Goal: Use online tool/utility: Utilize a website feature to perform a specific function

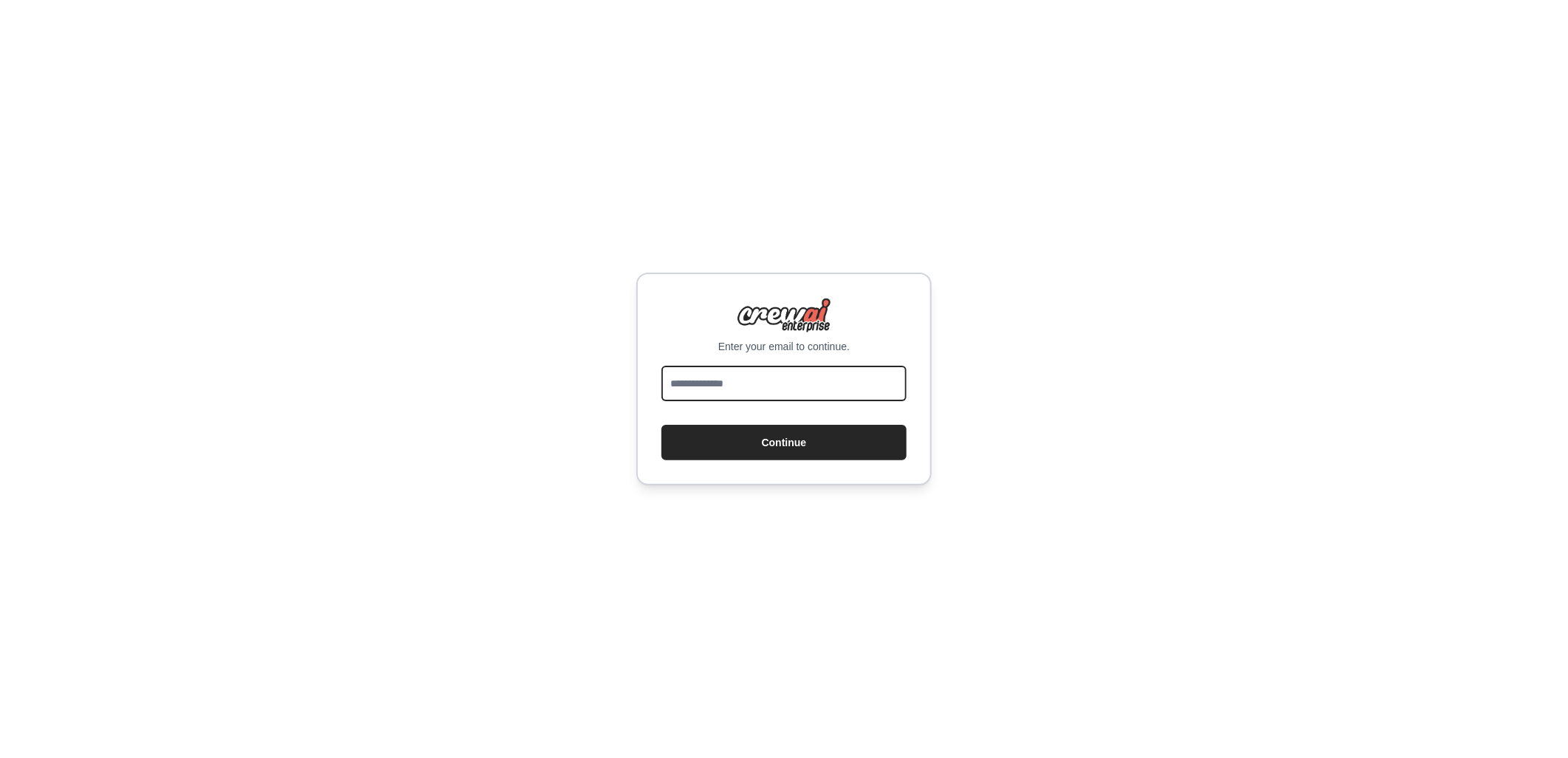
click at [704, 382] on input "email" at bounding box center [783, 383] width 245 height 36
type input "**********"
click at [769, 441] on button "Continue" at bounding box center [783, 442] width 245 height 36
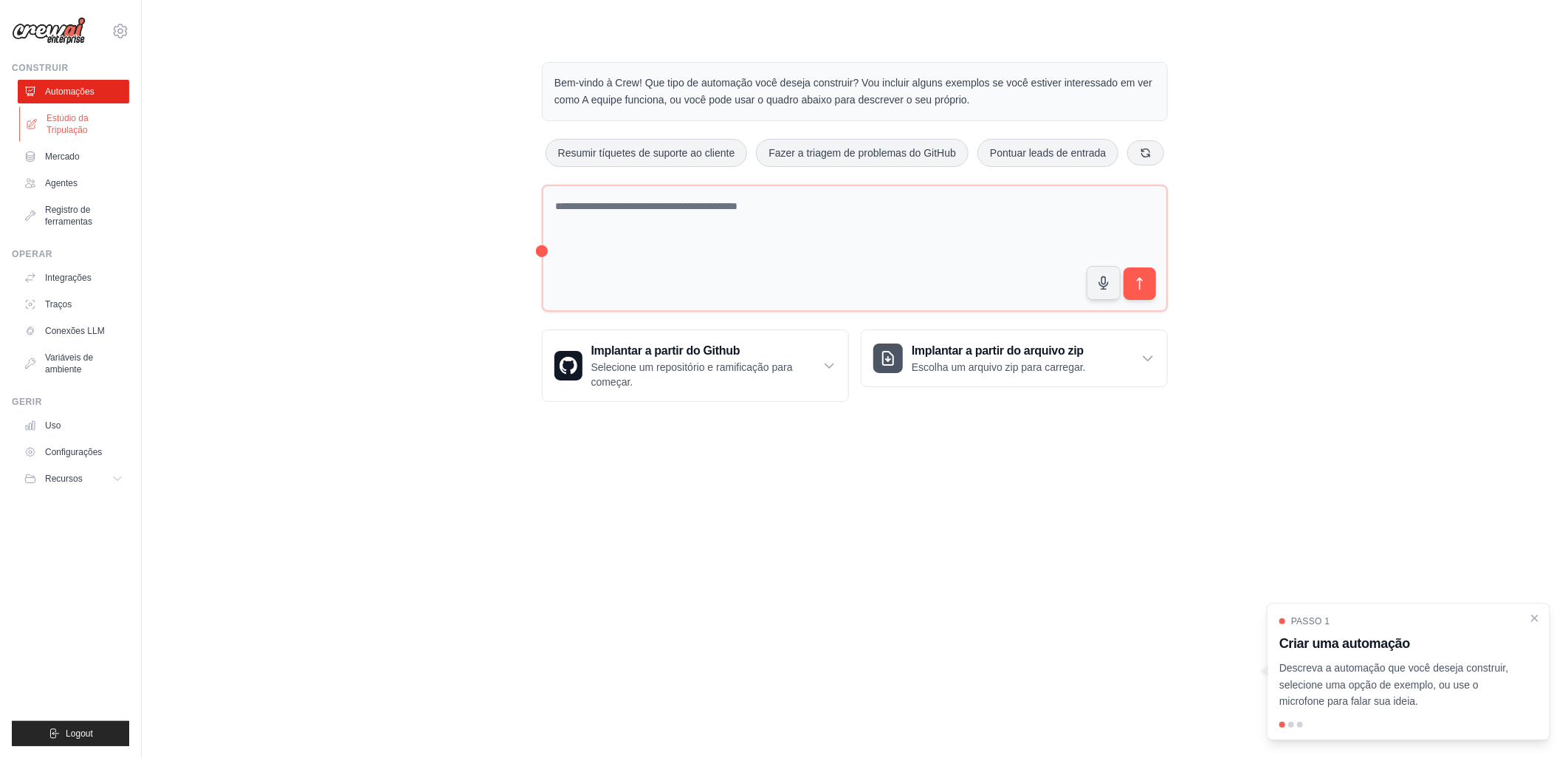
click at [64, 119] on font "Estúdio da Tripulação" at bounding box center [85, 124] width 78 height 23
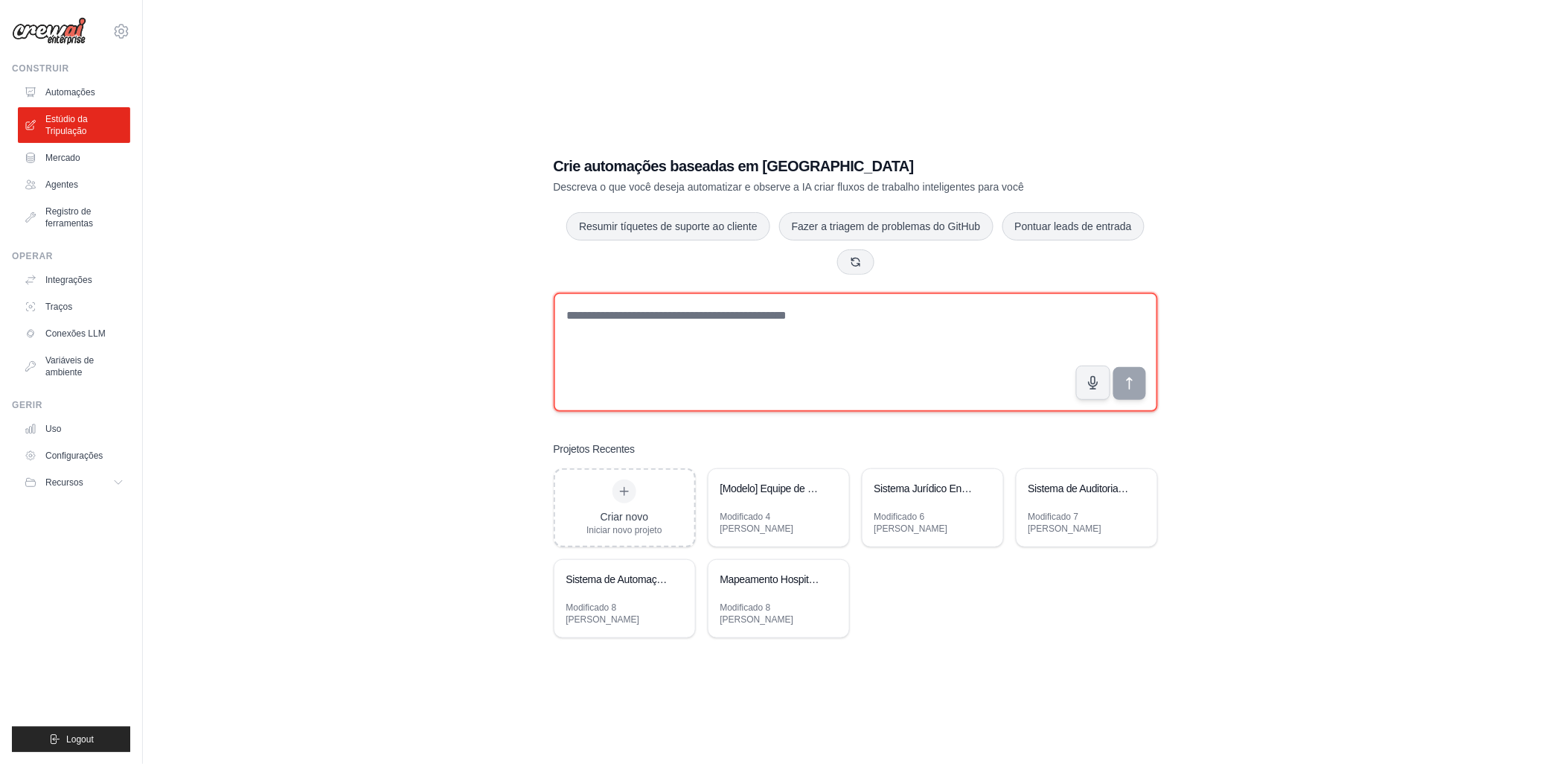
click at [583, 328] on textarea at bounding box center [855, 352] width 604 height 119
type textarea "*"
click at [573, 329] on textarea "*******" at bounding box center [855, 352] width 604 height 119
click at [618, 325] on textarea "*******" at bounding box center [855, 352] width 604 height 119
drag, startPoint x: 820, startPoint y: 320, endPoint x: 546, endPoint y: 308, distance: 274.3
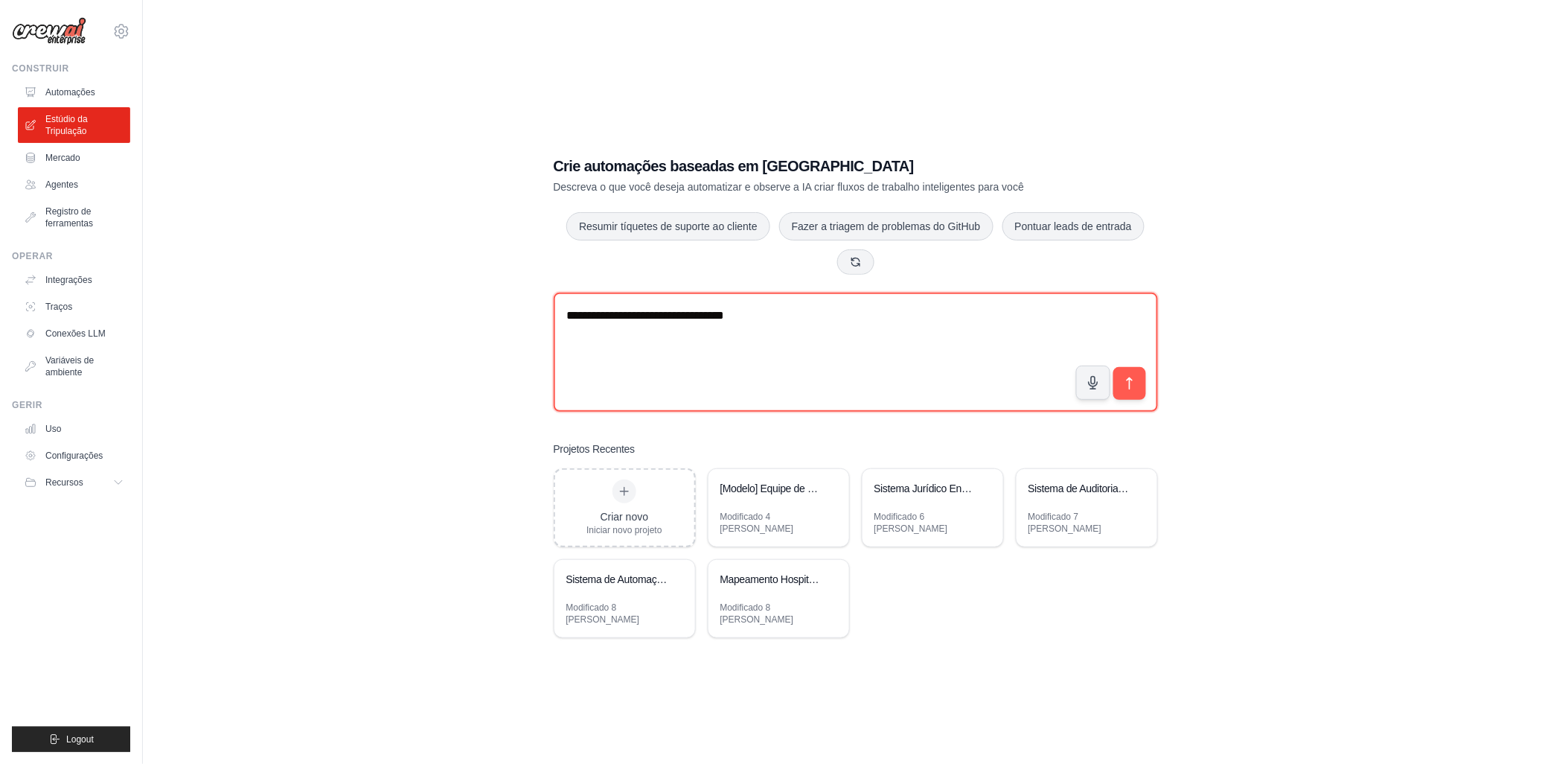
click at [546, 308] on div "**********" at bounding box center [855, 396] width 640 height 530
paste textarea "**********"
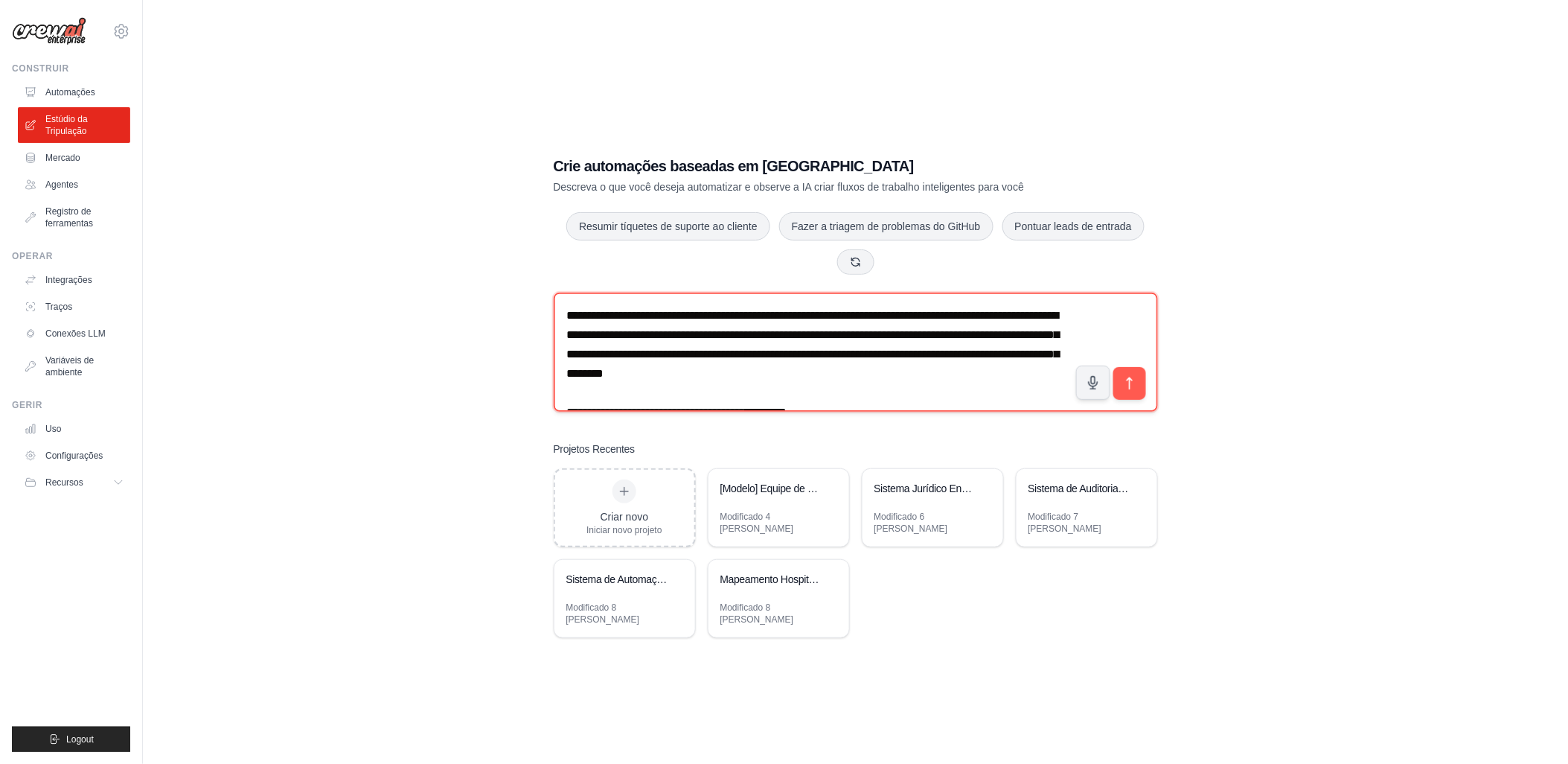
drag, startPoint x: 753, startPoint y: 324, endPoint x: 931, endPoint y: 321, distance: 178.0
click at [931, 321] on textarea at bounding box center [855, 352] width 604 height 119
click at [909, 324] on textarea at bounding box center [855, 352] width 604 height 119
click at [581, 342] on textarea at bounding box center [855, 352] width 604 height 119
drag, startPoint x: 1045, startPoint y: 326, endPoint x: 1060, endPoint y: 326, distance: 15.0
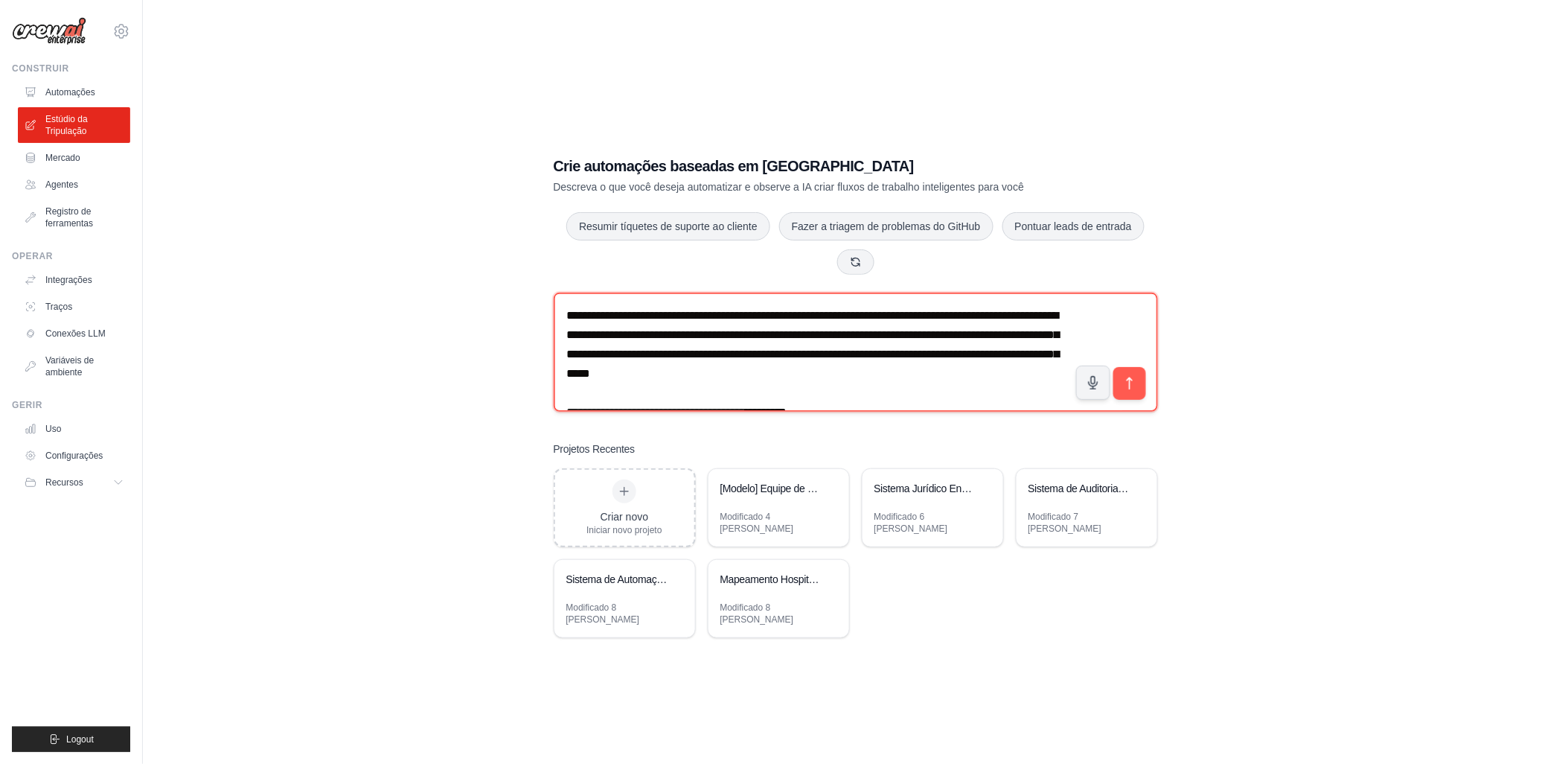
click at [1048, 326] on textarea at bounding box center [855, 352] width 604 height 119
drag, startPoint x: 833, startPoint y: 348, endPoint x: 1042, endPoint y: 382, distance: 211.7
click at [1042, 382] on textarea at bounding box center [855, 352] width 604 height 119
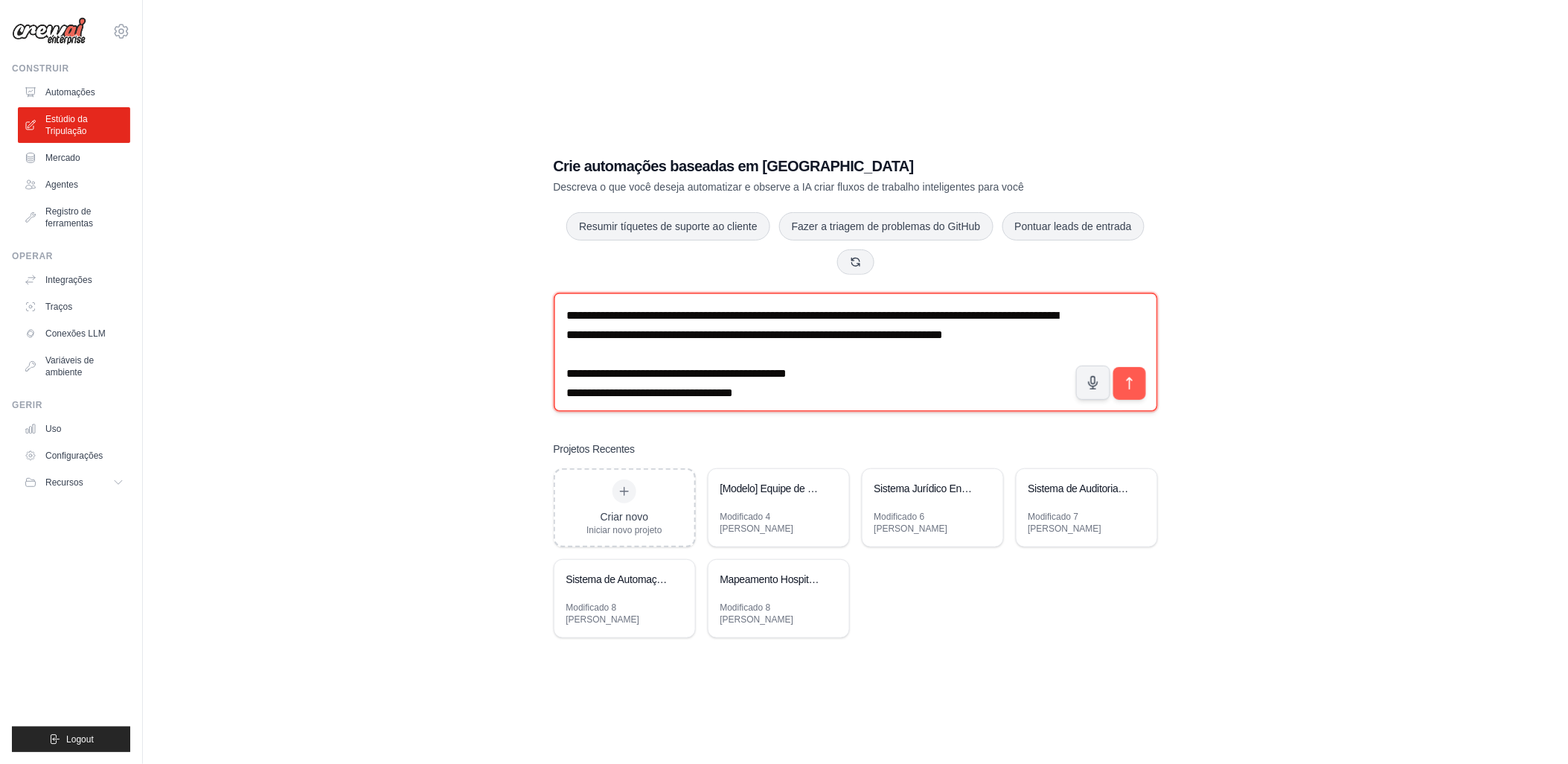
click at [724, 368] on textarea at bounding box center [855, 352] width 604 height 119
drag, startPoint x: 692, startPoint y: 367, endPoint x: 717, endPoint y: 365, distance: 25.1
click at [717, 365] on textarea at bounding box center [855, 352] width 604 height 119
click at [768, 382] on textarea at bounding box center [855, 352] width 604 height 119
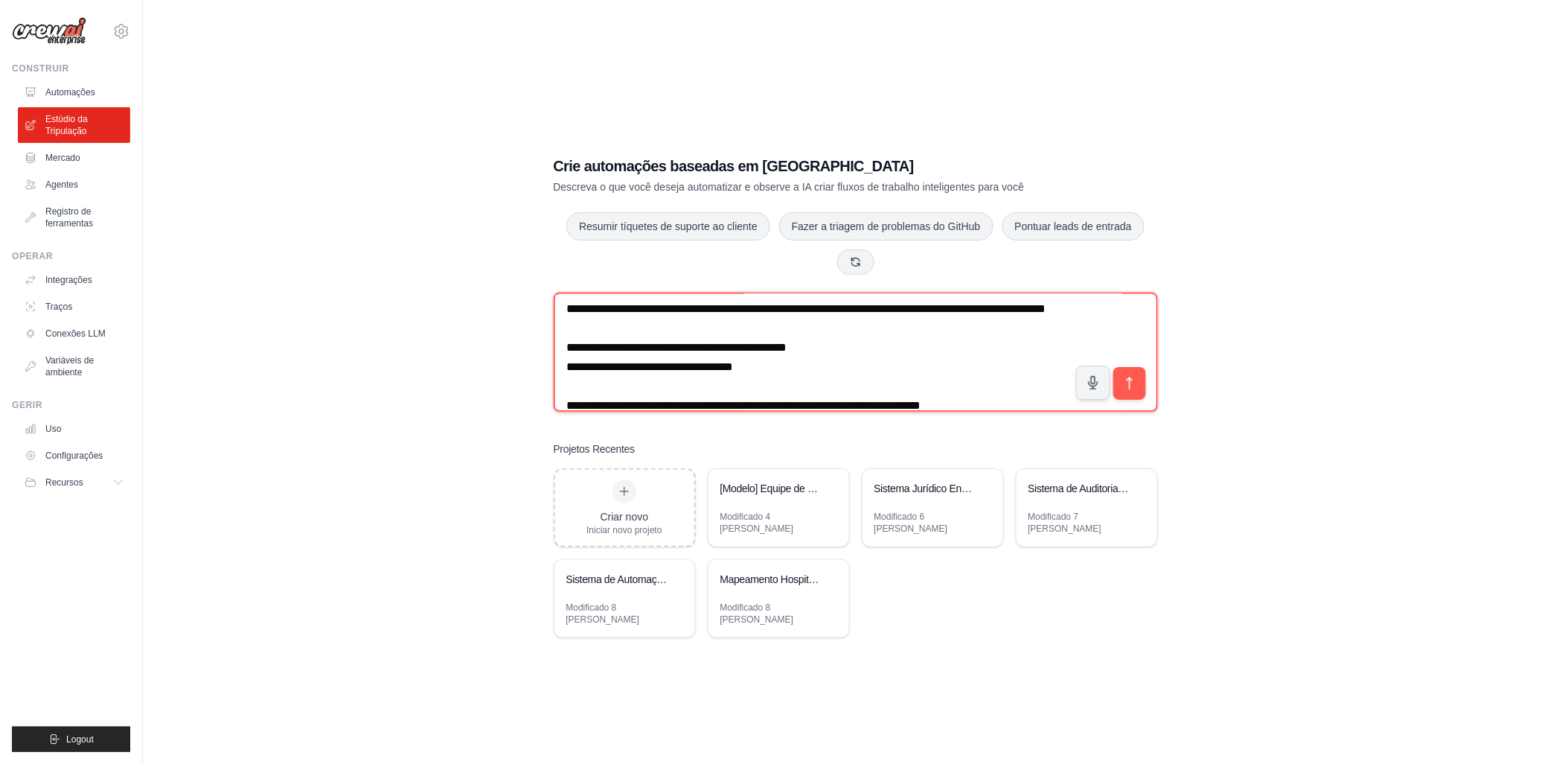
scroll to position [46, 0]
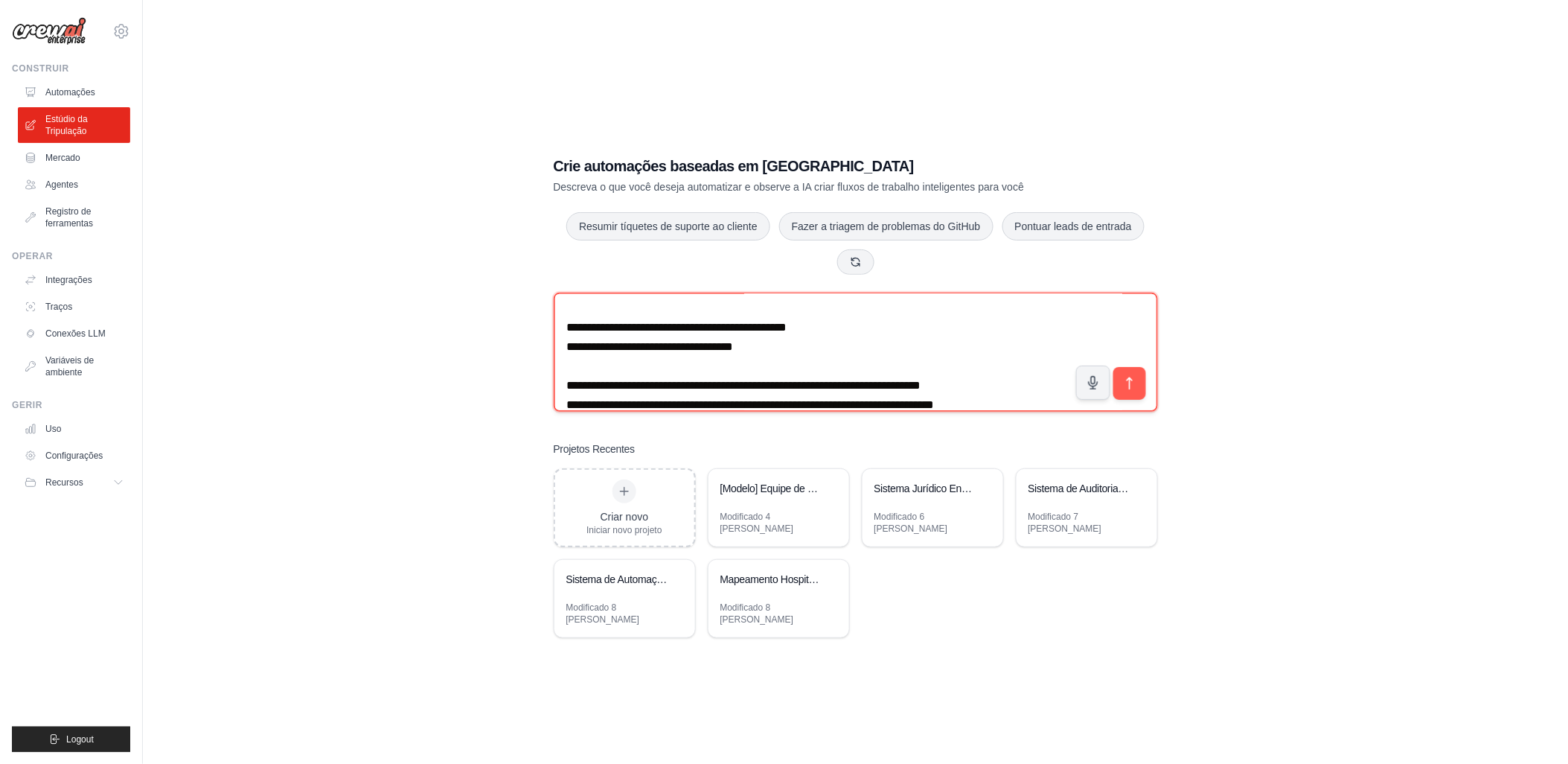
drag, startPoint x: 770, startPoint y: 378, endPoint x: 570, endPoint y: 360, distance: 200.8
click at [570, 360] on textarea at bounding box center [855, 352] width 604 height 119
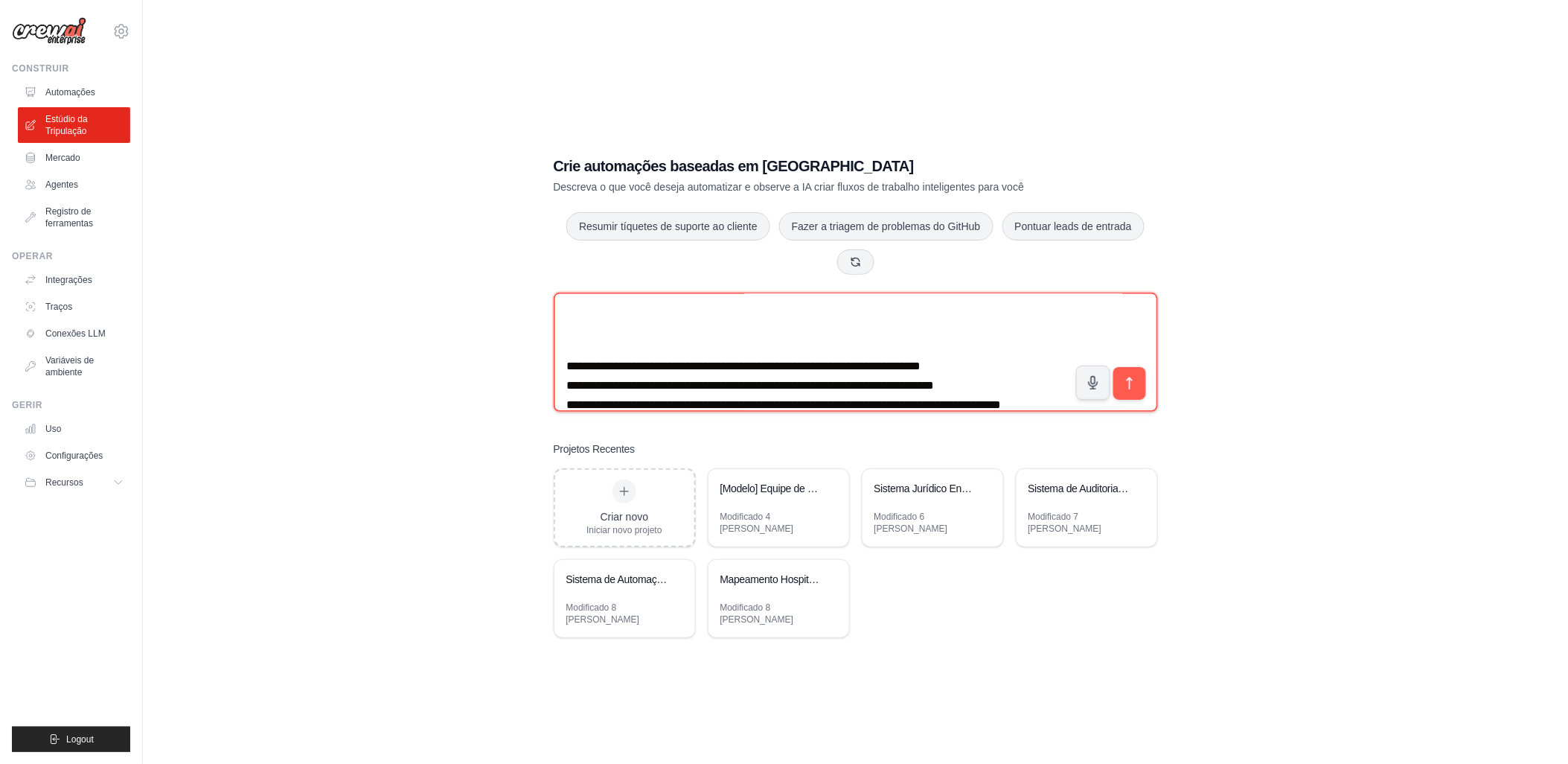
drag, startPoint x: 806, startPoint y: 321, endPoint x: 815, endPoint y: 320, distance: 9.1
click at [815, 320] on textarea at bounding box center [855, 352] width 604 height 119
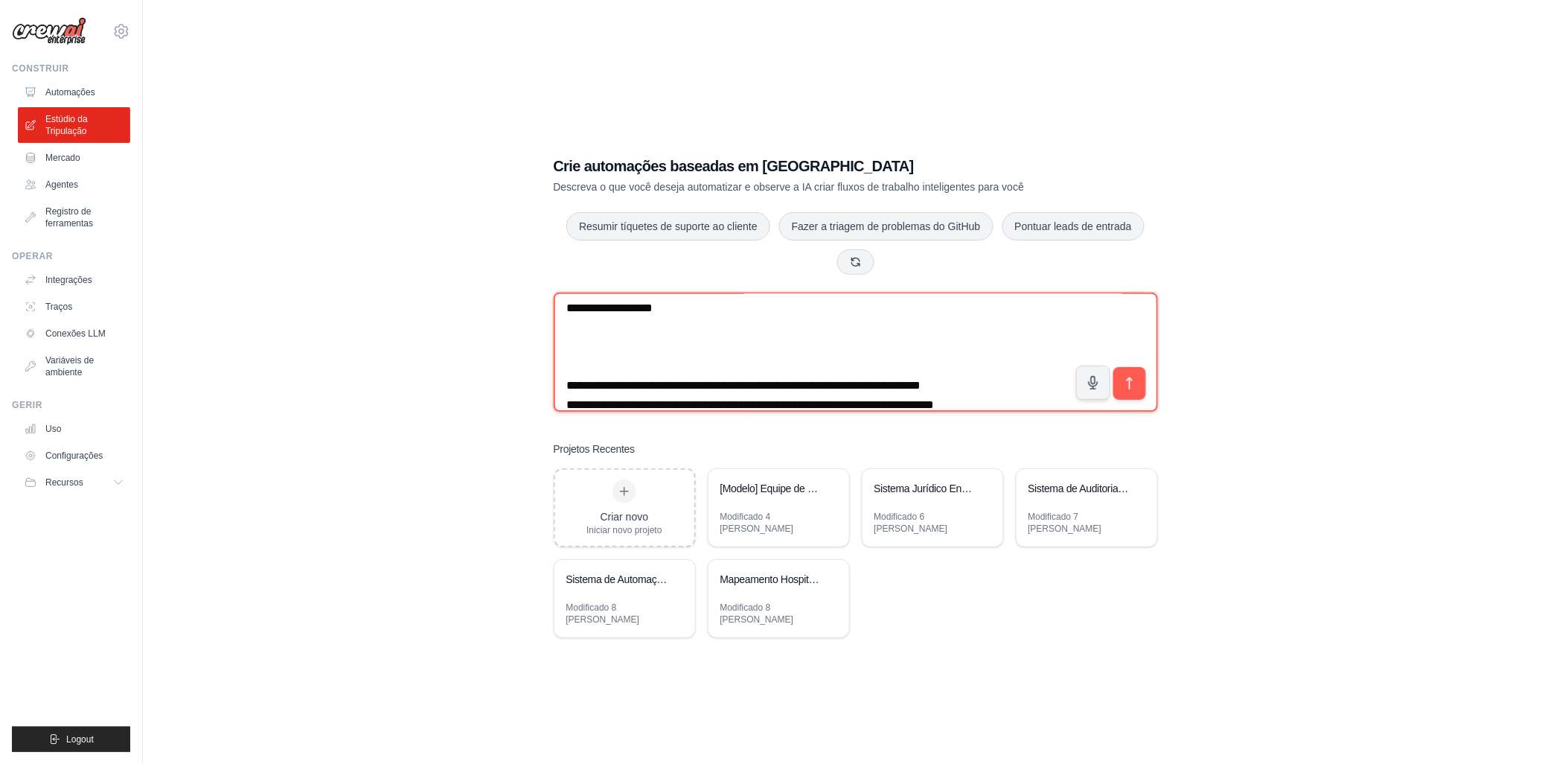
click at [920, 317] on textarea at bounding box center [855, 352] width 604 height 119
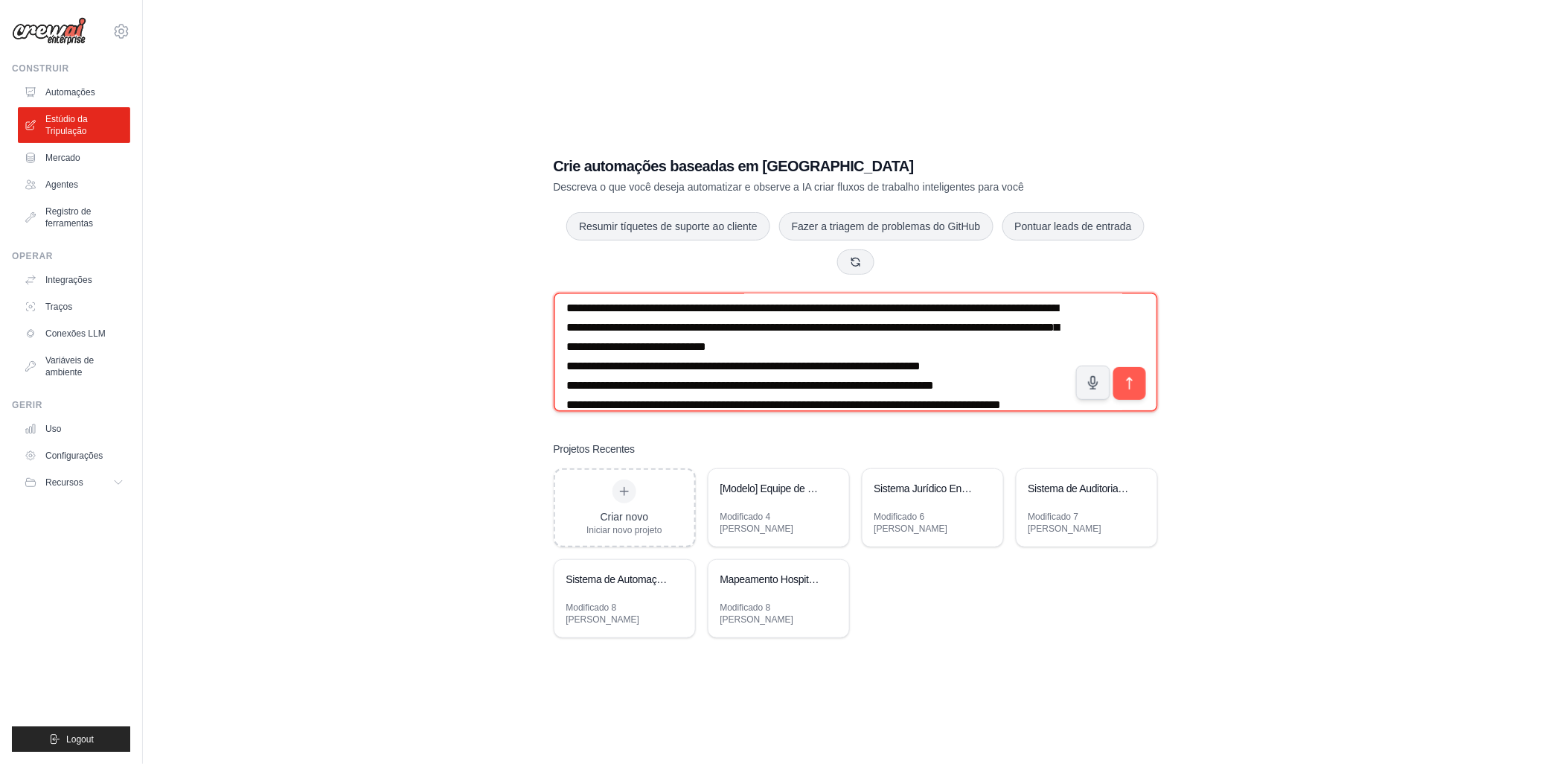
scroll to position [0, 0]
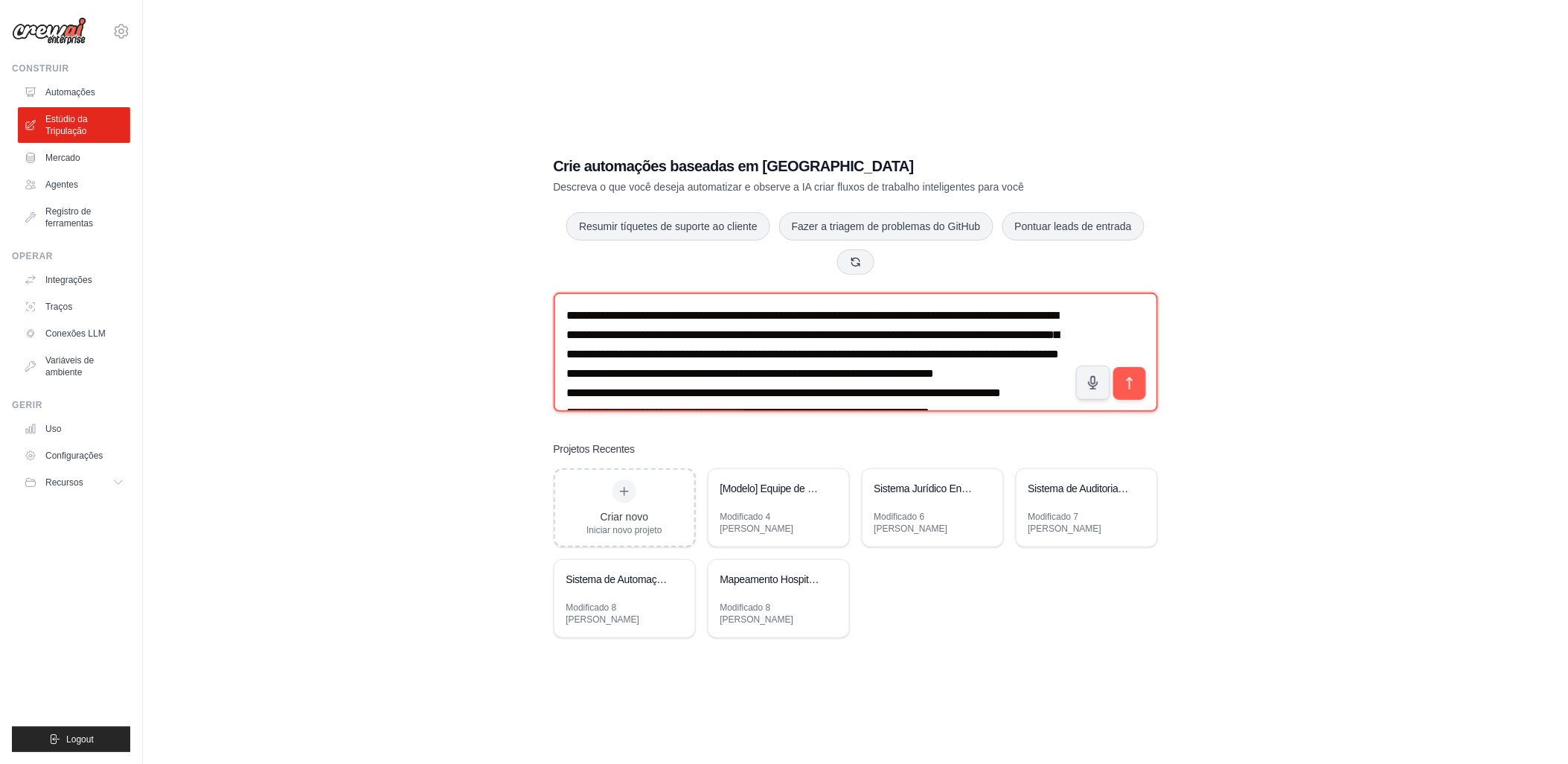
click at [985, 366] on textarea at bounding box center [855, 352] width 604 height 119
click at [701, 360] on textarea at bounding box center [855, 352] width 604 height 119
click at [674, 384] on textarea at bounding box center [855, 352] width 604 height 119
click at [755, 399] on textarea at bounding box center [855, 352] width 604 height 119
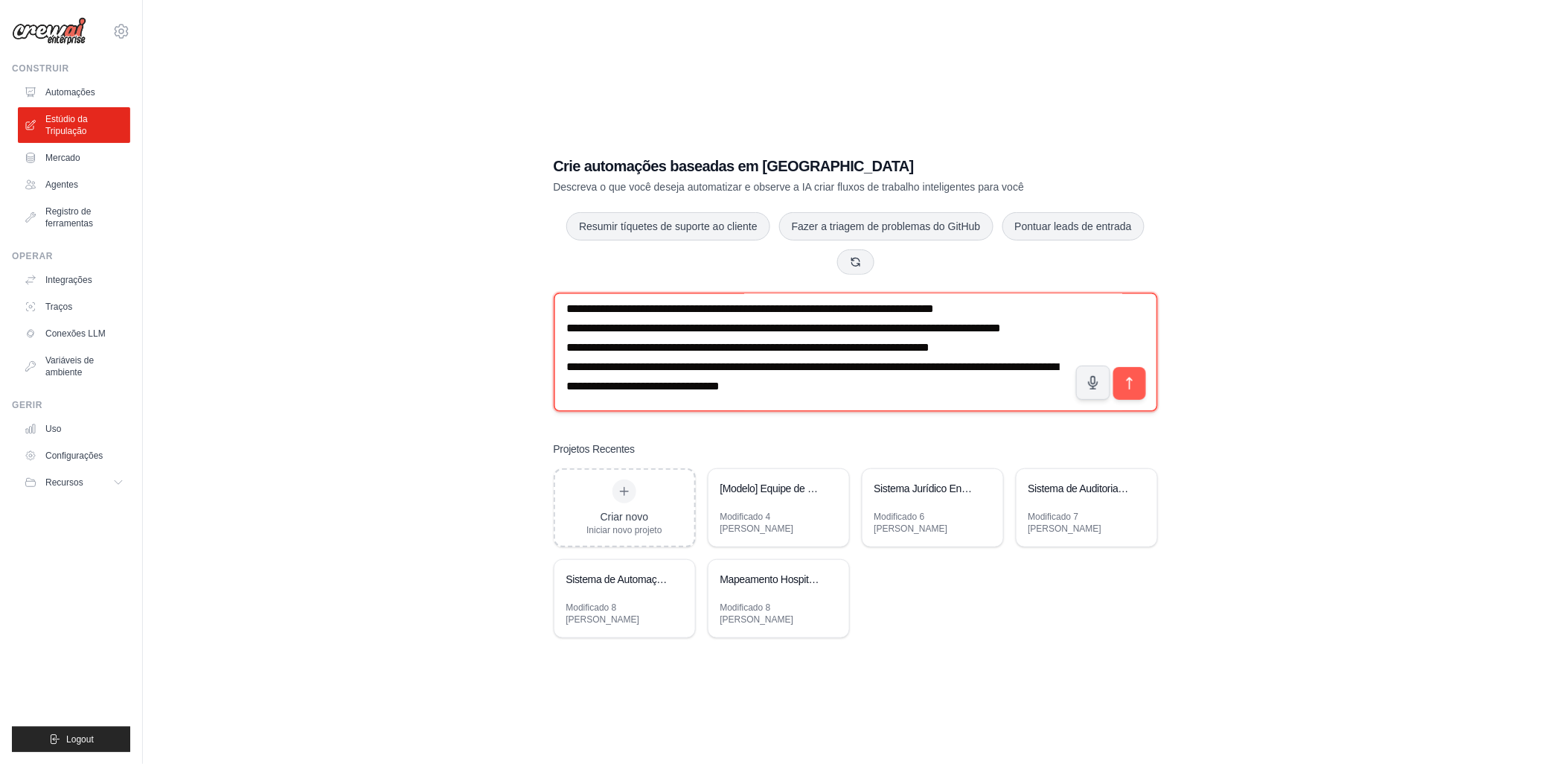
scroll to position [84, 0]
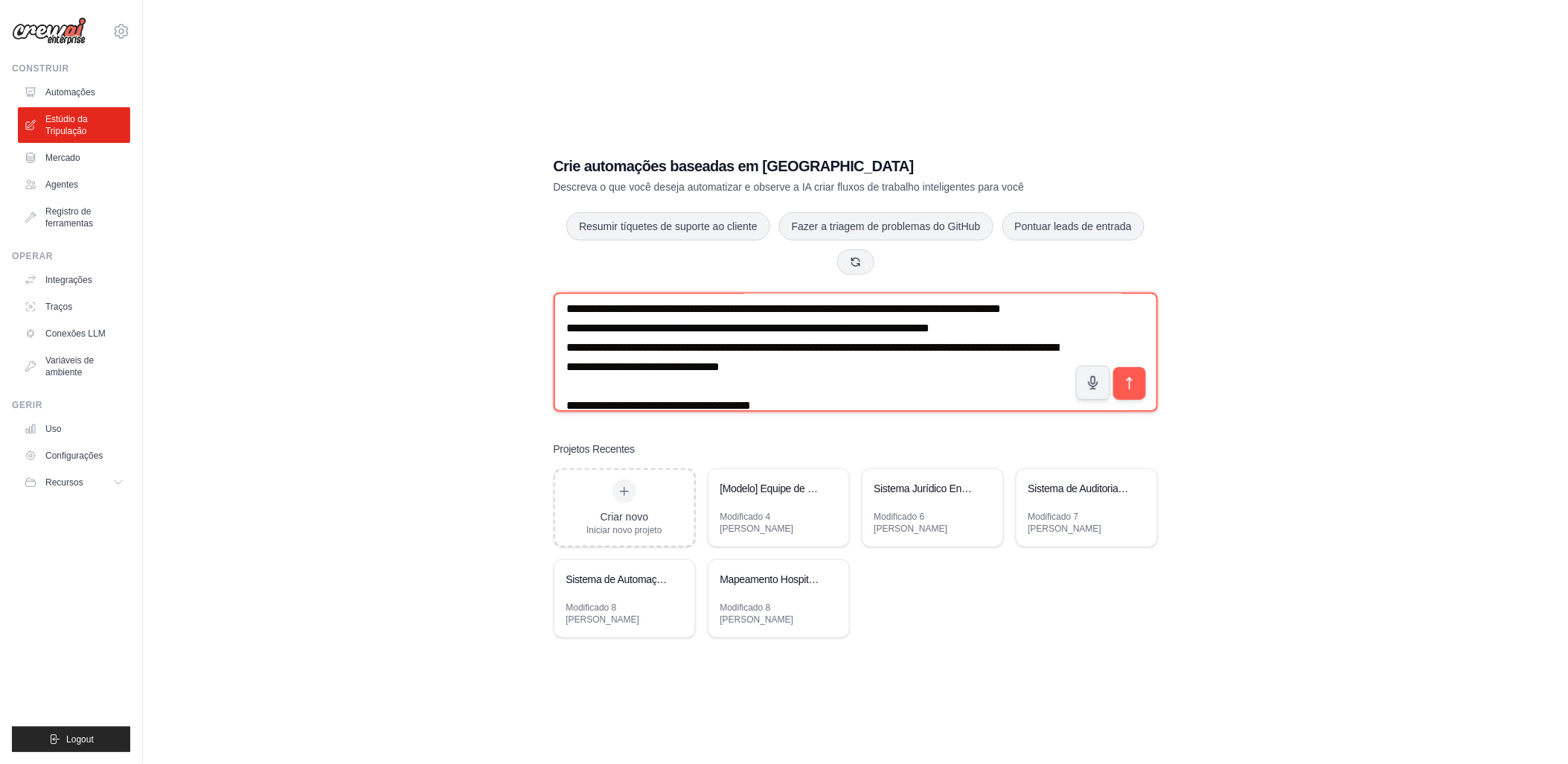
click at [566, 396] on textarea at bounding box center [855, 352] width 604 height 119
click at [757, 395] on textarea at bounding box center [855, 352] width 604 height 119
click at [962, 395] on textarea at bounding box center [855, 352] width 604 height 119
click at [609, 411] on textarea at bounding box center [855, 352] width 604 height 119
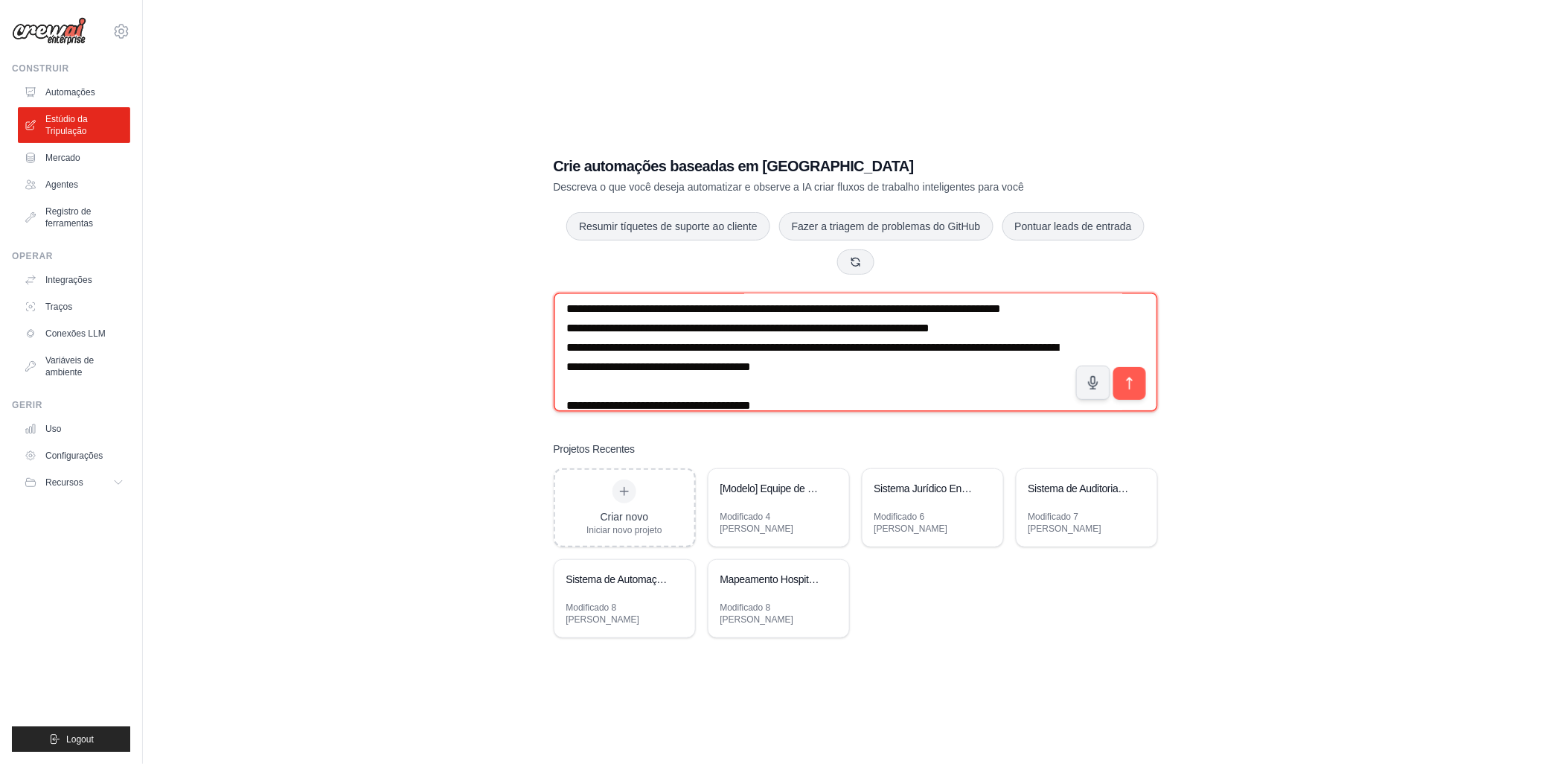
click at [910, 411] on textarea at bounding box center [855, 352] width 604 height 119
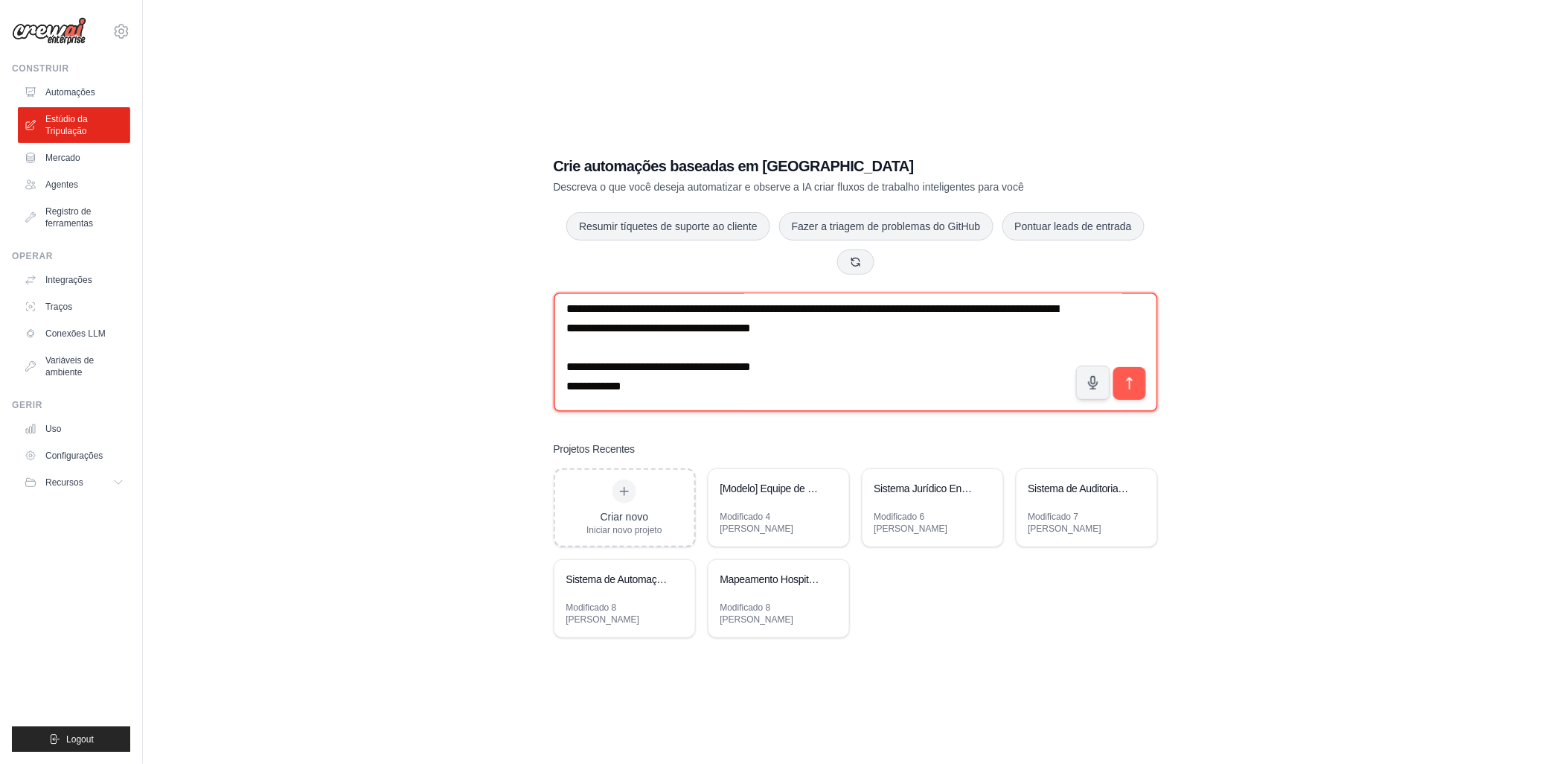
scroll to position [143, 0]
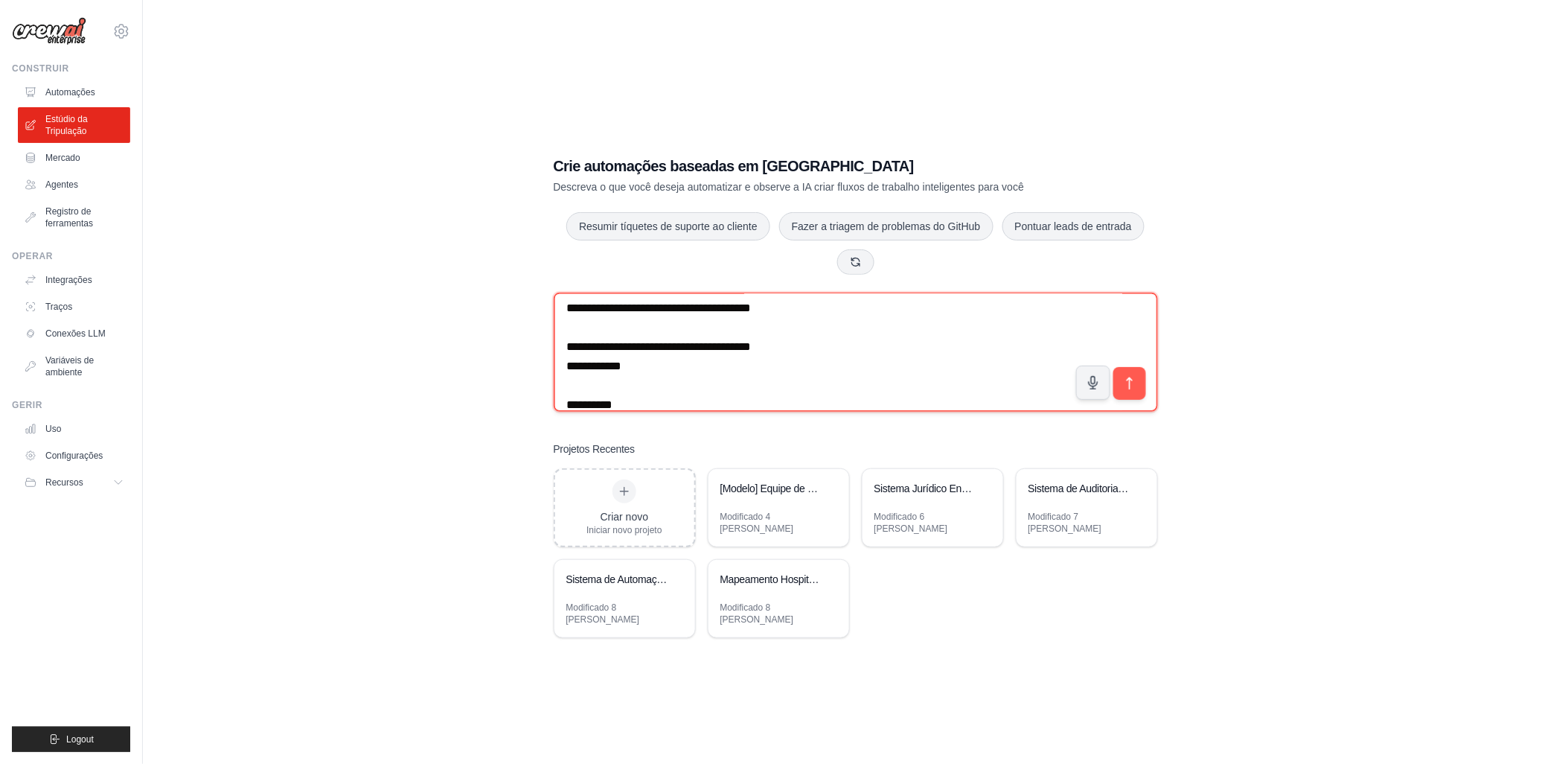
click at [610, 378] on textarea at bounding box center [855, 352] width 604 height 119
click at [618, 392] on textarea at bounding box center [855, 352] width 604 height 119
click at [726, 387] on textarea at bounding box center [855, 352] width 604 height 119
click at [605, 388] on textarea at bounding box center [855, 352] width 604 height 119
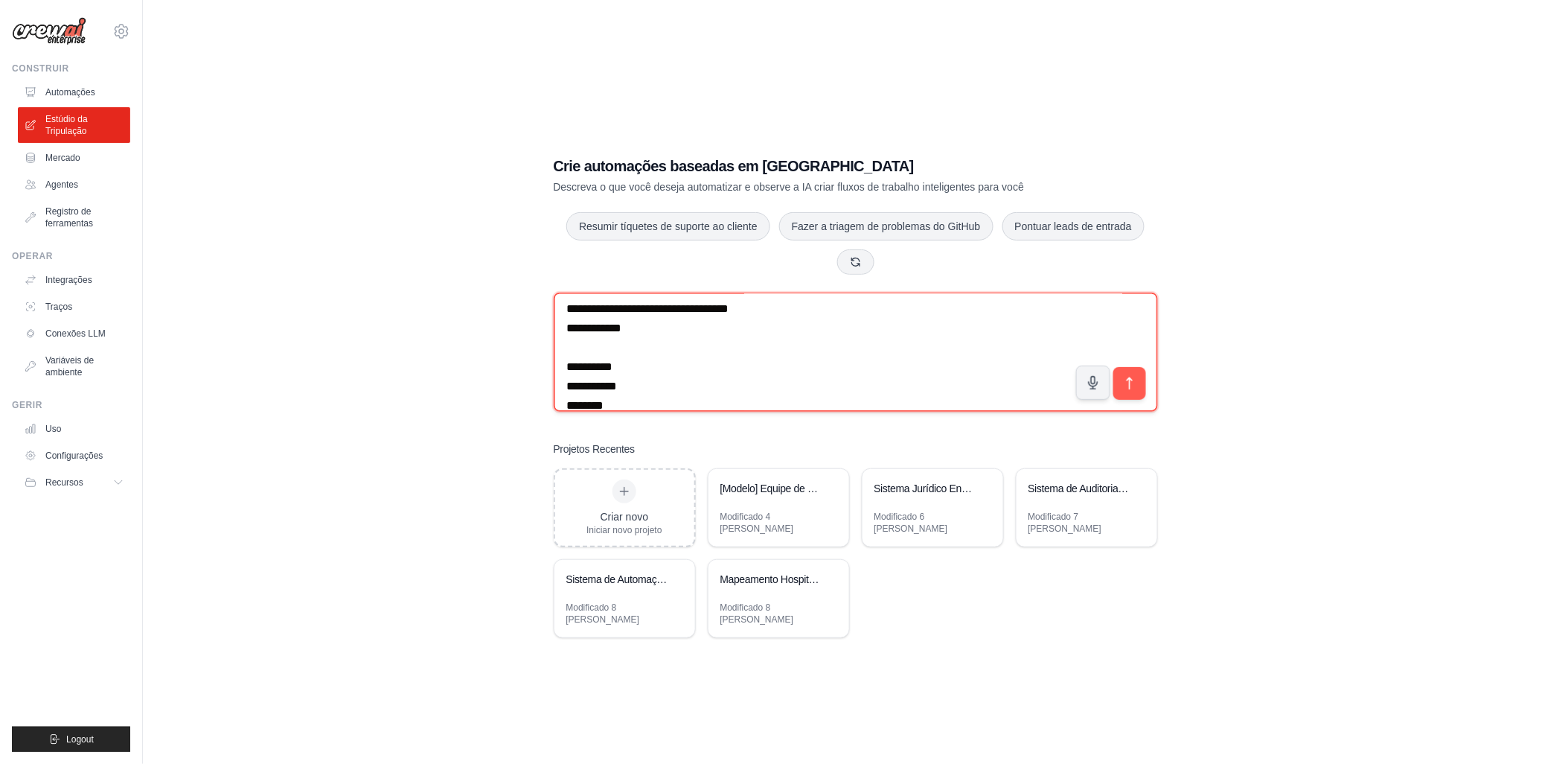
click at [583, 404] on textarea at bounding box center [855, 352] width 604 height 119
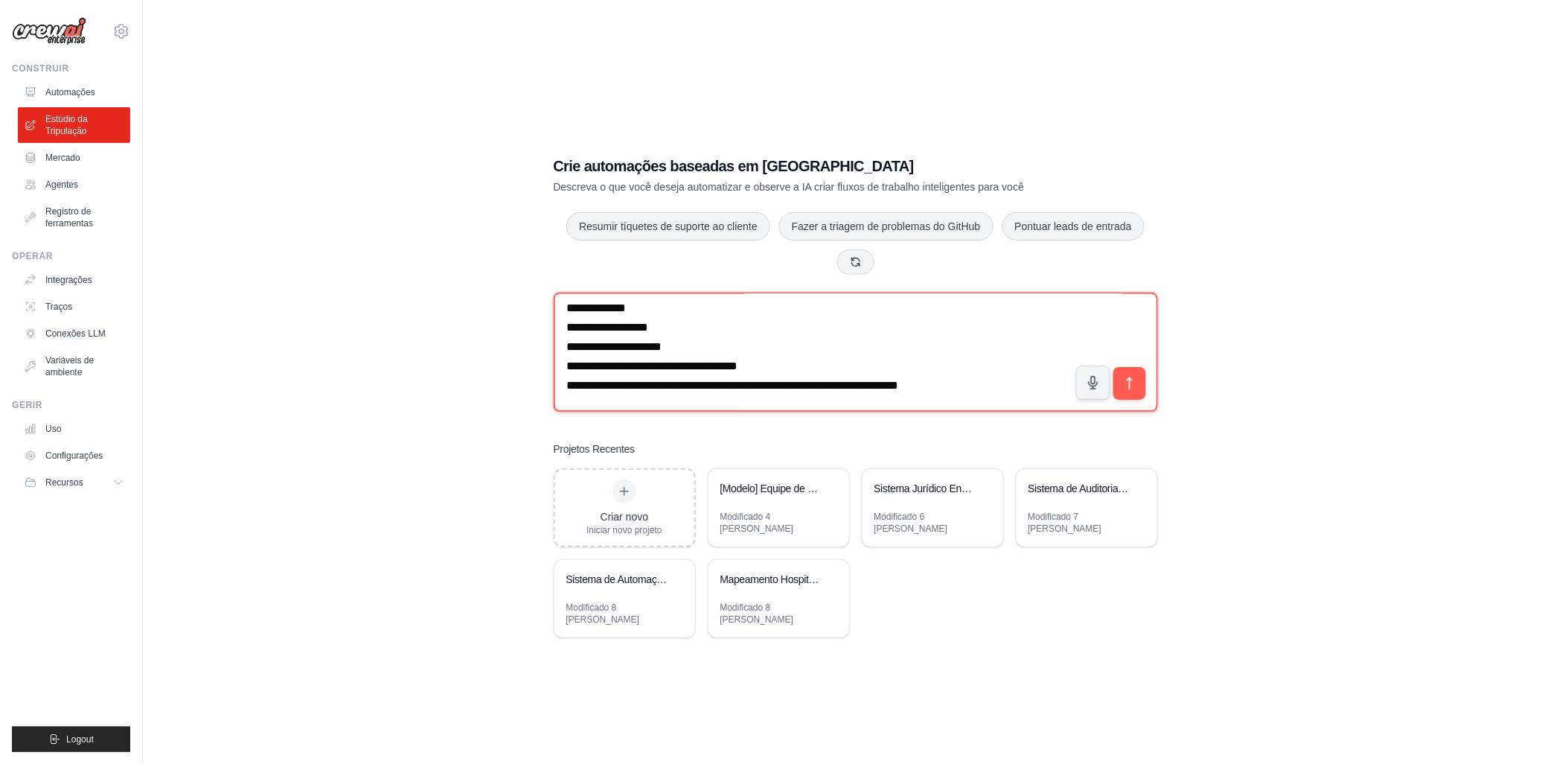
scroll to position [317, 0]
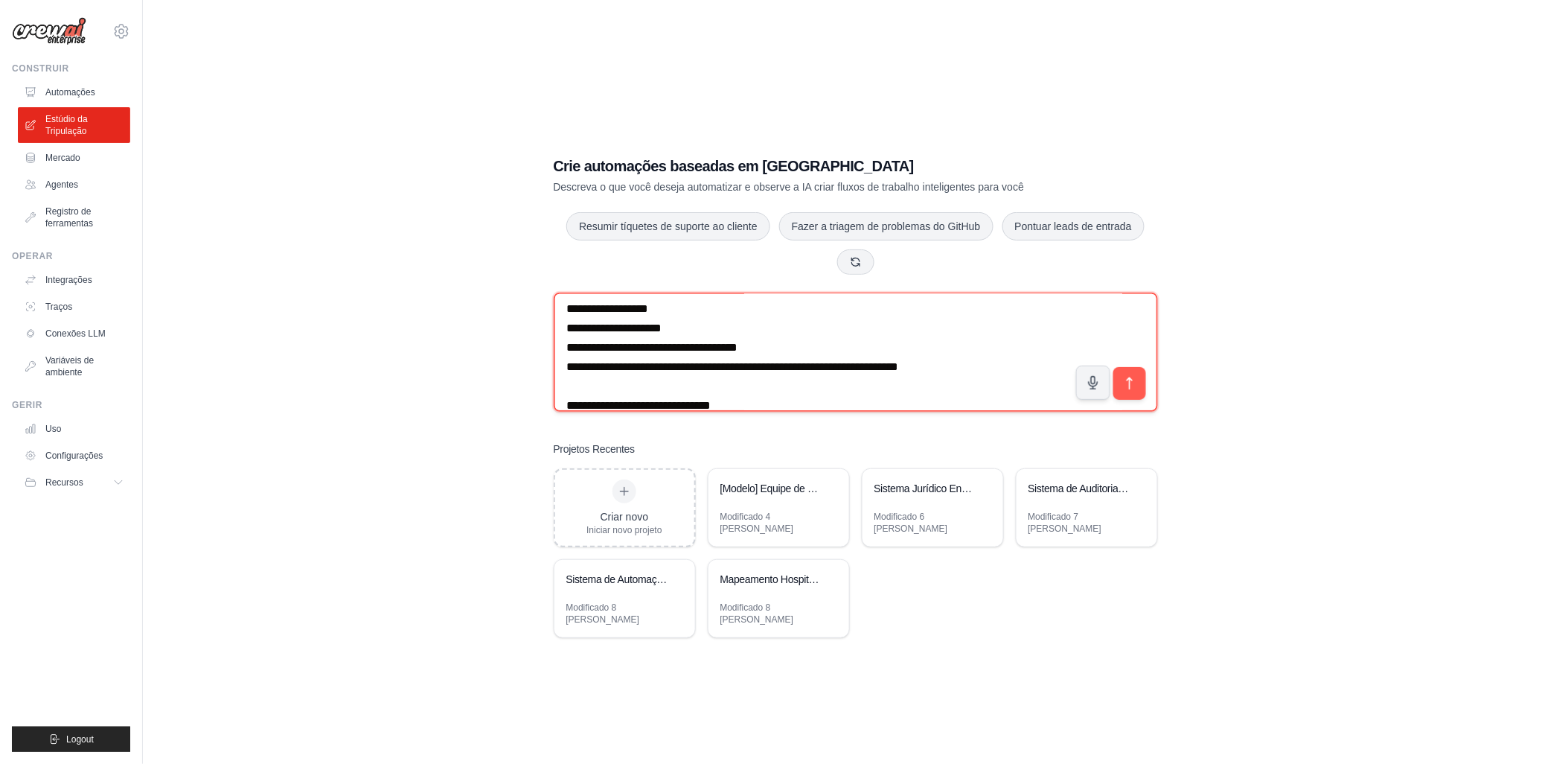
drag, startPoint x: 636, startPoint y: 396, endPoint x: 566, endPoint y: 397, distance: 70.0
click at [566, 397] on textarea at bounding box center [855, 352] width 604 height 119
click at [645, 396] on textarea at bounding box center [855, 352] width 604 height 119
click at [646, 407] on textarea at bounding box center [855, 352] width 604 height 119
click at [656, 411] on textarea at bounding box center [855, 352] width 604 height 119
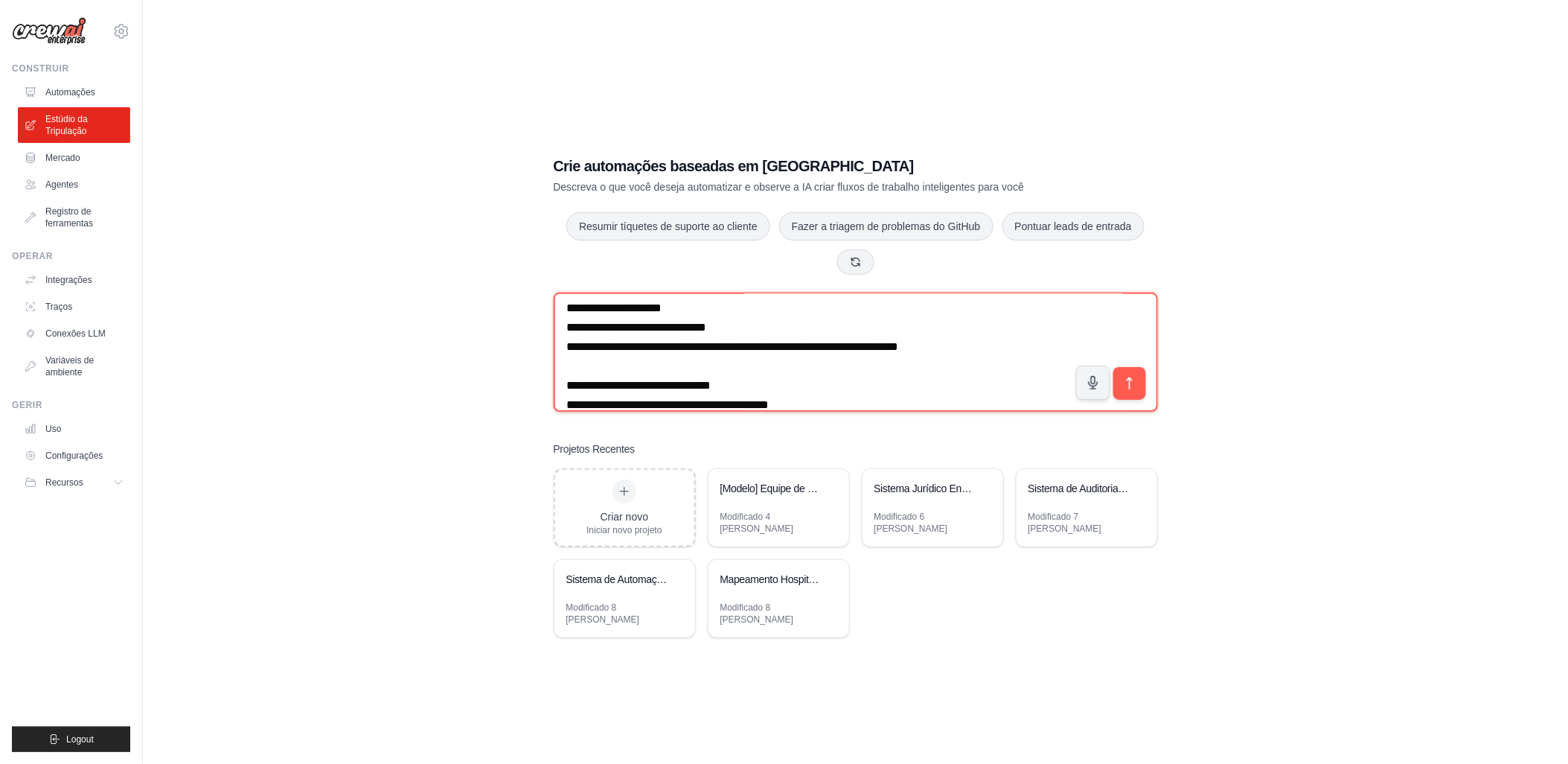
scroll to position [355, 0]
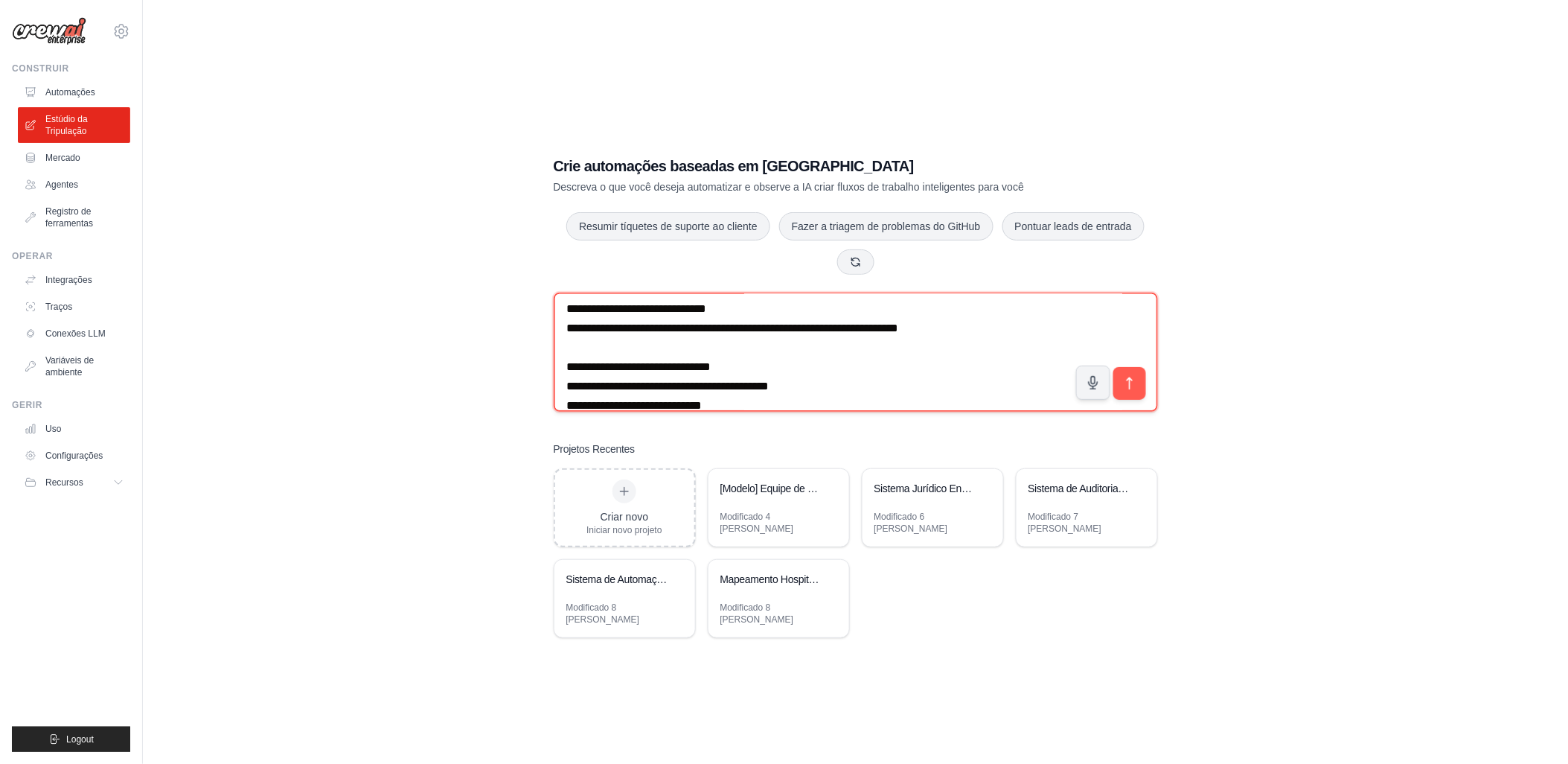
click at [580, 380] on textarea at bounding box center [855, 352] width 604 height 119
drag, startPoint x: 968, startPoint y: 376, endPoint x: 1009, endPoint y: 375, distance: 41.0
click at [1009, 375] on textarea at bounding box center [855, 352] width 604 height 119
click at [1000, 378] on textarea at bounding box center [855, 352] width 604 height 119
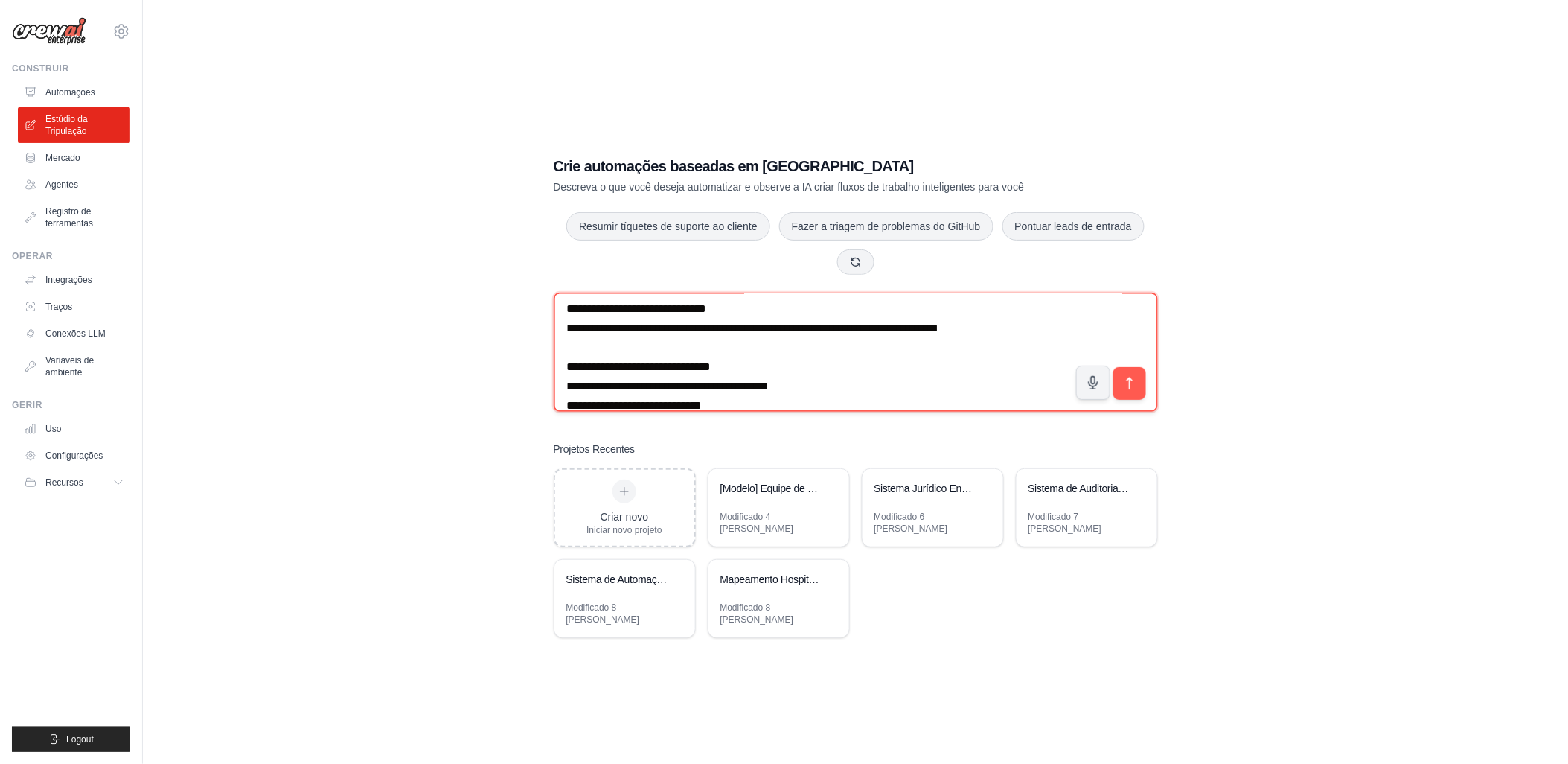
click at [1003, 375] on textarea at bounding box center [855, 352] width 604 height 119
click at [586, 397] on textarea at bounding box center [855, 352] width 604 height 119
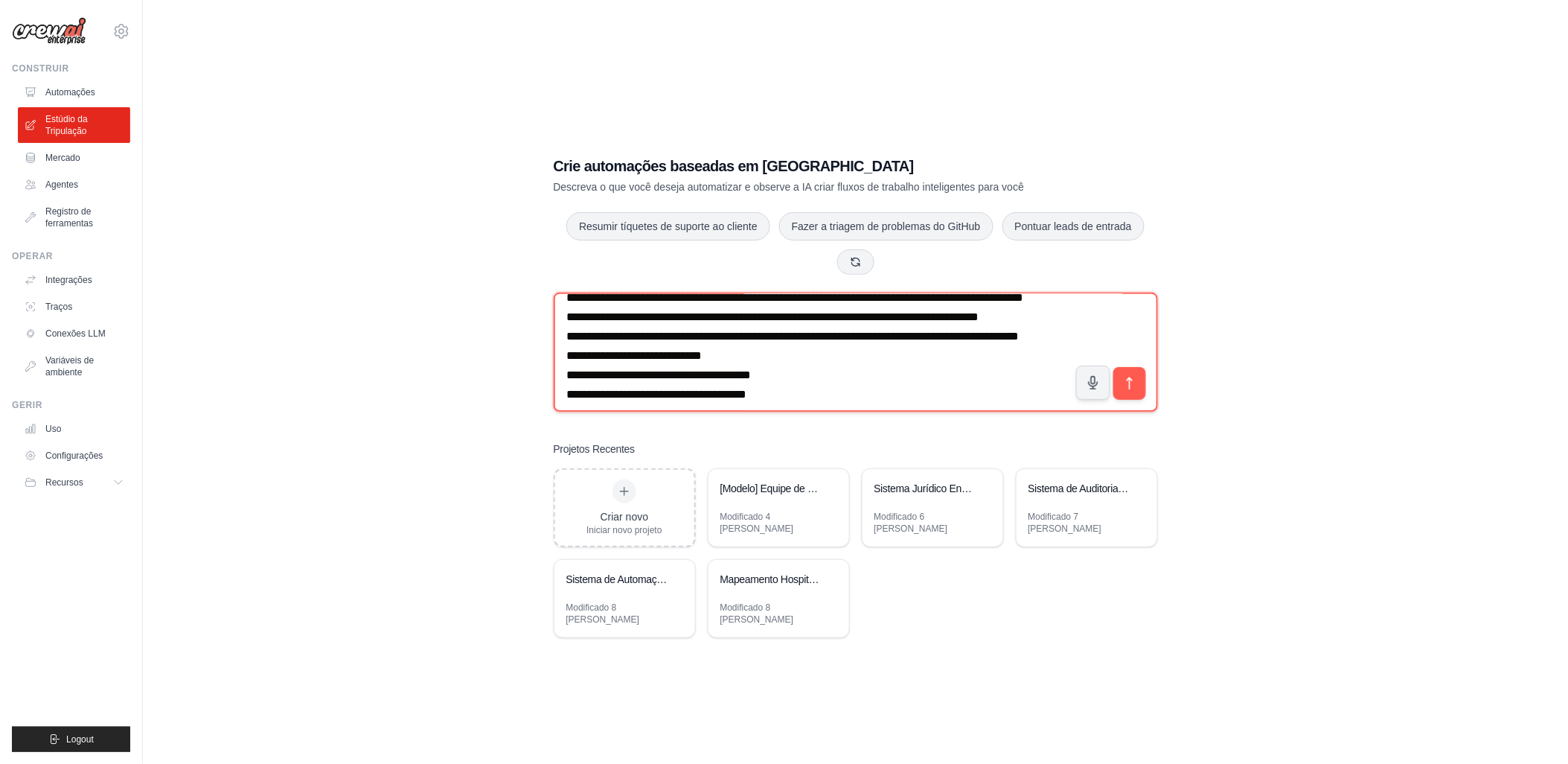
scroll to position [438, 0]
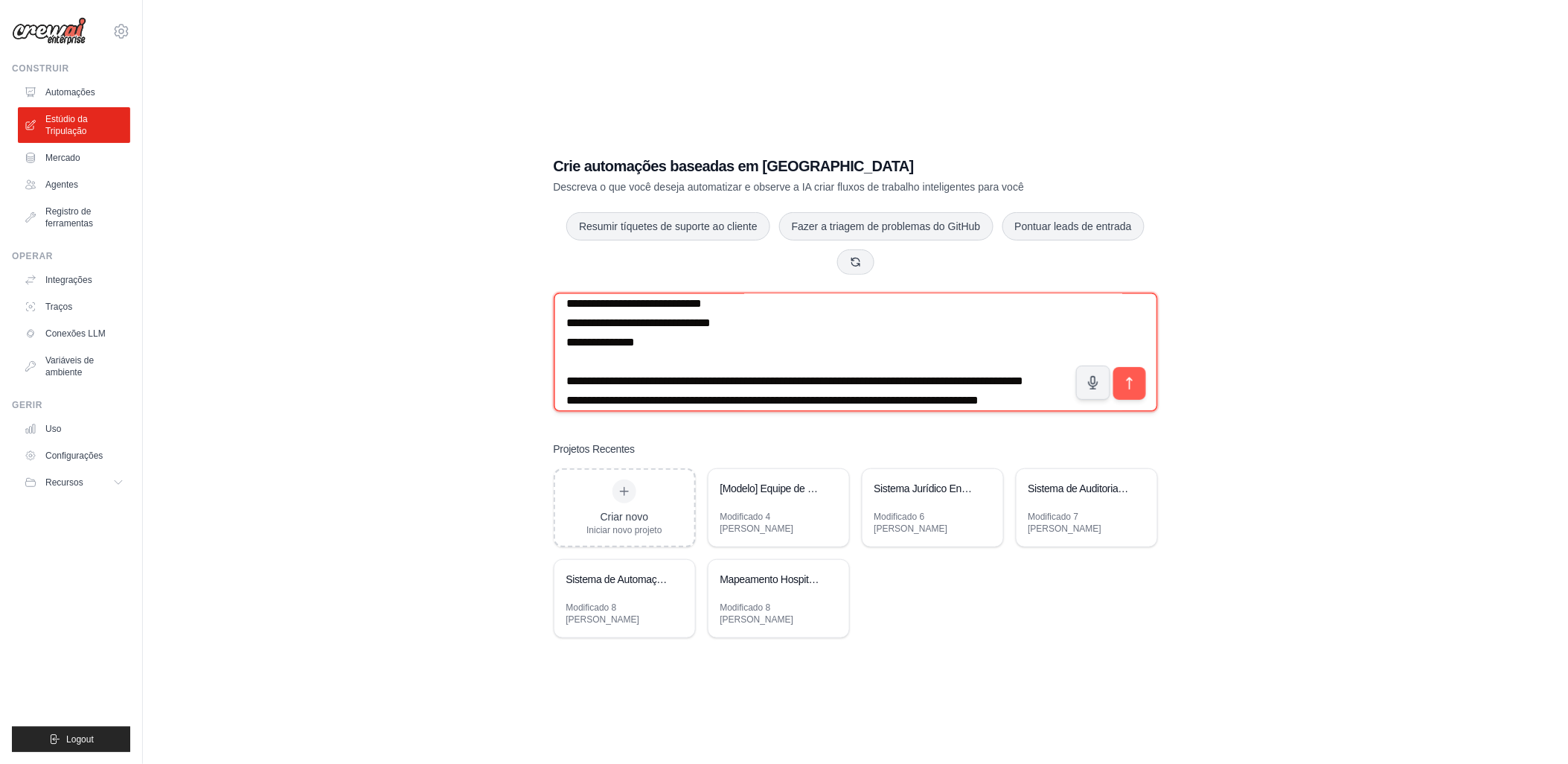
drag, startPoint x: 566, startPoint y: 374, endPoint x: 660, endPoint y: 390, distance: 95.4
click at [660, 390] on textarea at bounding box center [855, 352] width 604 height 119
click at [616, 381] on textarea at bounding box center [855, 352] width 604 height 119
click at [603, 372] on textarea at bounding box center [855, 352] width 604 height 119
drag, startPoint x: 753, startPoint y: 373, endPoint x: 564, endPoint y: 374, distance: 189.0
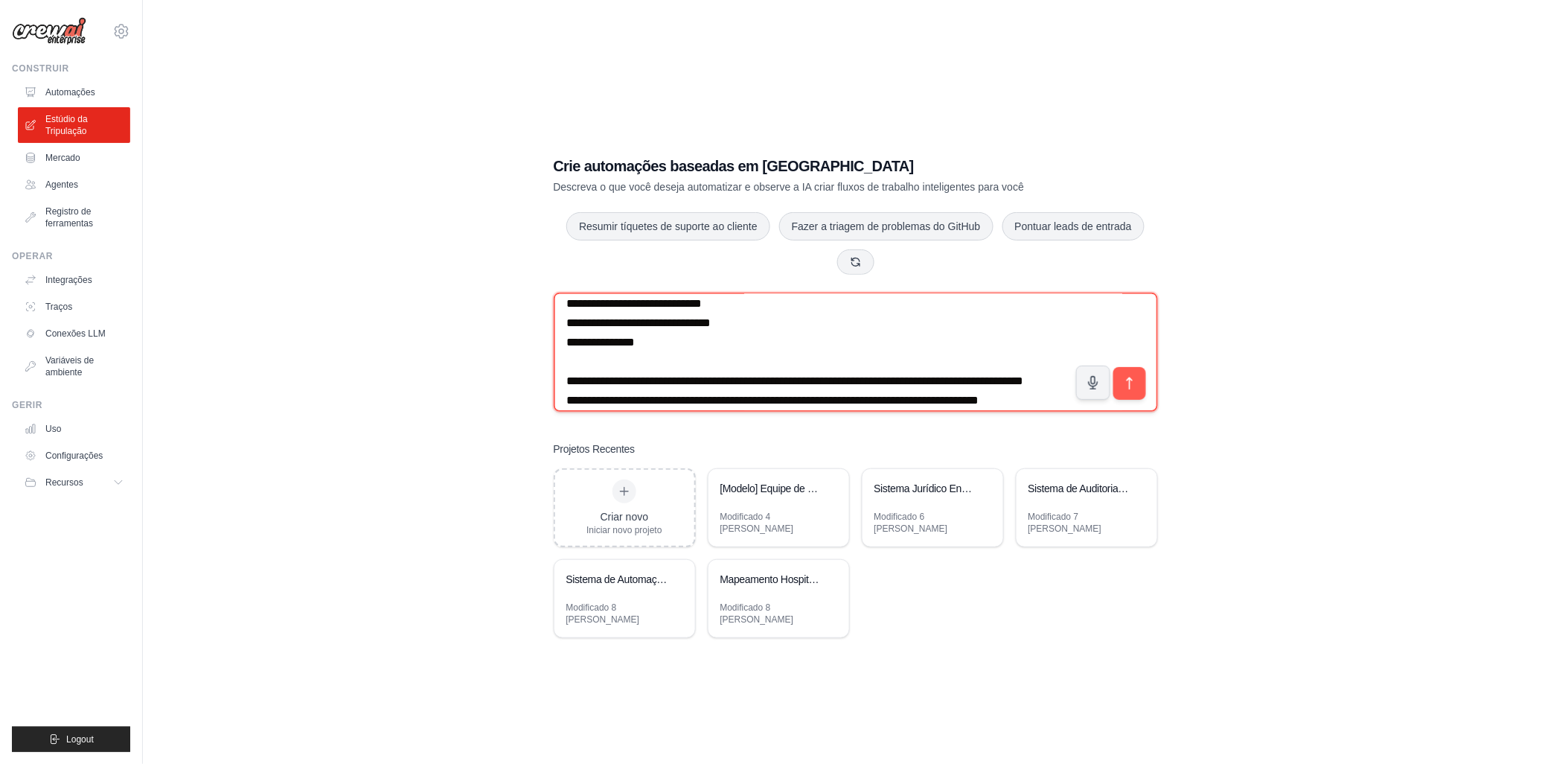
click at [564, 374] on textarea at bounding box center [855, 352] width 604 height 119
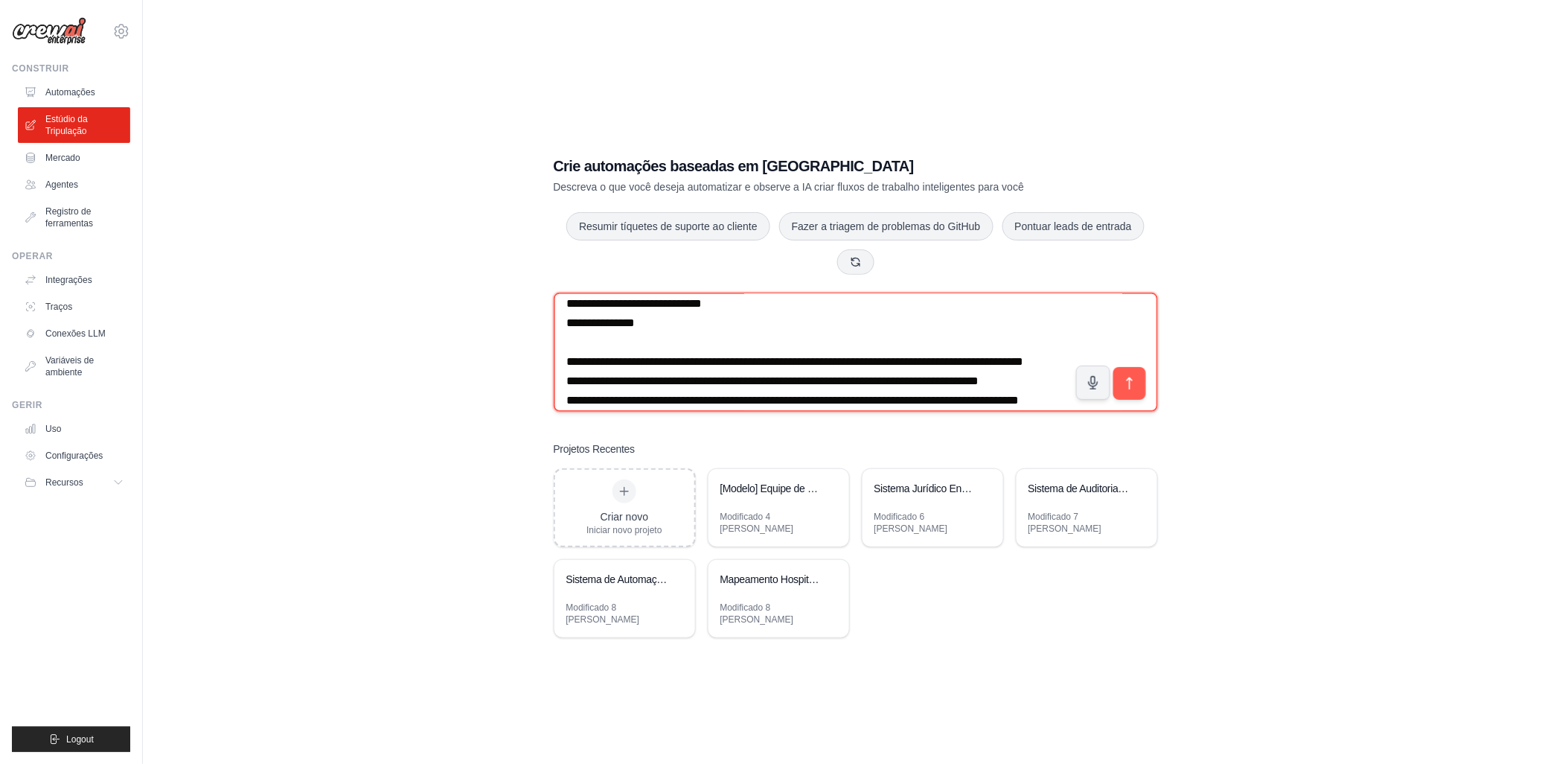
click at [568, 372] on textarea at bounding box center [855, 352] width 604 height 119
drag, startPoint x: 894, startPoint y: 370, endPoint x: 979, endPoint y: 383, distance: 86.0
click at [979, 383] on textarea at bounding box center [855, 352] width 604 height 119
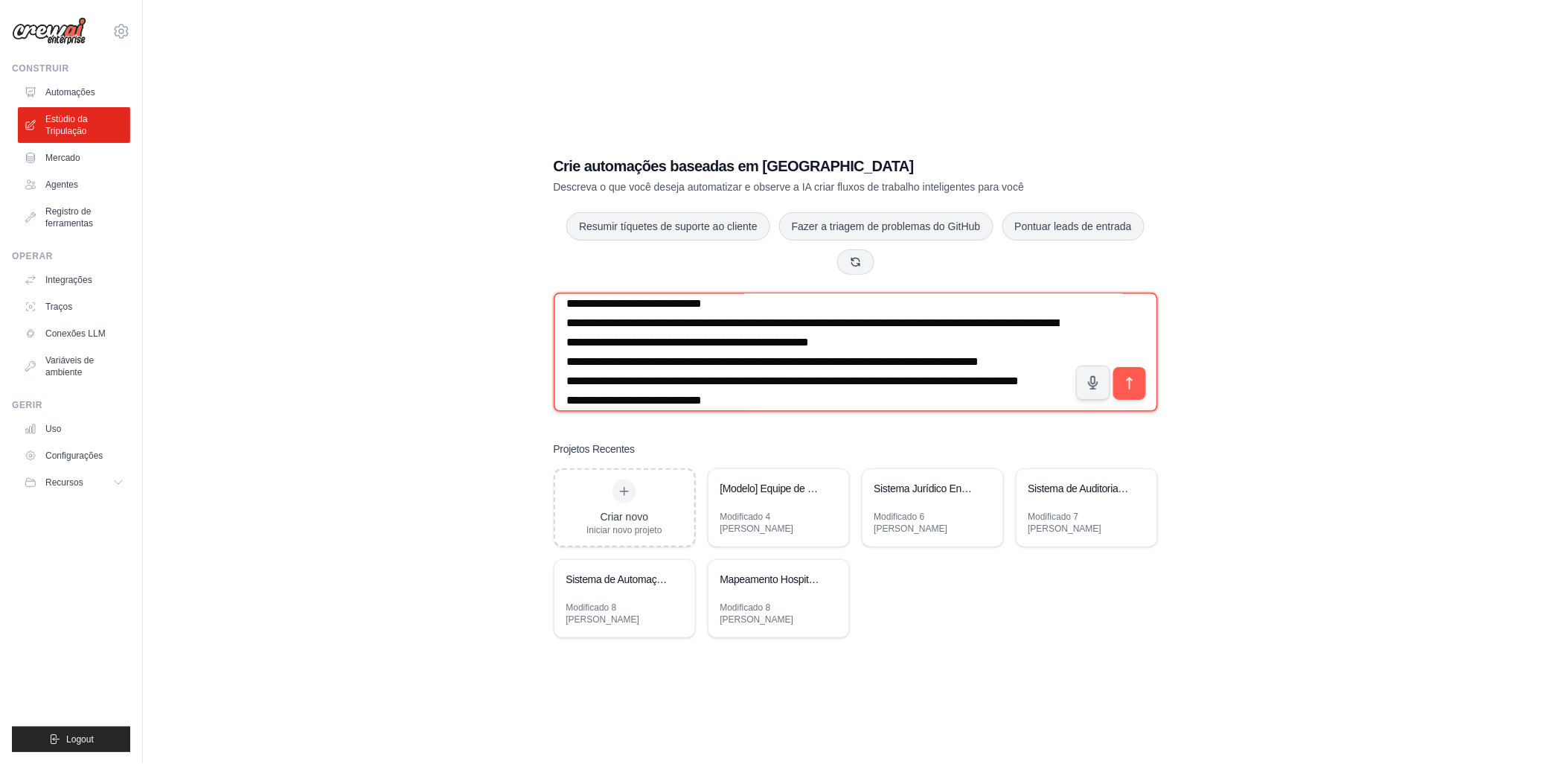
drag, startPoint x: 985, startPoint y: 370, endPoint x: 1046, endPoint y: 368, distance: 61.0
click at [1046, 368] on textarea at bounding box center [855, 352] width 604 height 119
click at [1024, 368] on textarea at bounding box center [855, 352] width 604 height 119
click at [1039, 373] on textarea at bounding box center [855, 352] width 604 height 119
click at [797, 398] on textarea at bounding box center [855, 352] width 604 height 119
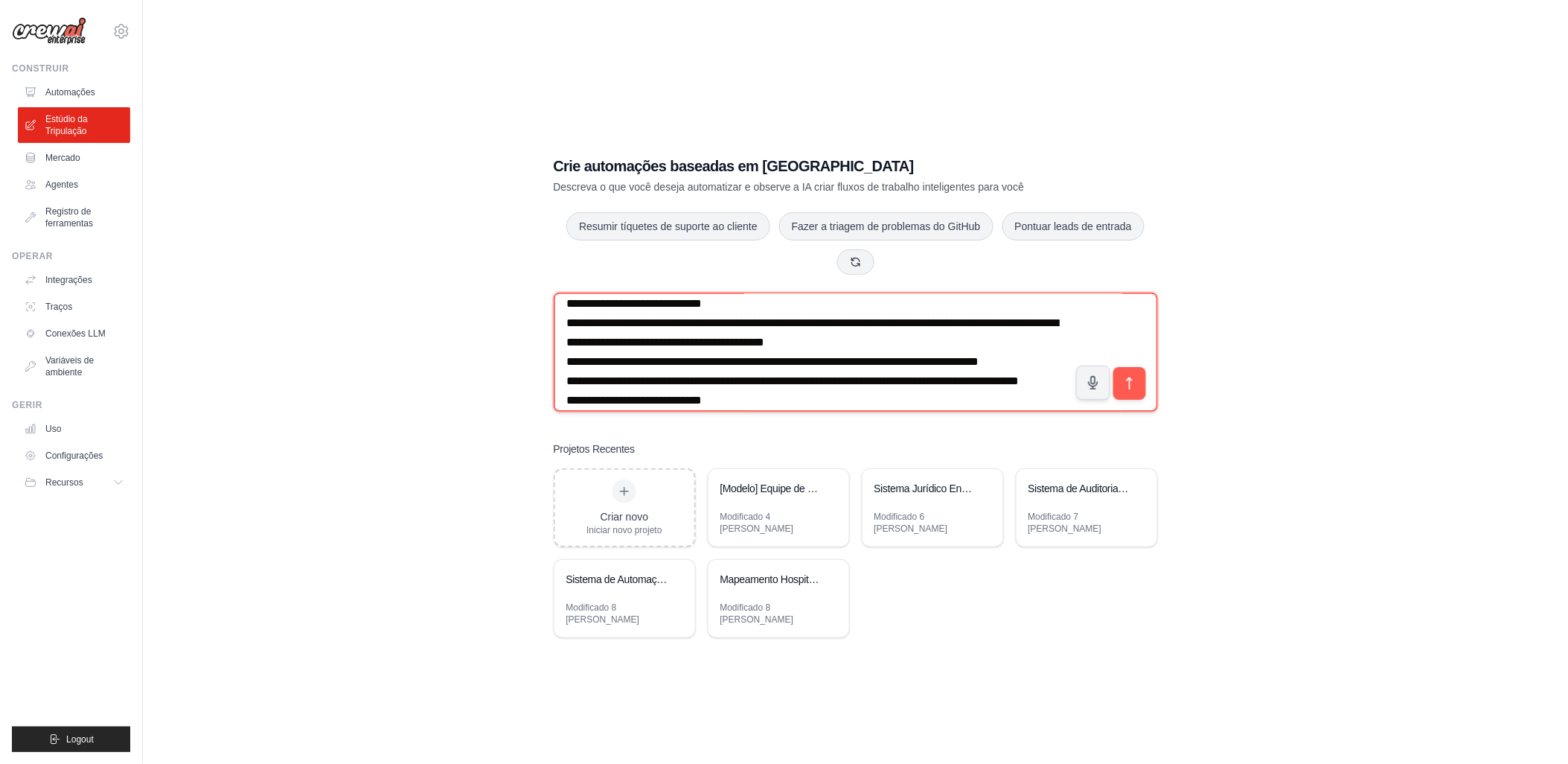
click at [779, 403] on textarea at bounding box center [855, 352] width 604 height 119
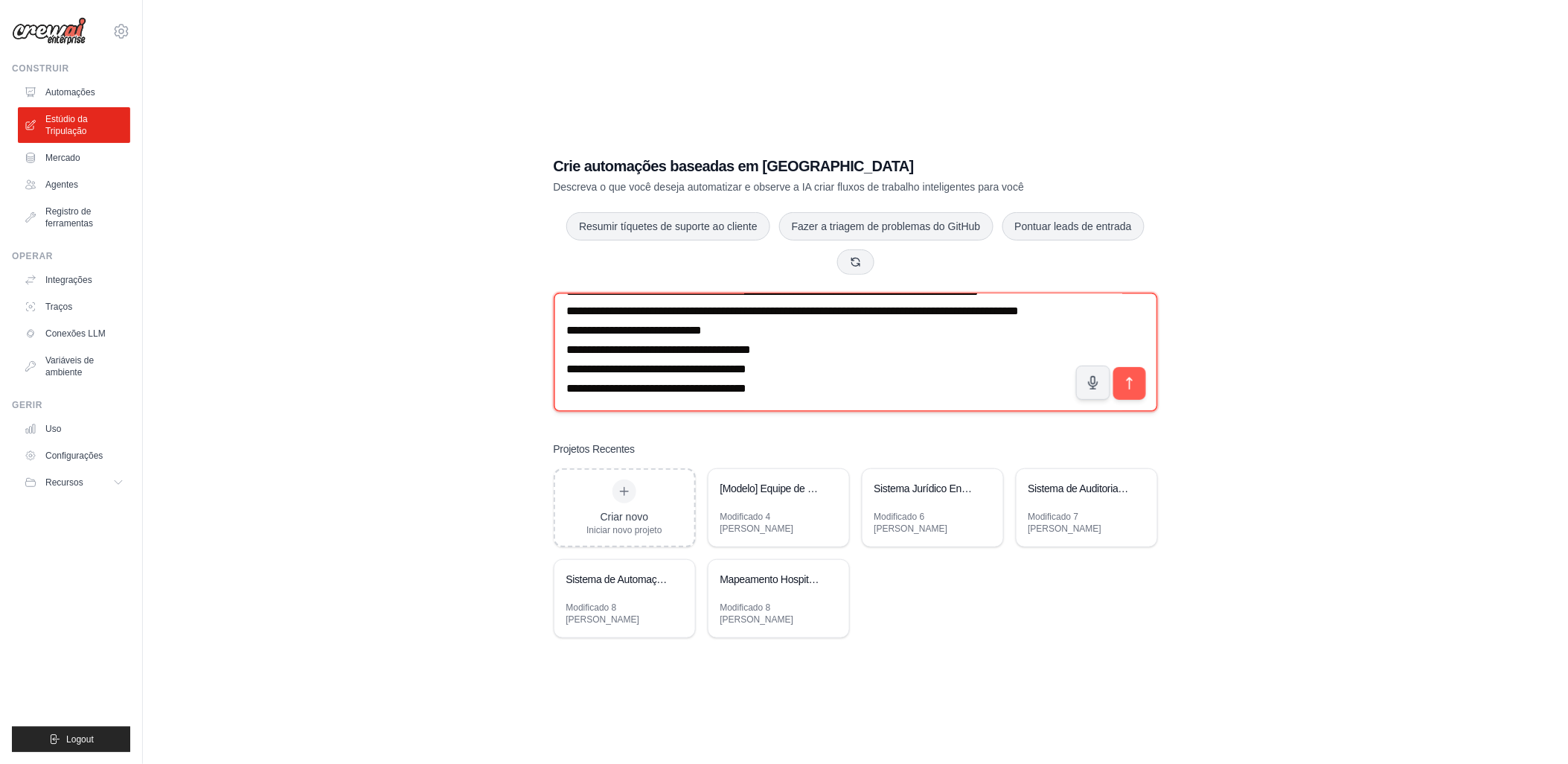
drag, startPoint x: 567, startPoint y: 330, endPoint x: 672, endPoint y: 382, distance: 117.2
click at [672, 382] on textarea at bounding box center [855, 352] width 604 height 119
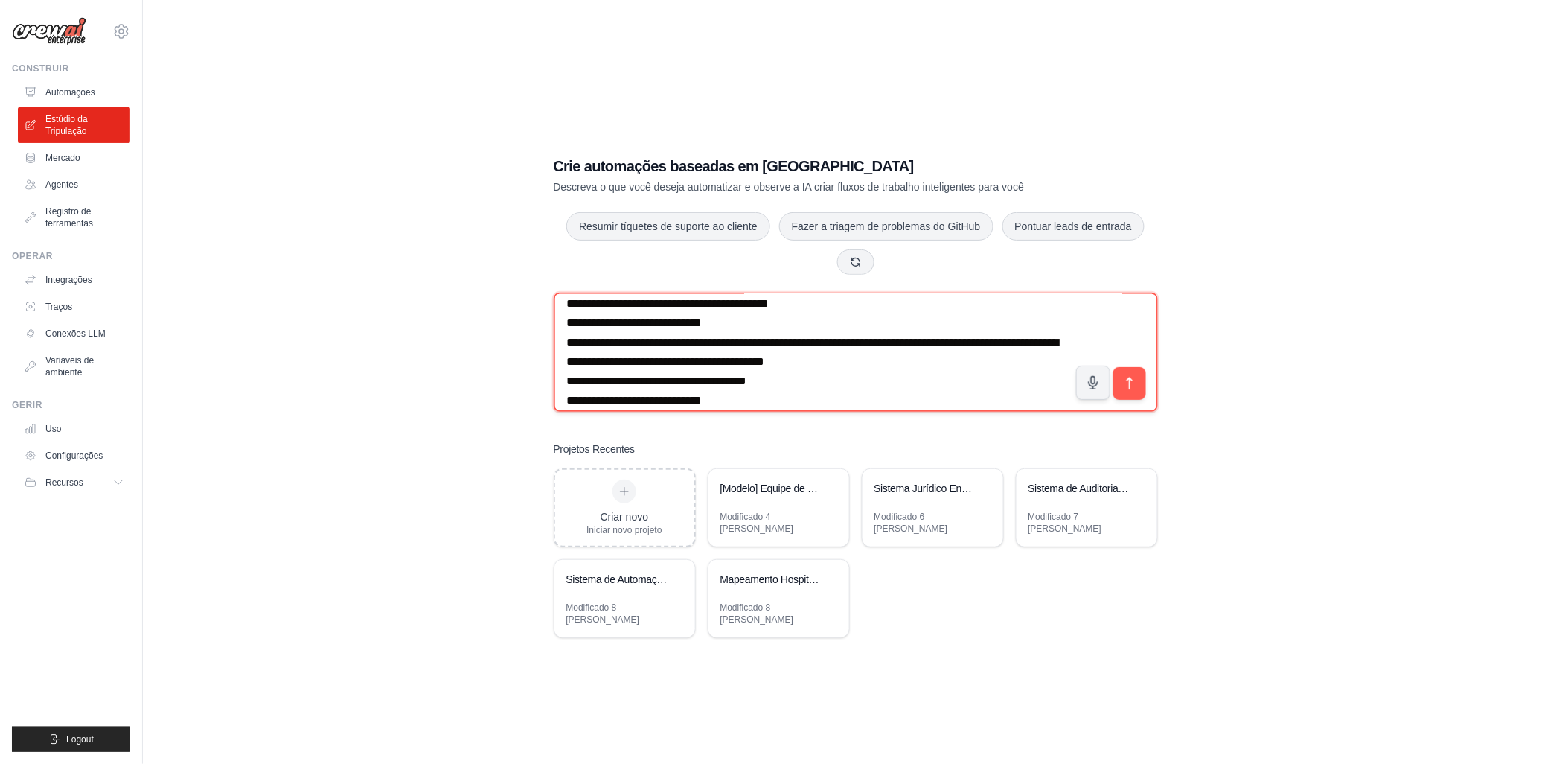
scroll to position [414, 0]
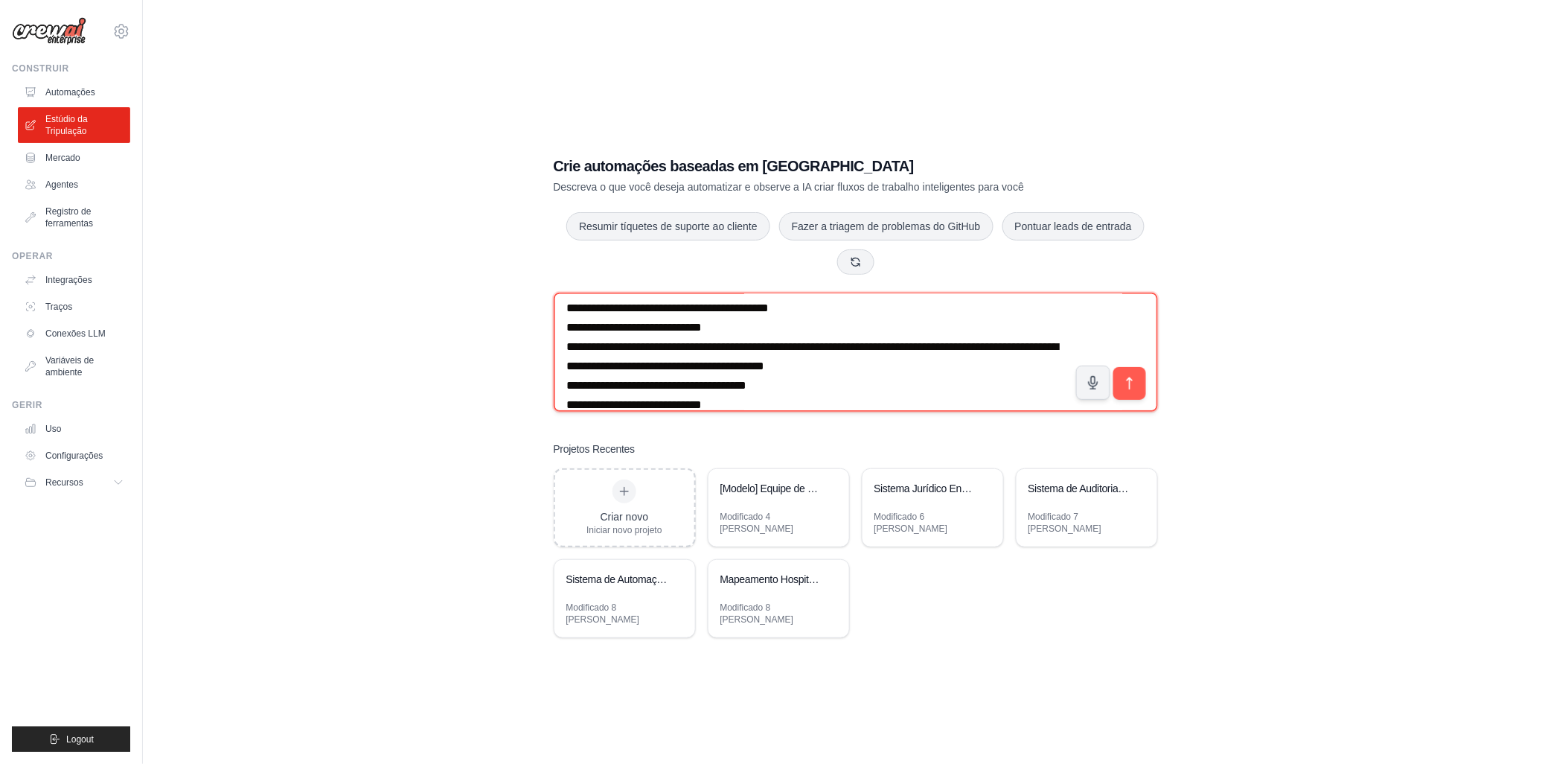
drag, startPoint x: 569, startPoint y: 328, endPoint x: 786, endPoint y: 366, distance: 220.3
click at [786, 366] on textarea at bounding box center [855, 352] width 604 height 119
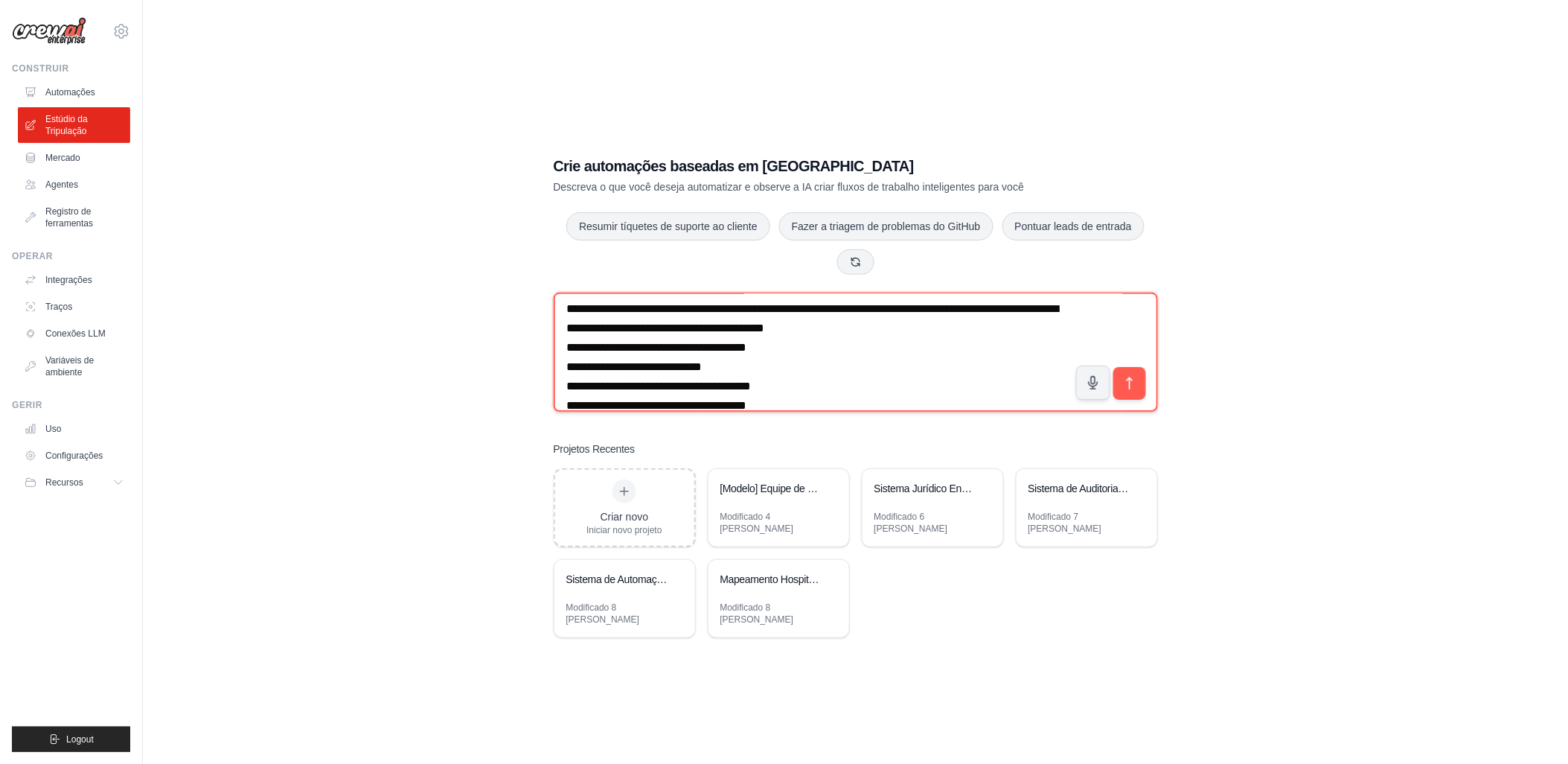
scroll to position [472, 0]
click at [729, 380] on textarea at bounding box center [855, 352] width 604 height 119
drag, startPoint x: 564, startPoint y: 376, endPoint x: 579, endPoint y: 395, distance: 24.2
click at [579, 395] on textarea at bounding box center [855, 352] width 604 height 119
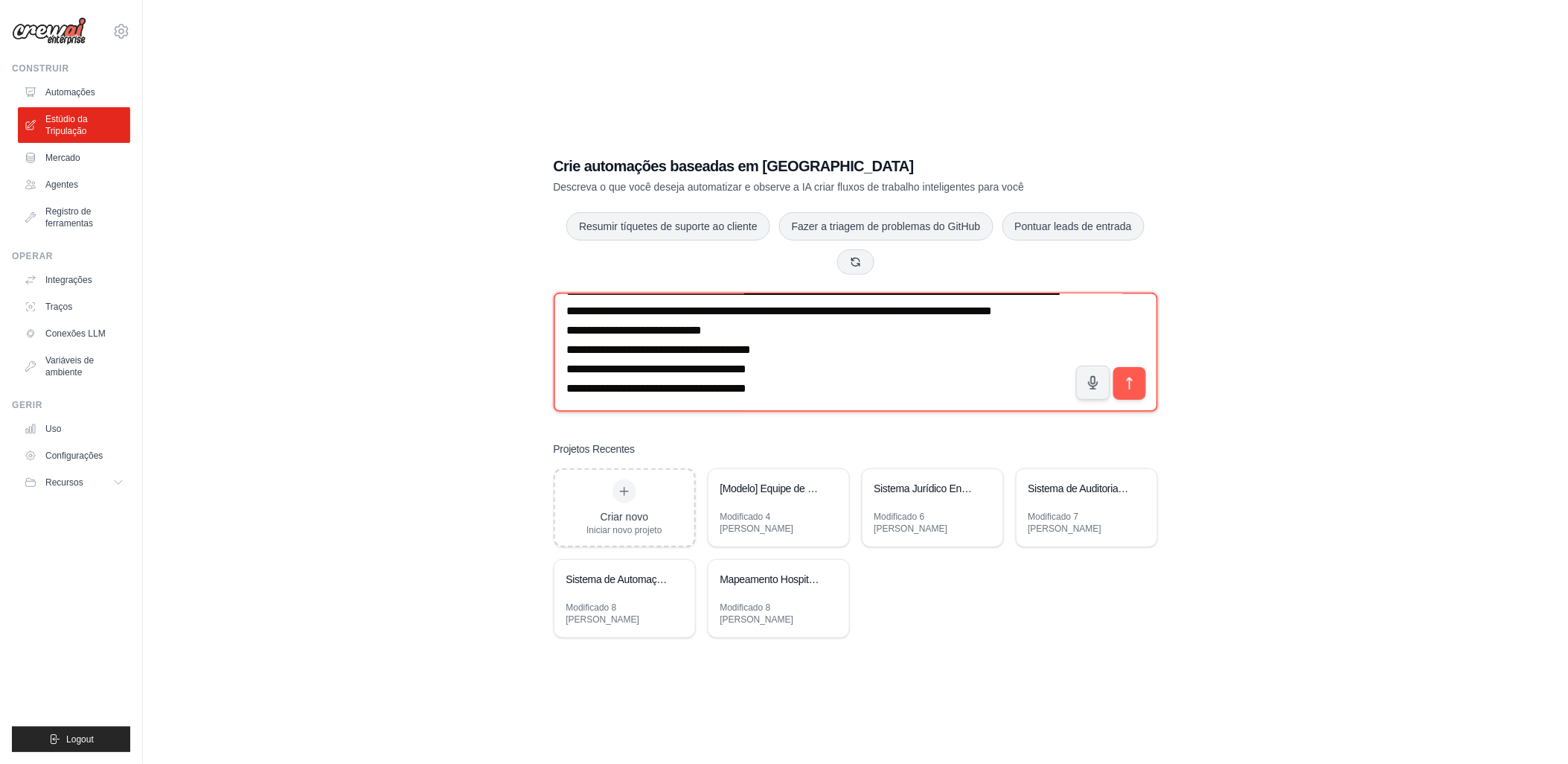
scroll to position [549, 0]
drag, startPoint x: 746, startPoint y: 361, endPoint x: 564, endPoint y: 360, distance: 182.0
click at [564, 360] on textarea at bounding box center [855, 352] width 604 height 119
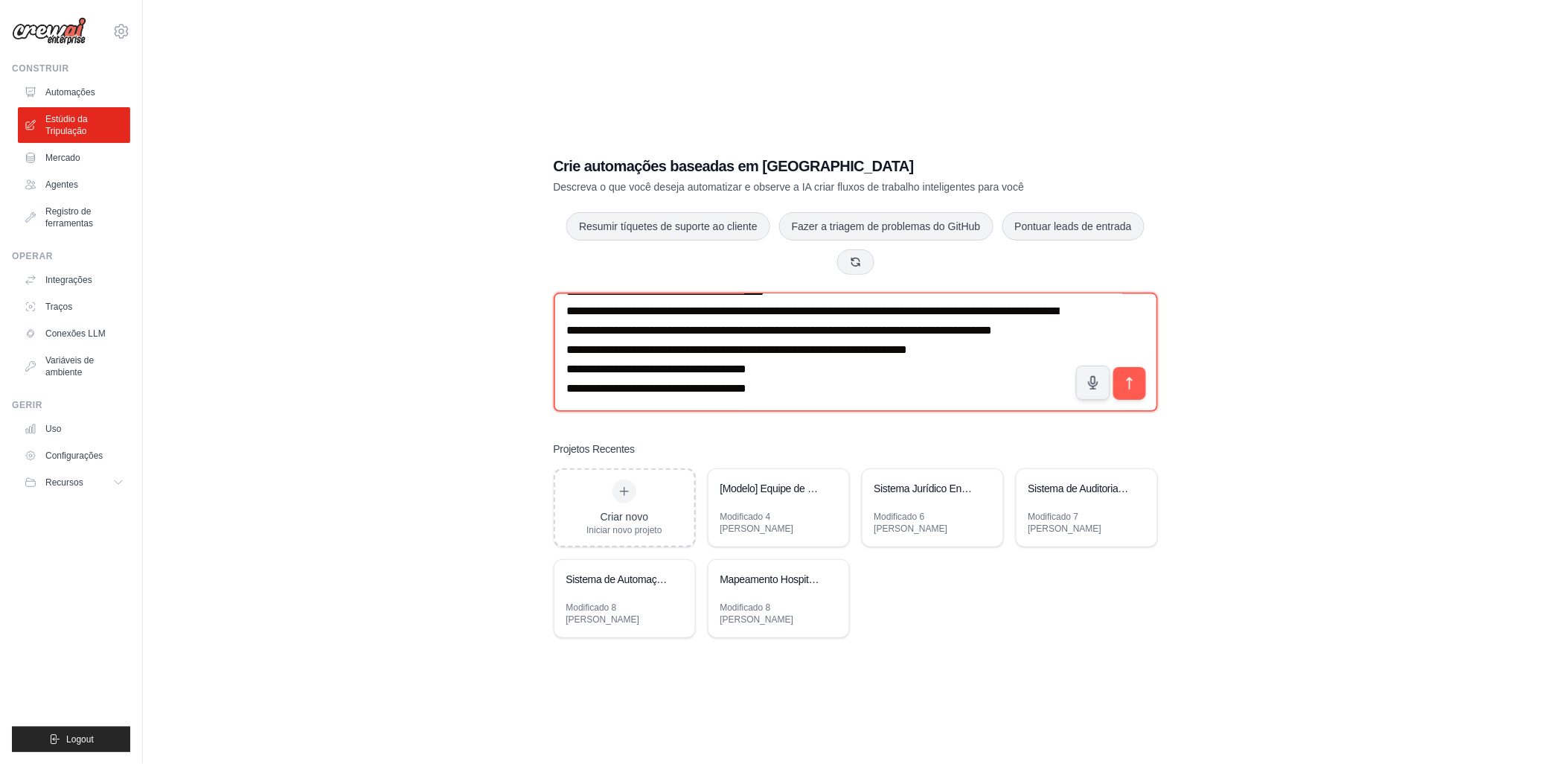
scroll to position [545, 0]
click at [948, 360] on textarea at bounding box center [855, 352] width 604 height 119
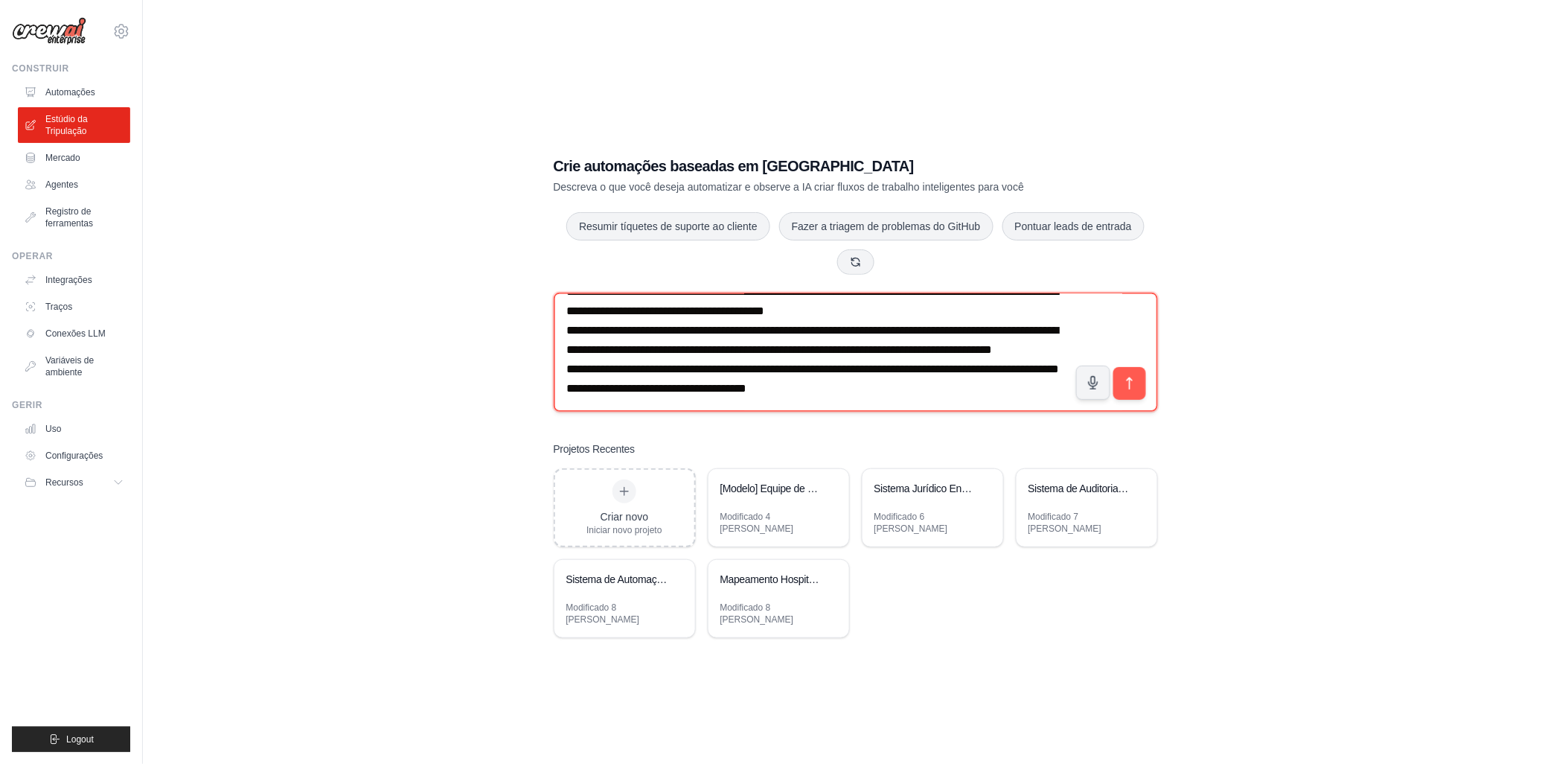
click at [714, 378] on textarea at bounding box center [855, 352] width 604 height 119
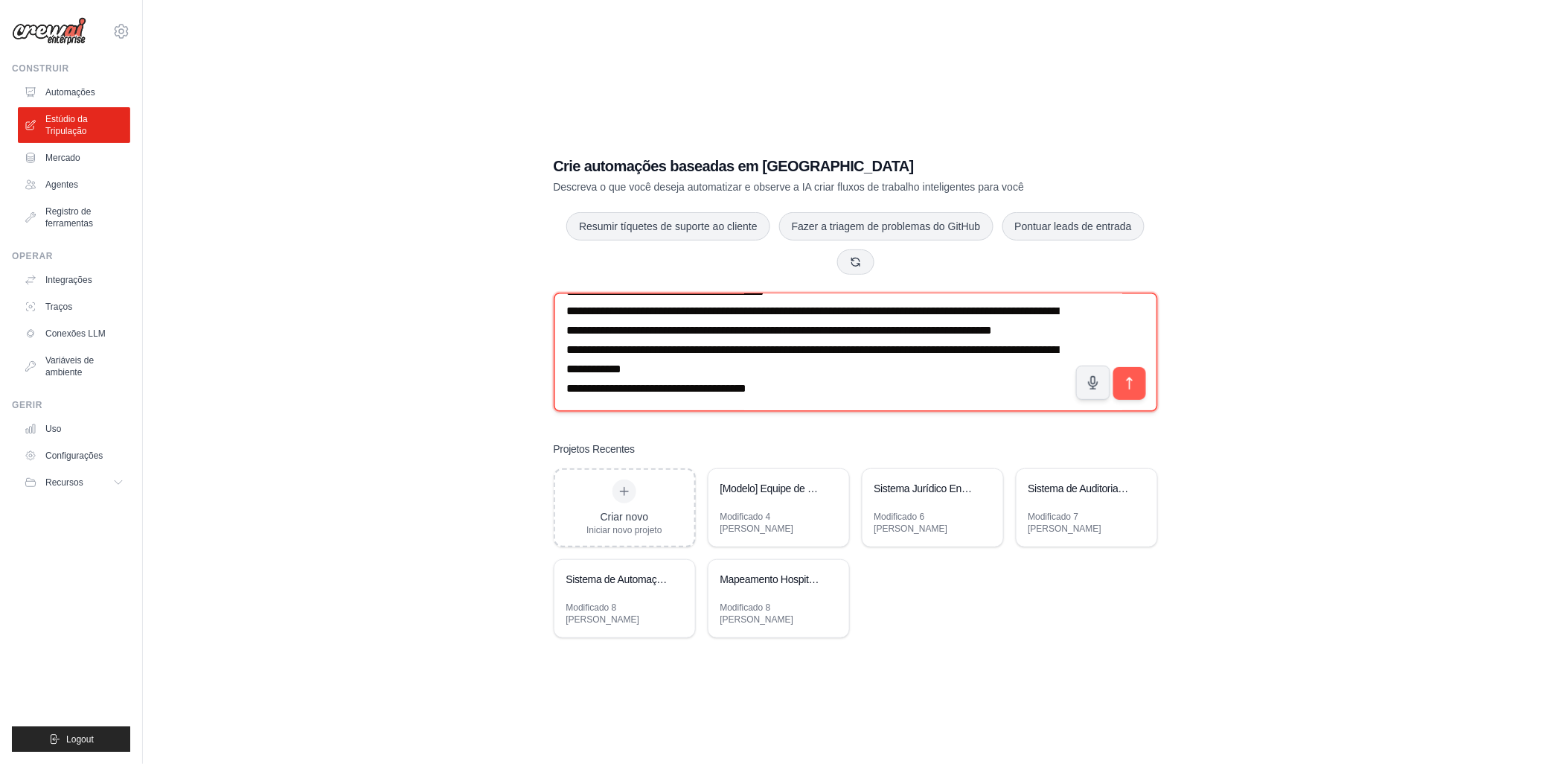
drag, startPoint x: 611, startPoint y: 406, endPoint x: 566, endPoint y: 406, distance: 45.0
click at [566, 406] on textarea at bounding box center [855, 352] width 604 height 119
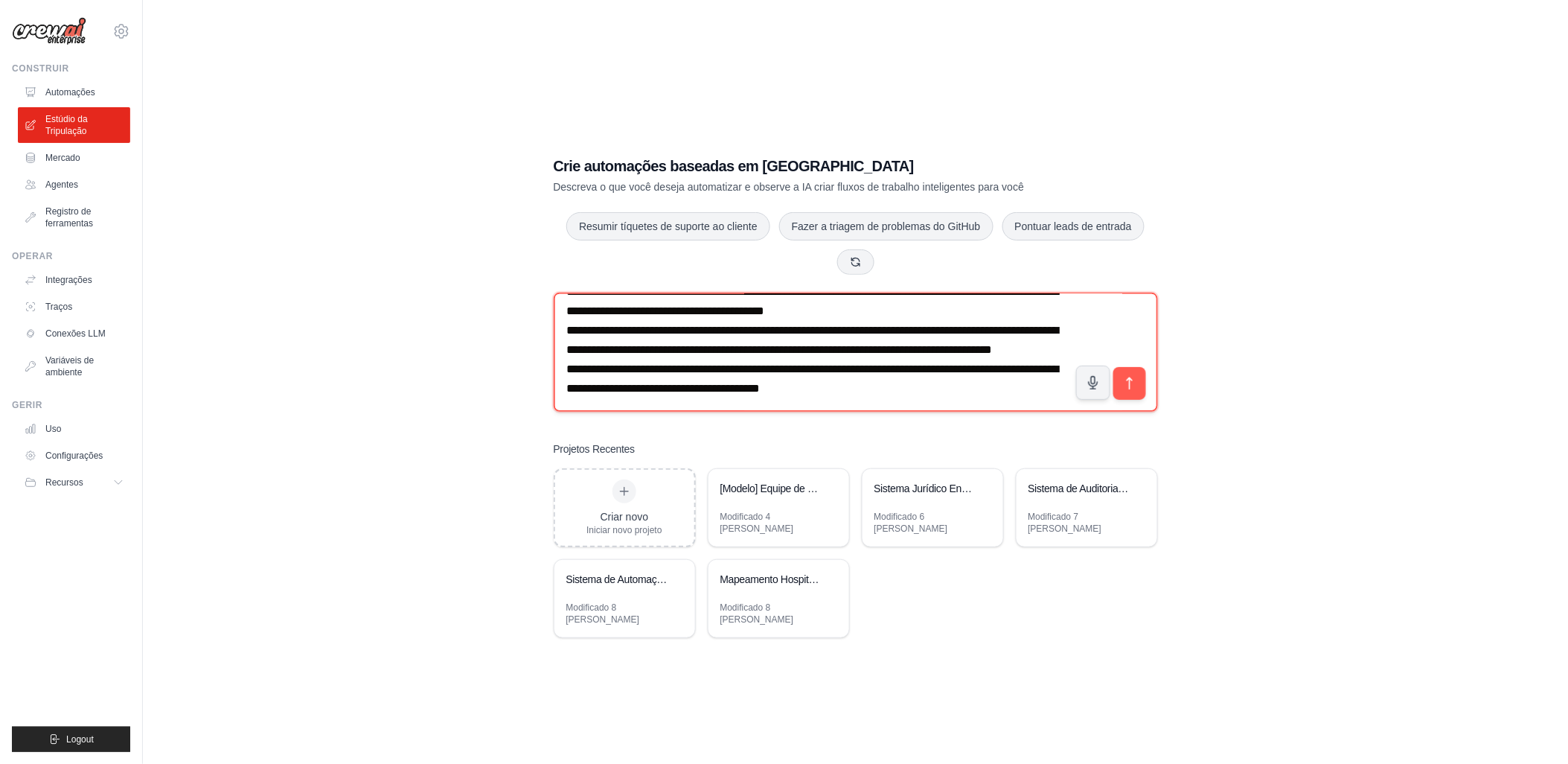
scroll to position [526, 0]
click at [916, 399] on textarea at bounding box center [855, 352] width 604 height 119
type textarea "**********"
click at [1125, 389] on icon "submit" at bounding box center [1129, 384] width 16 height 16
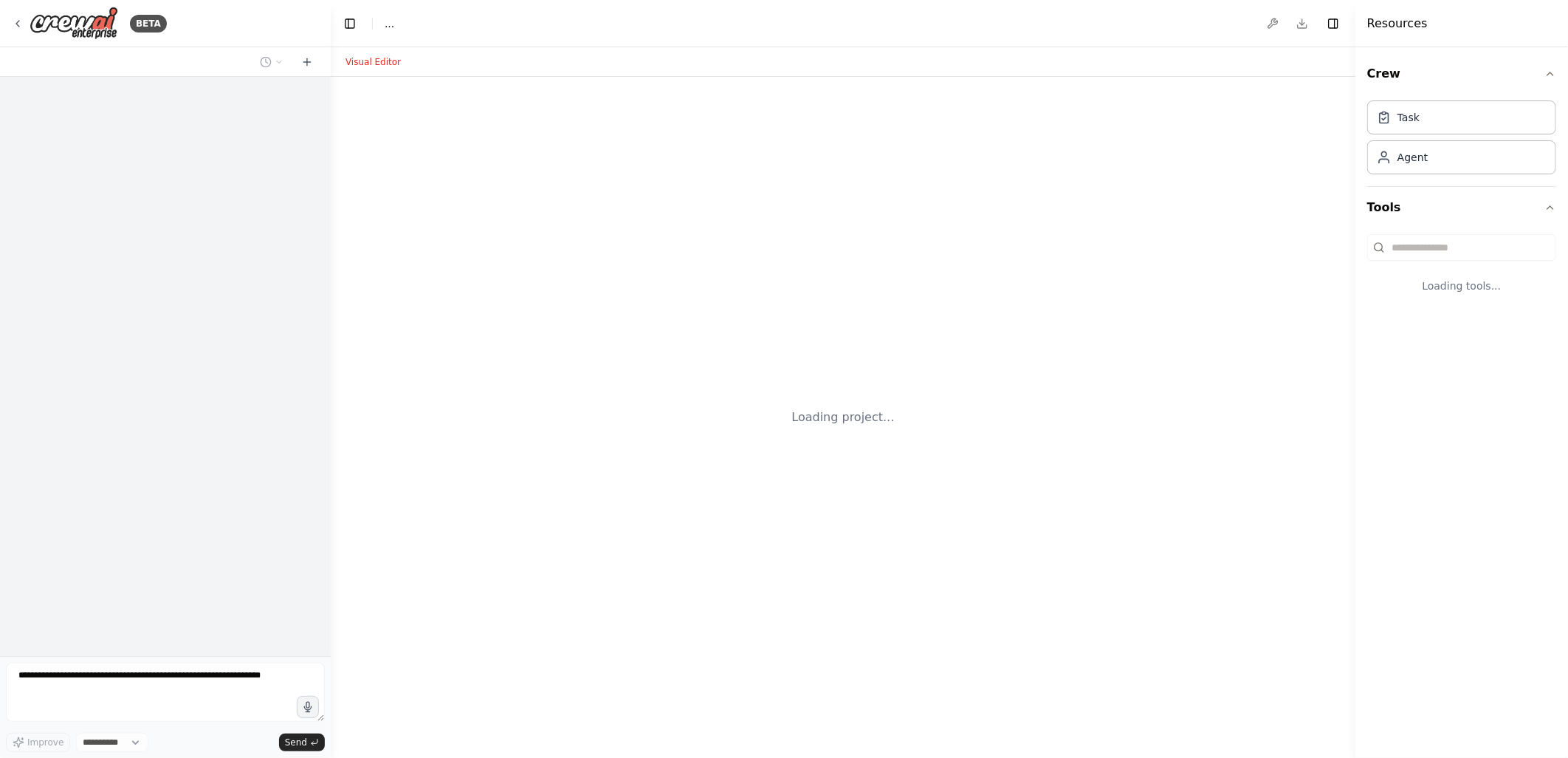
select select "****"
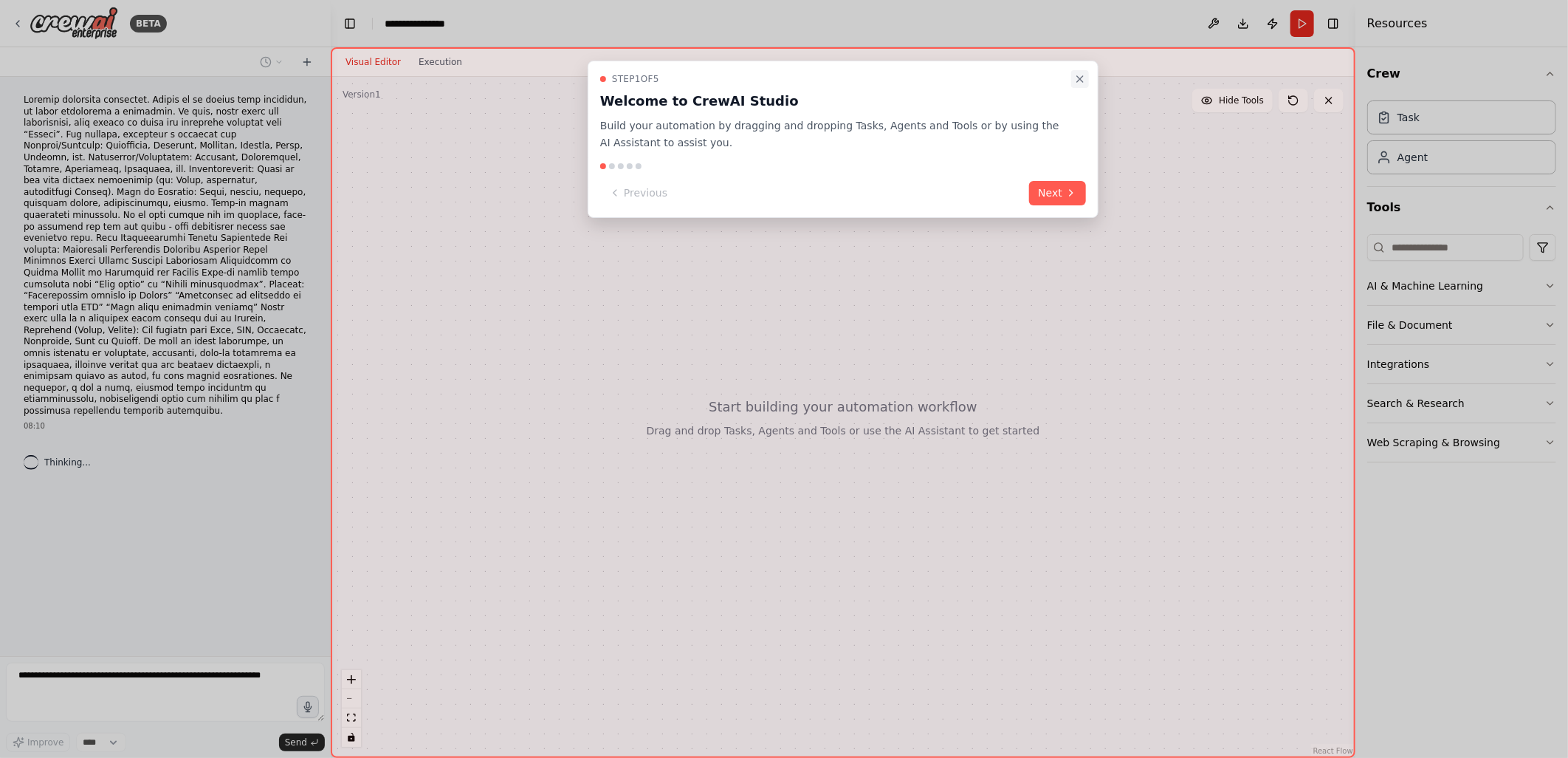
click at [1078, 75] on icon "Close walkthrough" at bounding box center [1079, 79] width 12 height 12
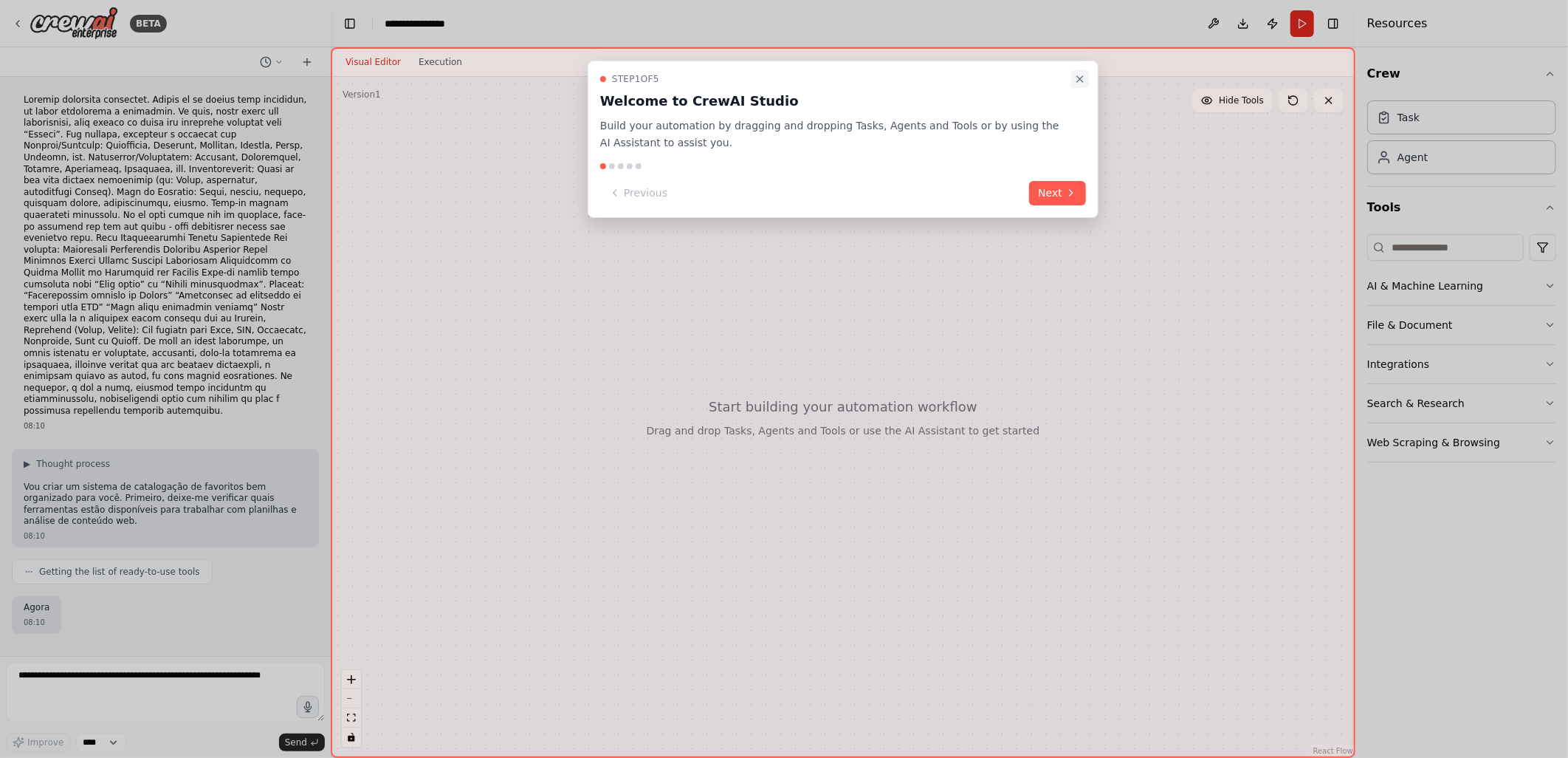
click at [1082, 76] on icon "Close walkthrough" at bounding box center [1079, 79] width 12 height 12
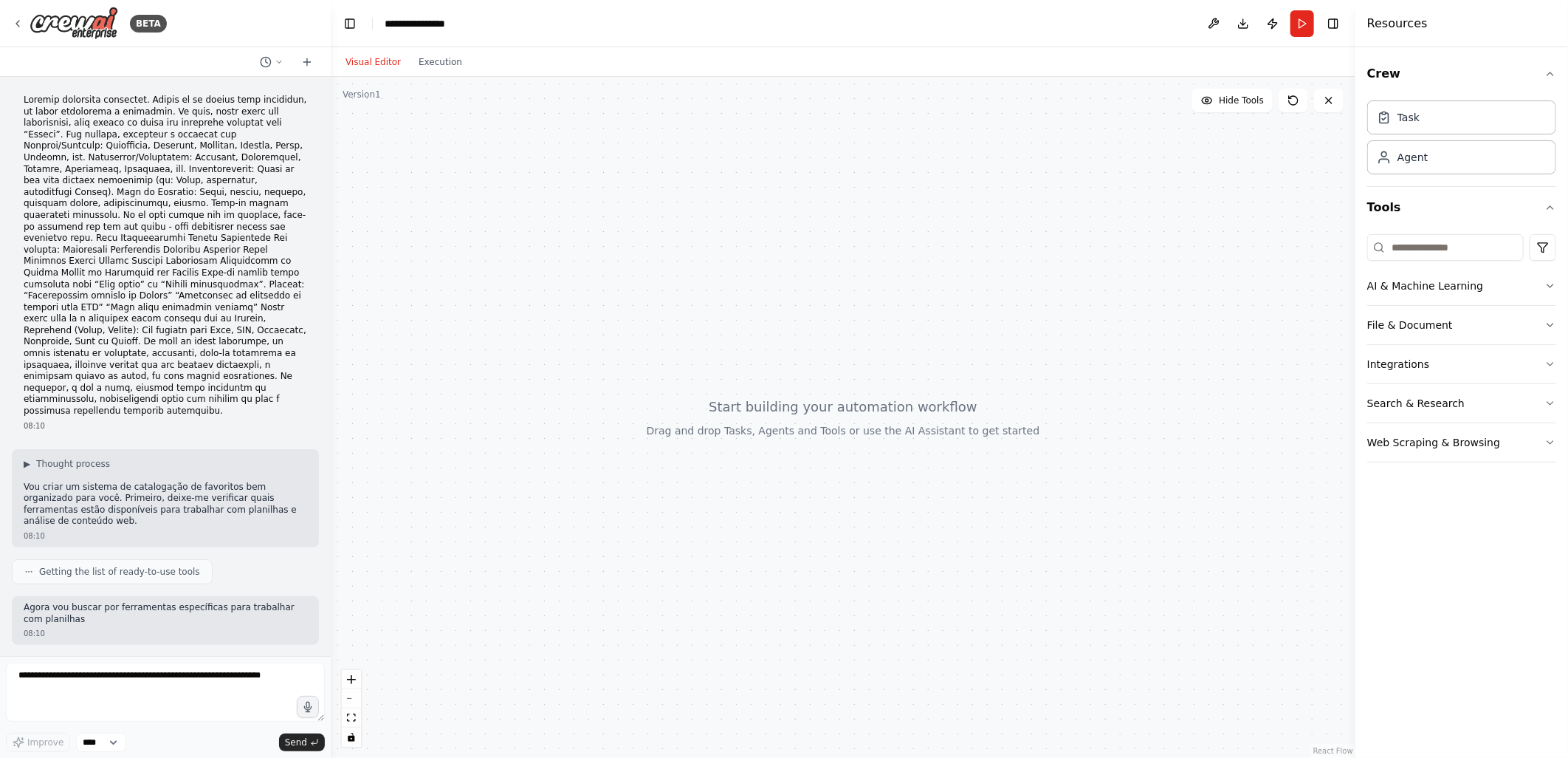
scroll to position [28, 0]
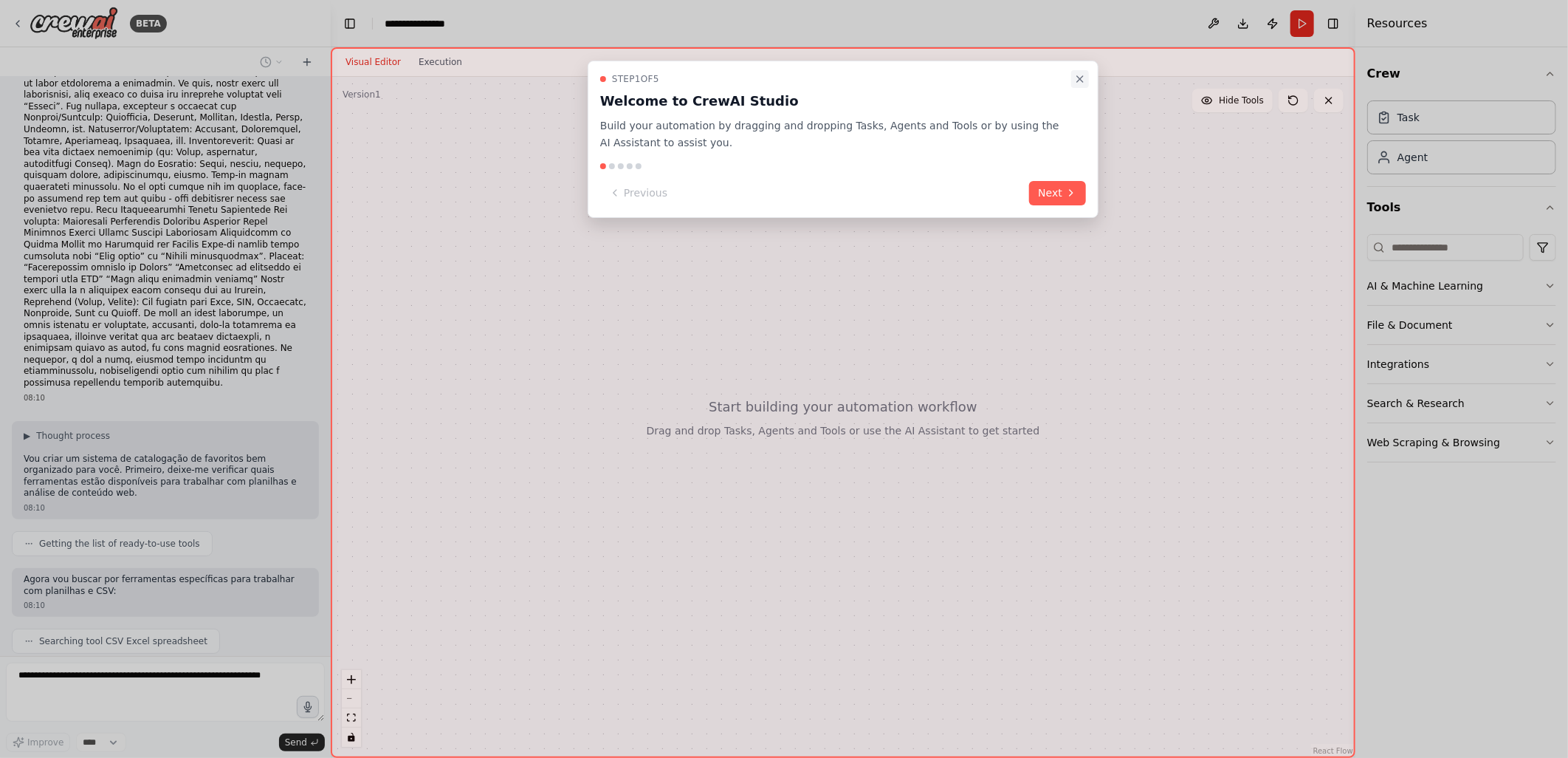
click at [1075, 75] on icon "Close walkthrough" at bounding box center [1079, 79] width 12 height 12
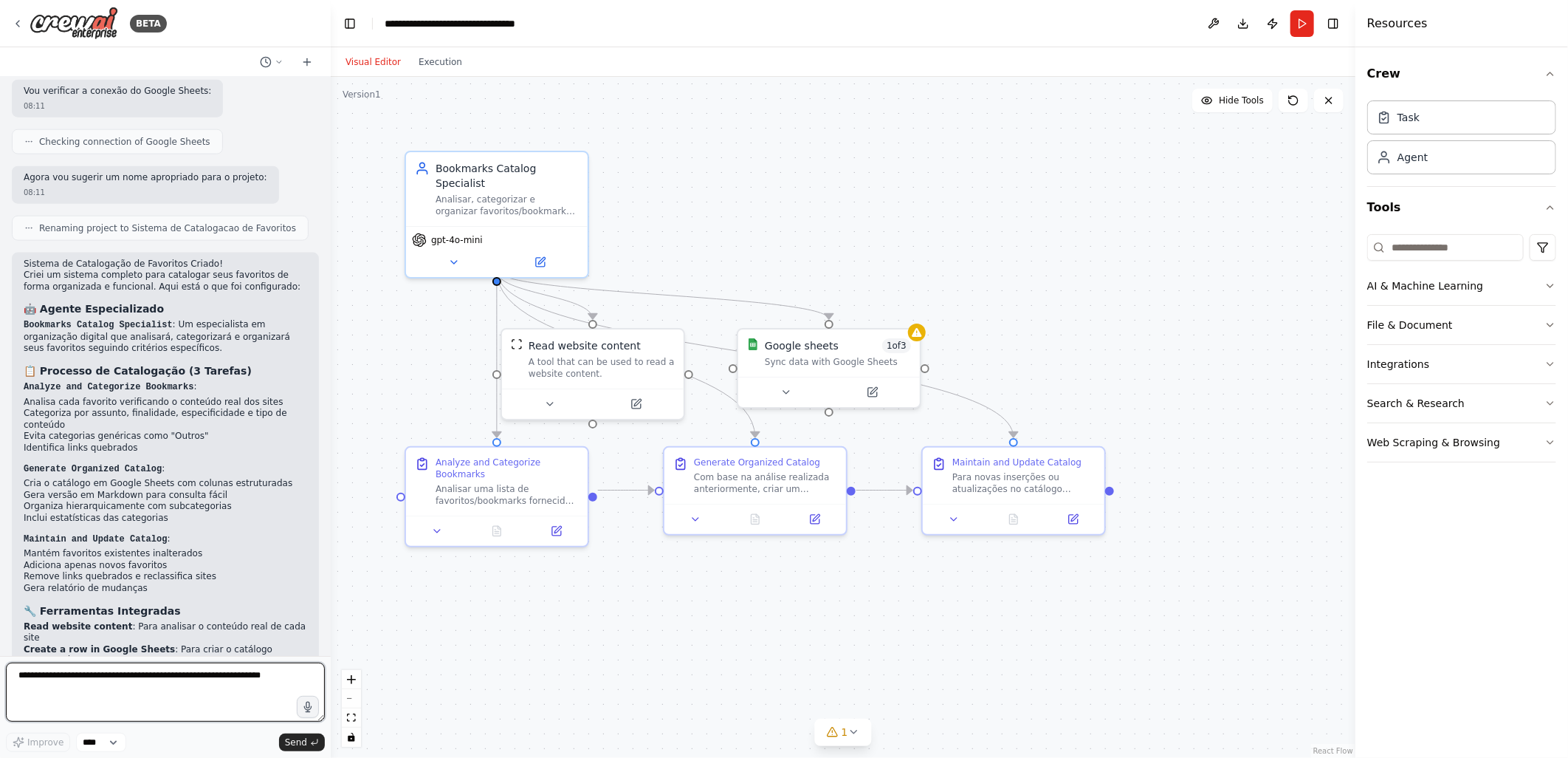
scroll to position [1104, 0]
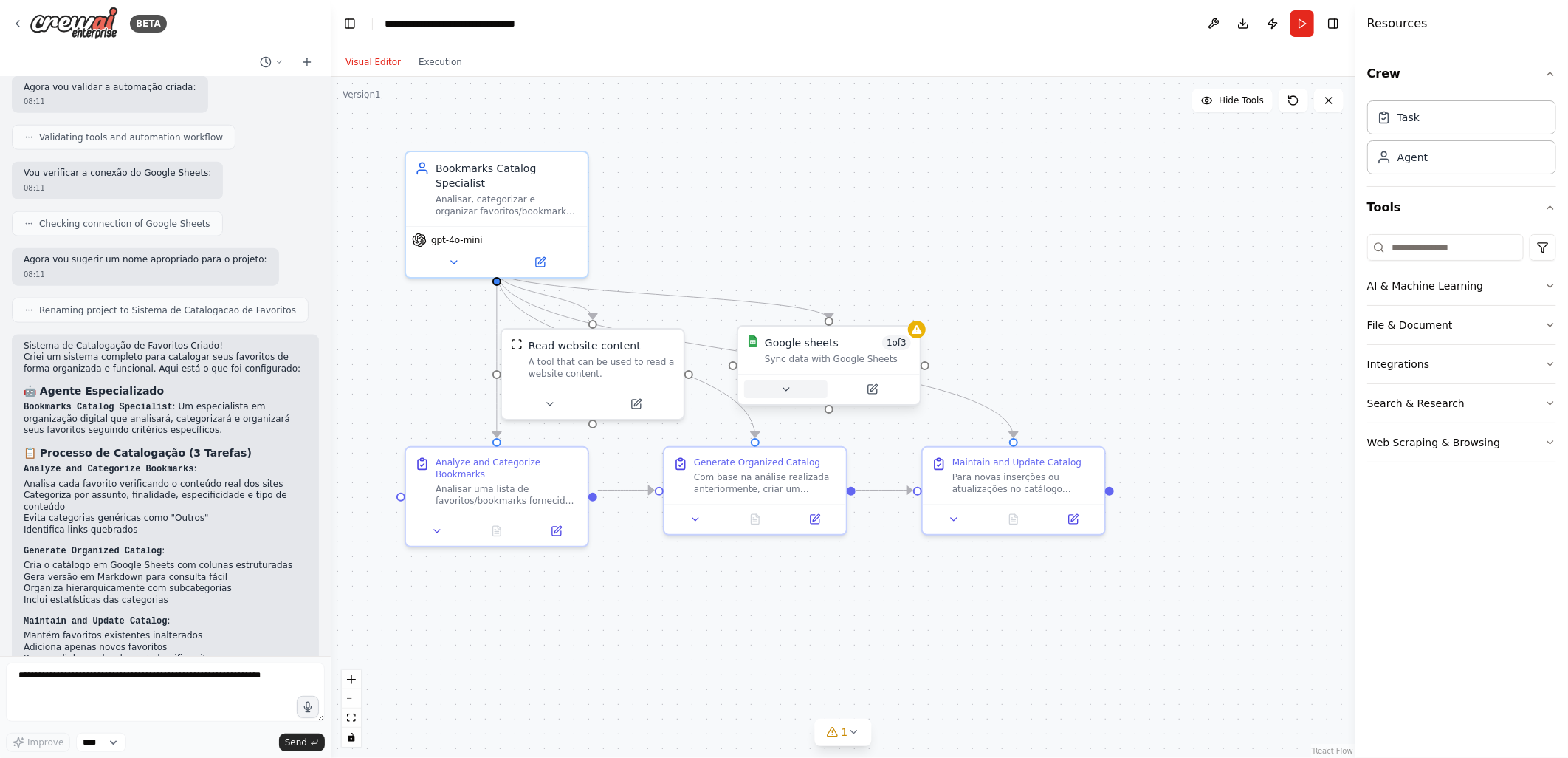
click at [785, 389] on icon at bounding box center [786, 389] width 6 height 3
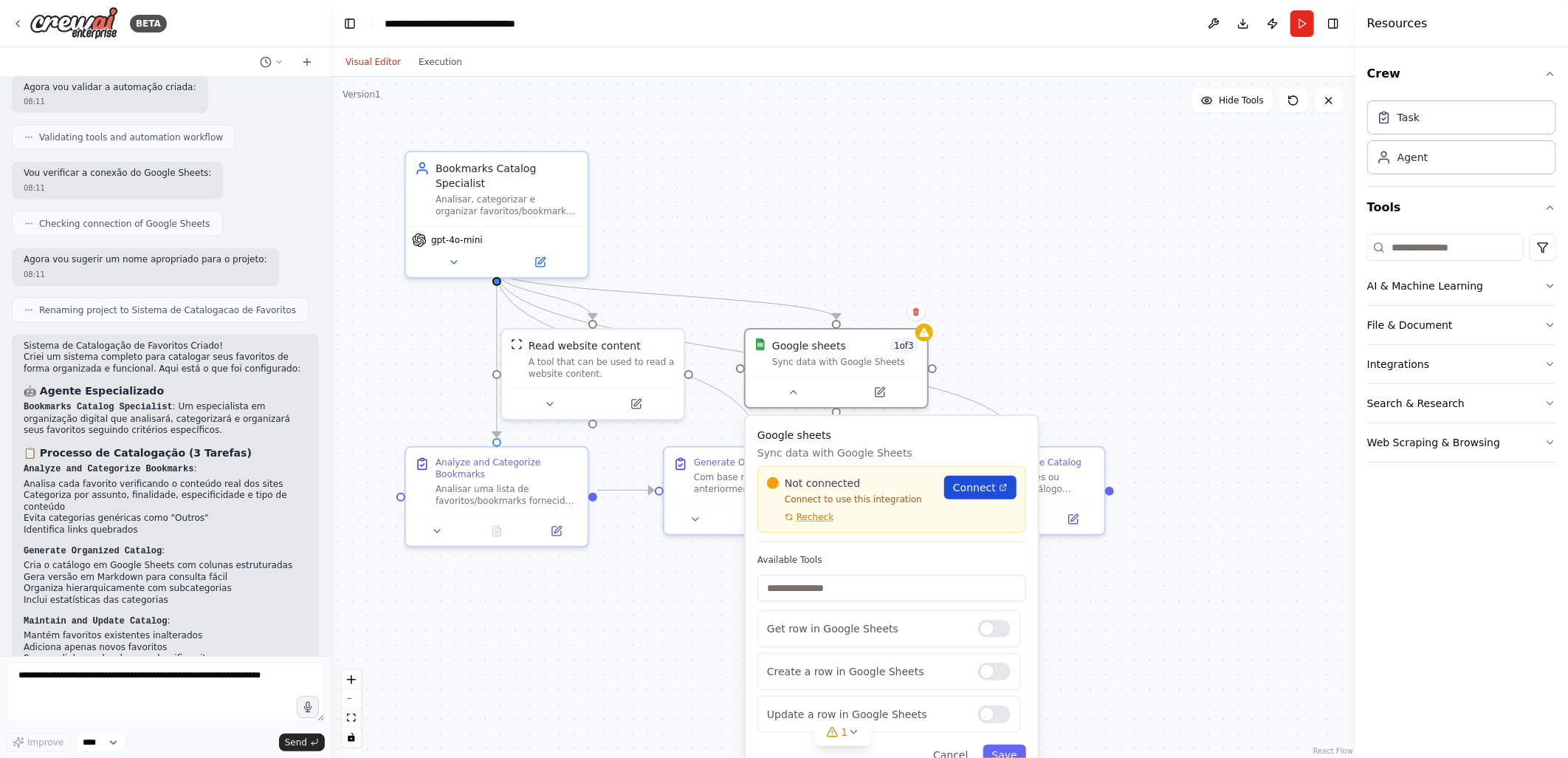
click at [962, 489] on span "Connect" at bounding box center [974, 487] width 43 height 15
click at [970, 481] on span "Connect" at bounding box center [974, 487] width 43 height 15
click at [981, 489] on span "Connect" at bounding box center [974, 487] width 43 height 15
click at [851, 188] on div ".deletable-edge-delete-btn { width: 20px; height: 20px; border: 0px solid #ffff…" at bounding box center [843, 417] width 1025 height 681
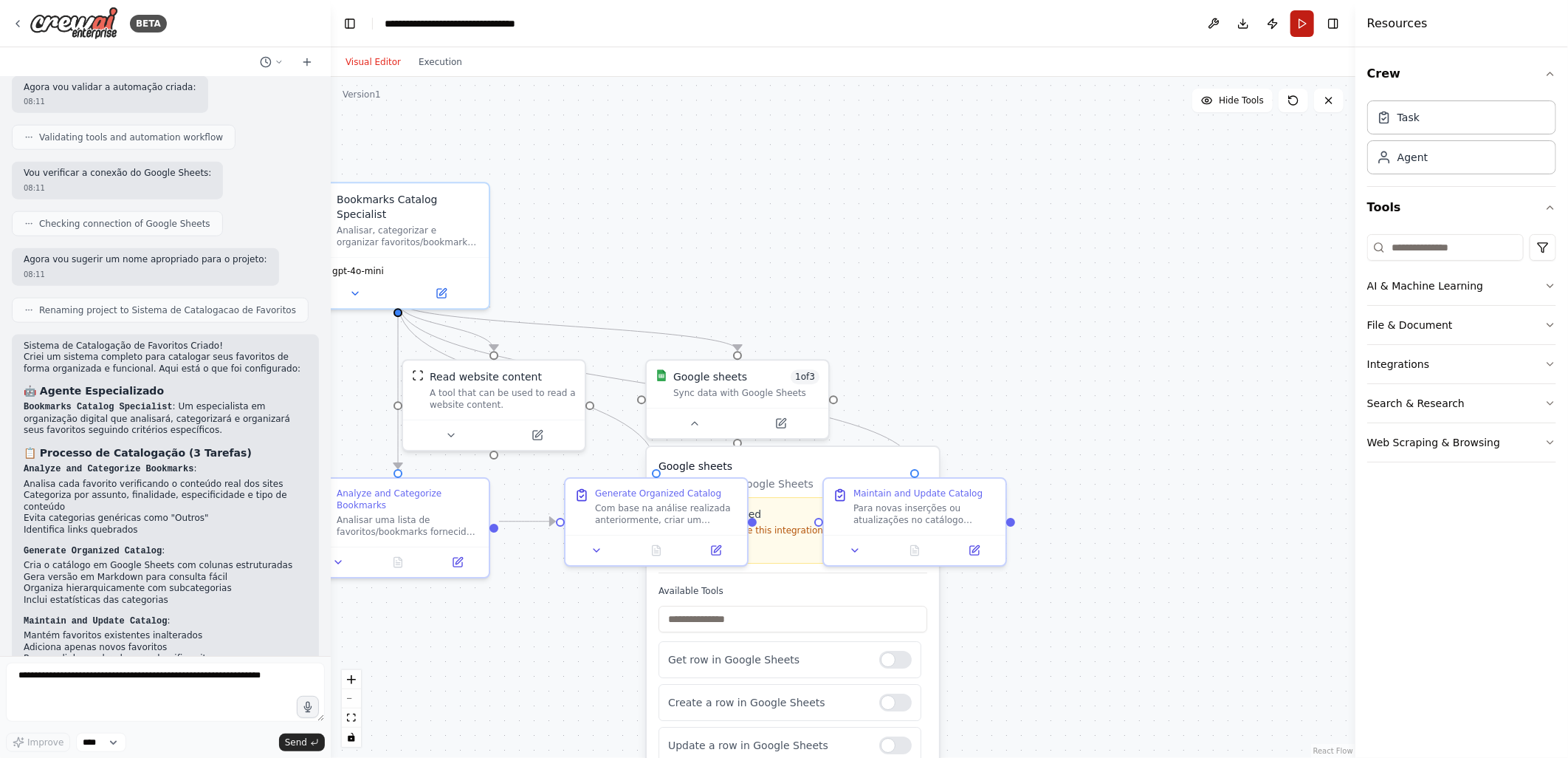
click at [1303, 23] on button "Run" at bounding box center [1302, 23] width 23 height 26
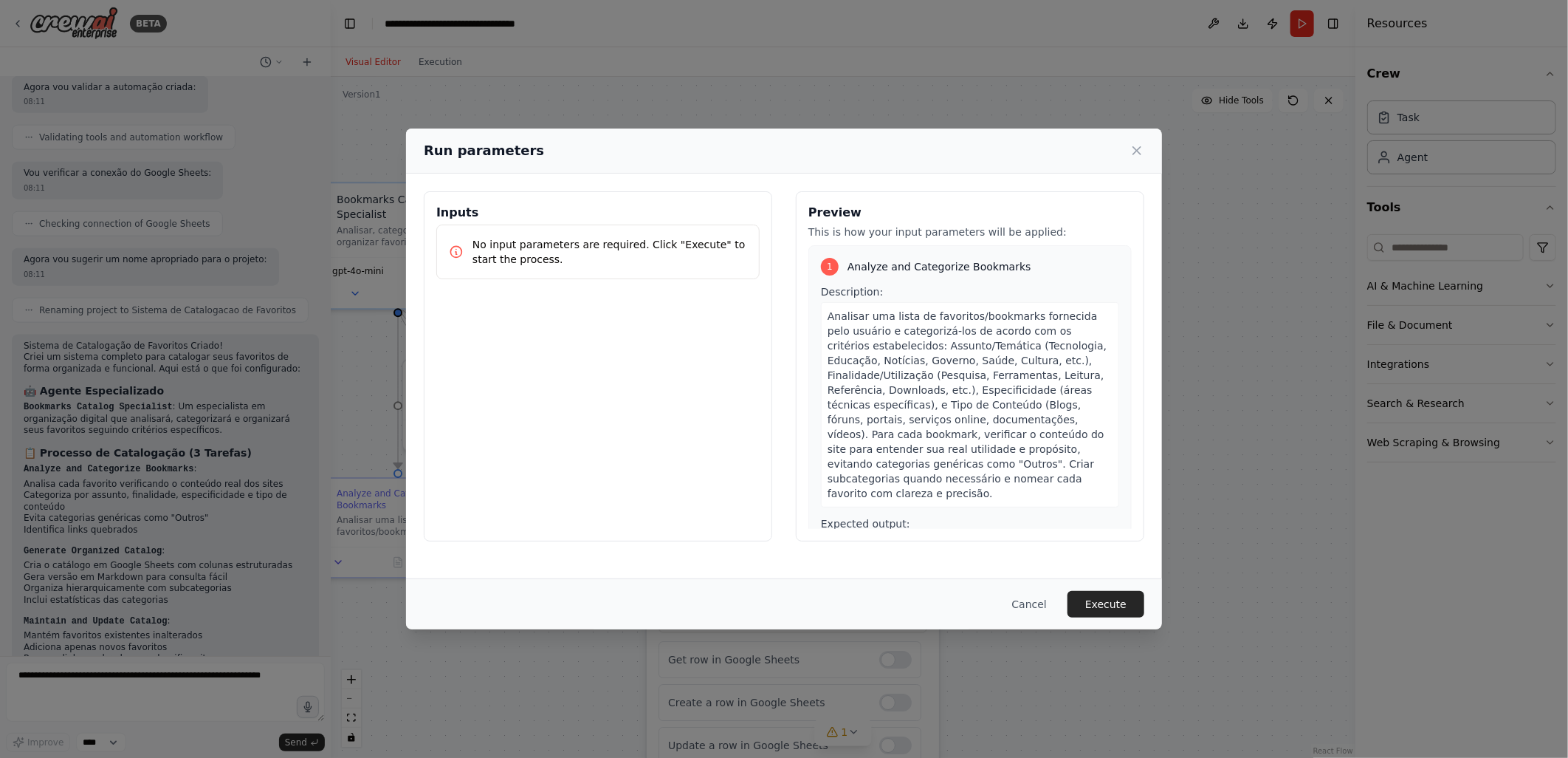
scroll to position [246, 0]
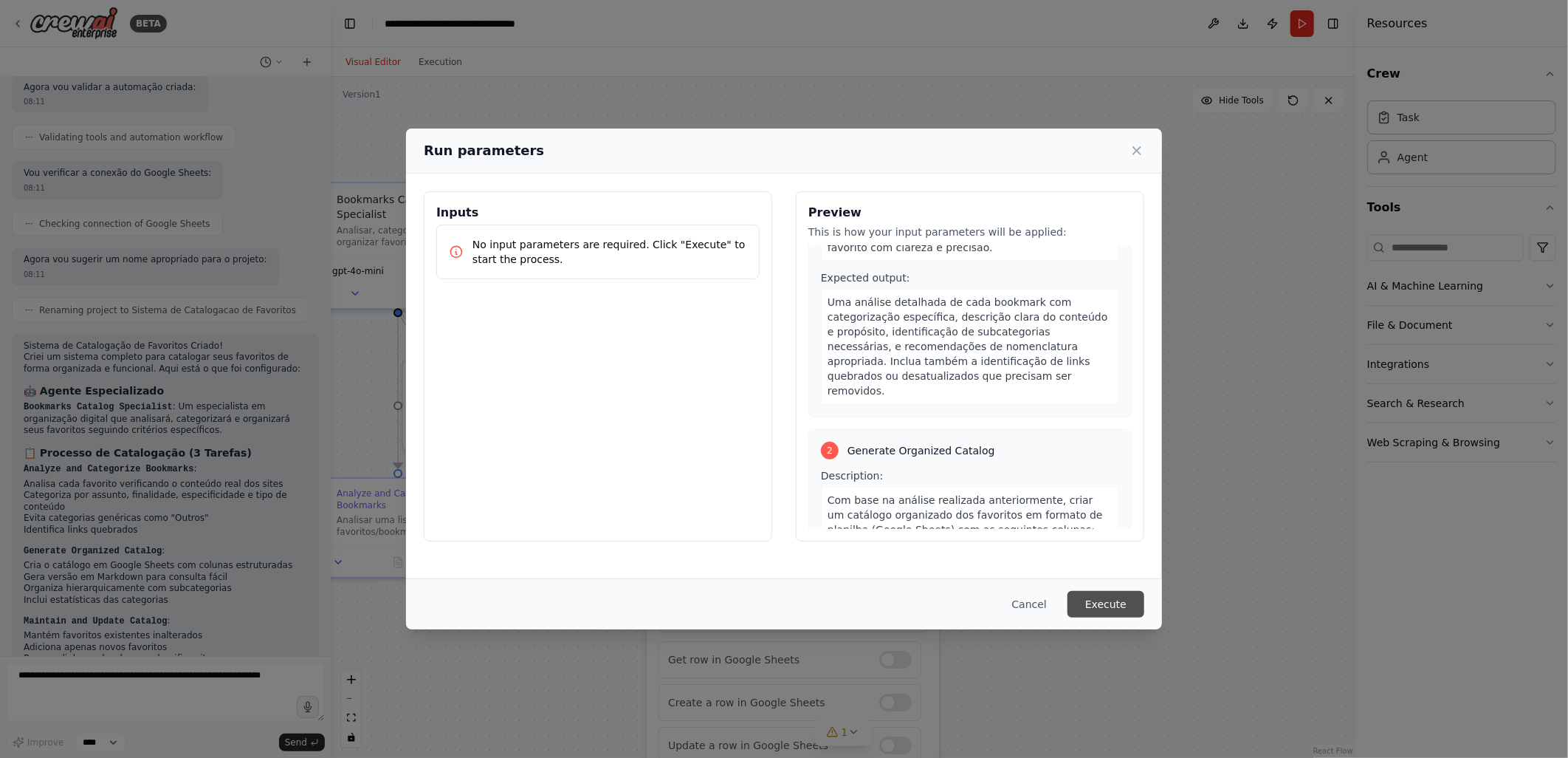
click at [1111, 606] on button "Execute" at bounding box center [1106, 604] width 77 height 26
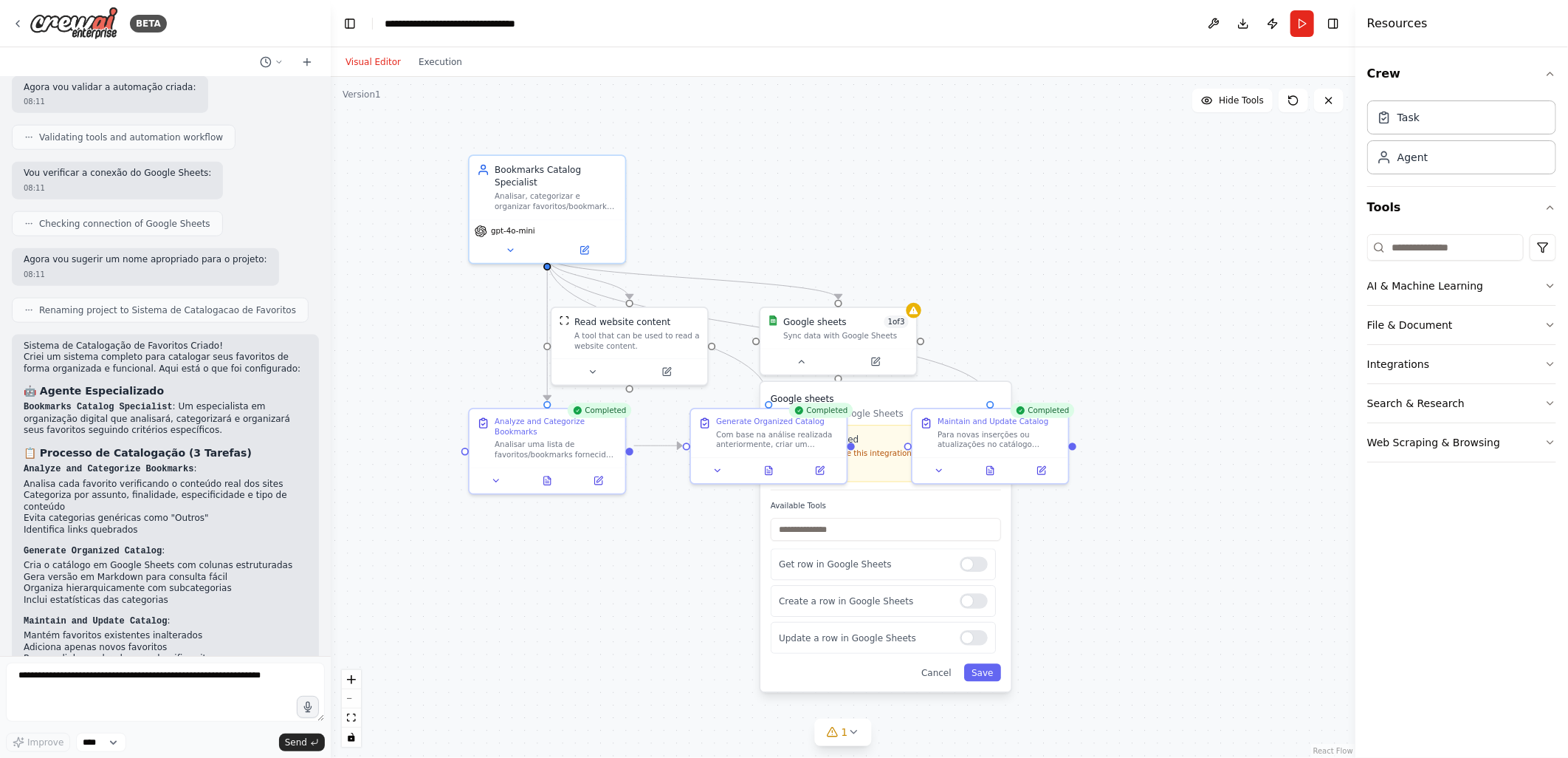
drag, startPoint x: 584, startPoint y: 234, endPoint x: 673, endPoint y: 182, distance: 103.1
click at [673, 182] on div ".deletable-edge-delete-btn { width: 20px; height: 20px; border: 0px solid #ffff…" at bounding box center [843, 417] width 1025 height 681
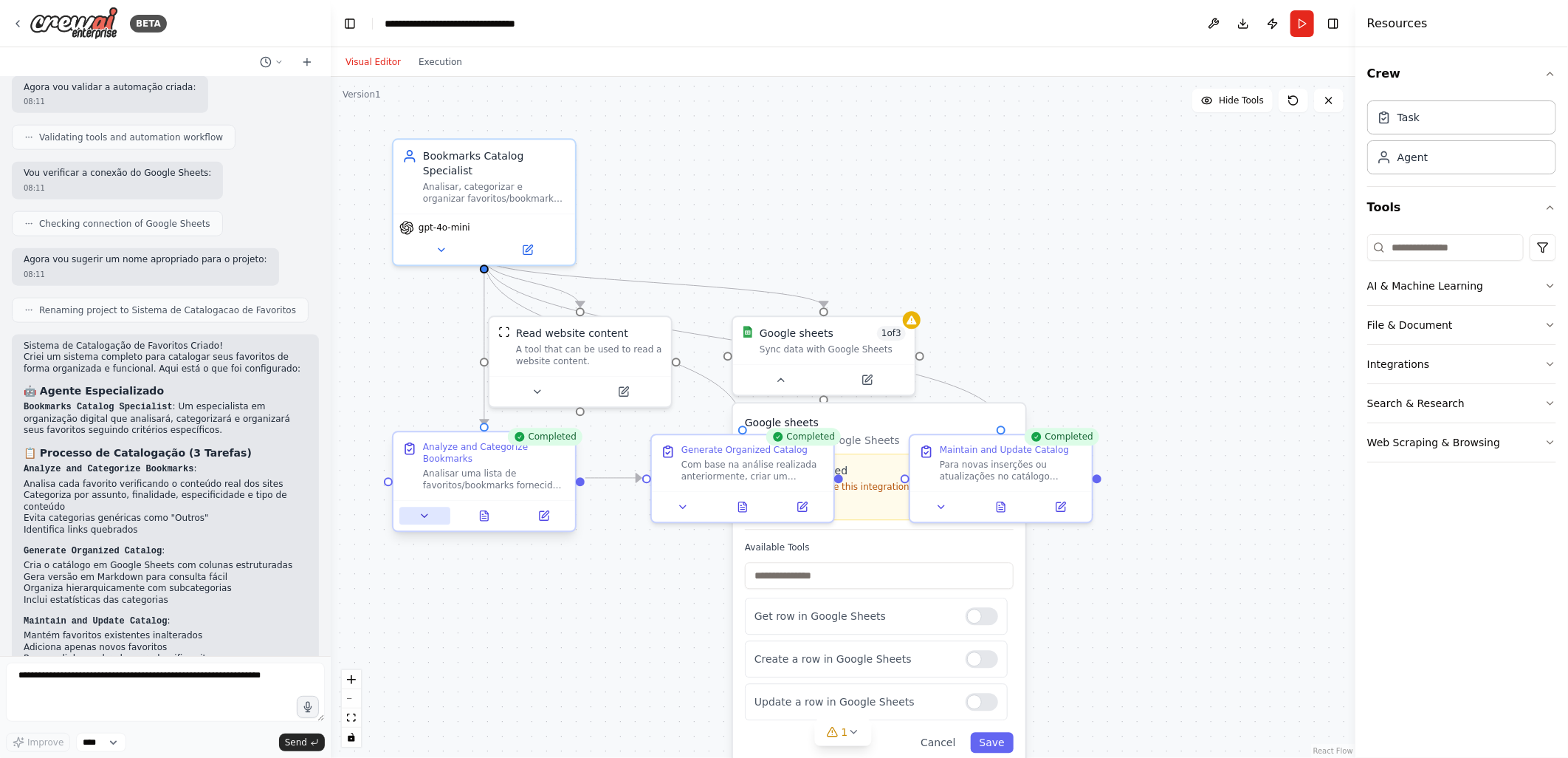
click at [423, 514] on icon at bounding box center [424, 515] width 6 height 3
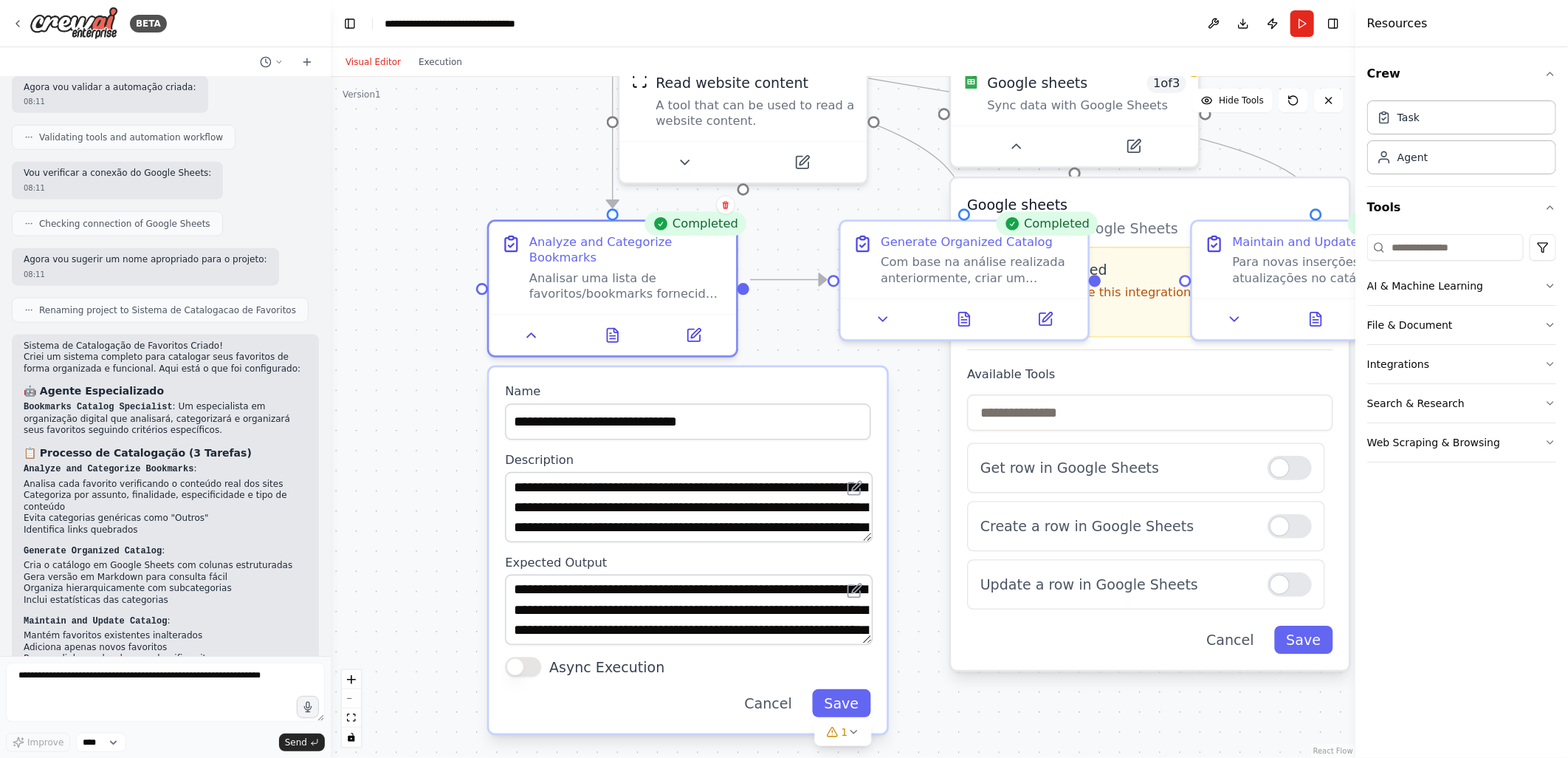
drag, startPoint x: 552, startPoint y: 395, endPoint x: 762, endPoint y: 228, distance: 268.3
click at [766, 230] on div ".deletable-edge-delete-btn { width: 20px; height: 20px; border: 0px solid #ffff…" at bounding box center [843, 417] width 1025 height 681
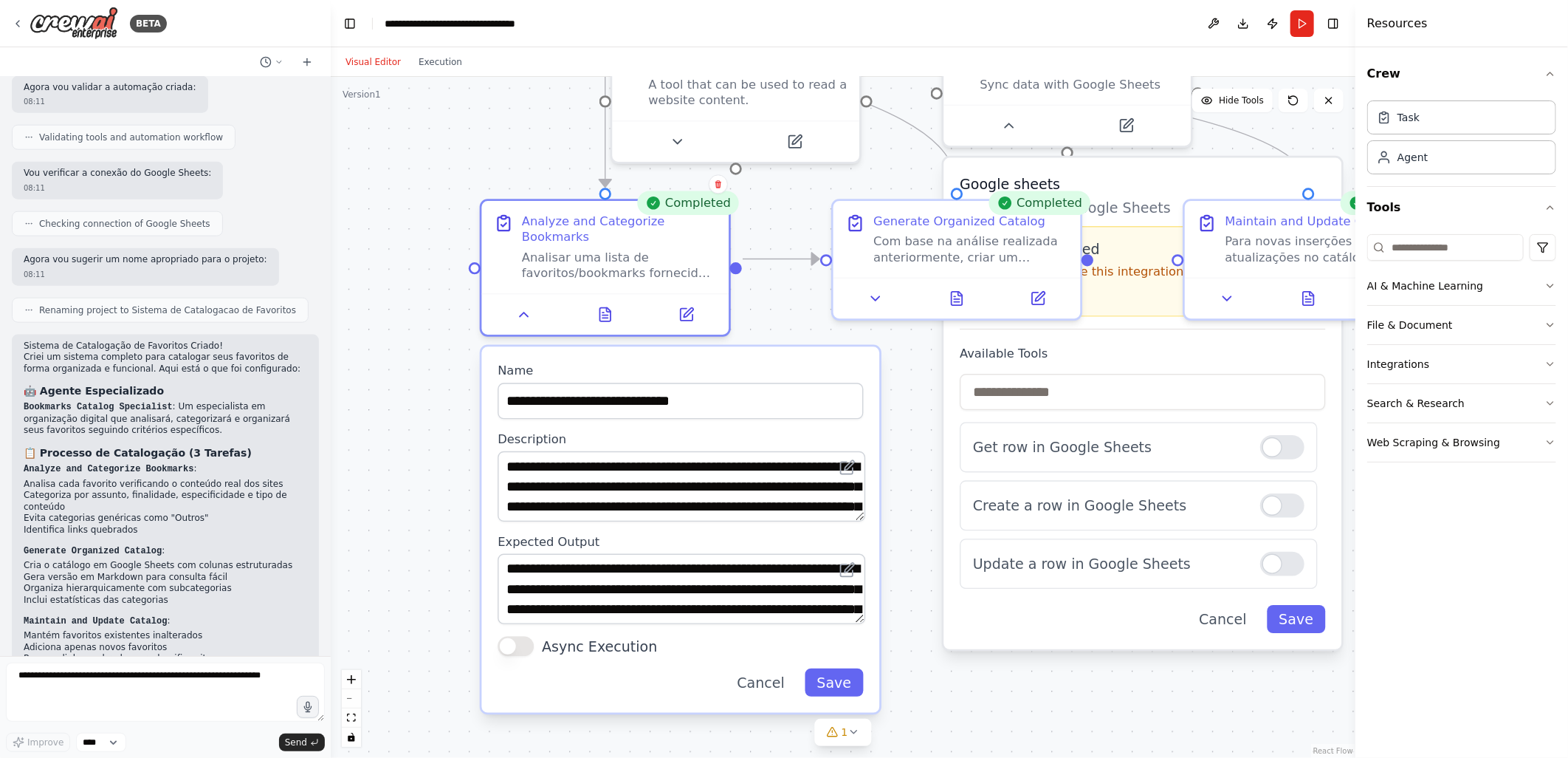
click at [1433, 602] on div "Crew Task Agent Tools AI & Machine Learning File & Document Integrations Search…" at bounding box center [1462, 403] width 213 height 711
click at [366, 201] on div ".deletable-edge-delete-btn { width: 20px; height: 20px; border: 0px solid #ffff…" at bounding box center [843, 417] width 1025 height 681
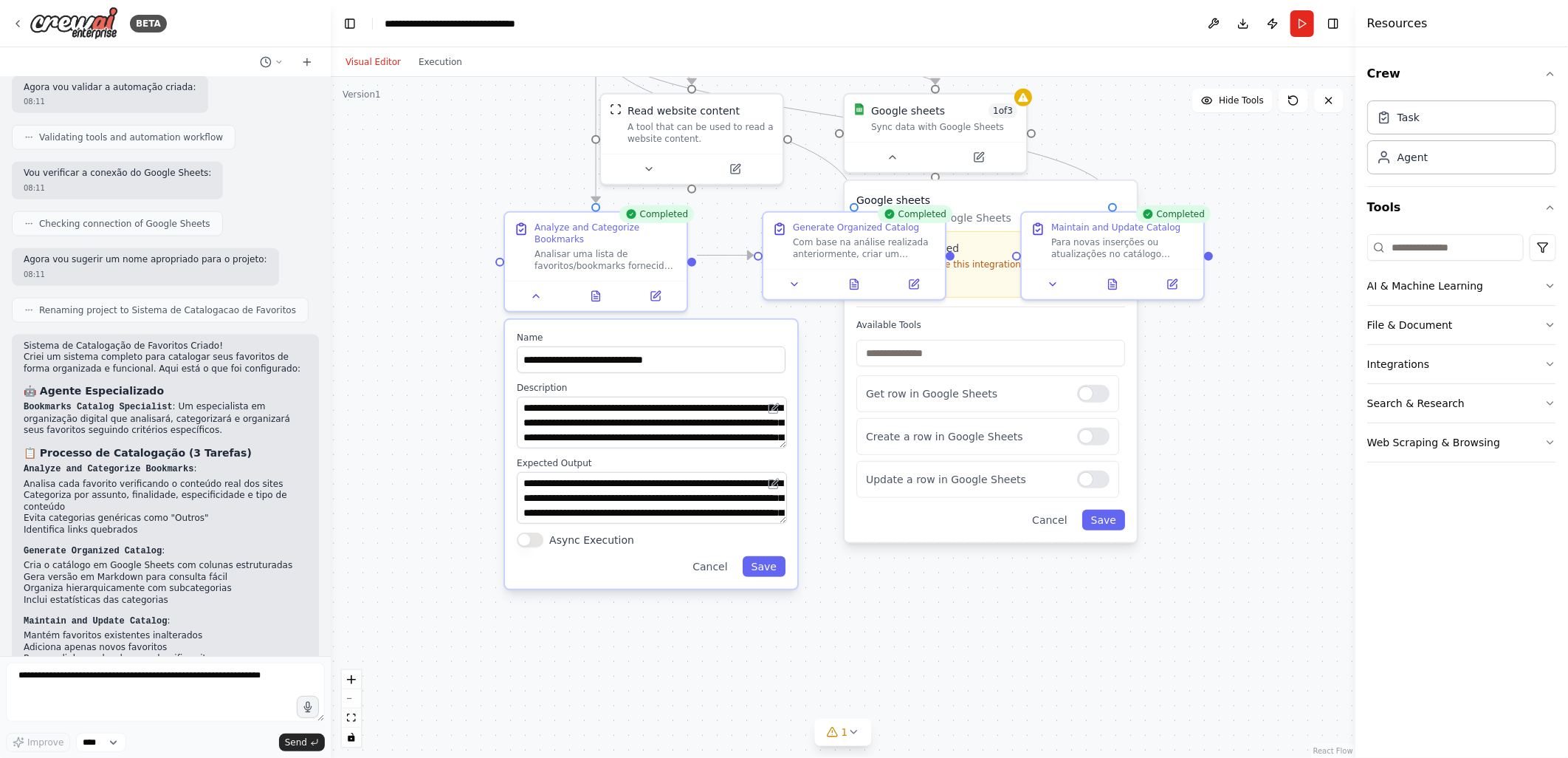
click at [1302, 575] on div ".deletable-edge-delete-btn { width: 20px; height: 20px; border: 0px solid #ffff…" at bounding box center [843, 417] width 1025 height 681
click at [796, 275] on icon at bounding box center [795, 281] width 12 height 12
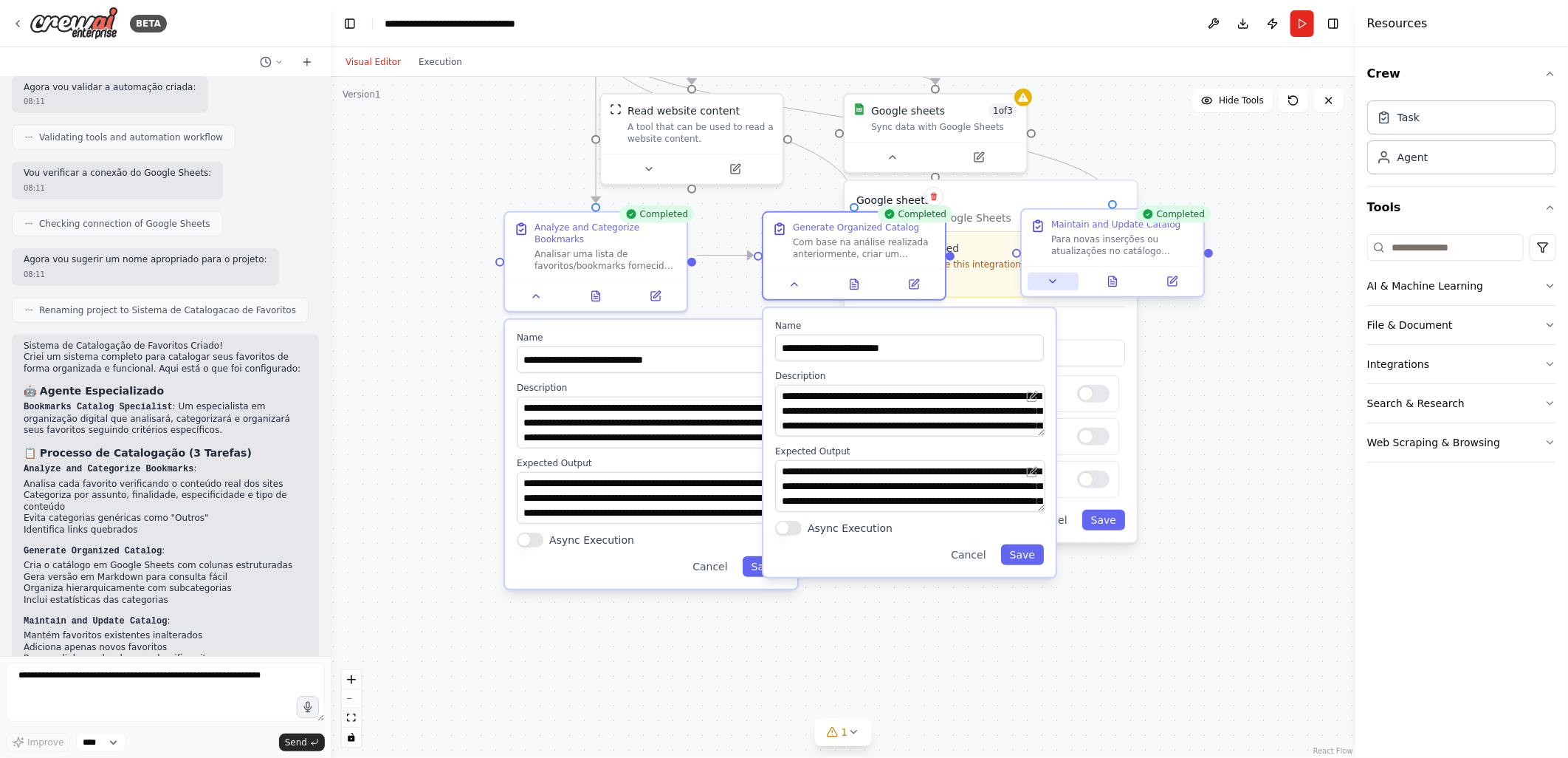
click at [1054, 283] on icon at bounding box center [1053, 281] width 12 height 12
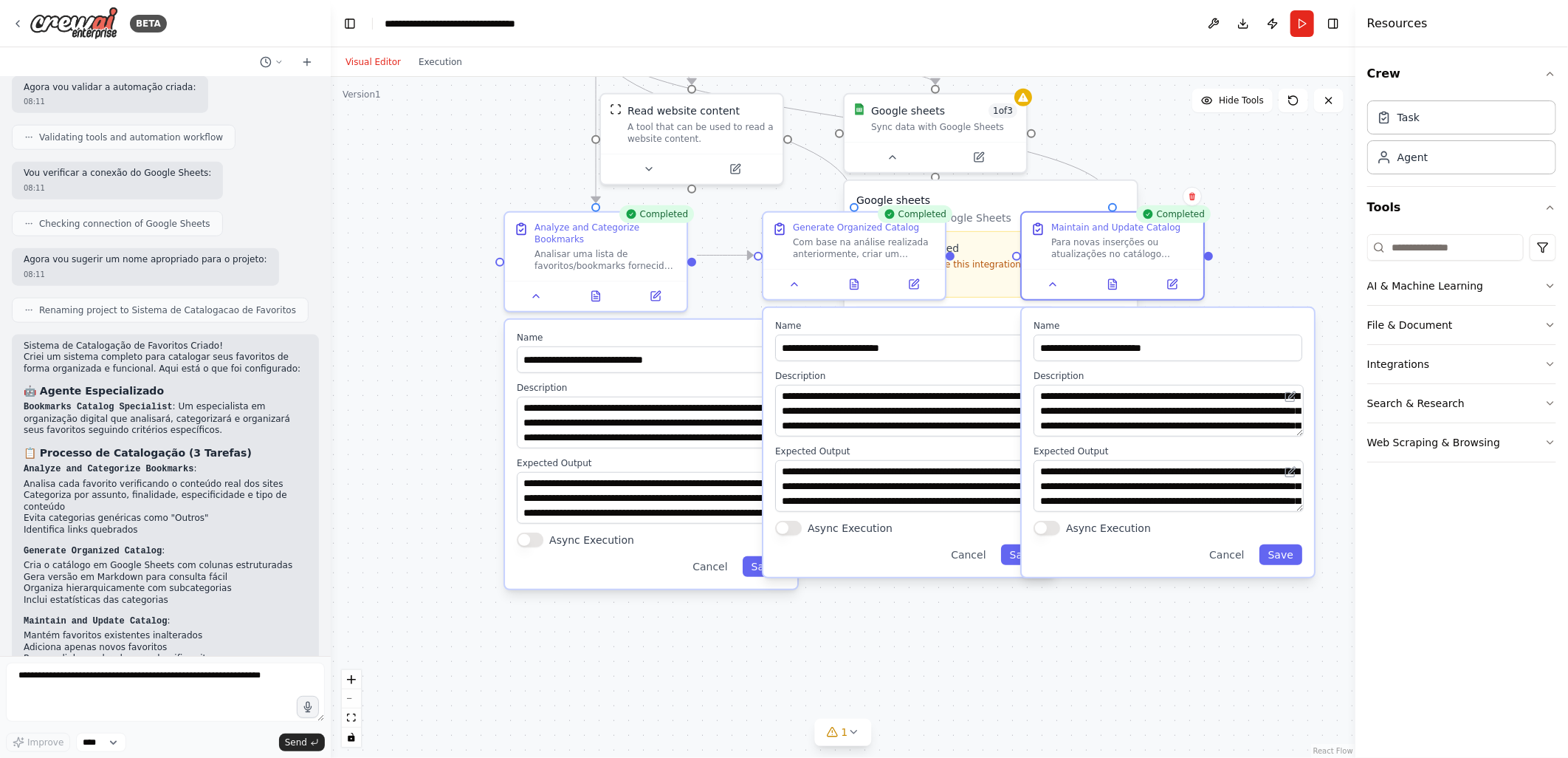
click at [1294, 194] on div ".deletable-edge-delete-btn { width: 20px; height: 20px; border: 0px solid #ffff…" at bounding box center [843, 417] width 1025 height 681
click at [1202, 166] on div ".deletable-edge-delete-btn { width: 20px; height: 20px; border: 0px solid #ffff…" at bounding box center [843, 417] width 1025 height 681
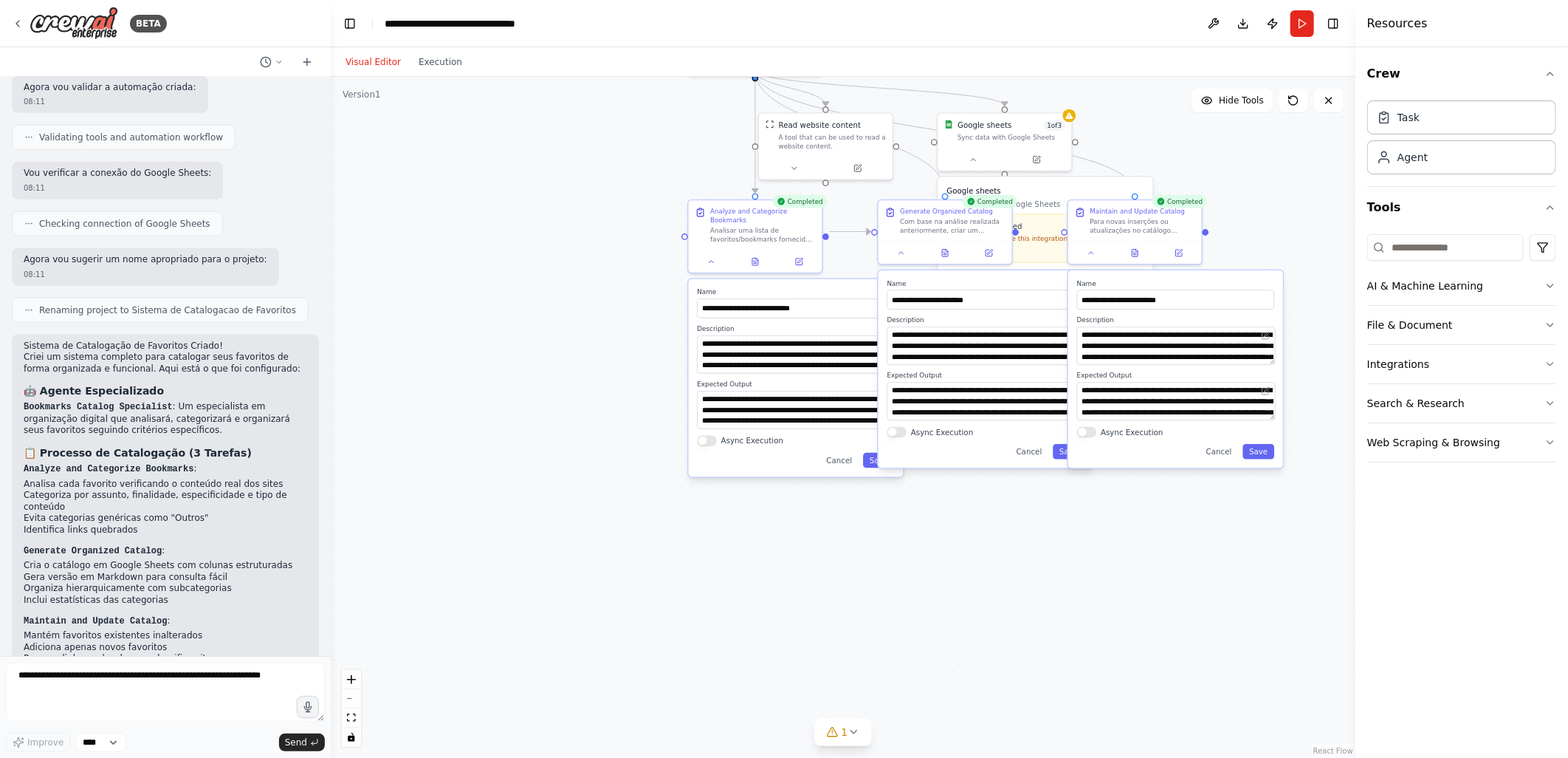
click at [930, 536] on div ".deletable-edge-delete-btn { width: 20px; height: 20px; border: 0px solid #ffff…" at bounding box center [843, 417] width 1025 height 681
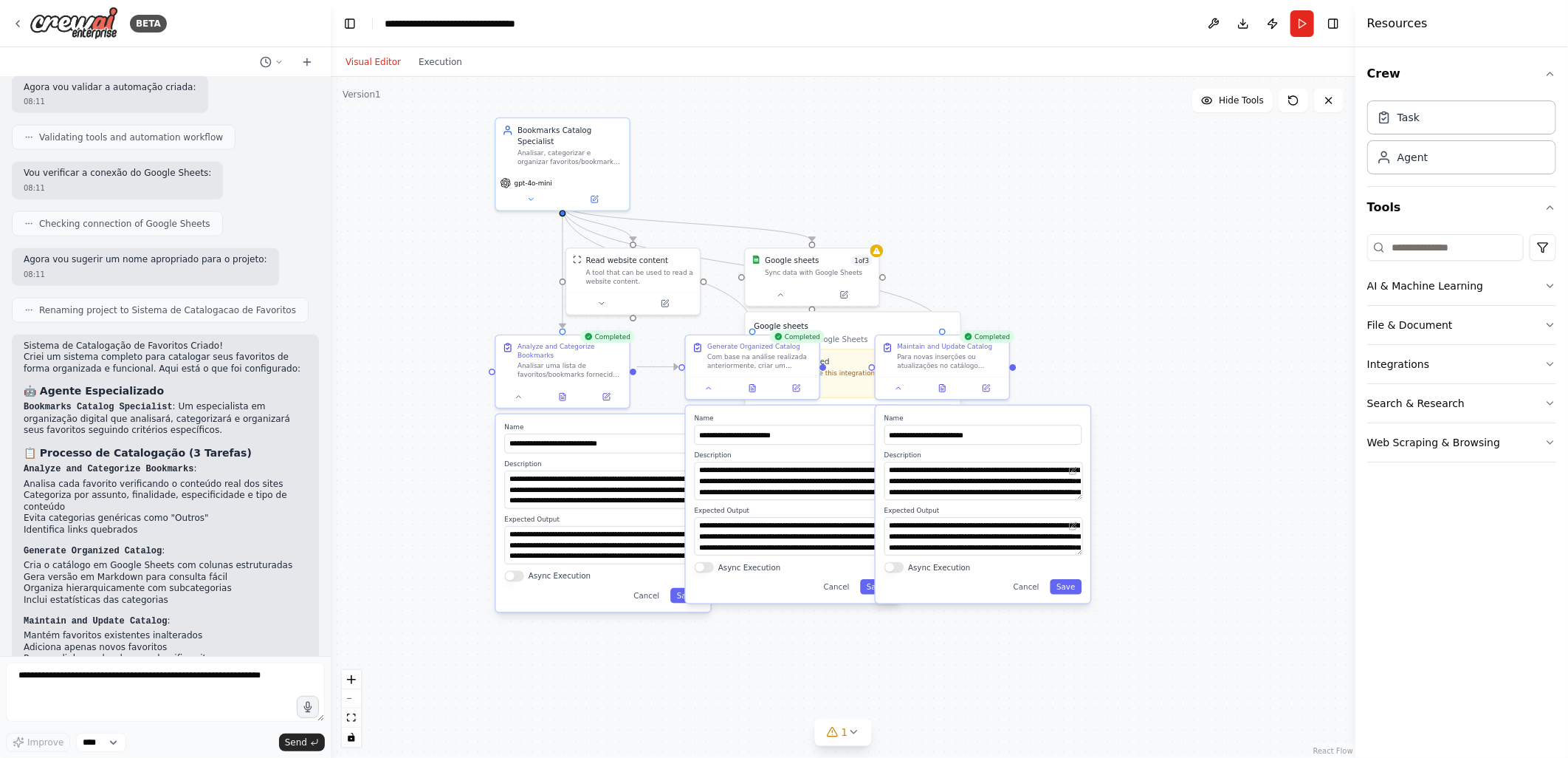
drag, startPoint x: 955, startPoint y: 616, endPoint x: 793, endPoint y: 728, distance: 196.9
click at [793, 728] on div ".deletable-edge-delete-btn { width: 20px; height: 20px; border: 0px solid #ffff…" at bounding box center [843, 417] width 1025 height 681
click at [1082, 193] on div ".deletable-edge-delete-btn { width: 20px; height: 20px; border: 0px solid #ffff…" at bounding box center [843, 417] width 1025 height 681
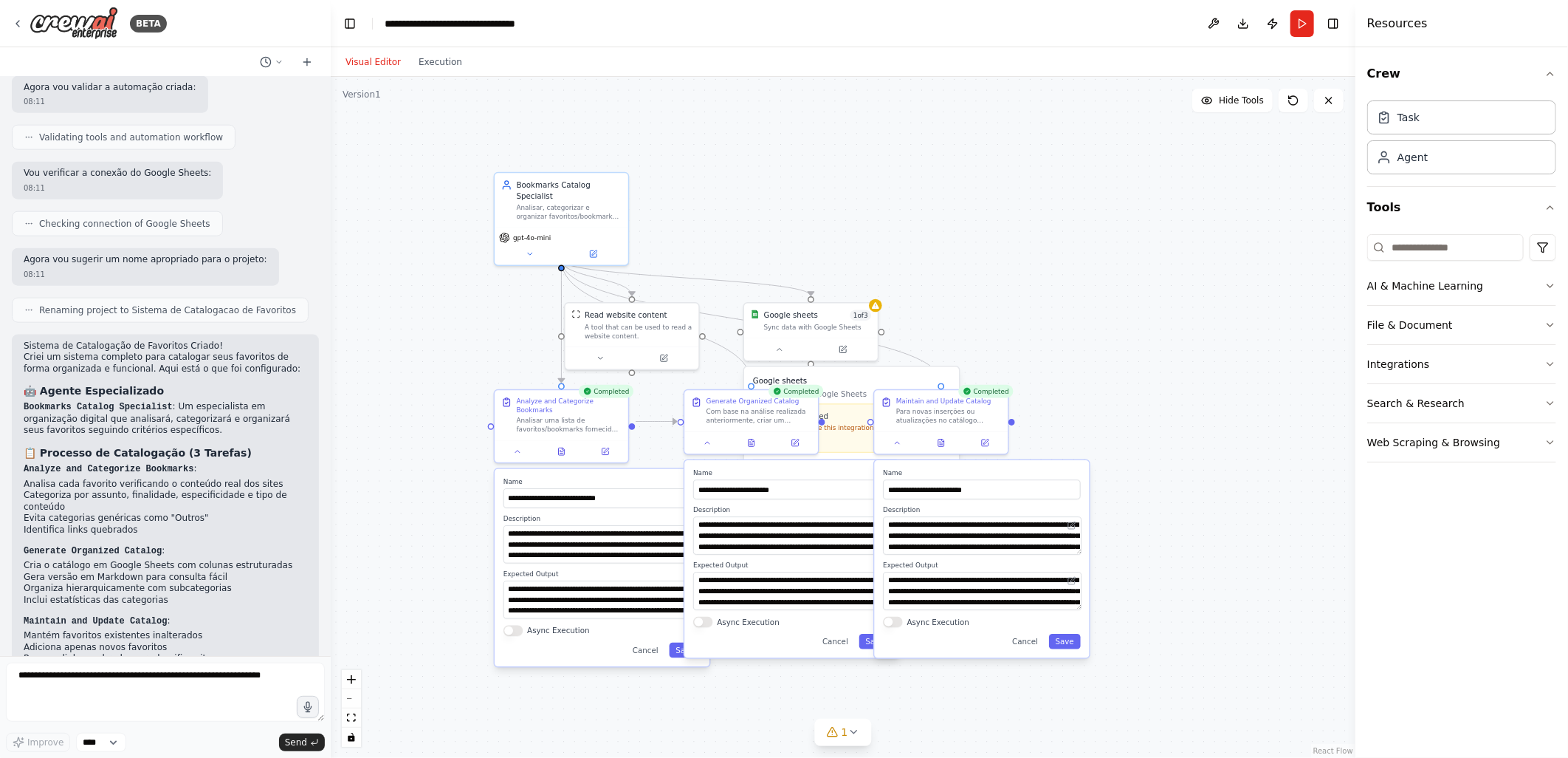
drag, startPoint x: 882, startPoint y: 157, endPoint x: 884, endPoint y: 187, distance: 30.1
click at [883, 189] on div ".deletable-edge-delete-btn { width: 20px; height: 20px; border: 0px solid #ffff…" at bounding box center [843, 417] width 1025 height 681
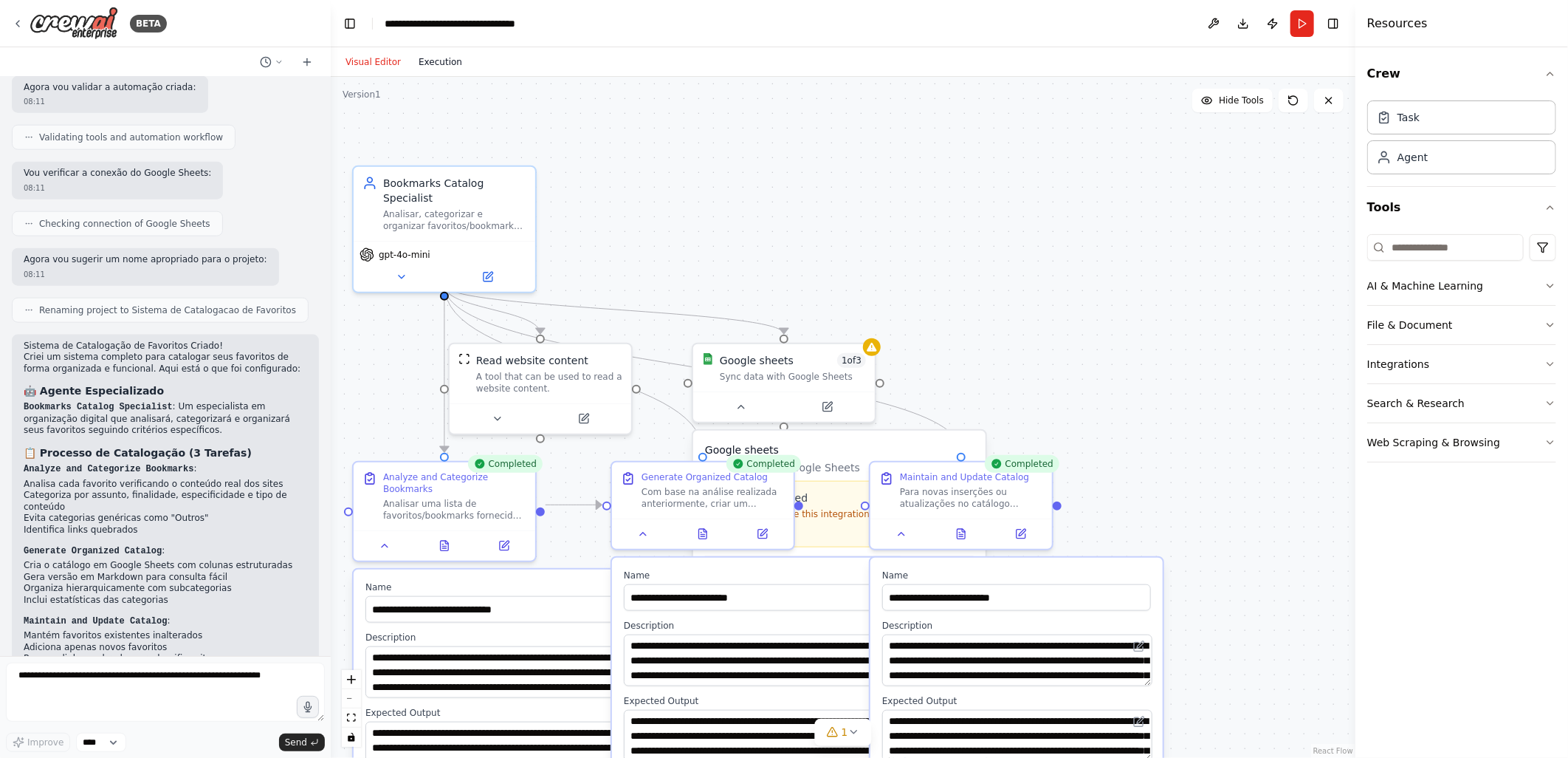
click at [436, 62] on button "Execution" at bounding box center [440, 61] width 61 height 18
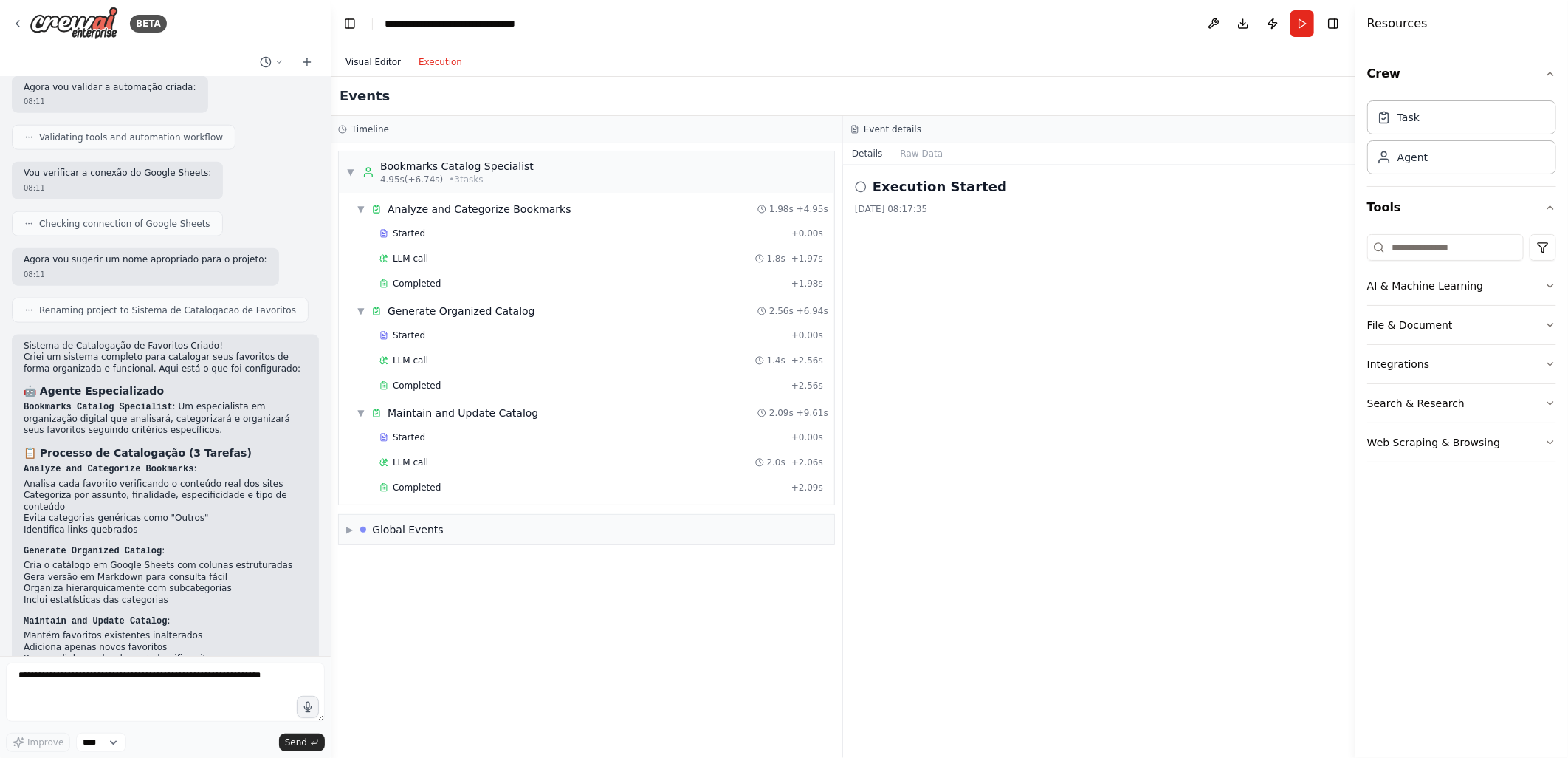
click at [372, 55] on button "Visual Editor" at bounding box center [373, 61] width 73 height 18
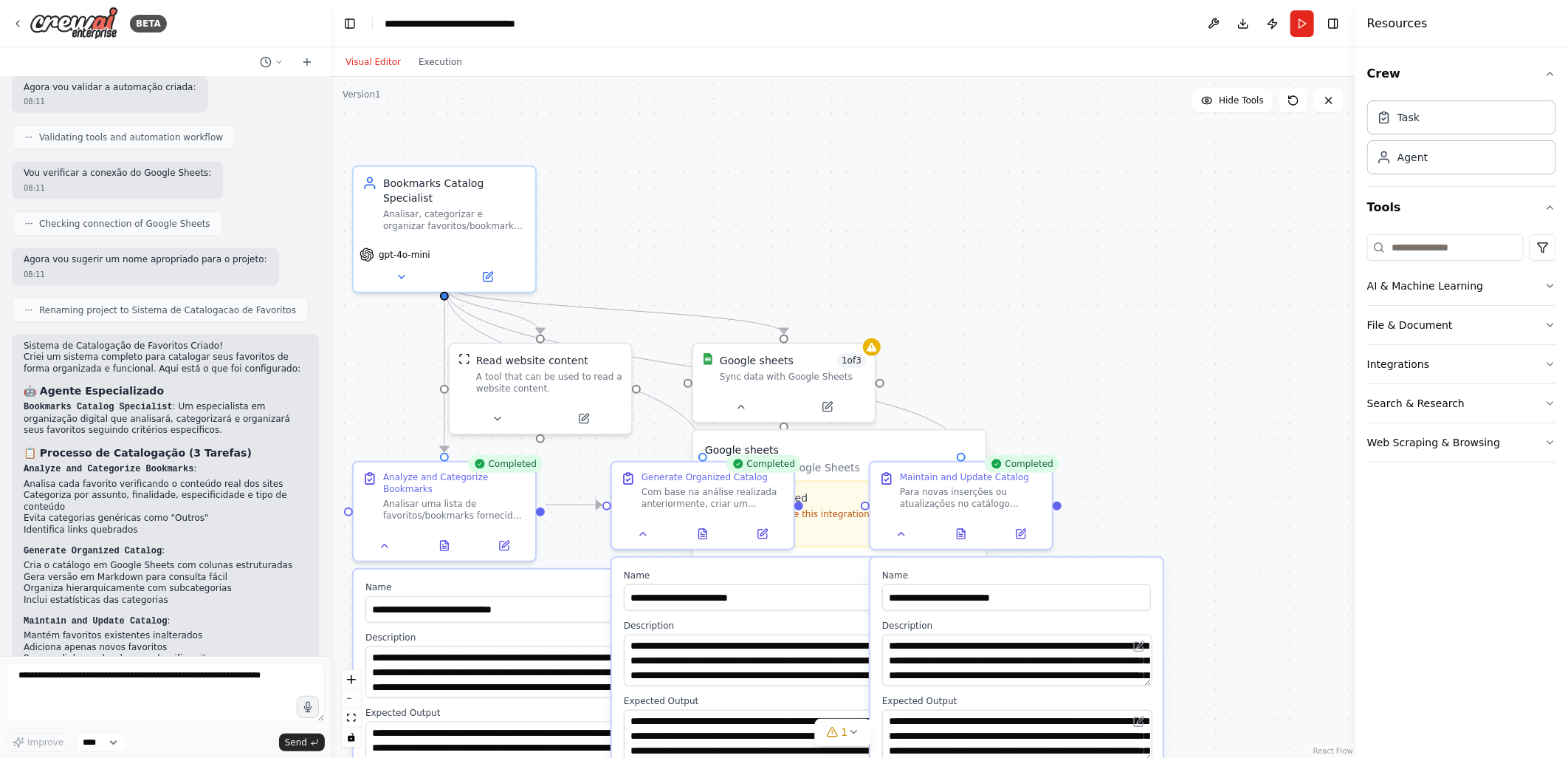
scroll to position [1350, 0]
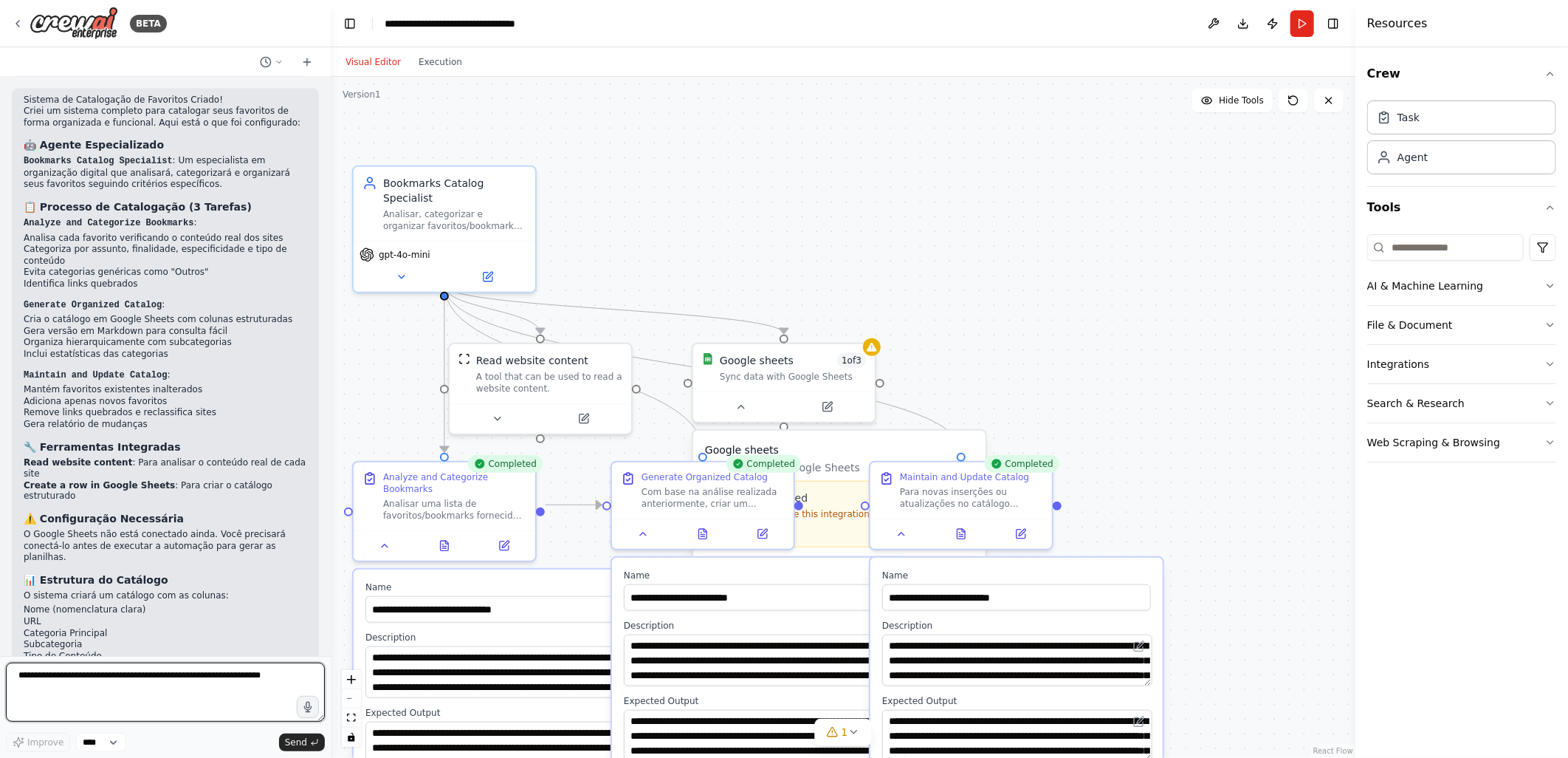
click at [54, 679] on textarea at bounding box center [166, 692] width 319 height 59
type textarea "**********"
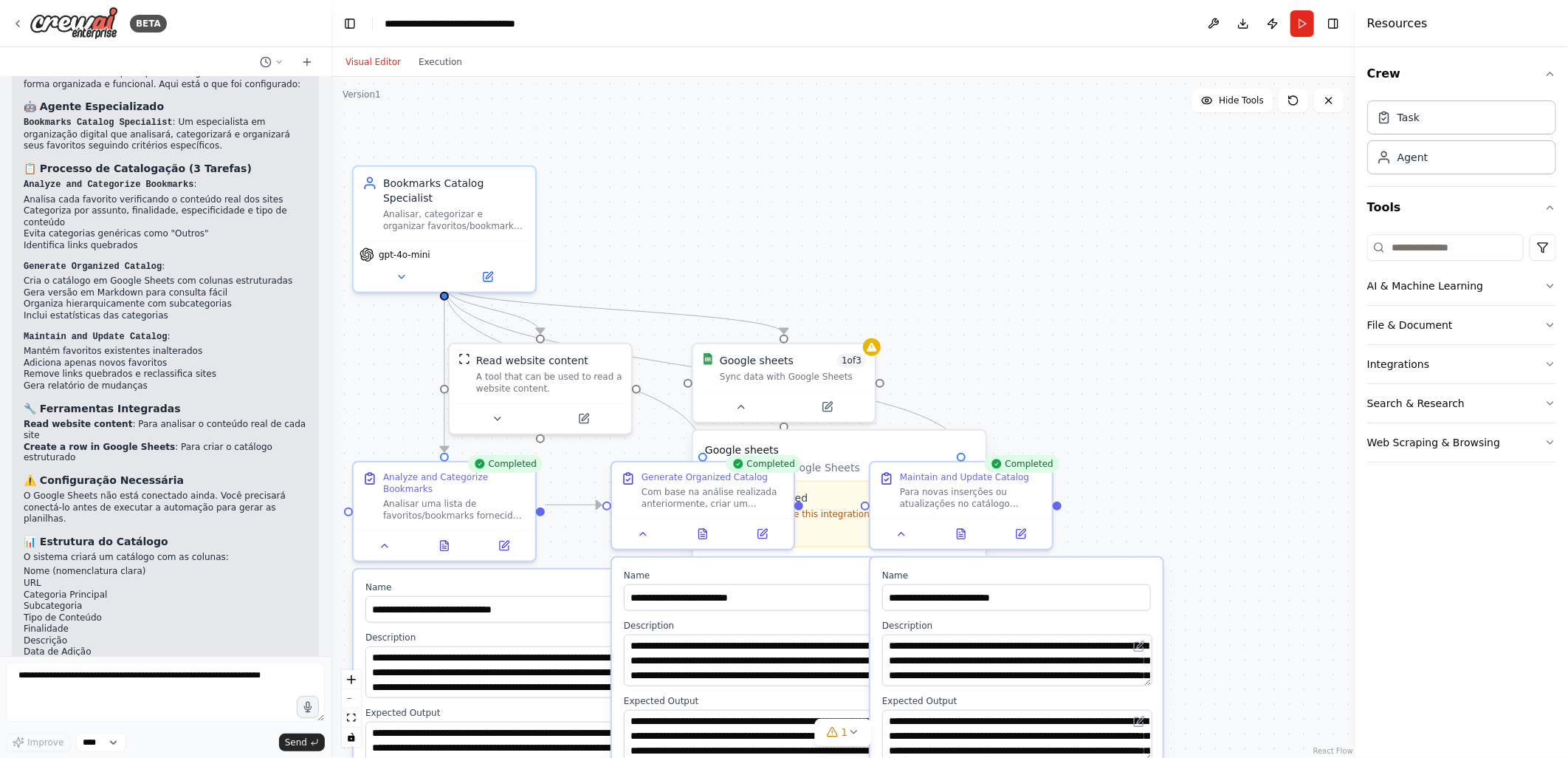
scroll to position [1450, 0]
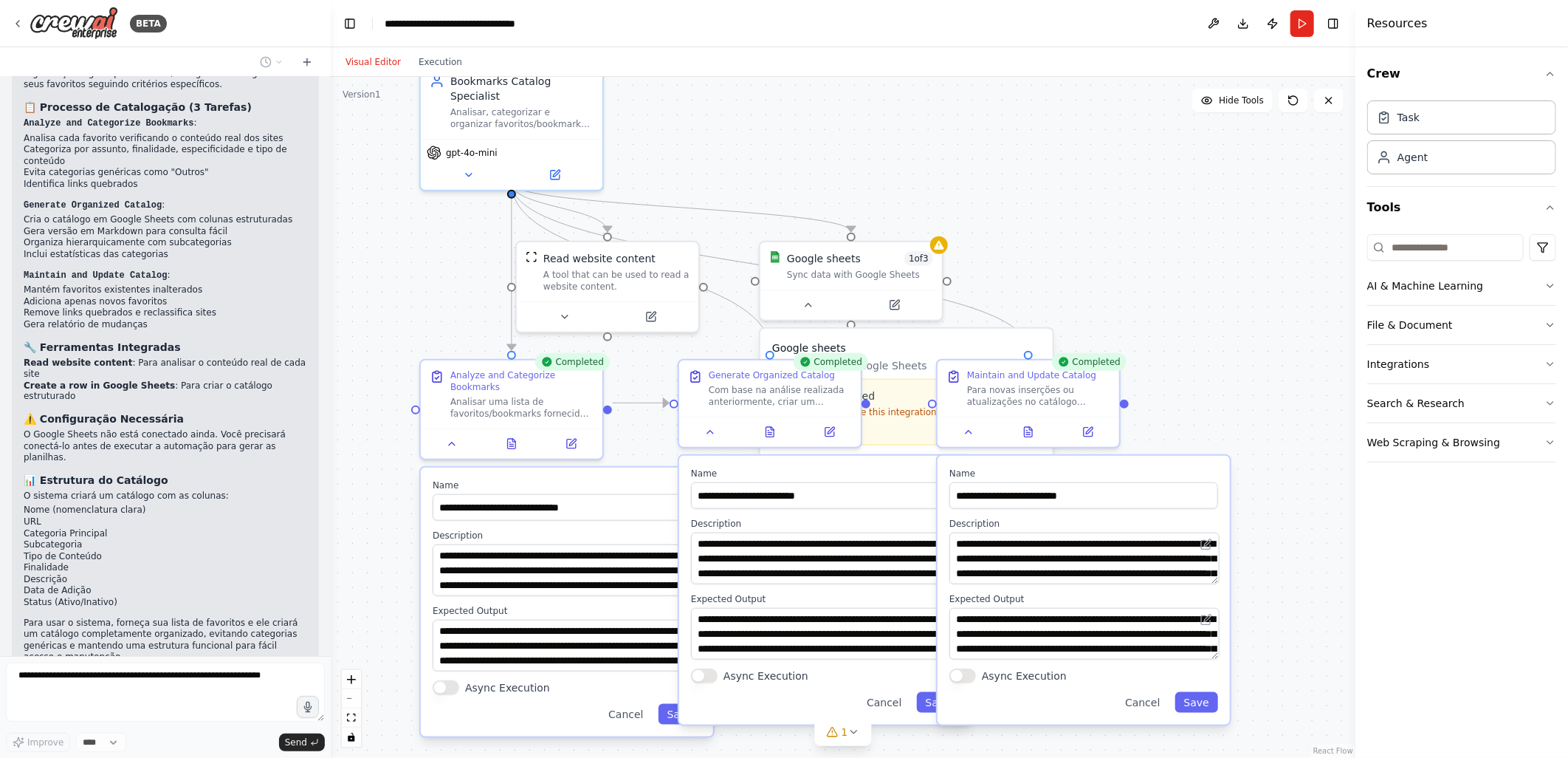
drag, startPoint x: 713, startPoint y: 259, endPoint x: 780, endPoint y: 144, distance: 133.1
click at [780, 144] on div ".deletable-edge-delete-btn { width: 20px; height: 20px; border: 0px solid #ffff…" at bounding box center [843, 417] width 1025 height 681
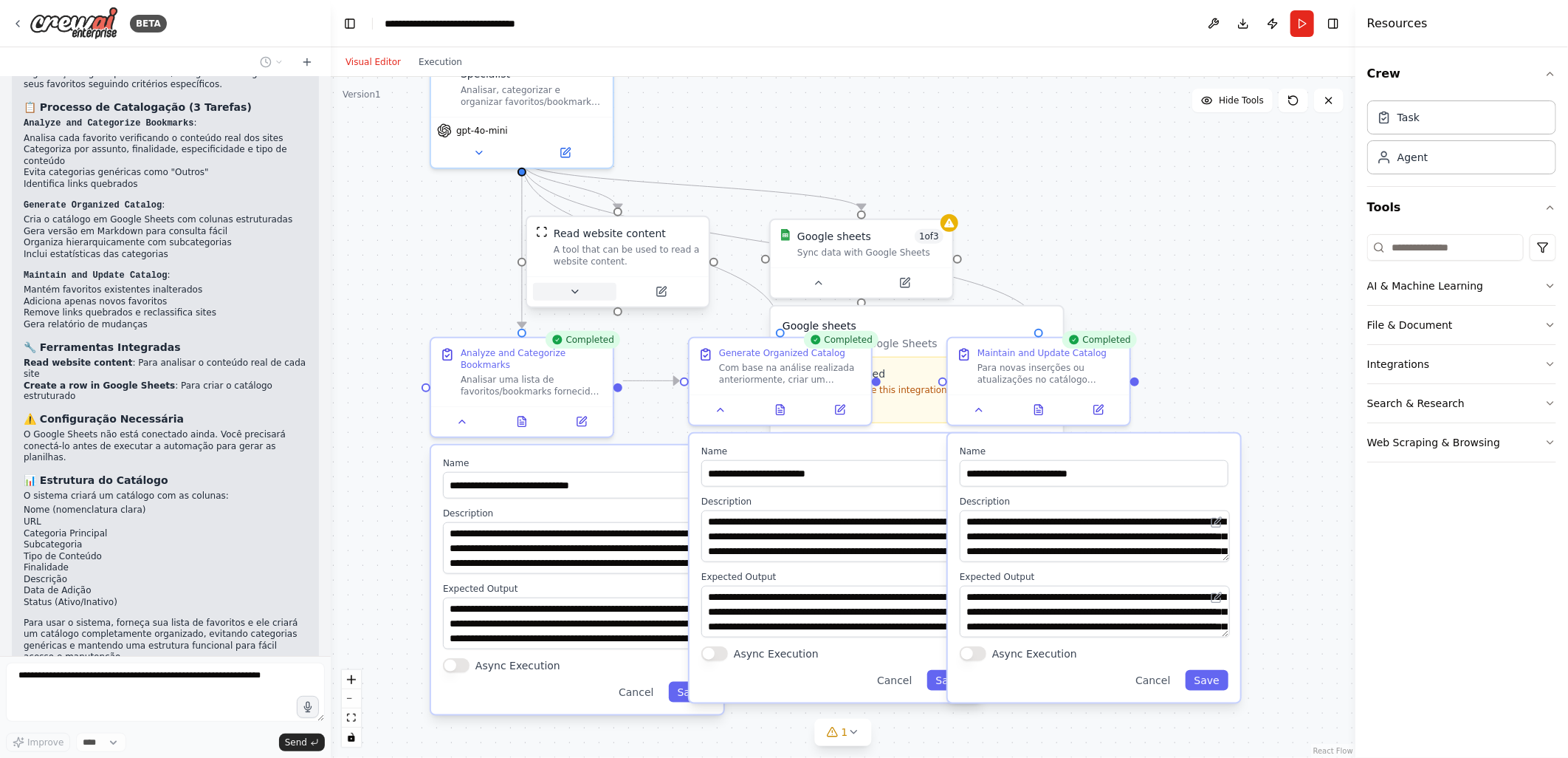
click at [571, 292] on icon at bounding box center [575, 292] width 12 height 12
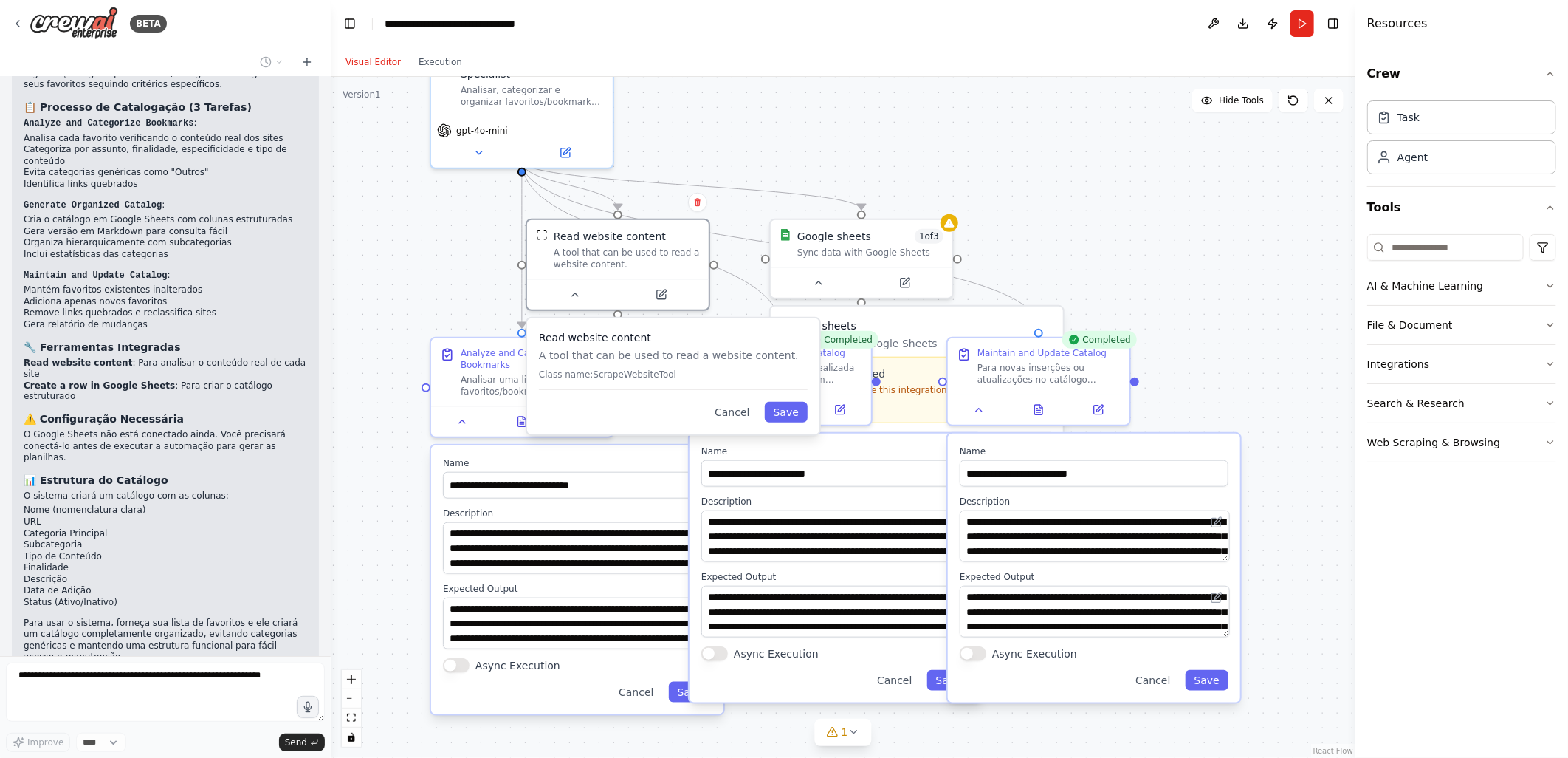
click at [733, 141] on div ".deletable-edge-delete-btn { width: 20px; height: 20px; border: 0px solid #ffff…" at bounding box center [843, 417] width 1025 height 681
click at [427, 289] on div ".deletable-edge-delete-btn { width: 20px; height: 20px; border: 0px solid #ffff…" at bounding box center [843, 417] width 1025 height 681
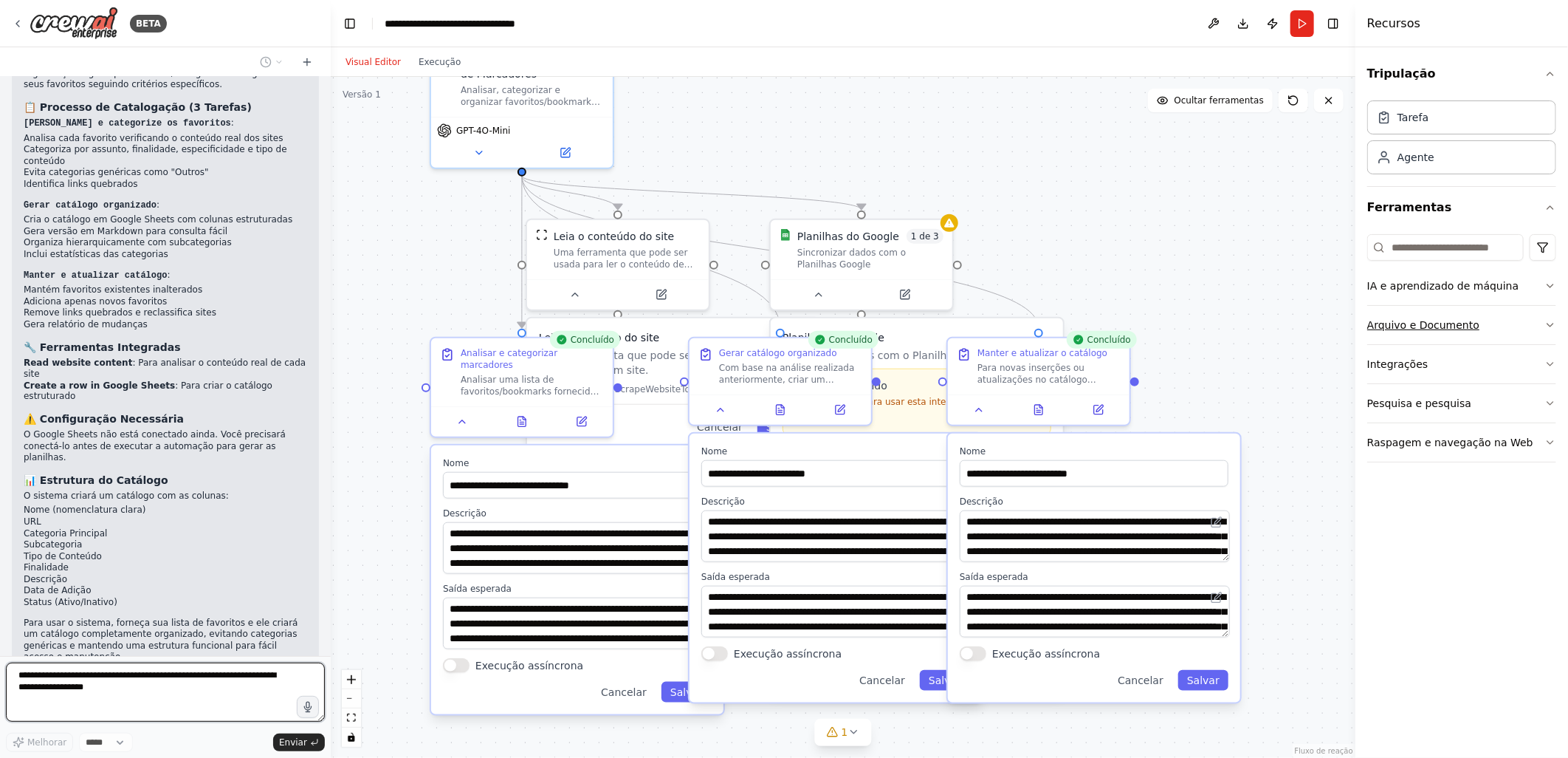
click at [1497, 327] on button "Arquivo e Documento" at bounding box center [1462, 324] width 189 height 38
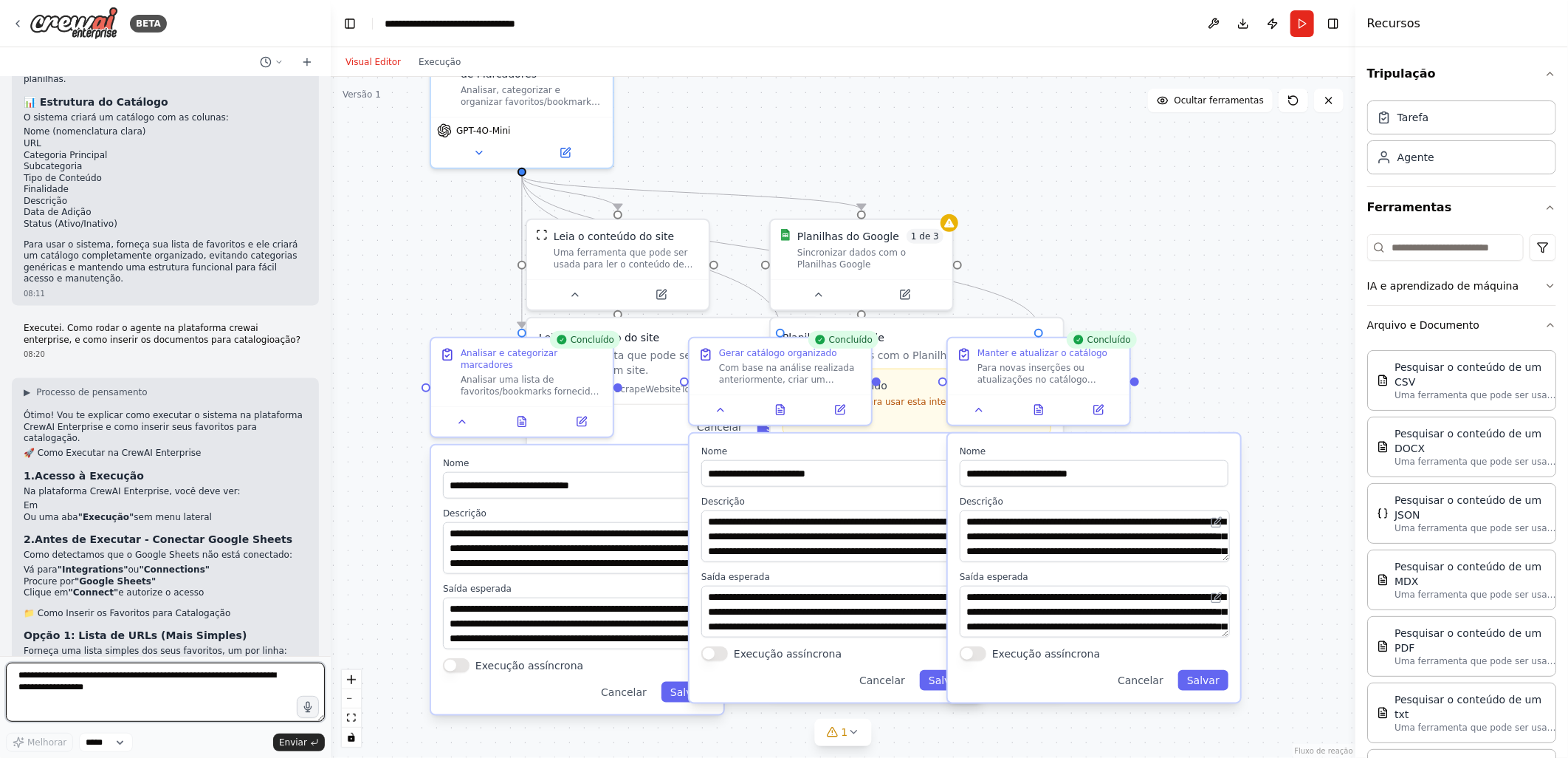
scroll to position [1840, 0]
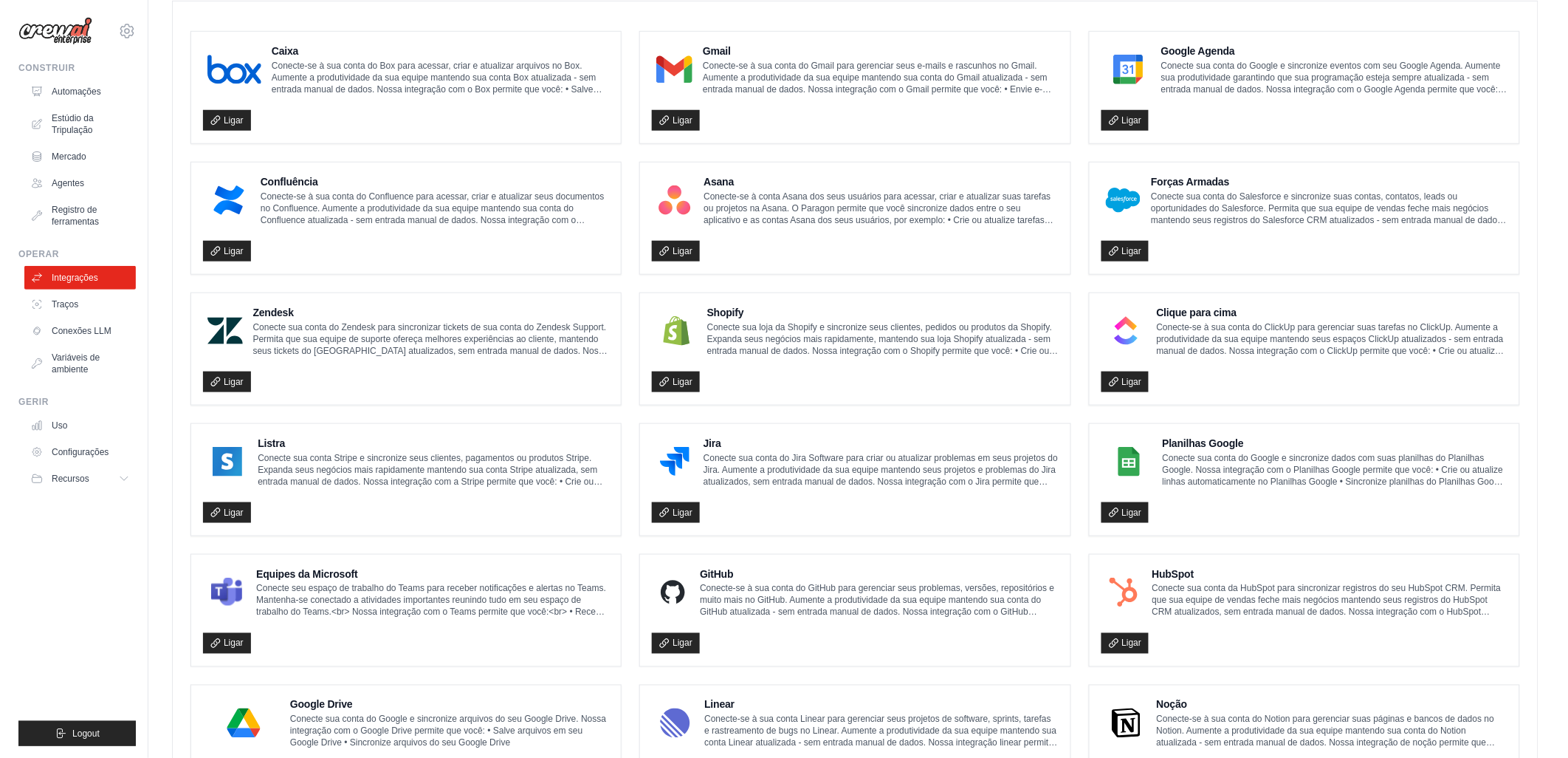
scroll to position [574, 0]
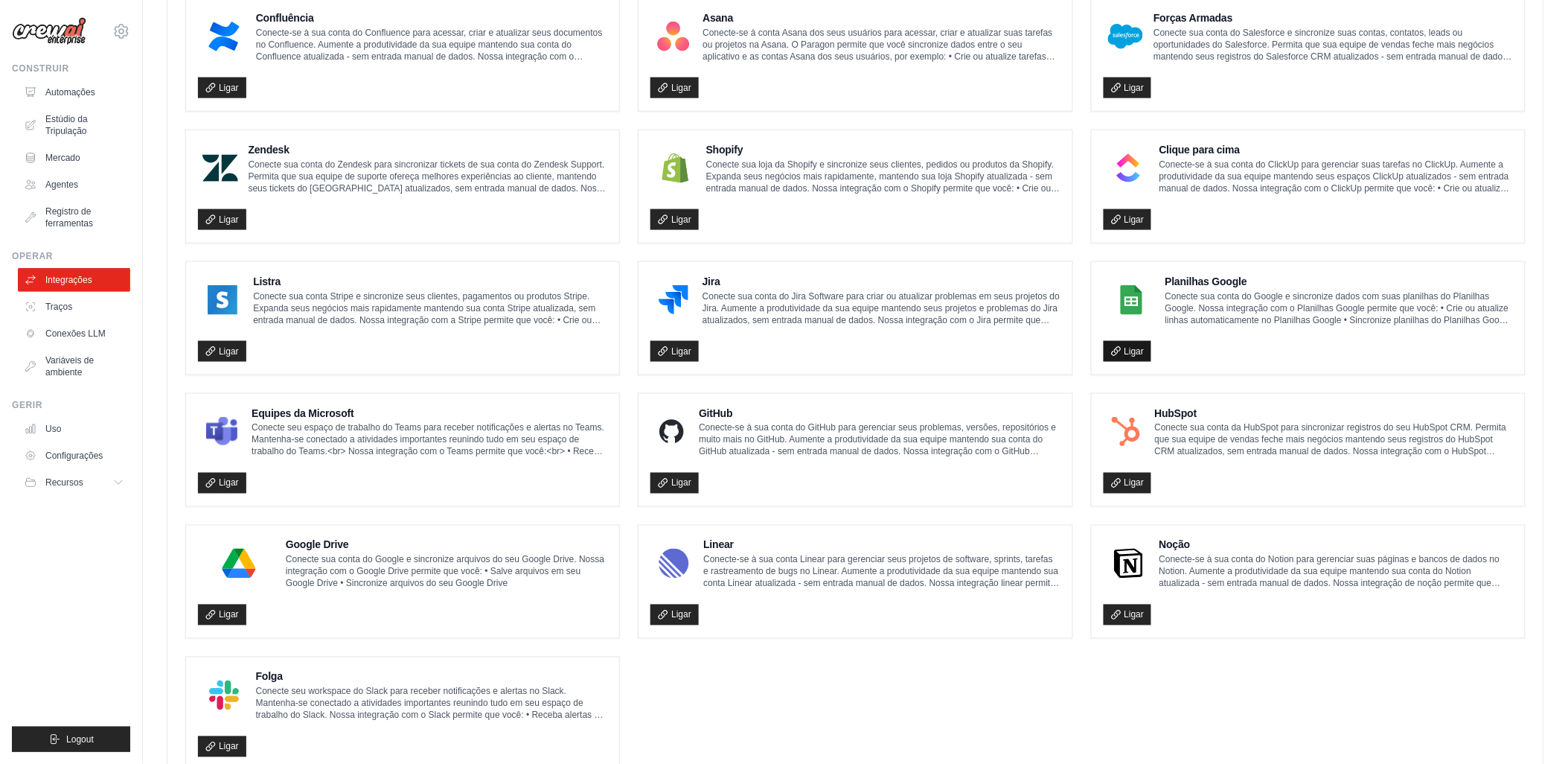
click at [1115, 347] on icon at bounding box center [1115, 351] width 8 height 8
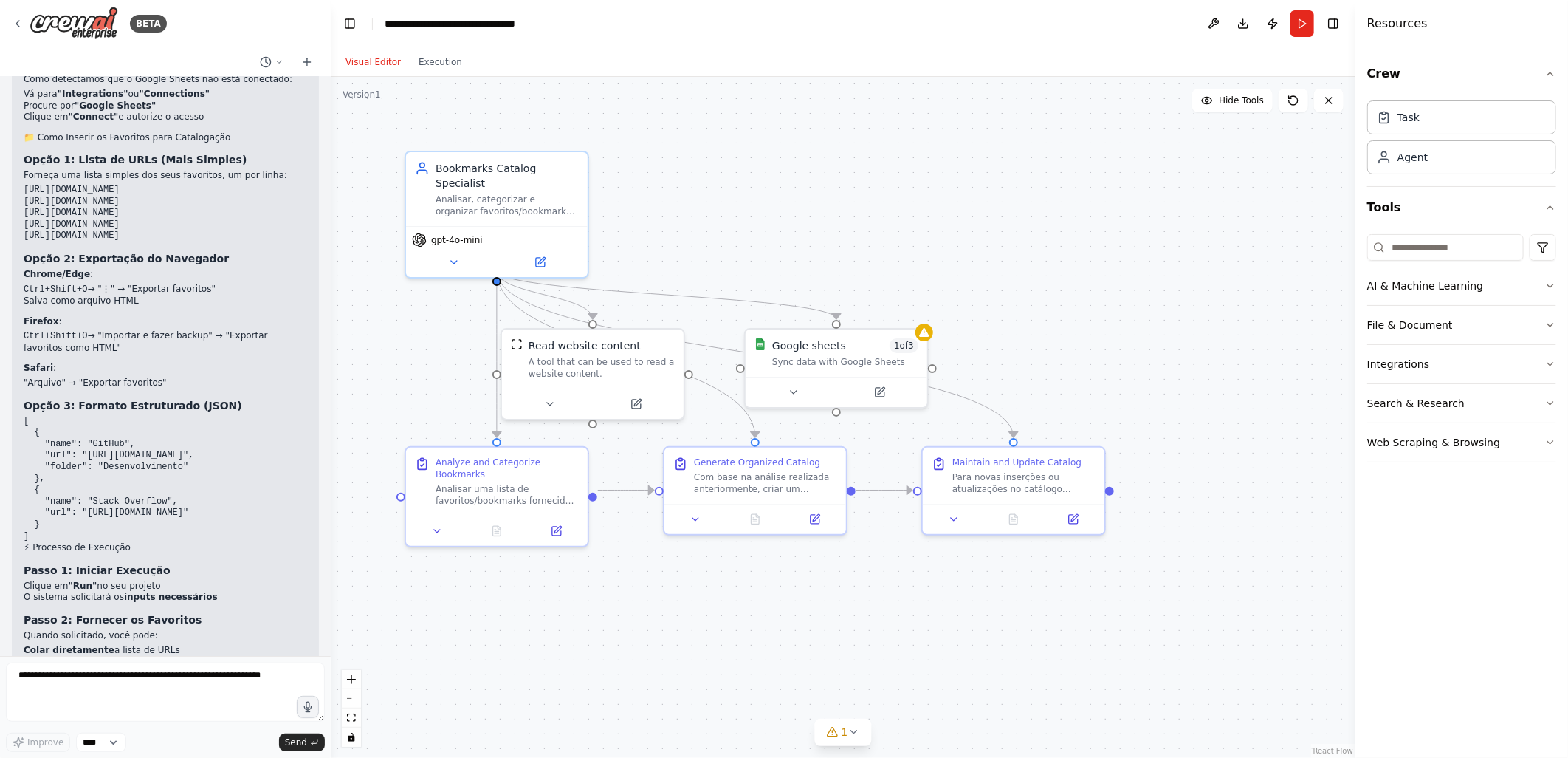
scroll to position [2387, 0]
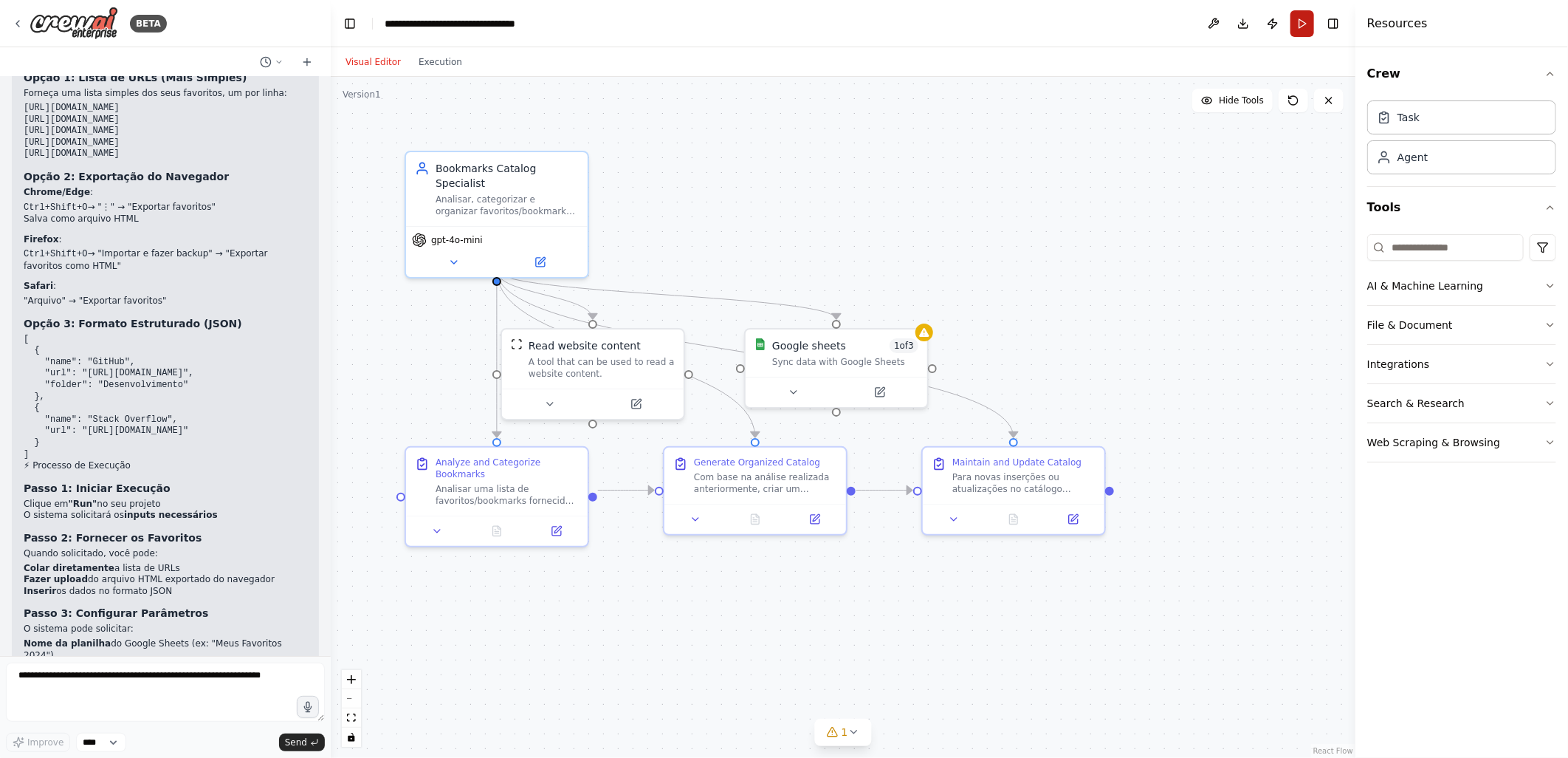
click at [1298, 24] on button "Run" at bounding box center [1302, 23] width 23 height 26
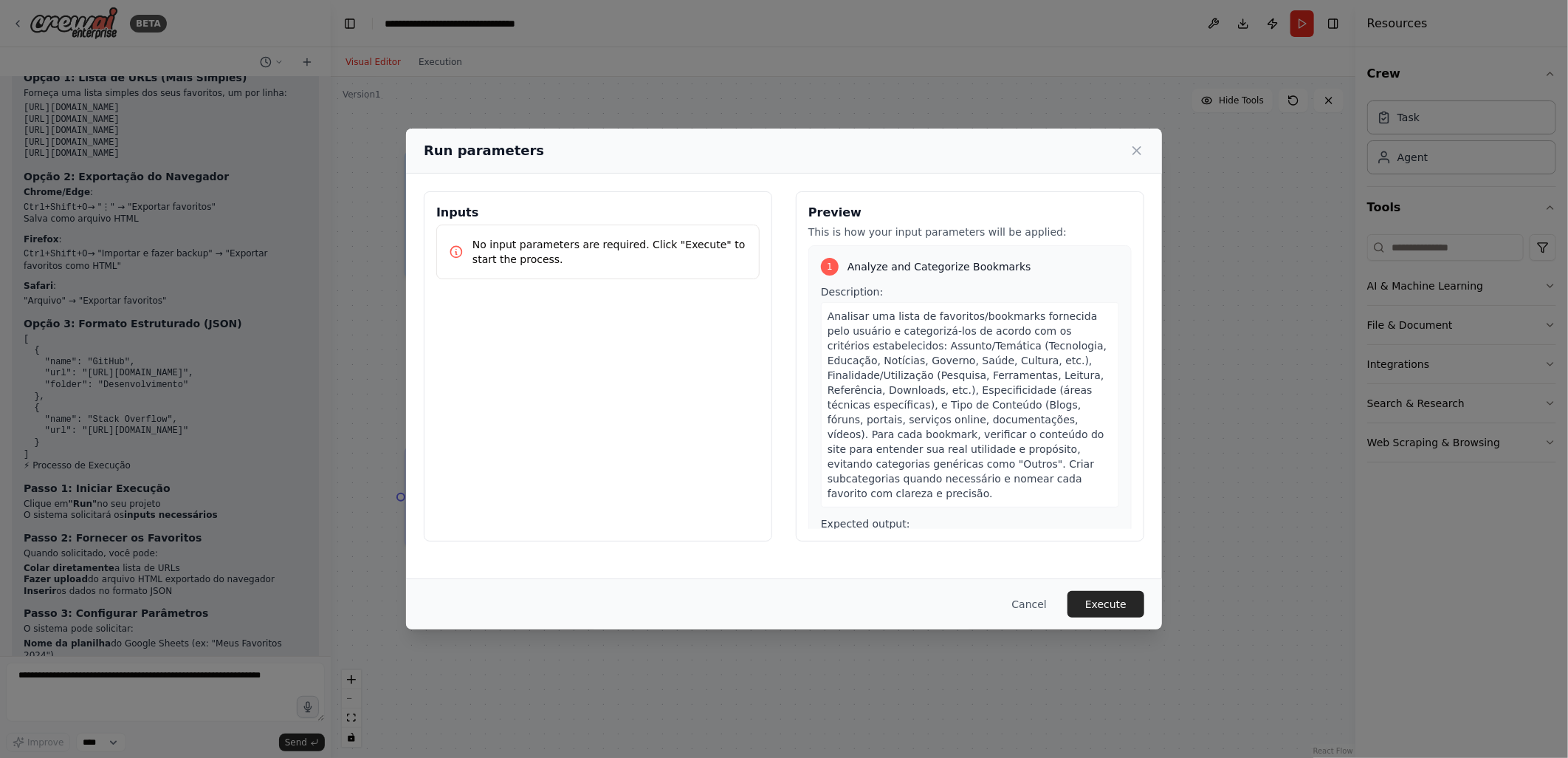
click at [535, 252] on p "No input parameters are required. Click "Execute" to start the process." at bounding box center [609, 252] width 274 height 30
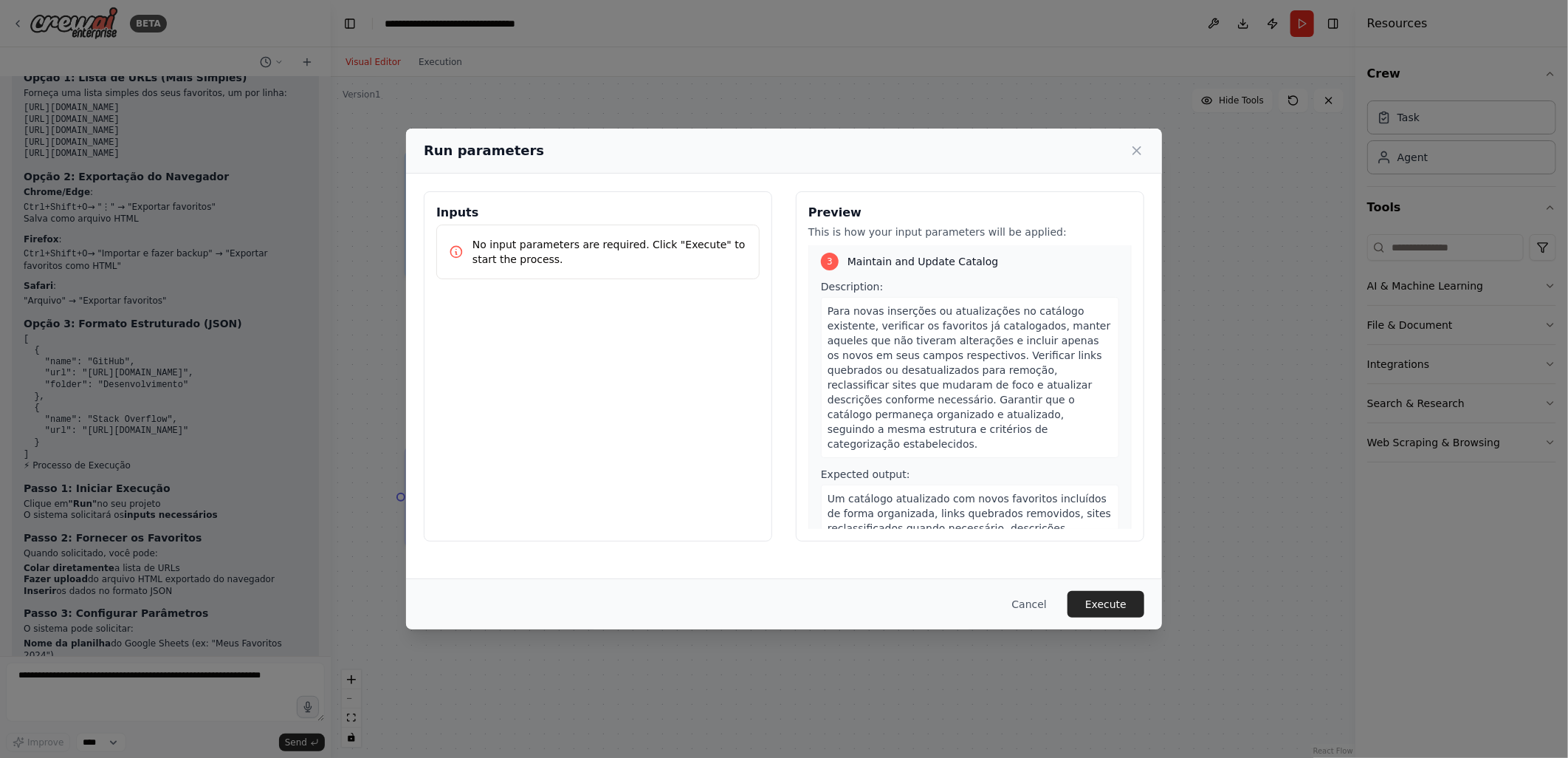
scroll to position [847, 0]
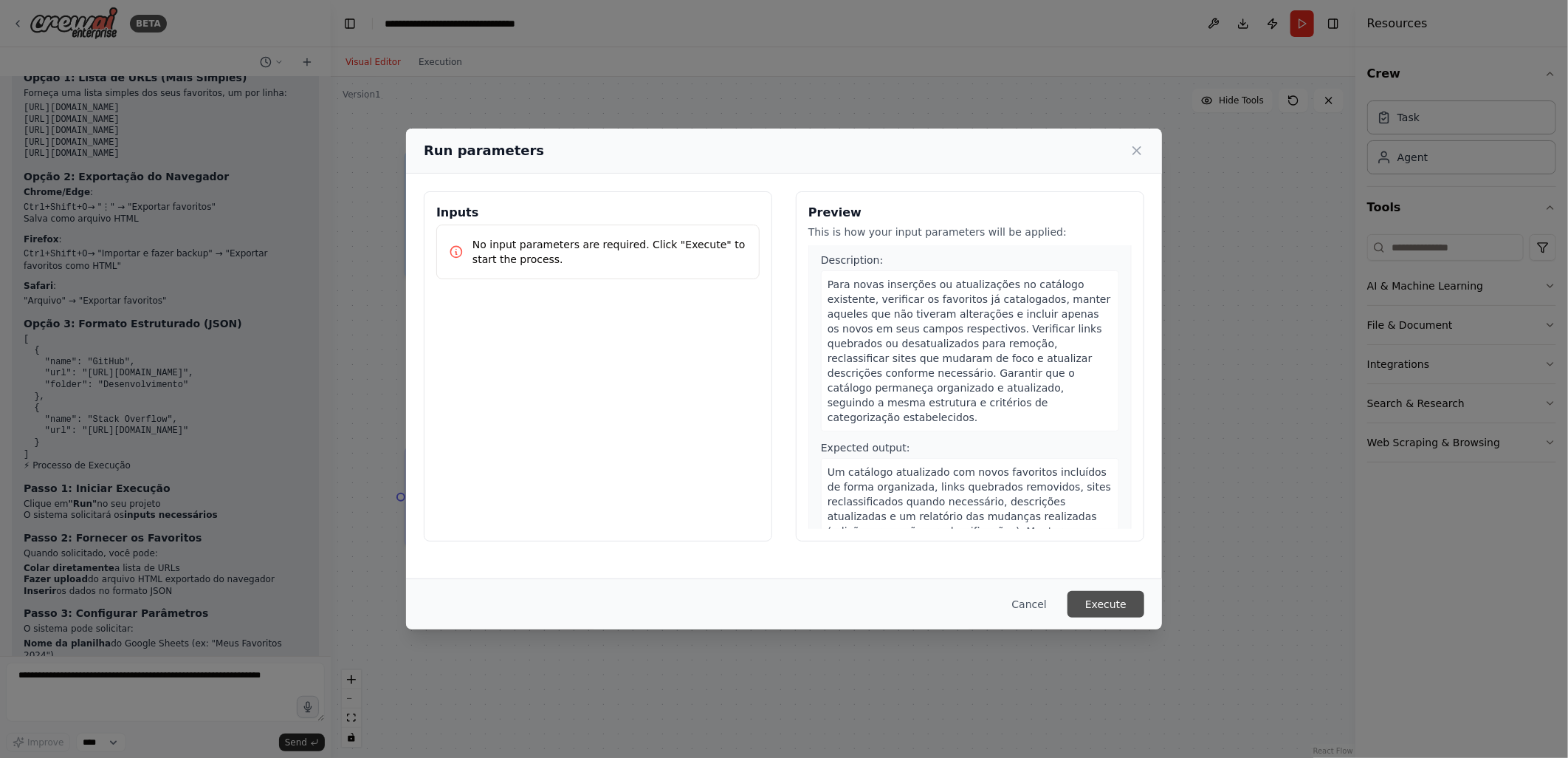
click at [1096, 610] on button "Execute" at bounding box center [1106, 604] width 77 height 26
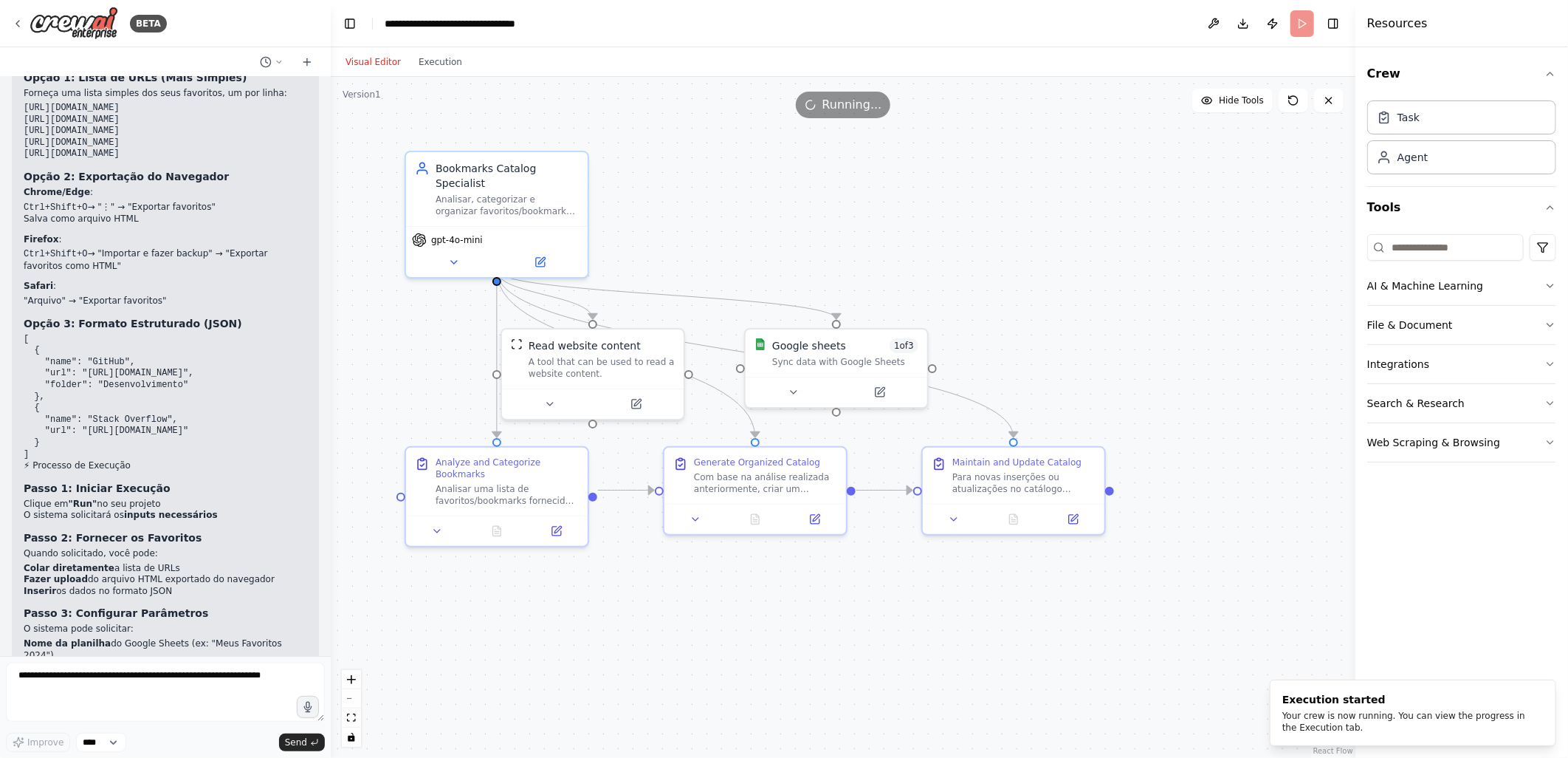
scroll to position [2796, 0]
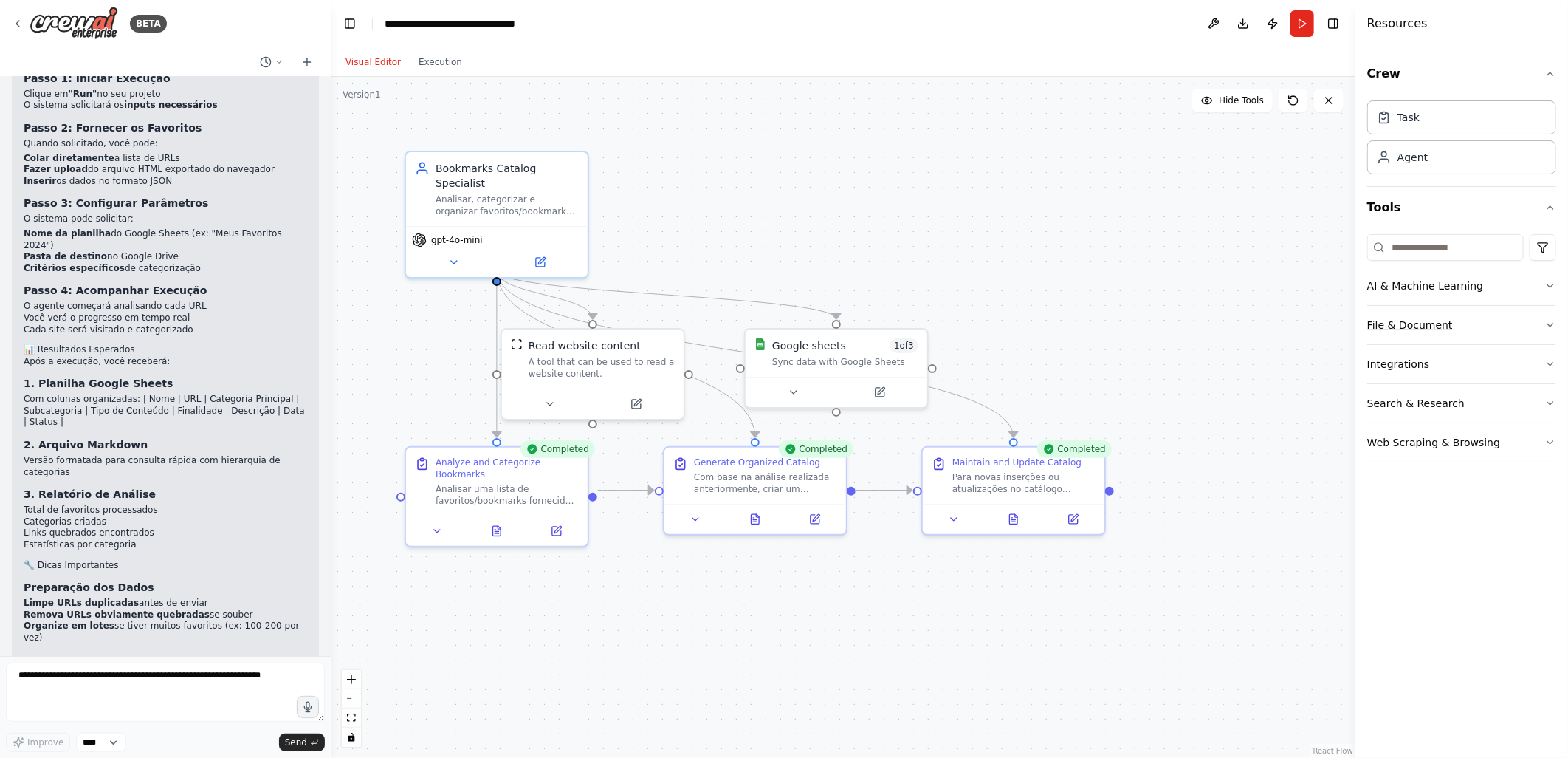
click at [1396, 320] on button "File & Document" at bounding box center [1462, 324] width 189 height 38
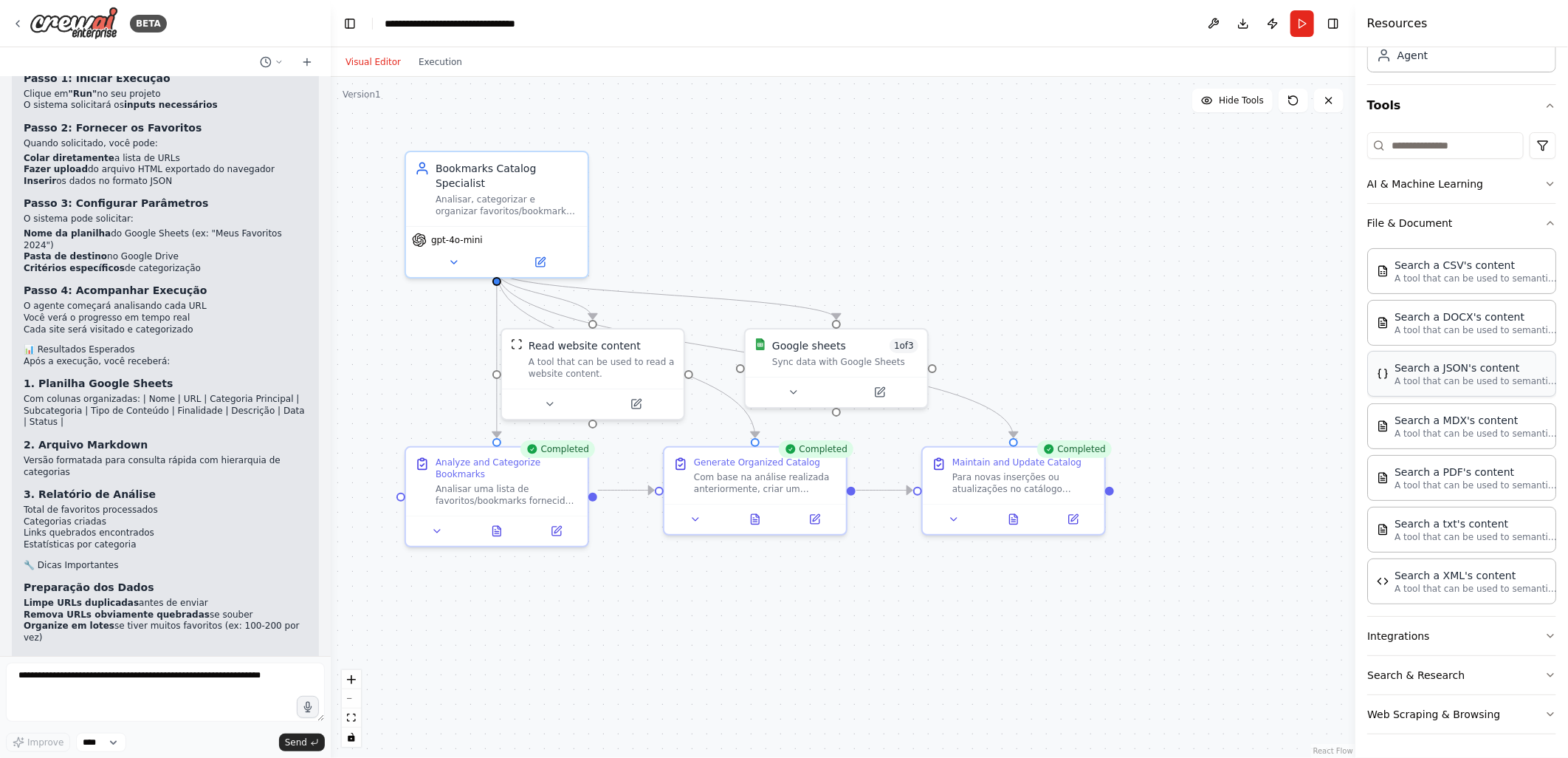
scroll to position [0, 0]
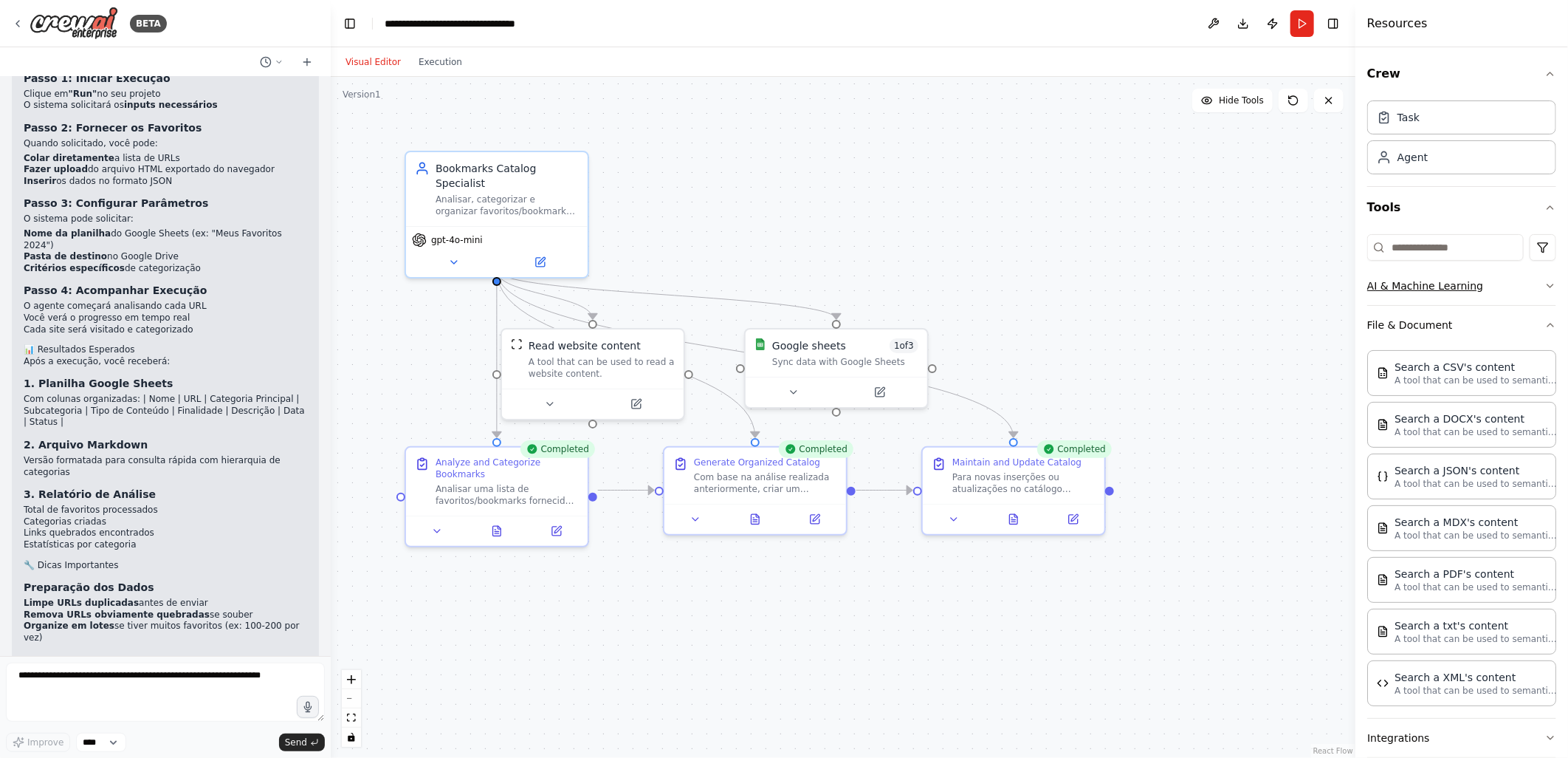
click at [1451, 285] on button "AI & Machine Learning" at bounding box center [1462, 285] width 189 height 38
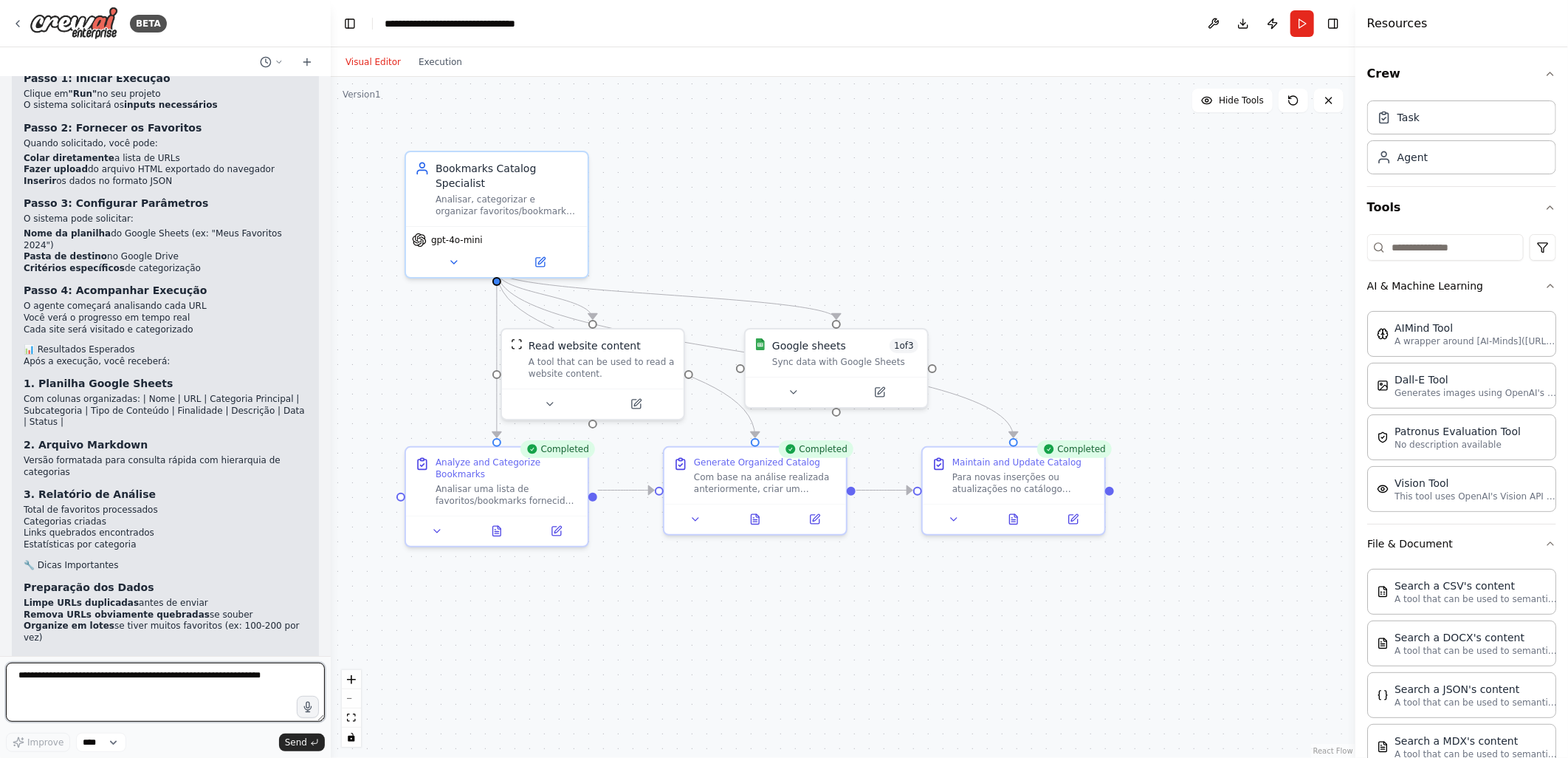
click at [50, 685] on textarea at bounding box center [166, 692] width 319 height 59
type textarea "**********"
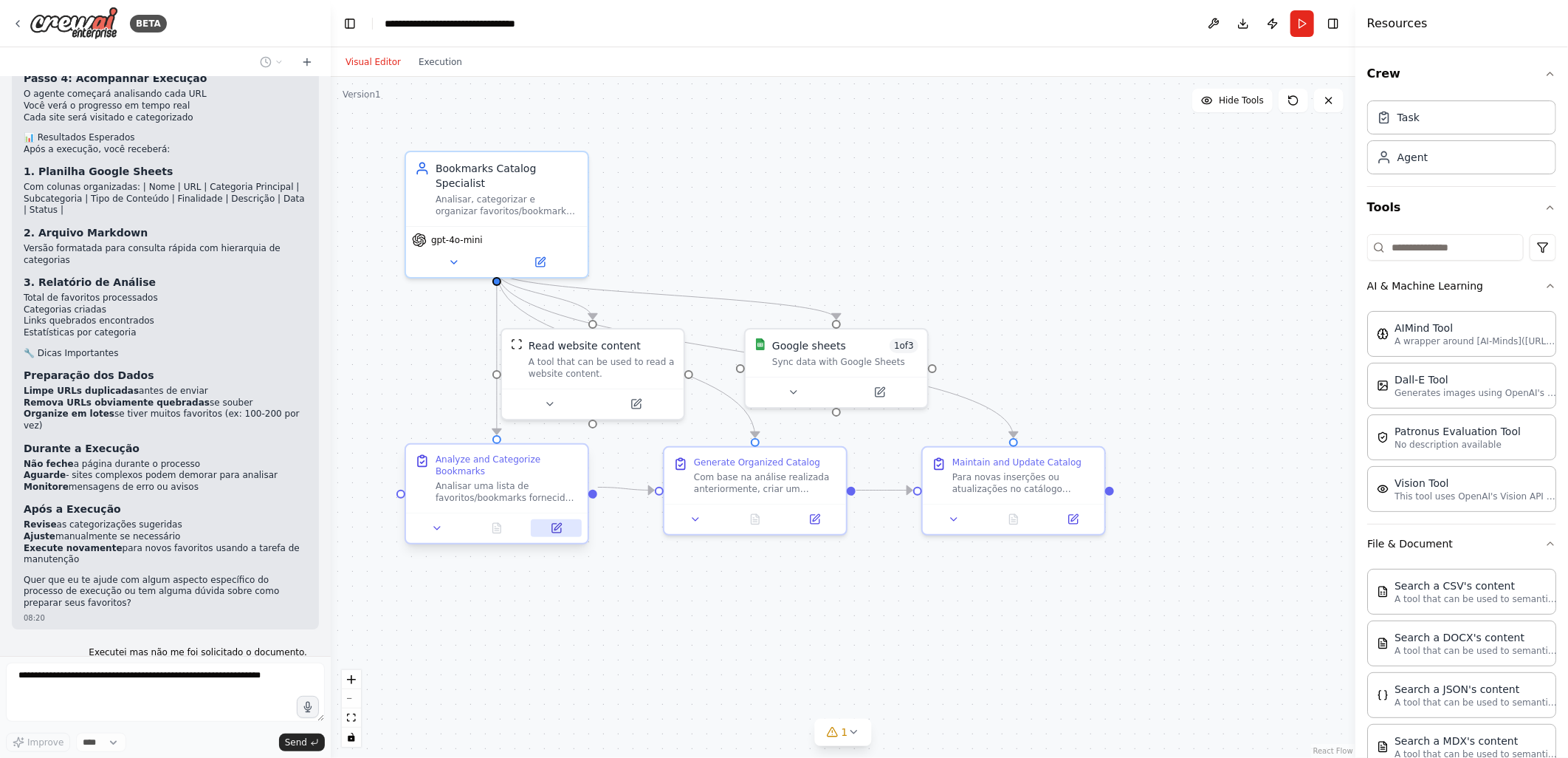
scroll to position [3020, 0]
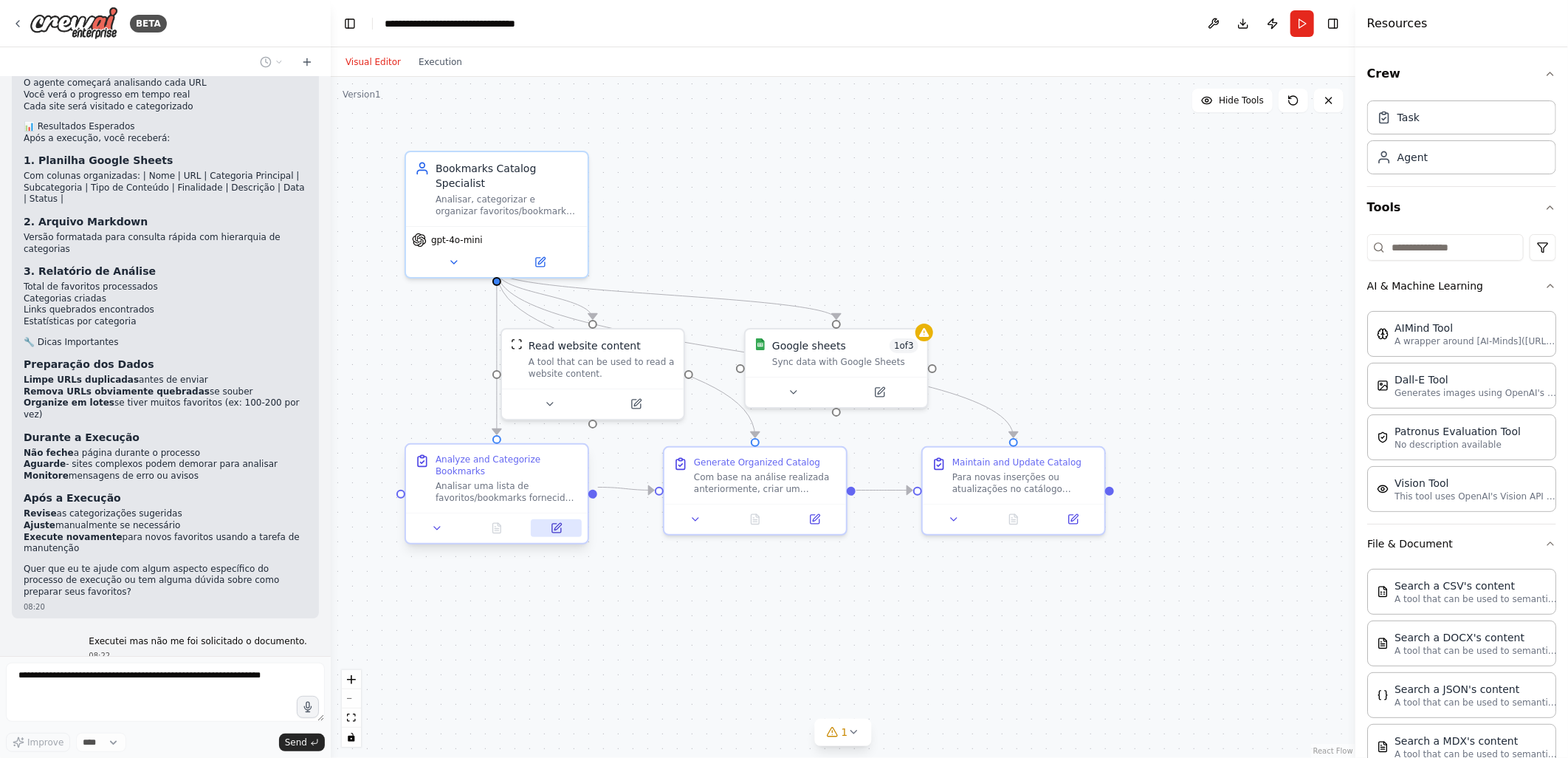
click at [558, 523] on icon at bounding box center [557, 526] width 7 height 7
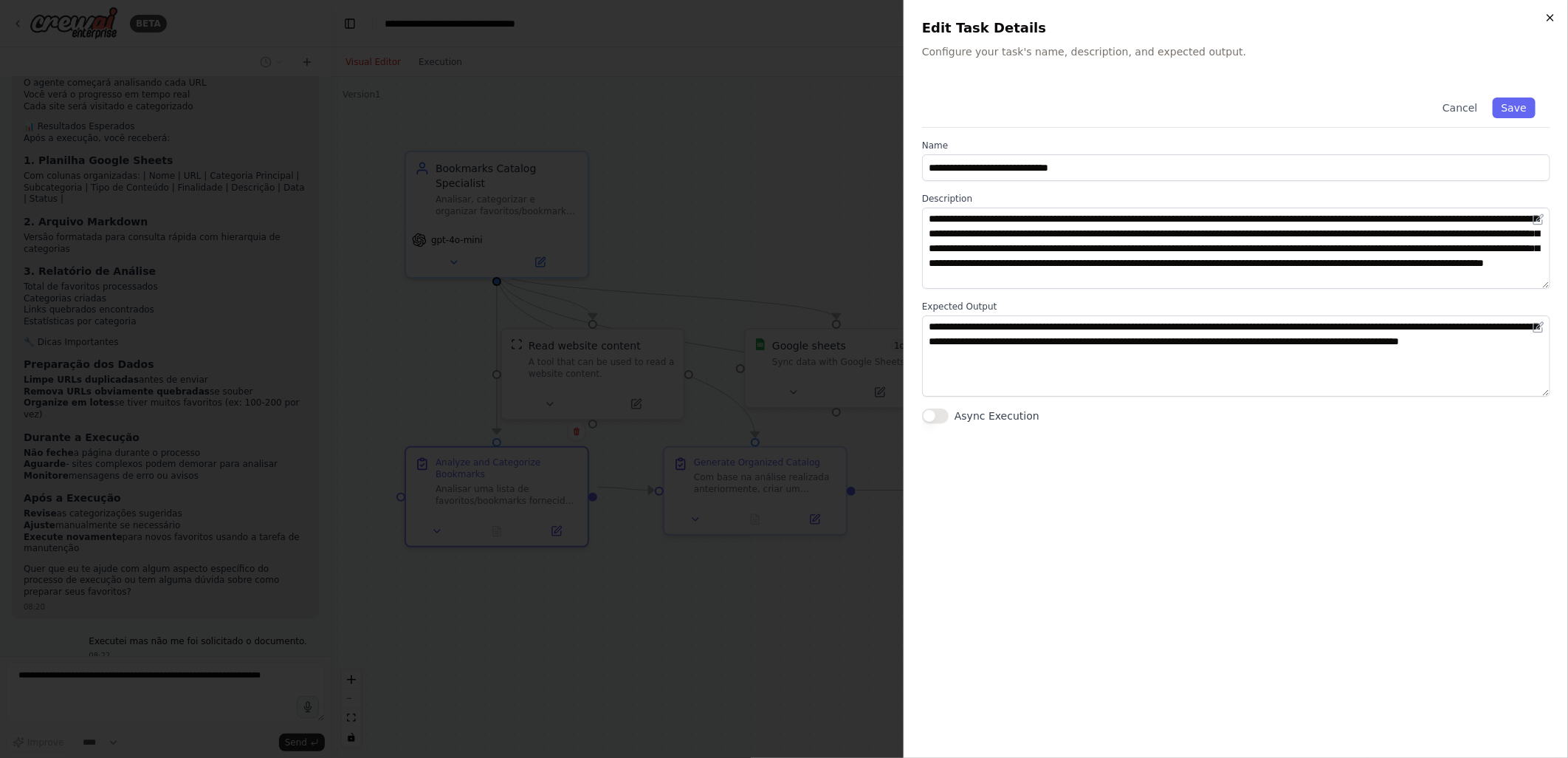
click at [1545, 19] on icon "button" at bounding box center [1550, 17] width 12 height 12
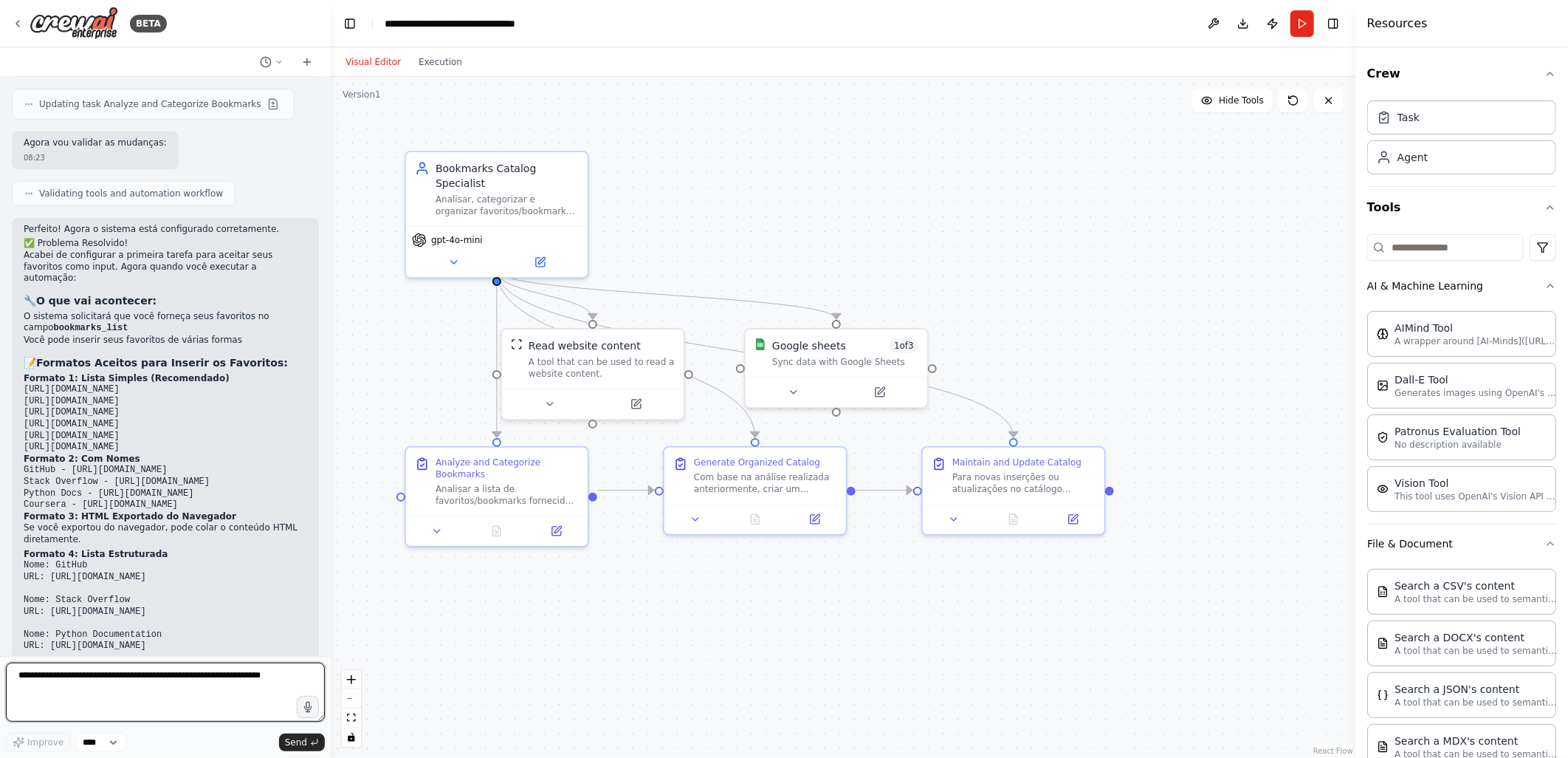
scroll to position [3841, 0]
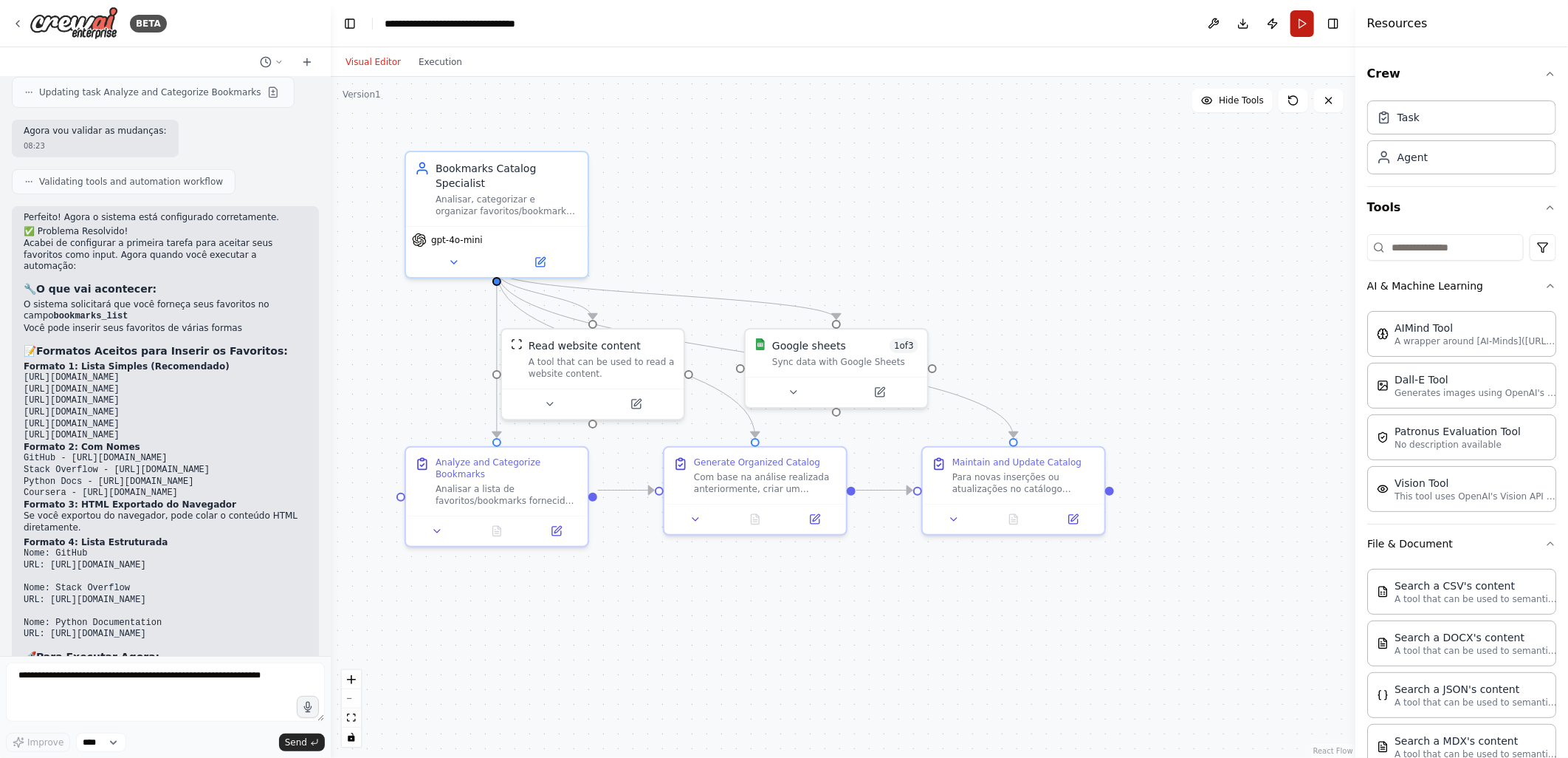
click at [1302, 23] on button "Run" at bounding box center [1302, 23] width 23 height 26
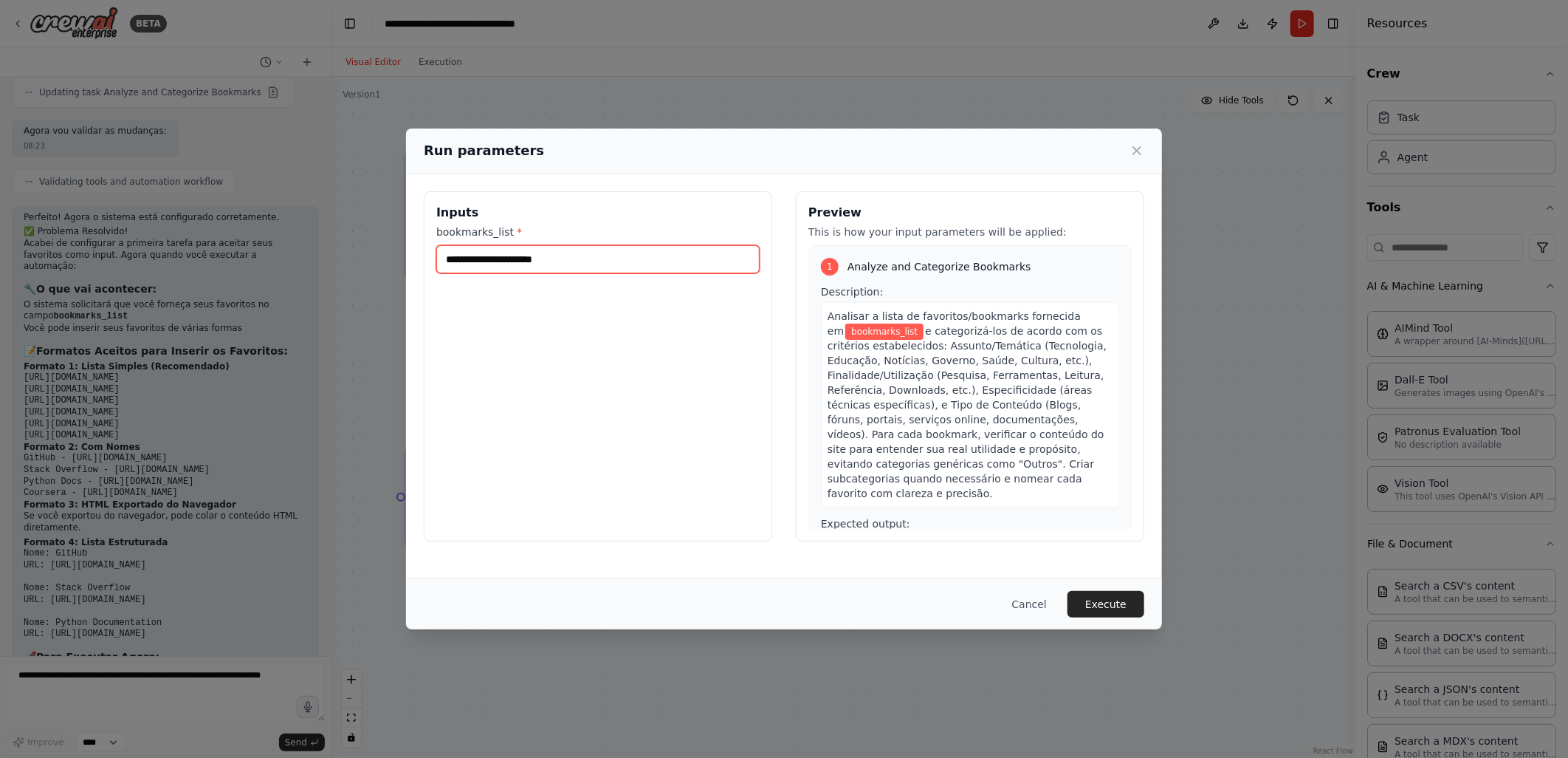
click at [546, 260] on input "bookmarks_list *" at bounding box center [598, 259] width 323 height 28
click at [1113, 609] on button "Execute" at bounding box center [1106, 604] width 77 height 26
click at [468, 259] on input "bookmarks_list *" at bounding box center [598, 259] width 323 height 28
click at [1146, 152] on div "Run parameters" at bounding box center [784, 151] width 756 height 45
click at [1033, 601] on button "Cancel" at bounding box center [1029, 604] width 58 height 26
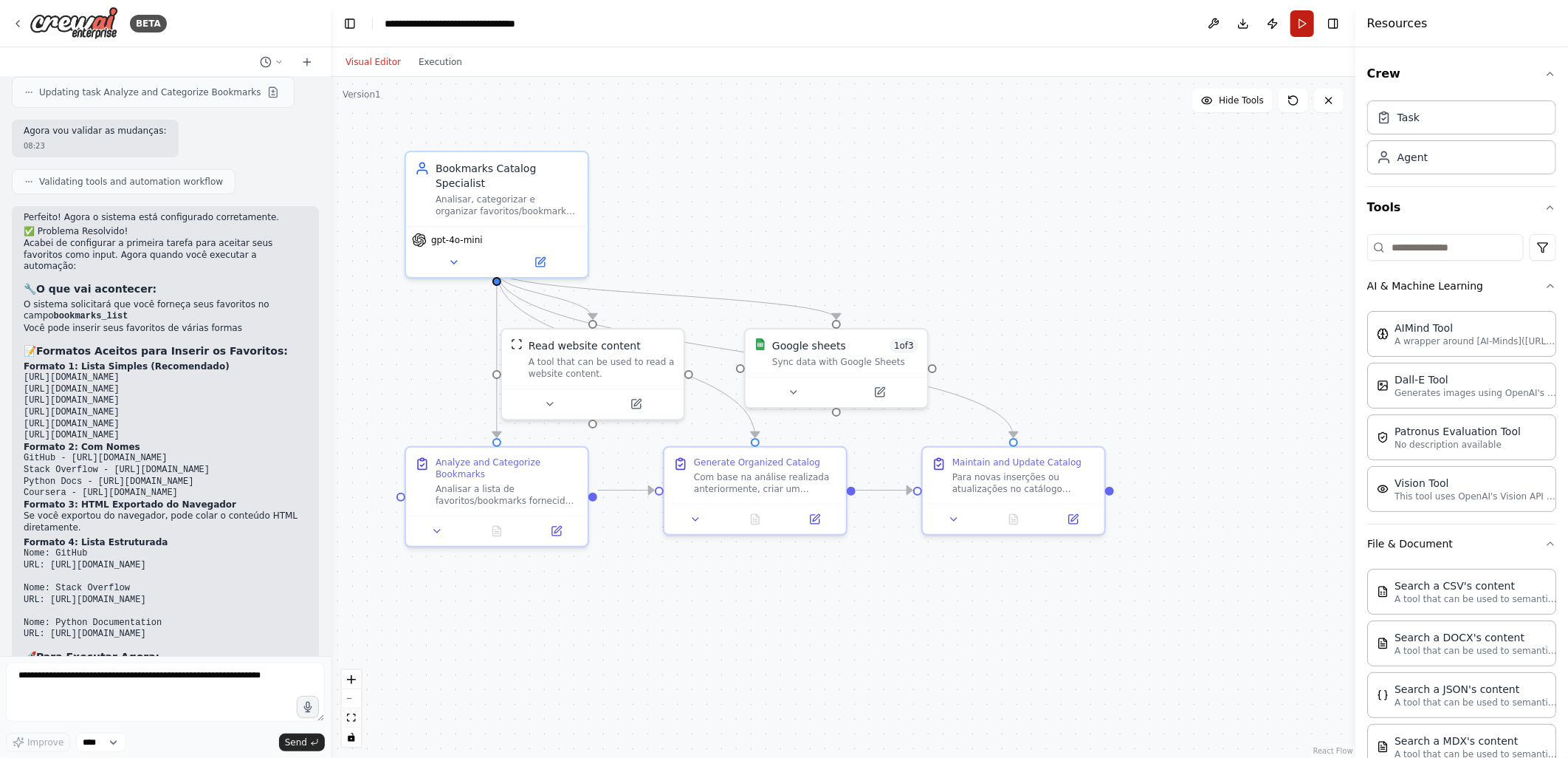
click at [1294, 23] on button "Run" at bounding box center [1302, 23] width 23 height 26
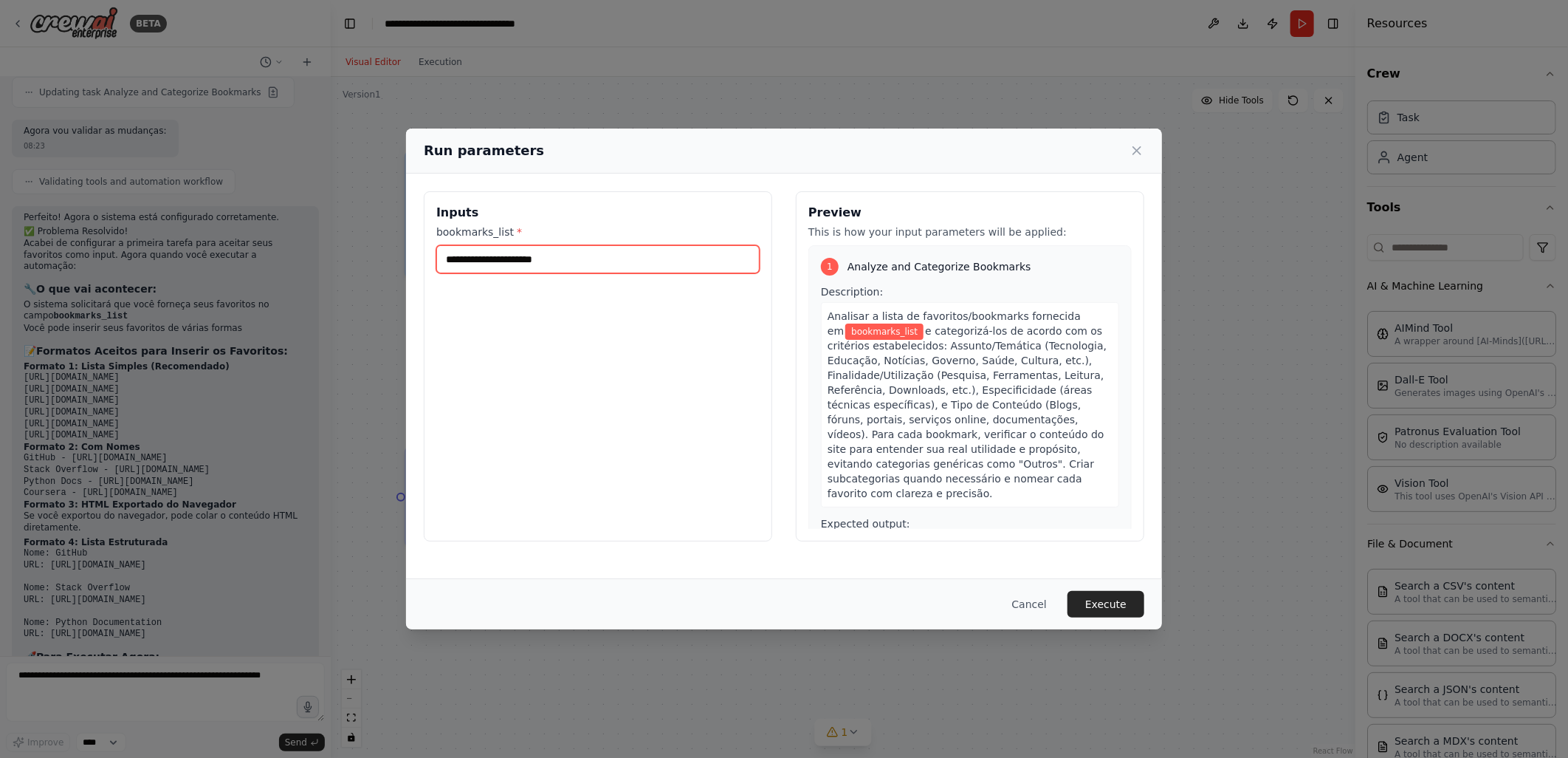
click at [451, 262] on input "bookmarks_list *" at bounding box center [598, 259] width 323 height 28
paste input "**********"
type input "**********"
click at [1138, 148] on icon at bounding box center [1137, 150] width 15 height 15
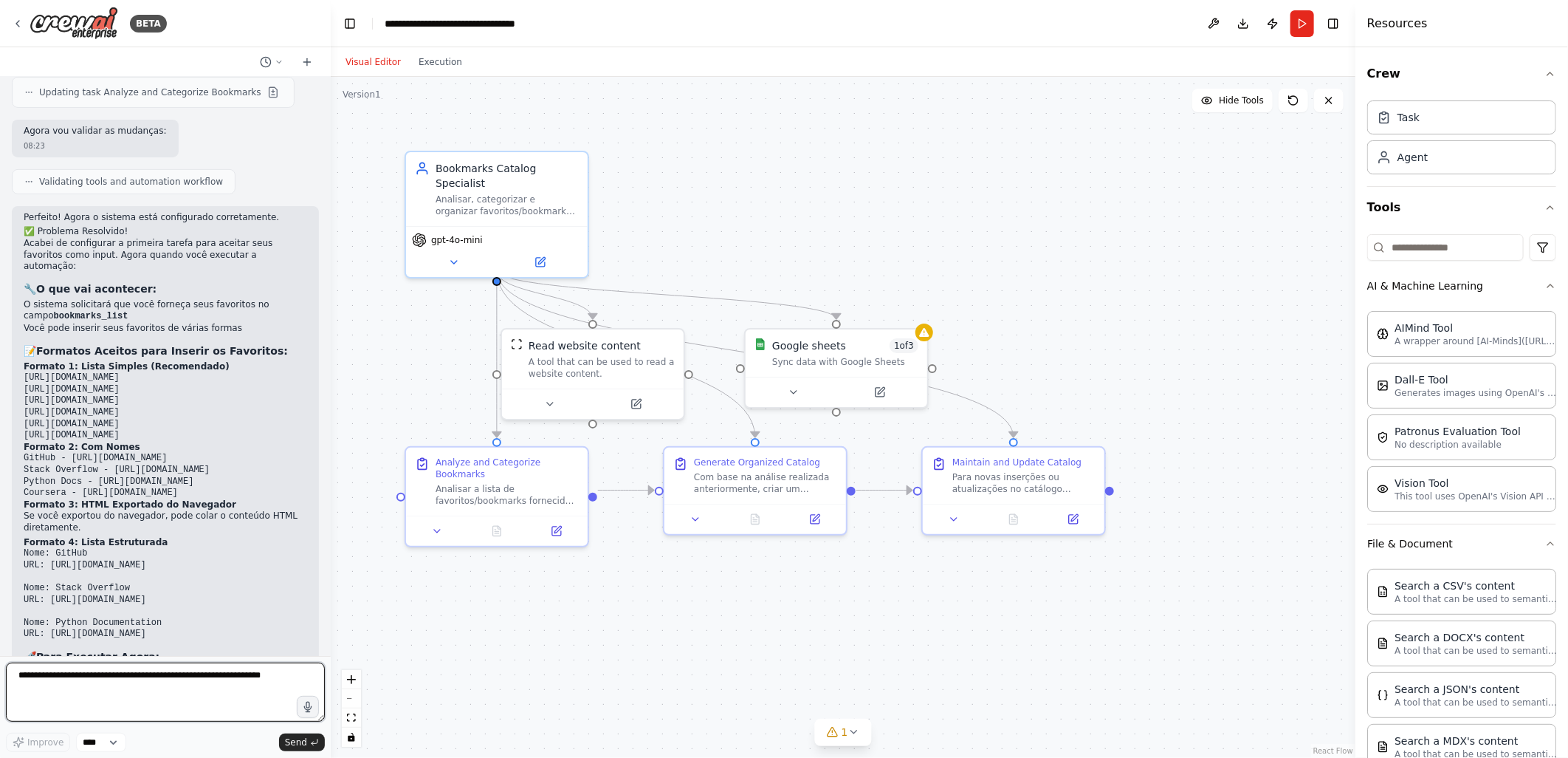
click at [19, 684] on textarea at bounding box center [166, 692] width 319 height 59
type textarea "**********"
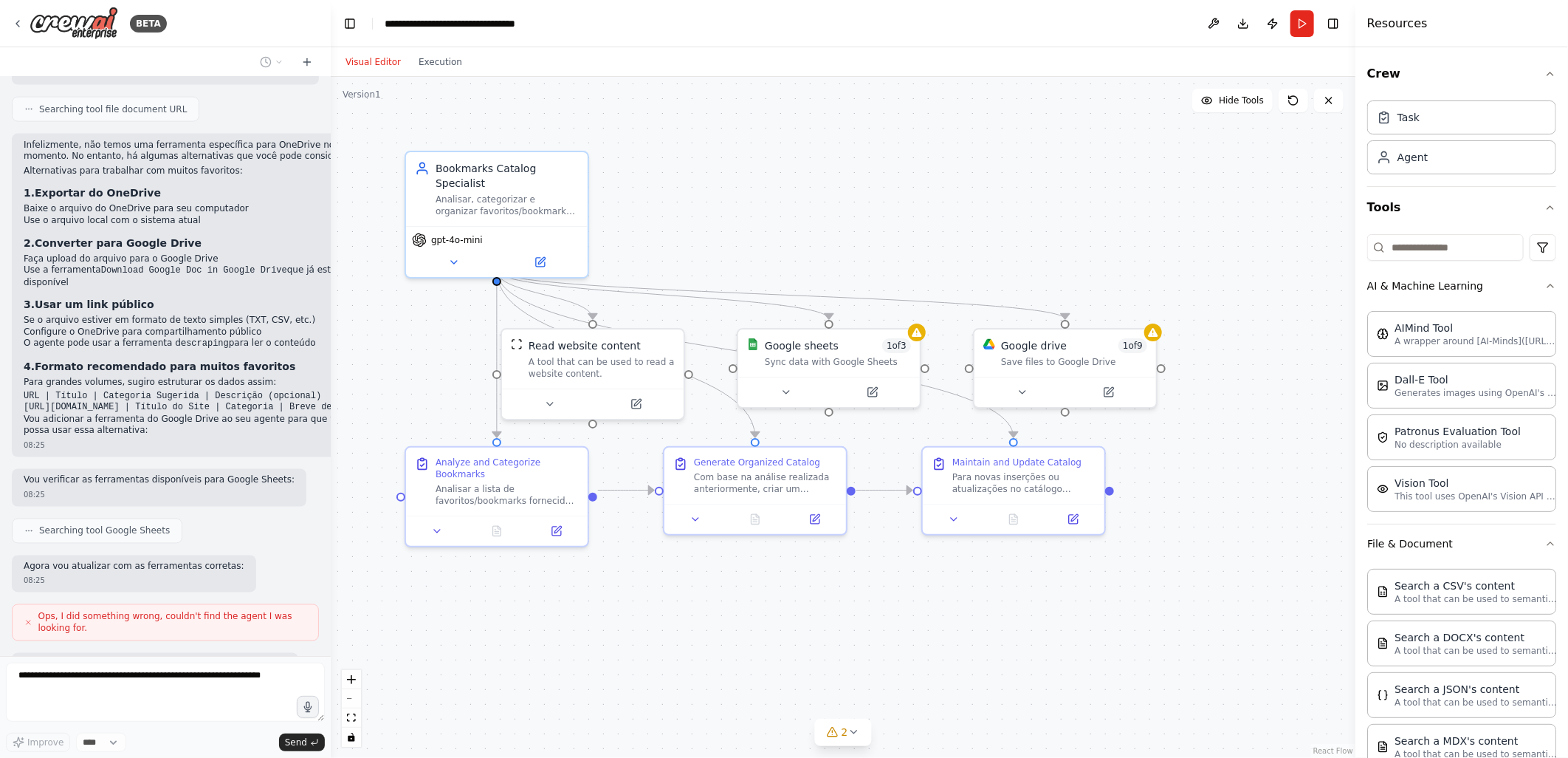
scroll to position [5061, 0]
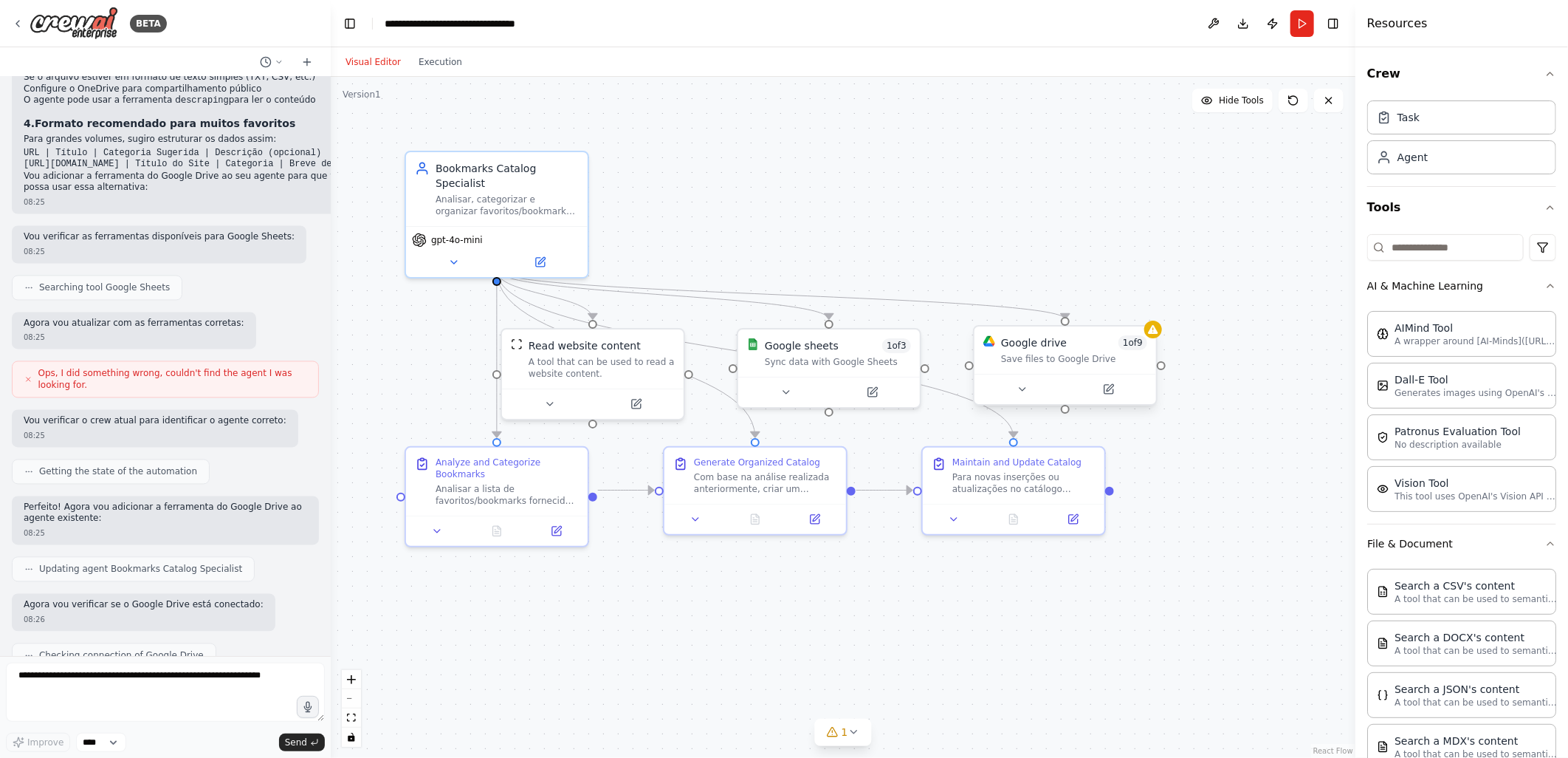
click at [1029, 365] on div "Google drive 1 of 9 Save files to Google Drive" at bounding box center [1065, 350] width 182 height 47
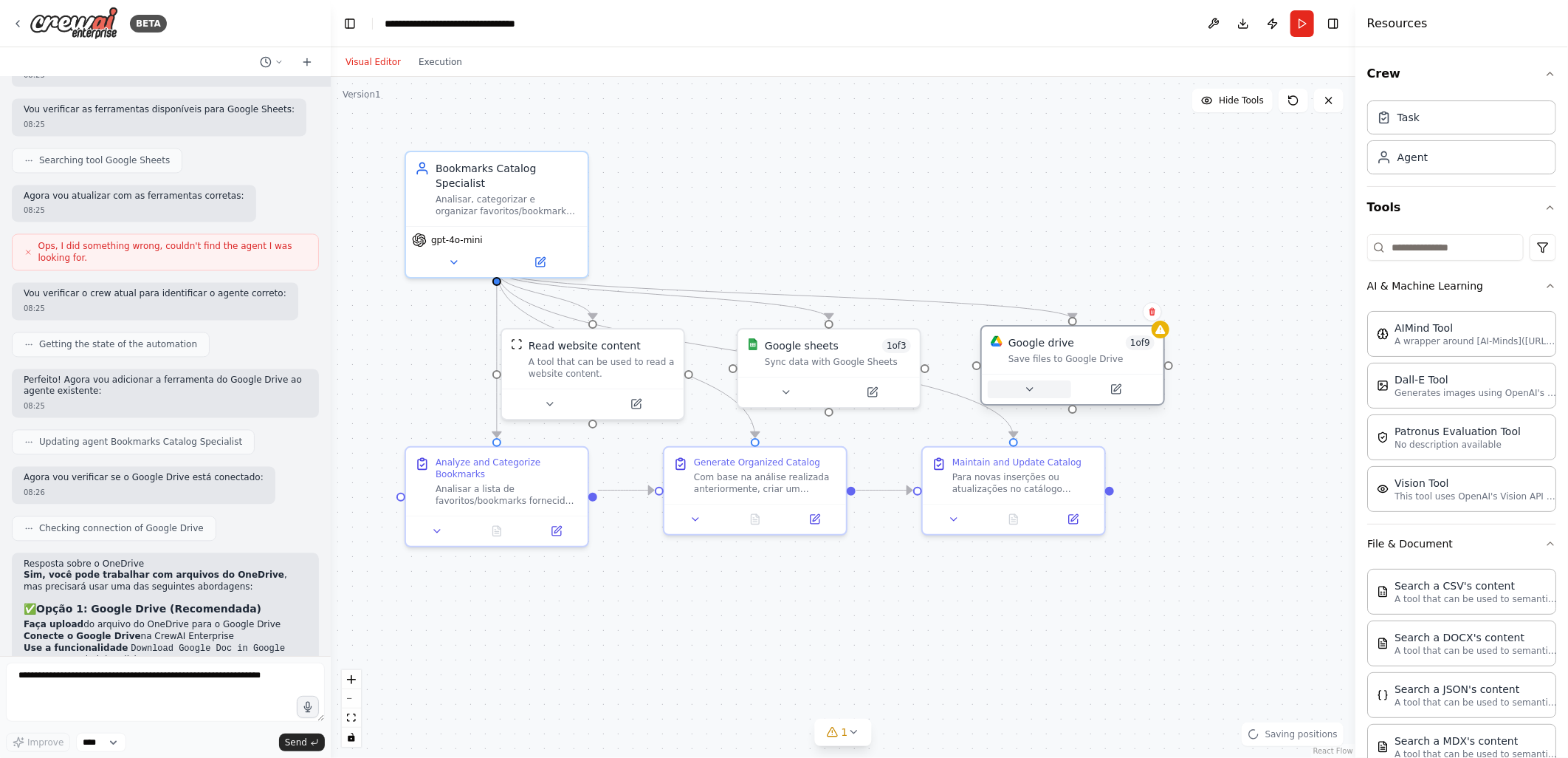
click at [1027, 390] on icon at bounding box center [1030, 389] width 12 height 12
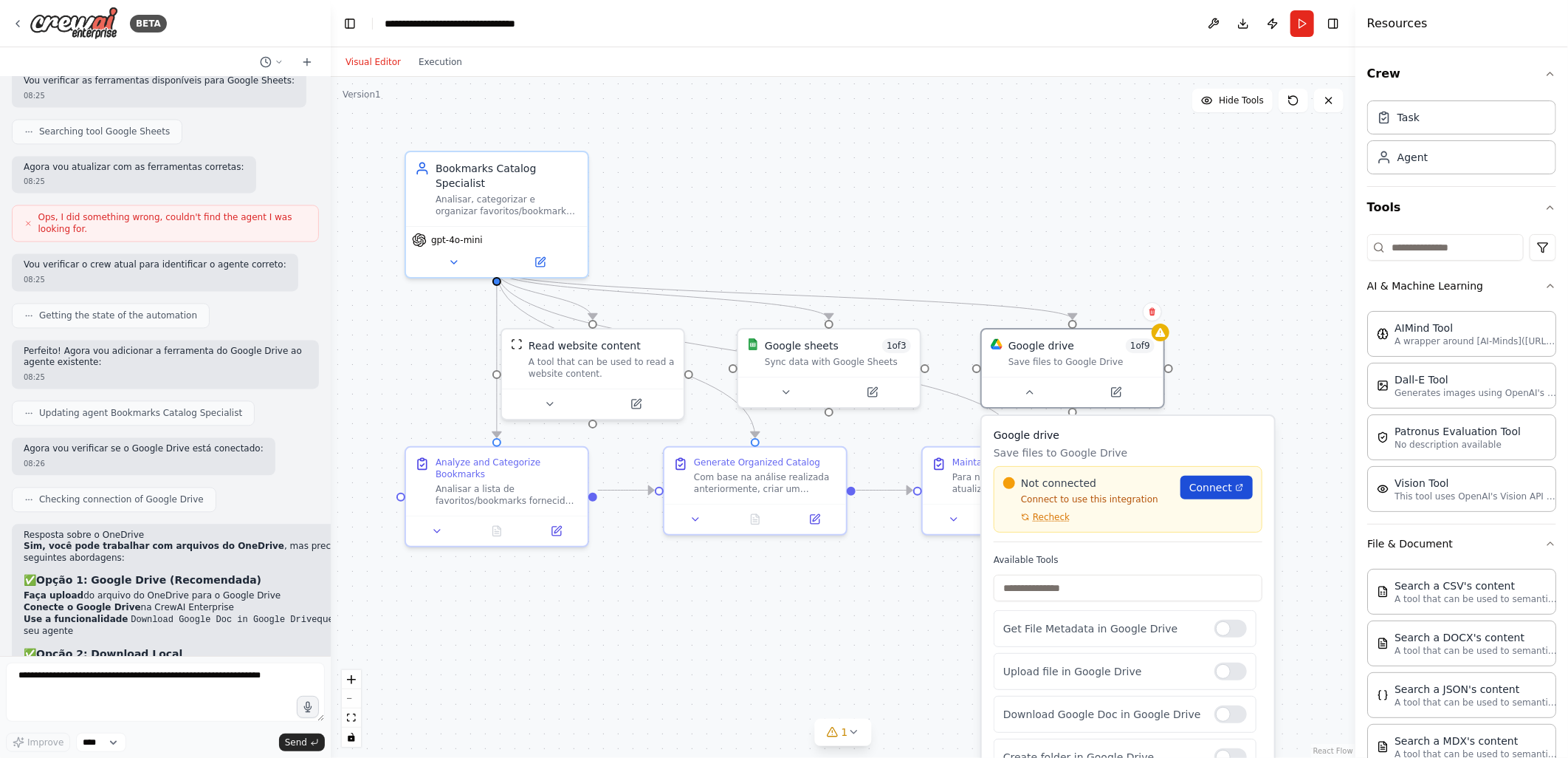
click at [1218, 489] on span "Connect" at bounding box center [1211, 487] width 43 height 15
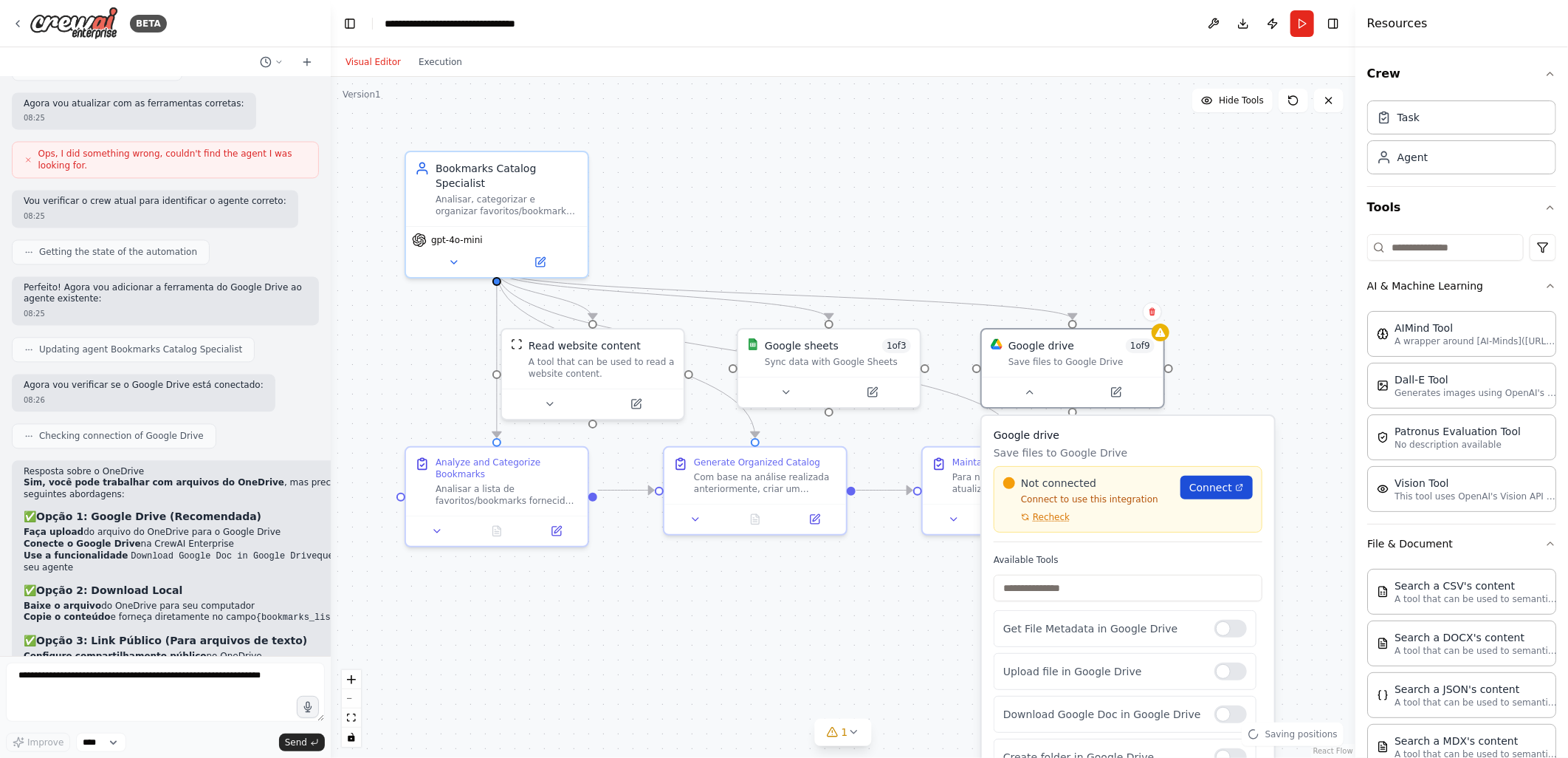
scroll to position [5449, 0]
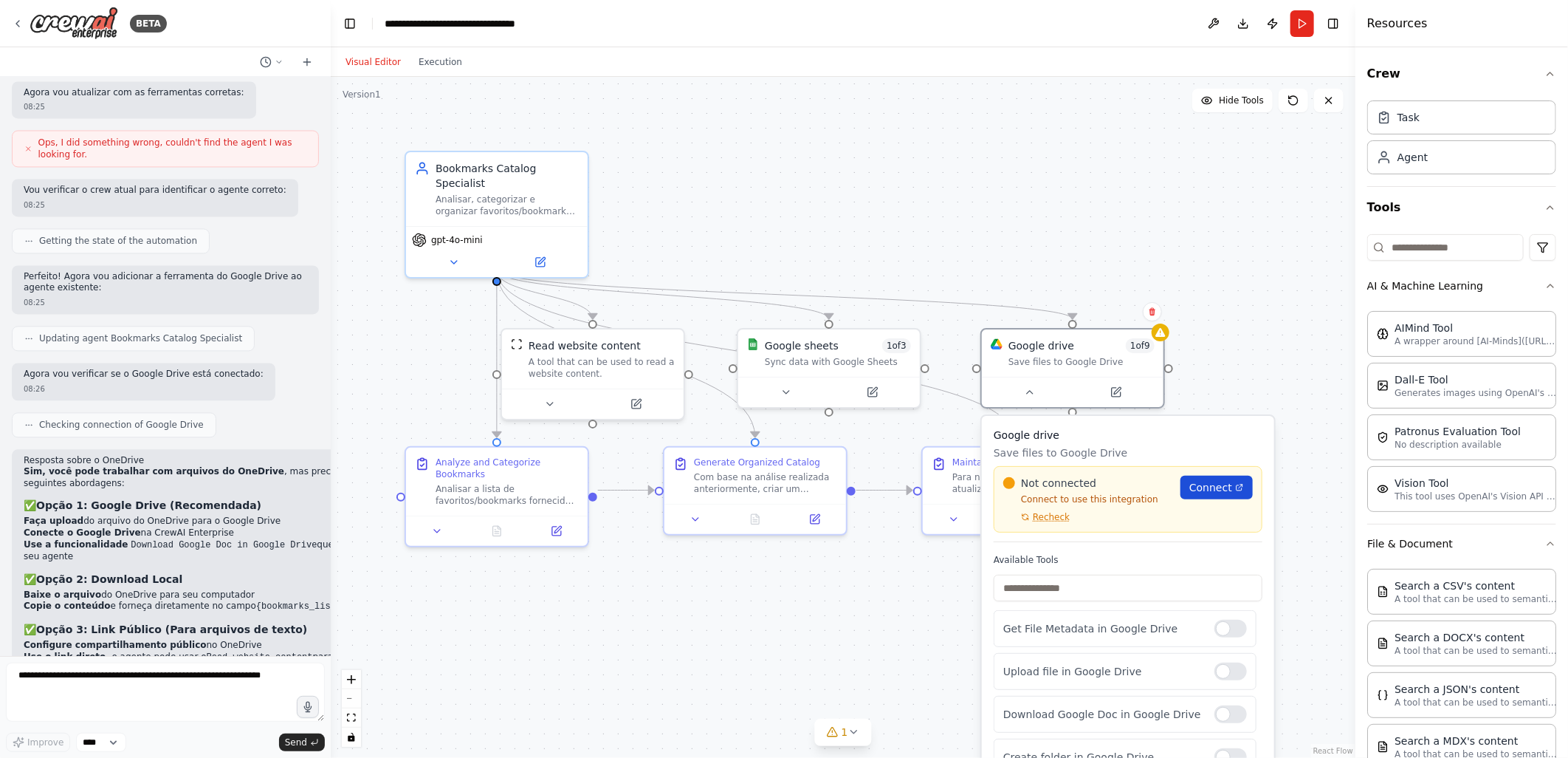
click at [1205, 482] on span "Connect" at bounding box center [1211, 487] width 43 height 15
click at [1301, 20] on button "Run" at bounding box center [1302, 23] width 23 height 26
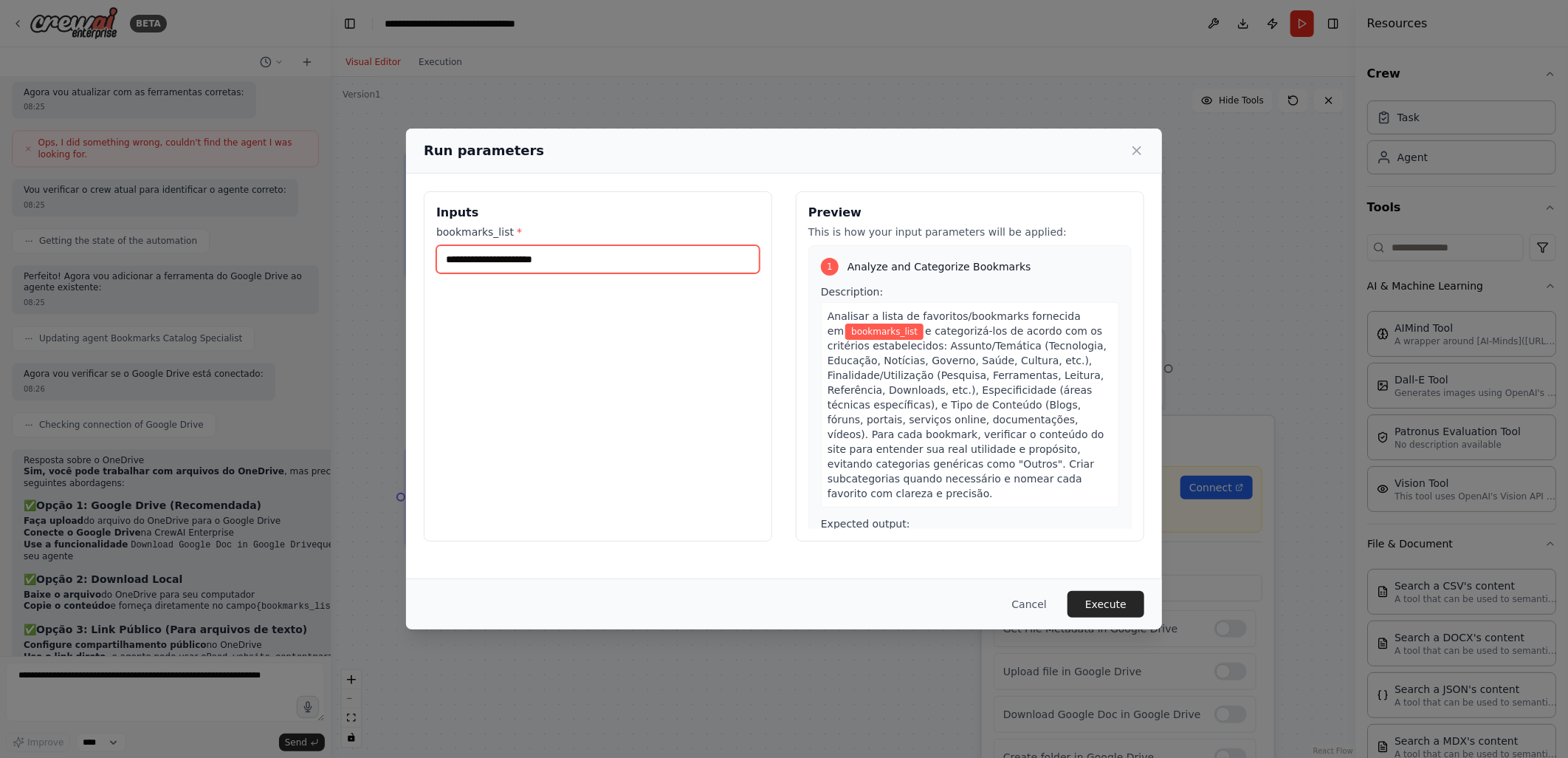
click at [476, 257] on input "bookmarks_list *" at bounding box center [598, 259] width 323 height 28
paste input "**********"
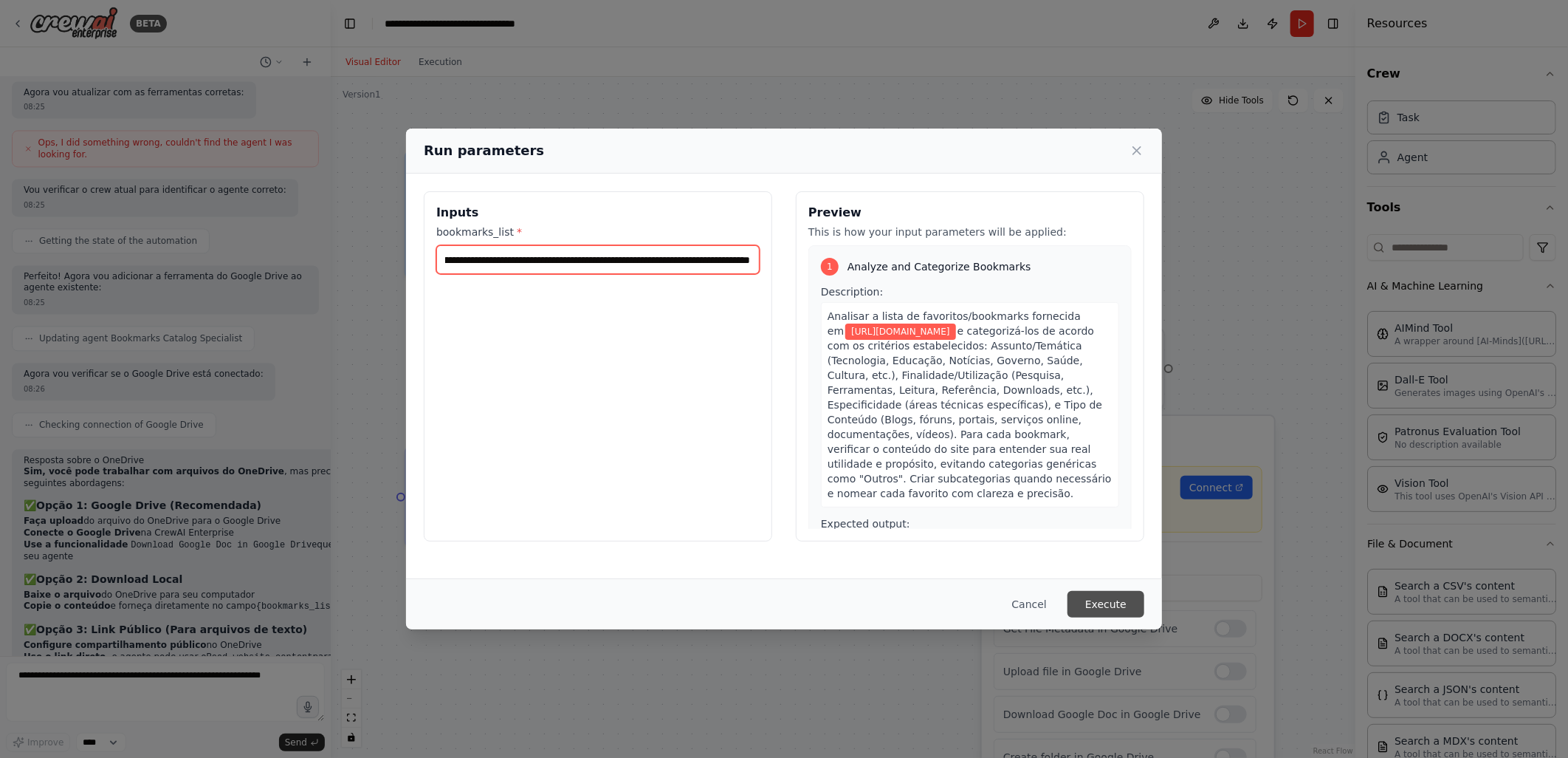
type input "**********"
click at [1099, 604] on button "Execute" at bounding box center [1106, 604] width 77 height 26
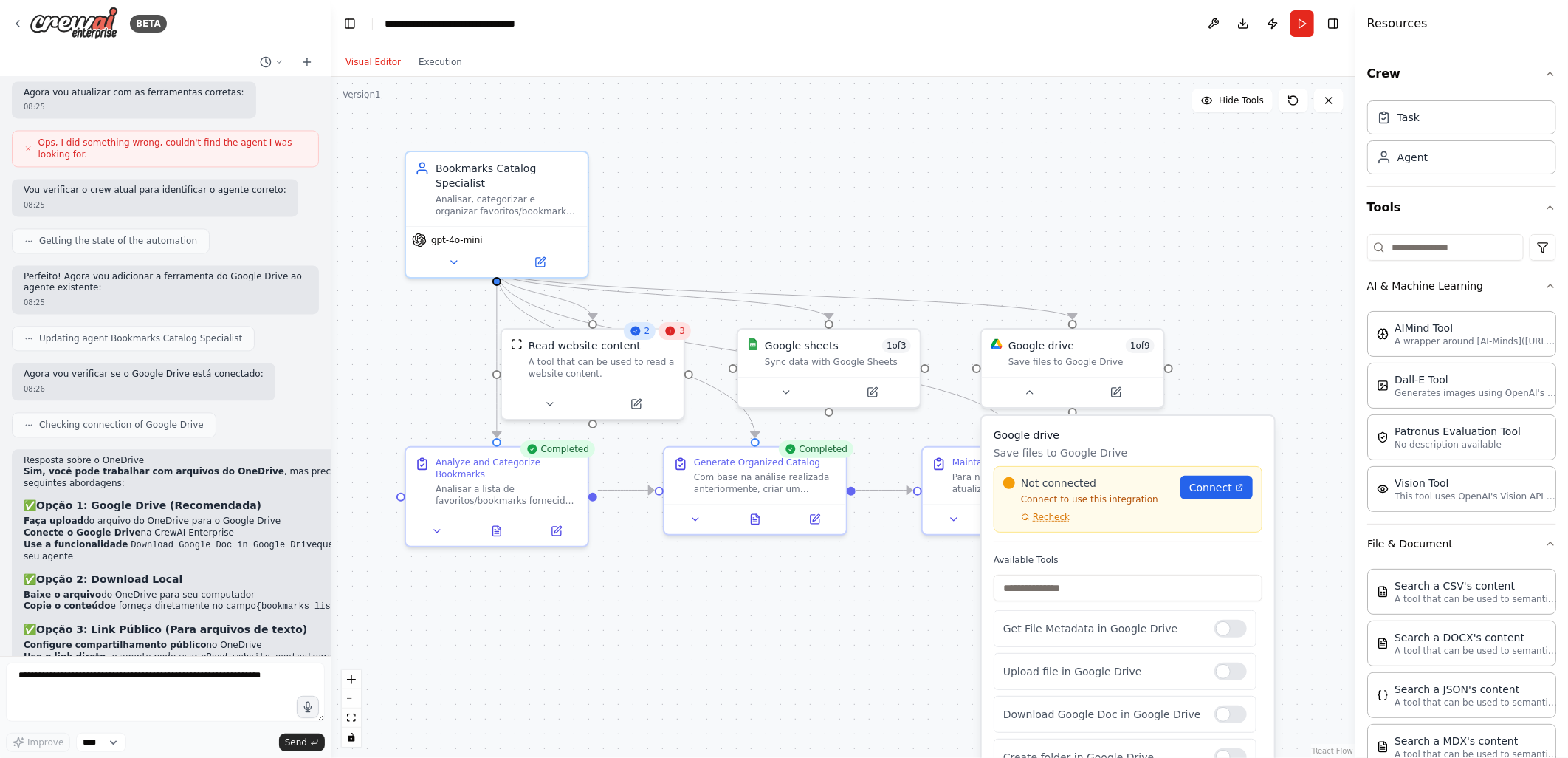
click at [127, 600] on li "Copie o conteúdo e forneça diretamente no campo {bookmarks_list}" at bounding box center [239, 606] width 430 height 12
click at [134, 673] on strong "Para grandes volumes de favoritos, estruture assim:" at bounding box center [190, 679] width 307 height 12
click at [131, 690] on code "Nome do Site | URL | Categoria Sugerida | Descrição Google | https://google.com…" at bounding box center [239, 706] width 430 height 33
click at [1107, 240] on div ".deletable-edge-delete-btn { width: 20px; height: 20px; border: 0px solid #ffff…" at bounding box center [843, 417] width 1025 height 681
click at [786, 388] on icon at bounding box center [786, 389] width 6 height 3
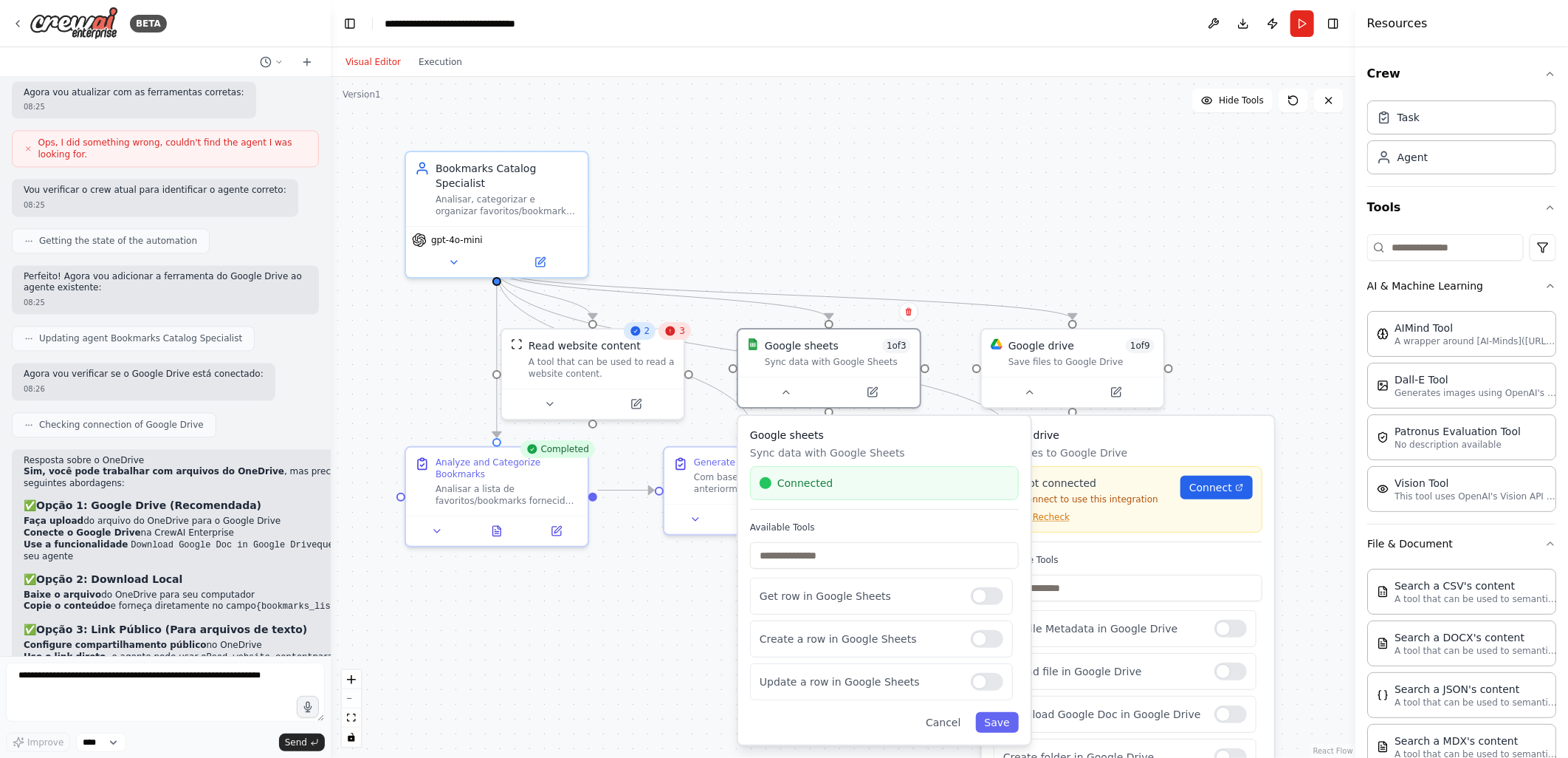
click at [821, 247] on div ".deletable-edge-delete-btn { width: 20px; height: 20px; border: 0px solid #ffff…" at bounding box center [843, 417] width 1025 height 681
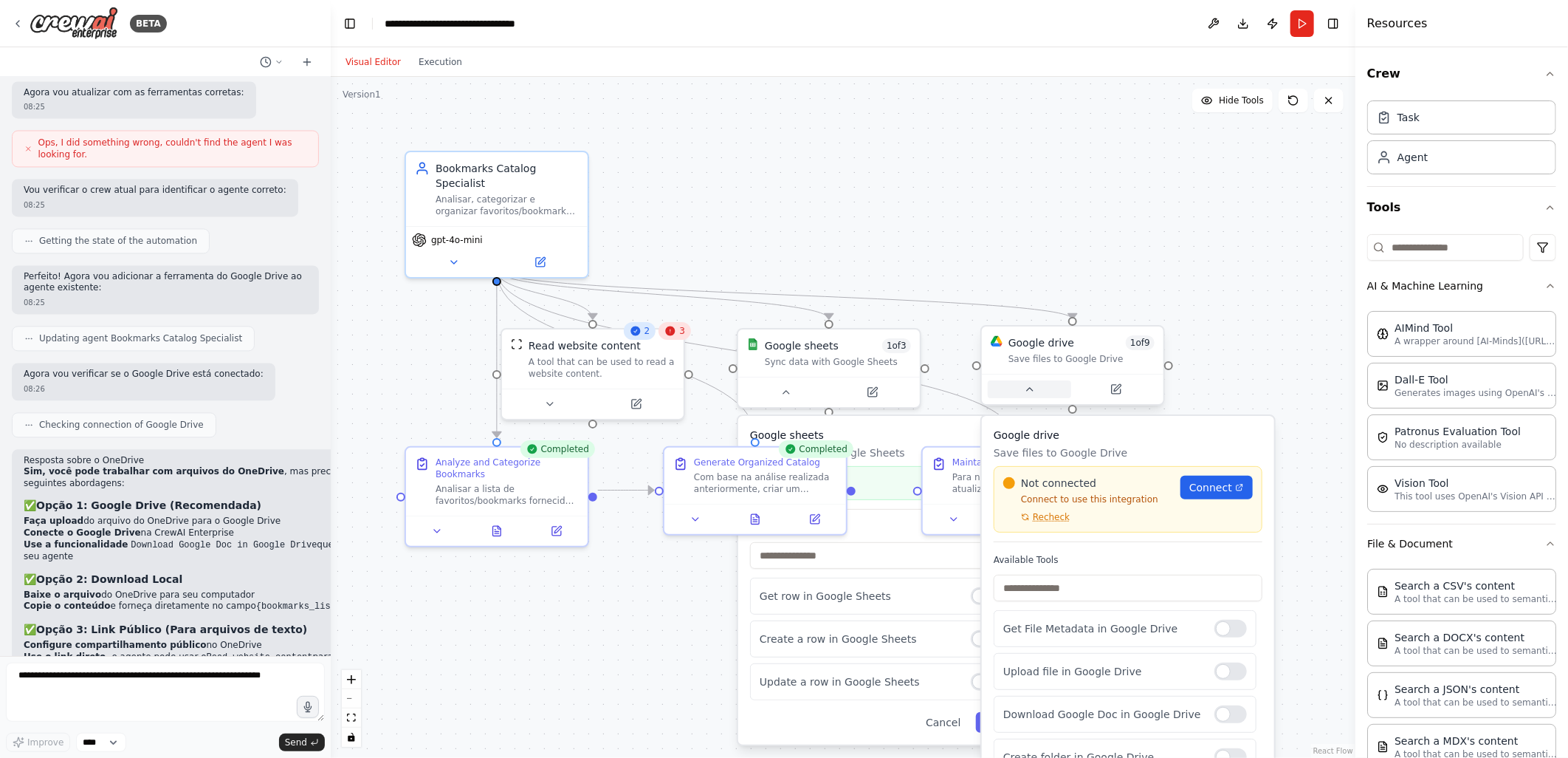
click at [1028, 392] on icon at bounding box center [1030, 389] width 12 height 12
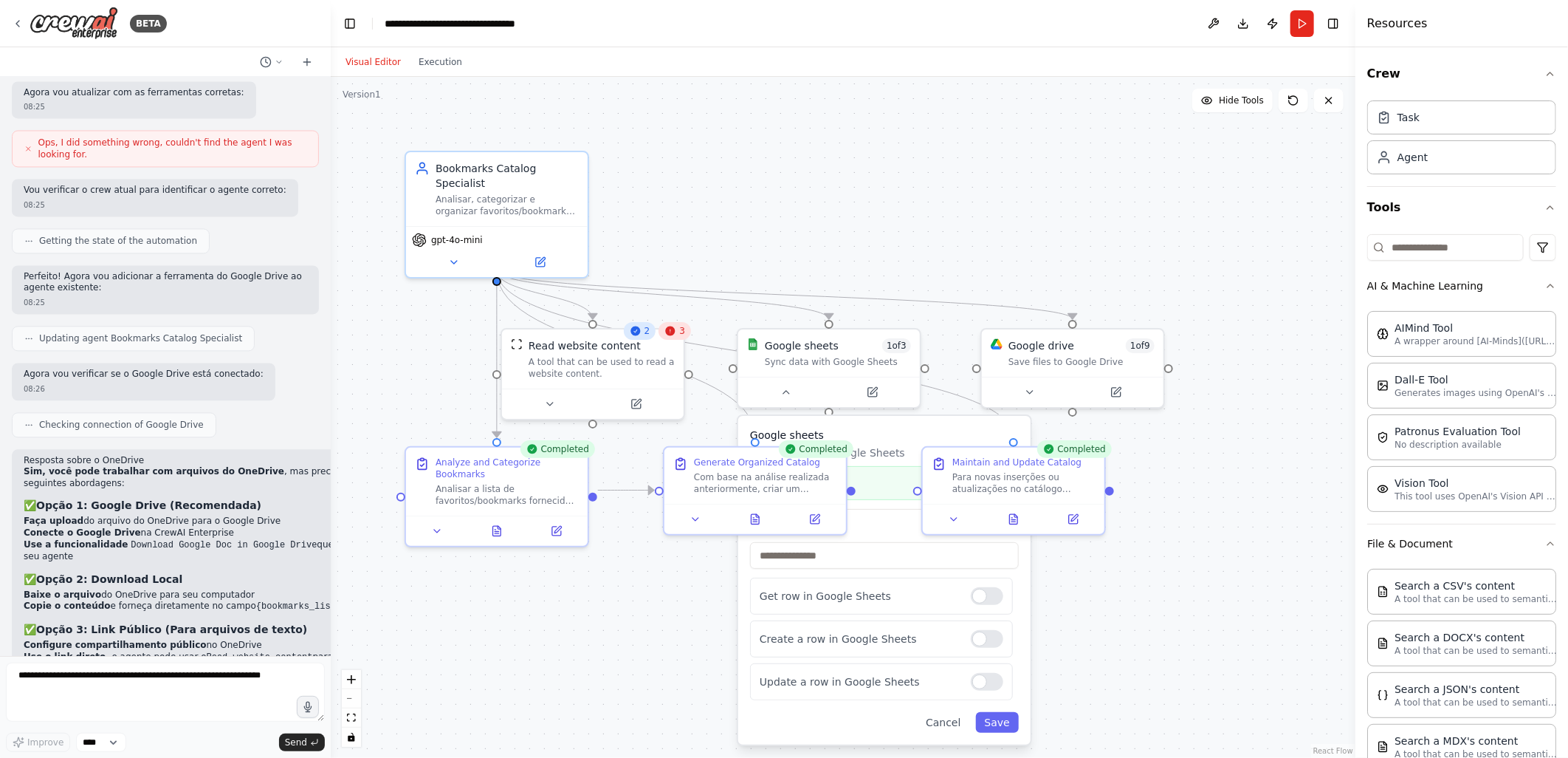
click at [954, 225] on div ".deletable-edge-delete-btn { width: 20px; height: 20px; border: 0px solid #ffff…" at bounding box center [843, 417] width 1025 height 681
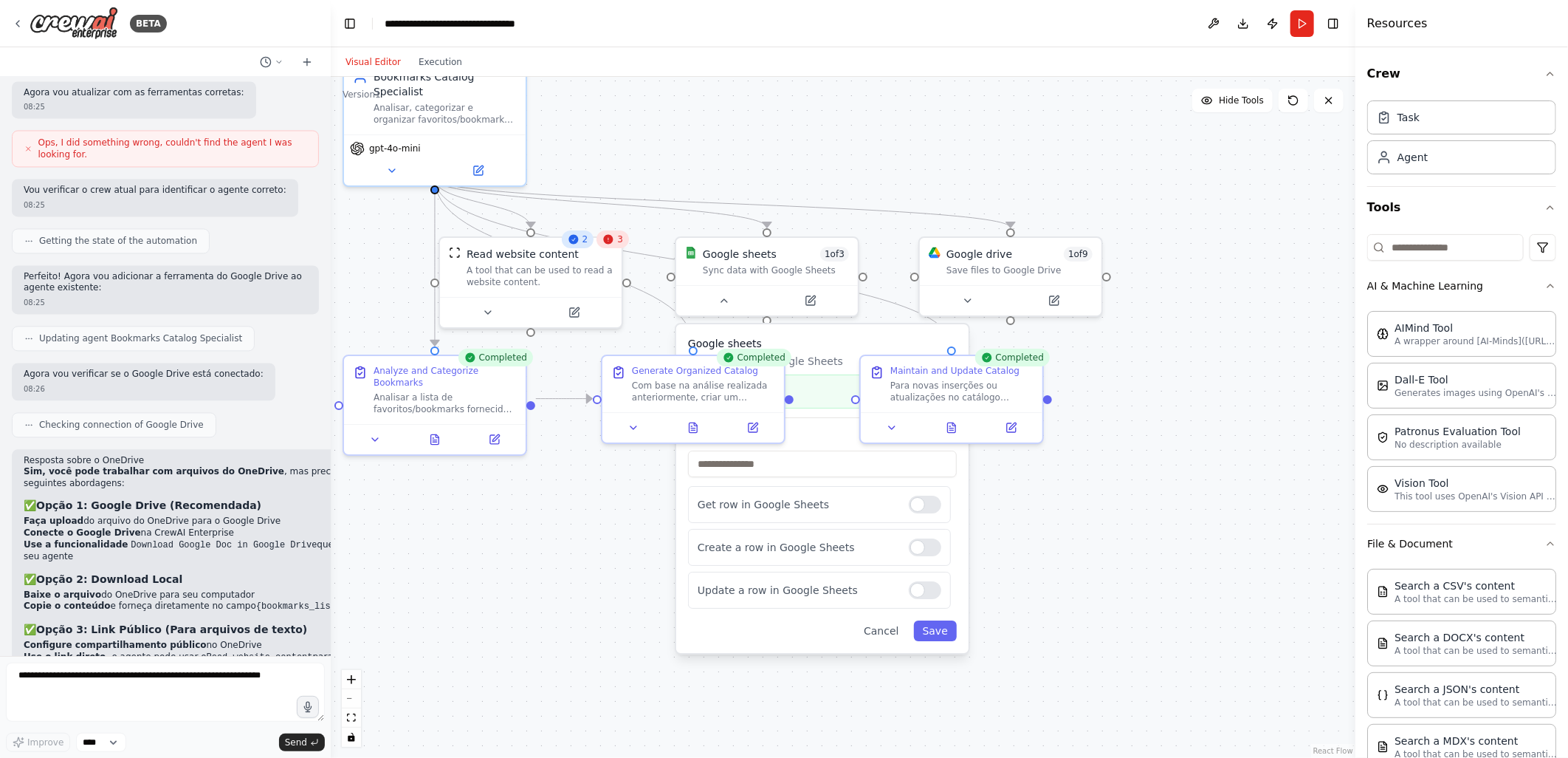
click at [594, 515] on div ".deletable-edge-delete-btn { width: 20px; height: 20px; border: 0px solid #ffff…" at bounding box center [843, 417] width 1025 height 681
click at [436, 431] on icon at bounding box center [435, 436] width 8 height 9
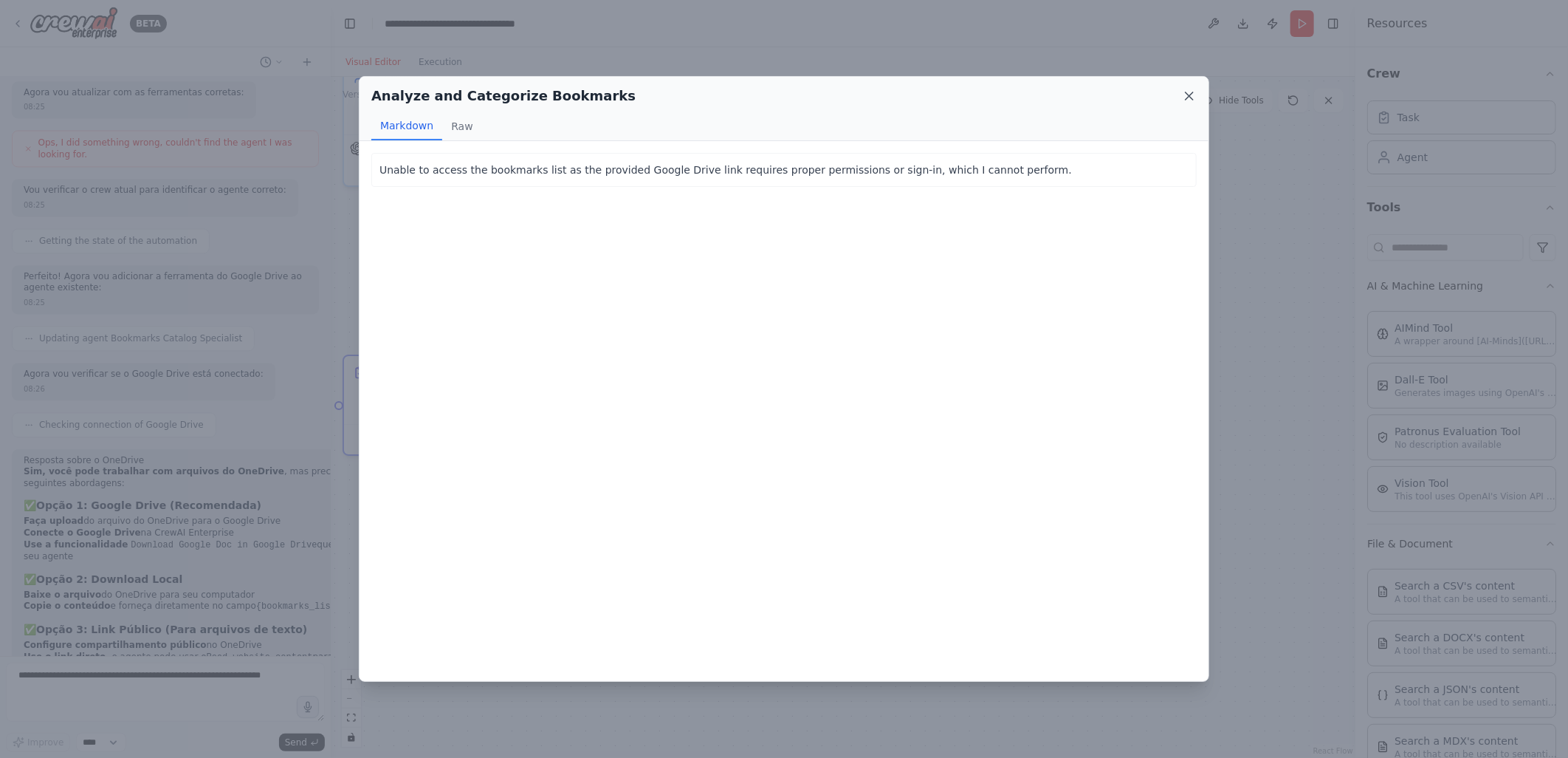
click at [1185, 97] on icon at bounding box center [1189, 96] width 15 height 15
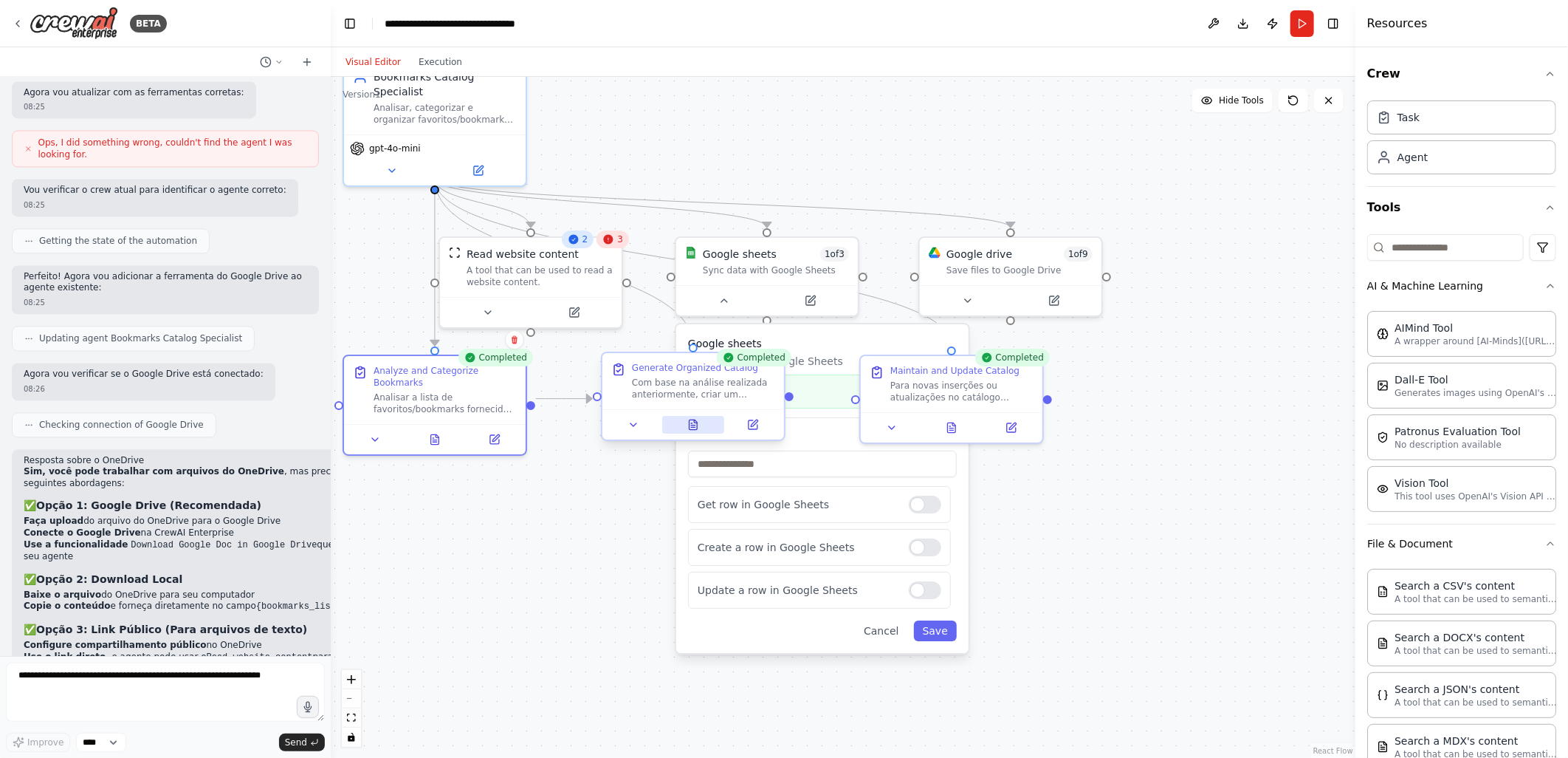
click at [692, 423] on icon at bounding box center [693, 424] width 8 height 9
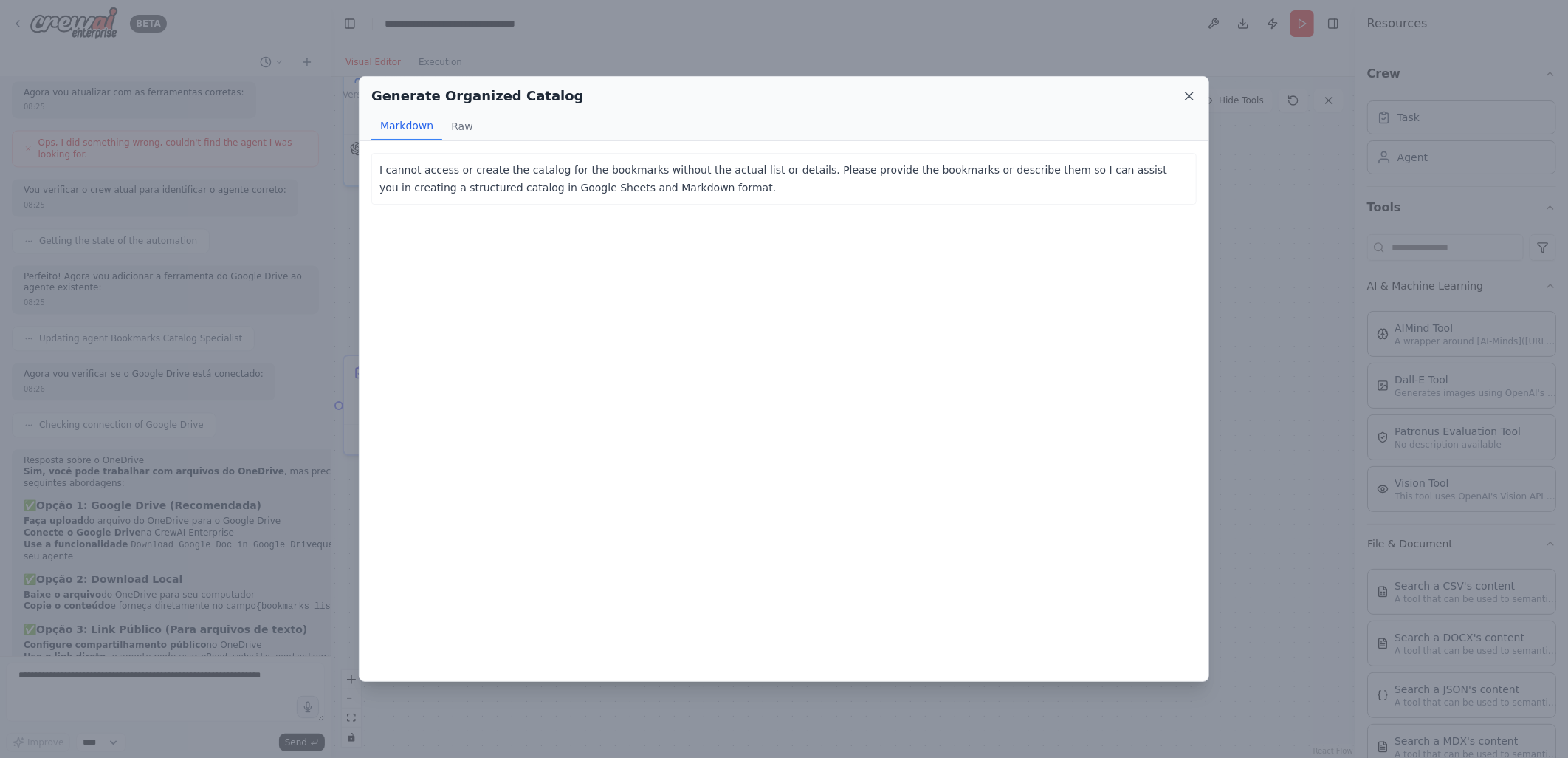
click at [1186, 95] on icon at bounding box center [1189, 96] width 15 height 15
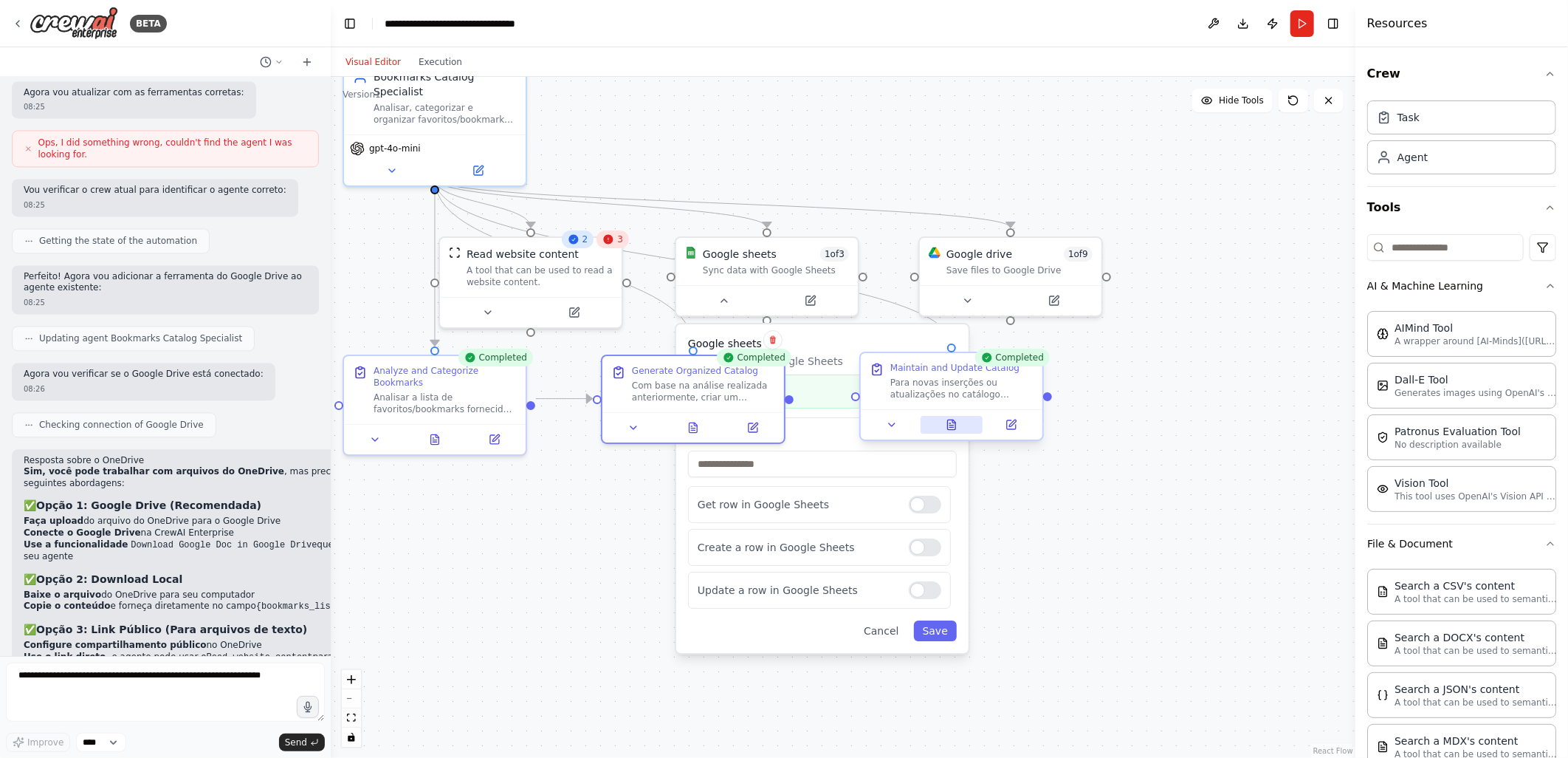
click at [950, 427] on icon at bounding box center [951, 427] width 4 height 0
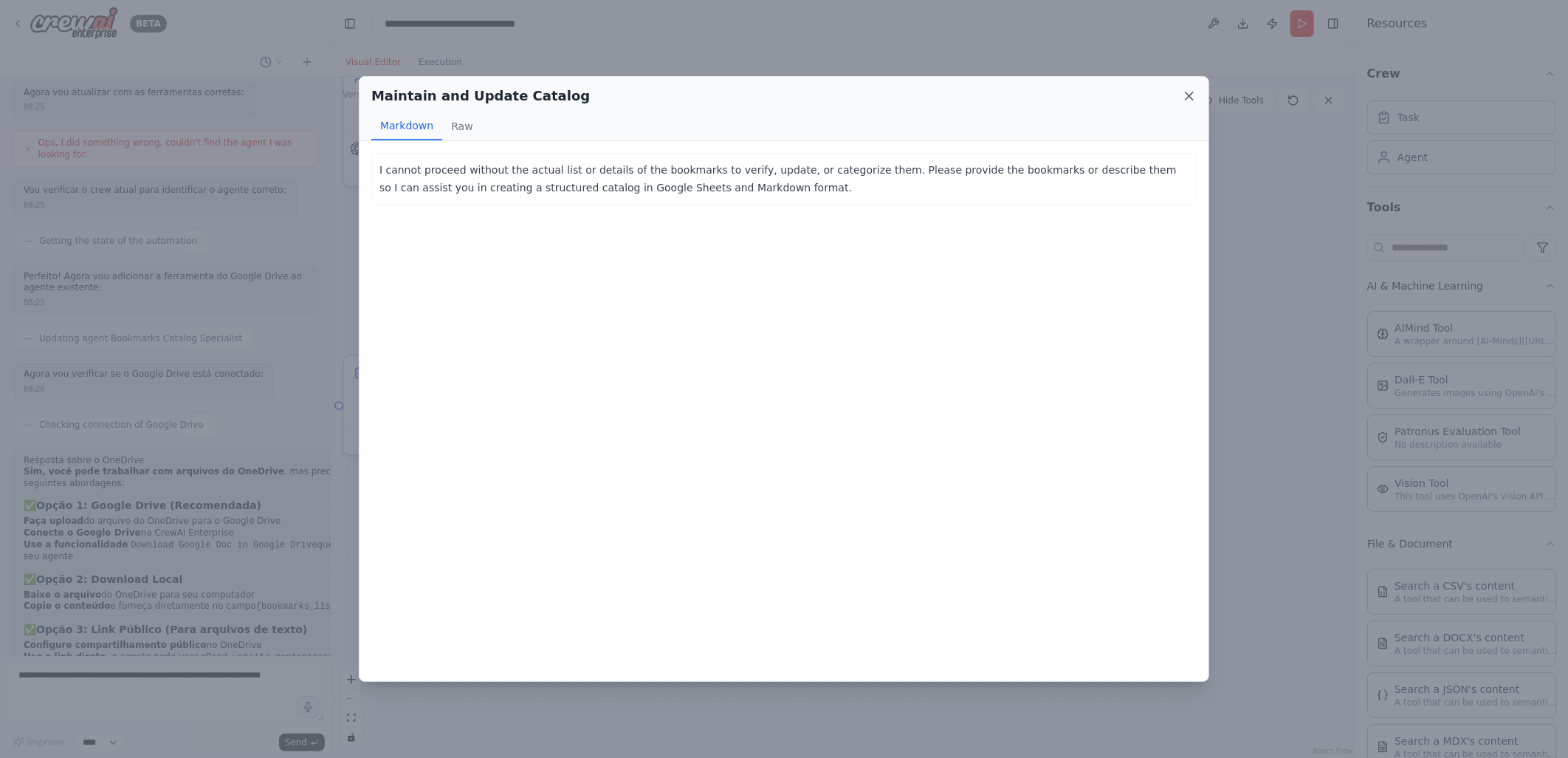
click at [1193, 98] on icon at bounding box center [1189, 96] width 15 height 15
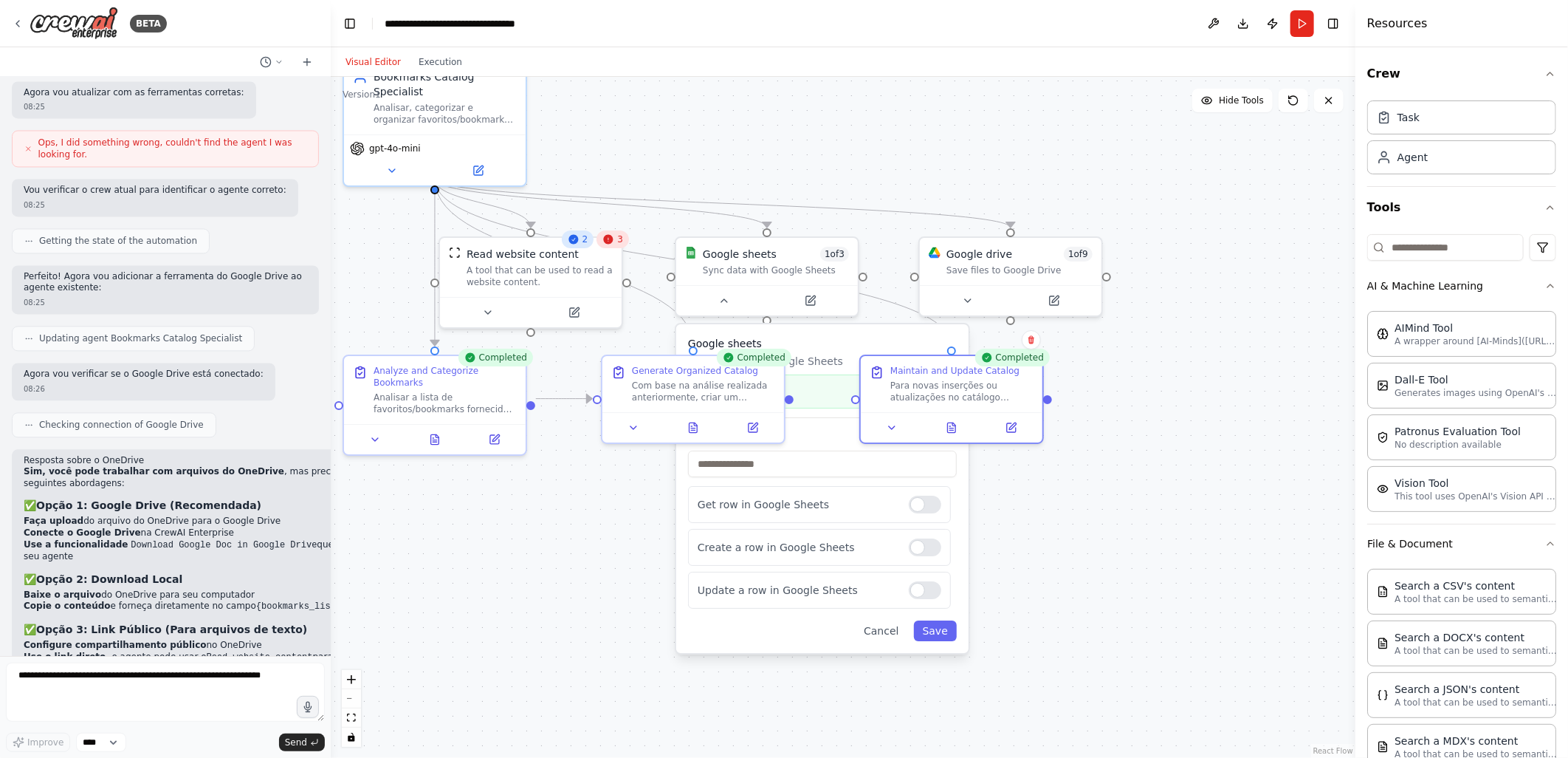
click at [779, 127] on div ".deletable-edge-delete-btn { width: 20px; height: 20px; border: 0px solid #ffff…" at bounding box center [843, 417] width 1025 height 681
click at [724, 298] on icon at bounding box center [724, 298] width 6 height 3
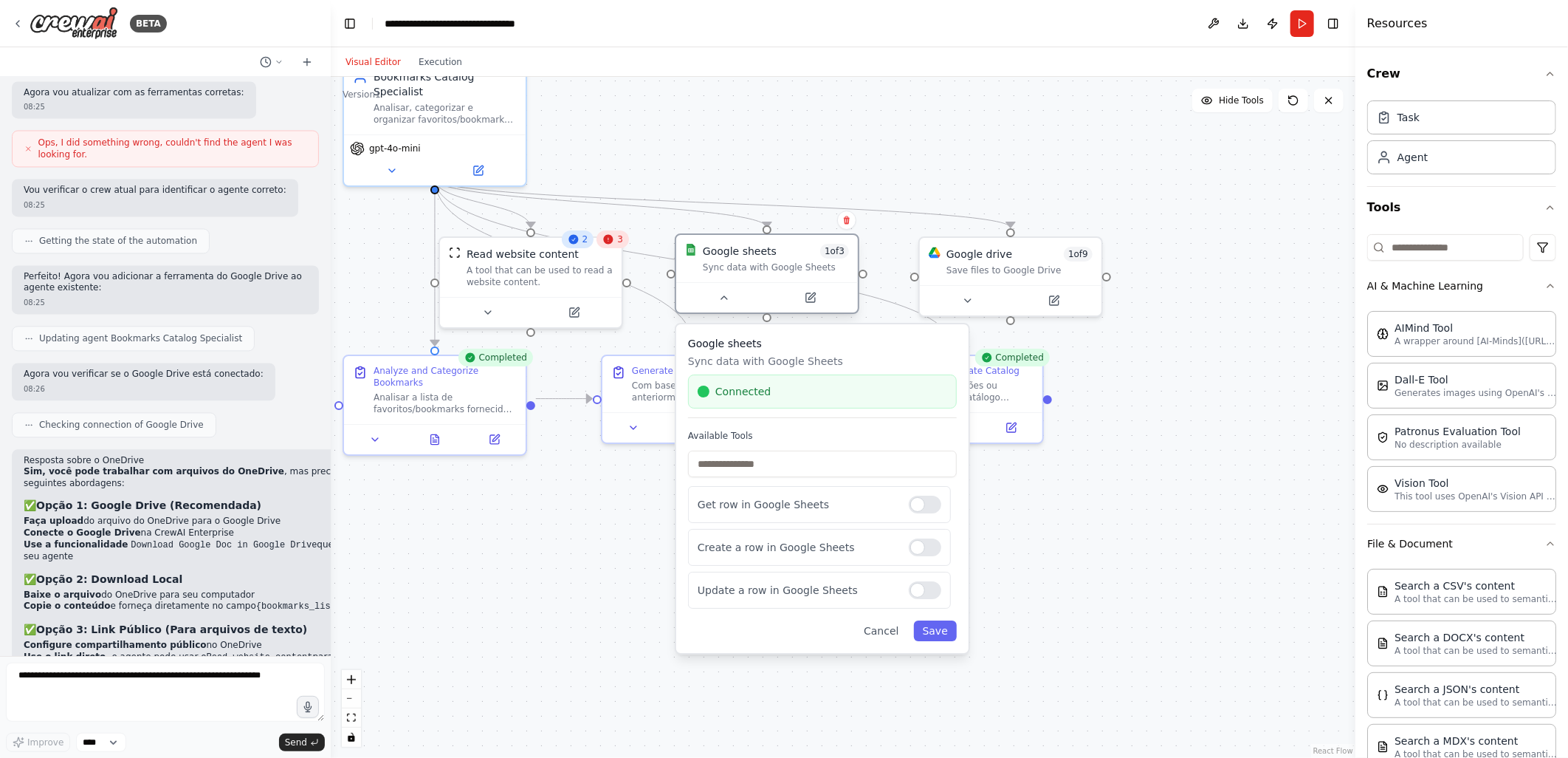
click at [740, 263] on div "Sync data with Google Sheets" at bounding box center [775, 267] width 146 height 12
click at [813, 304] on button at bounding box center [810, 297] width 83 height 18
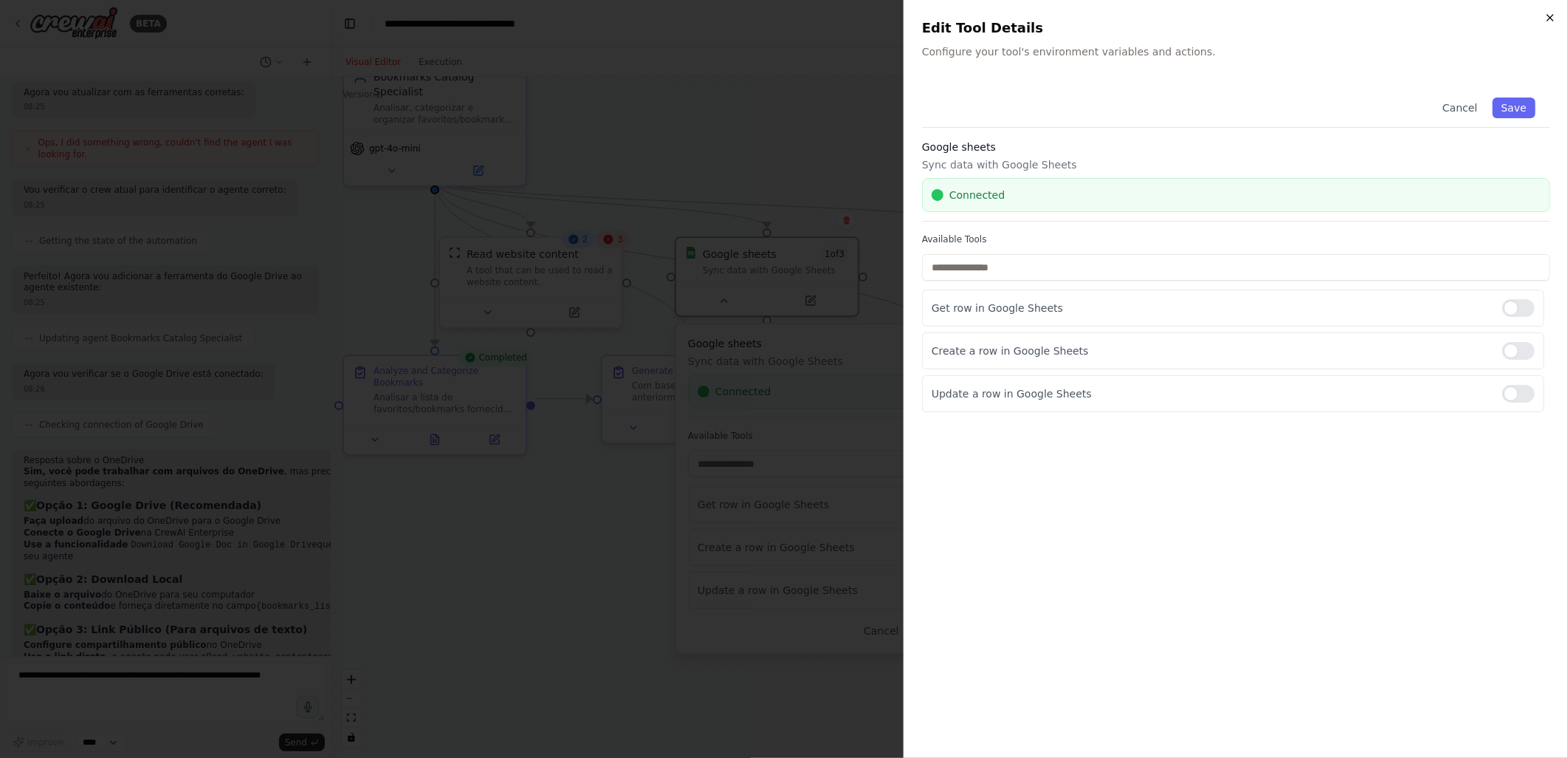
click at [1548, 15] on icon "button" at bounding box center [1550, 17] width 12 height 12
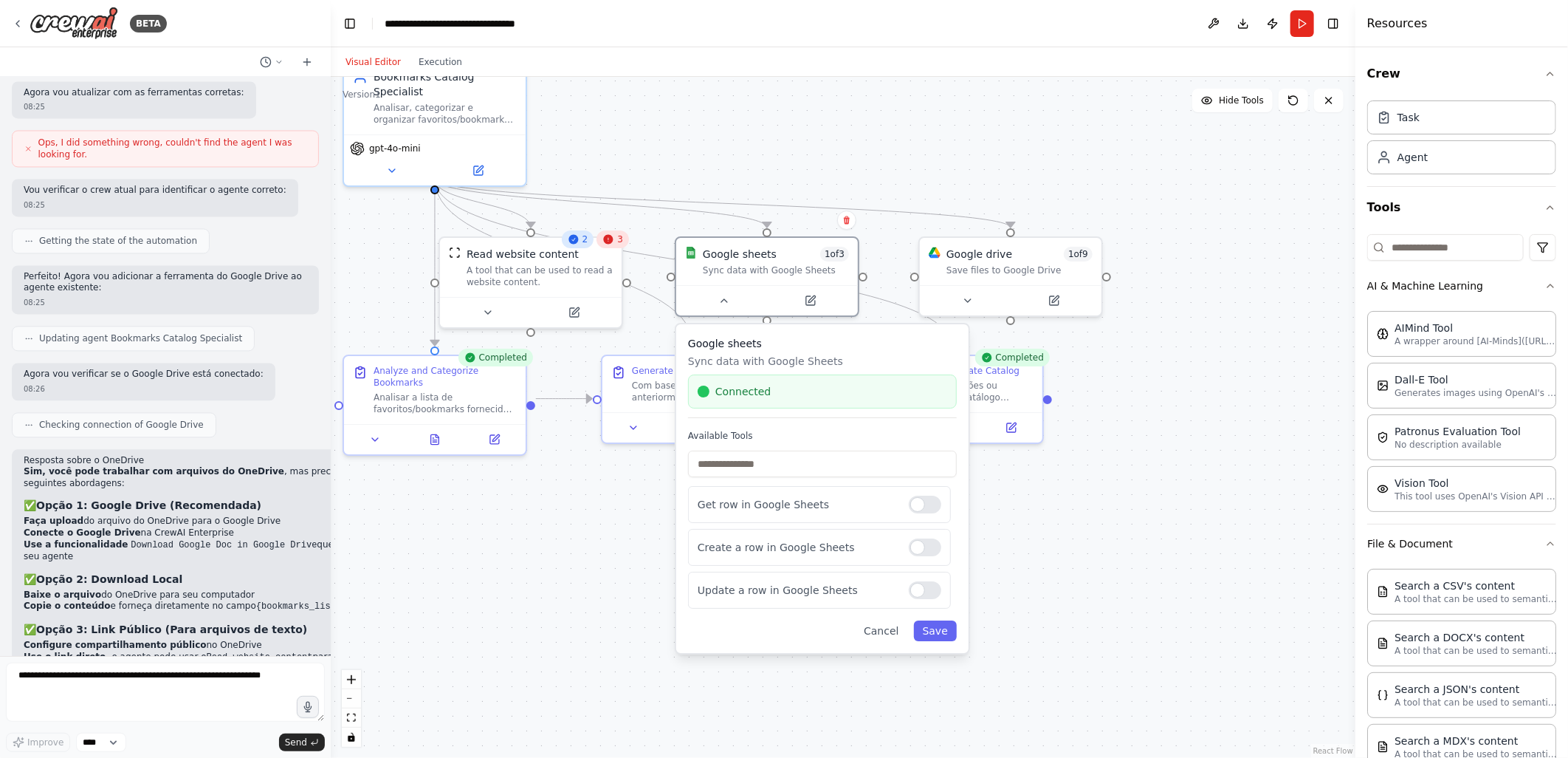
click at [827, 161] on div ".deletable-edge-delete-btn { width: 20px; height: 20px; border: 0px solid #ffff…" at bounding box center [843, 417] width 1025 height 681
click at [580, 608] on div ".deletable-edge-delete-btn { width: 20px; height: 20px; border: 0px solid #ffff…" at bounding box center [843, 417] width 1025 height 681
click at [552, 542] on div ".deletable-edge-delete-btn { width: 20px; height: 20px; border: 0px solid #ffff…" at bounding box center [843, 417] width 1025 height 681
click at [1075, 655] on div ".deletable-edge-delete-btn { width: 20px; height: 20px; border: 0px solid #ffff…" at bounding box center [843, 417] width 1025 height 681
click at [922, 121] on div ".deletable-edge-delete-btn { width: 20px; height: 20px; border: 0px solid #ffff…" at bounding box center [843, 417] width 1025 height 681
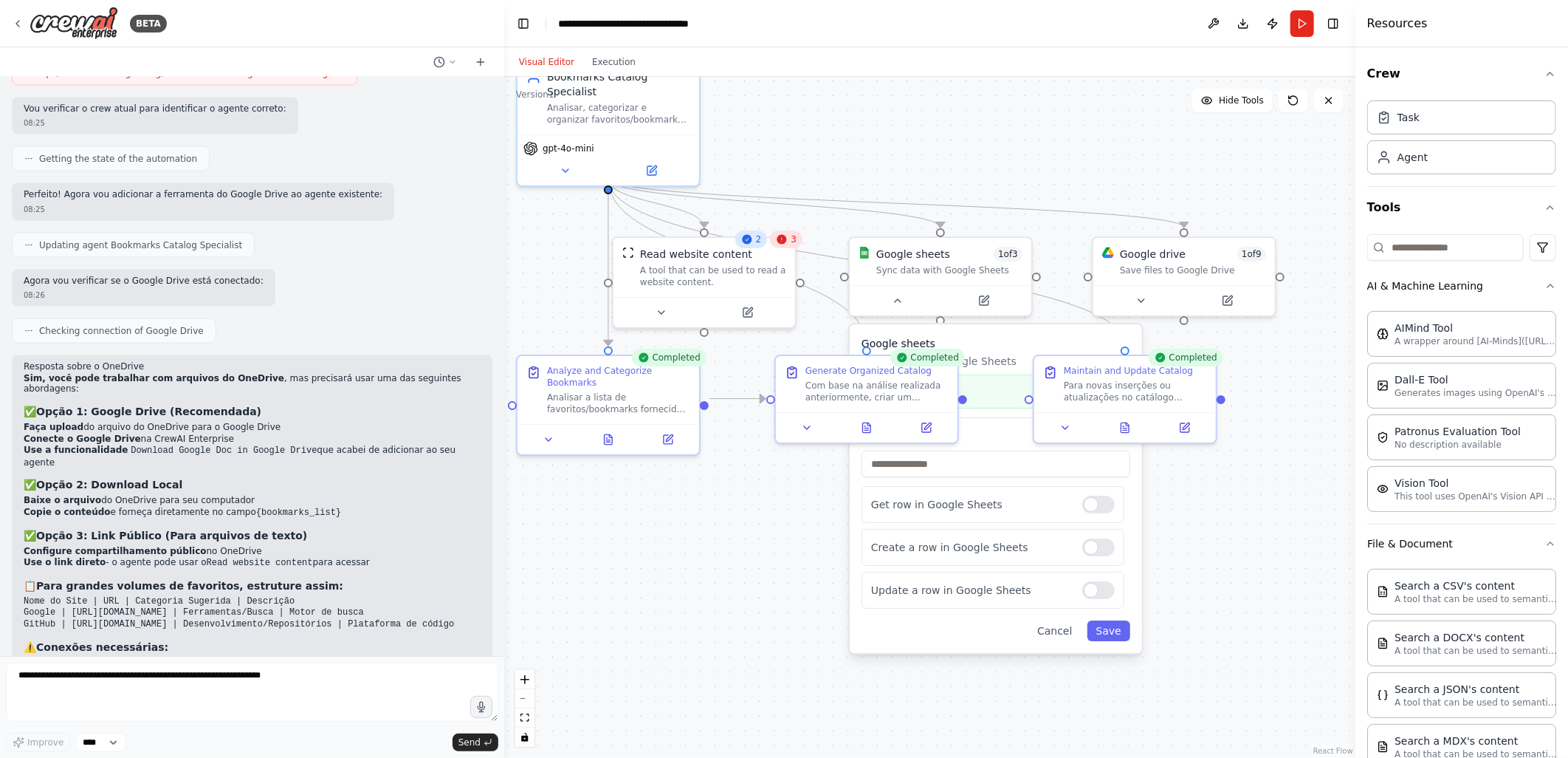
scroll to position [5069, 0]
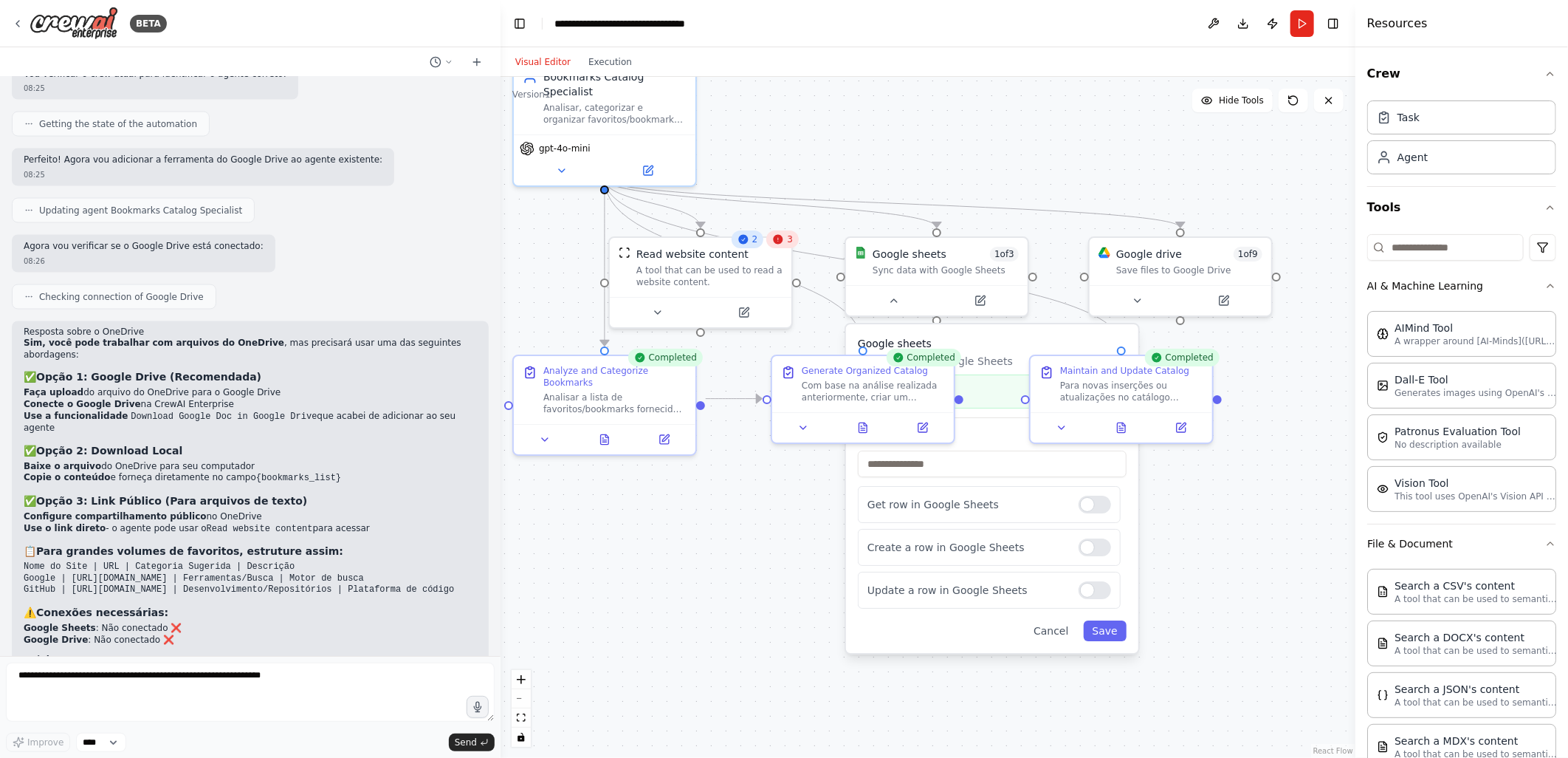
drag, startPoint x: 329, startPoint y: 388, endPoint x: 500, endPoint y: 414, distance: 173.0
click at [500, 414] on div "BETA 08:10 ▶ Thought process Vou criar um sistema de catalogação de favoritos b…" at bounding box center [784, 379] width 1568 height 758
click at [65, 674] on textarea at bounding box center [250, 692] width 489 height 59
click at [183, 676] on textarea "**********" at bounding box center [250, 692] width 489 height 59
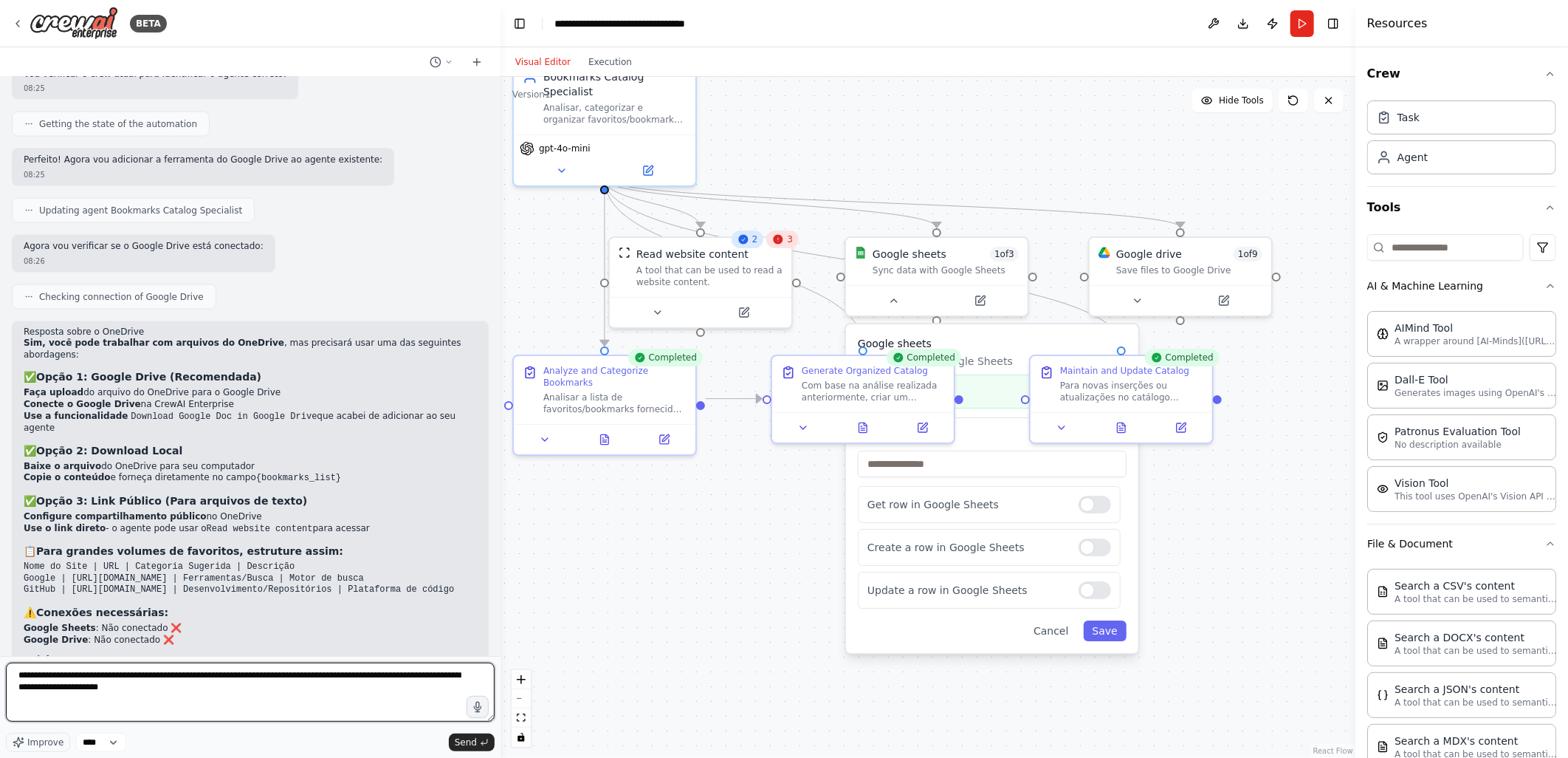
type textarea "**********"
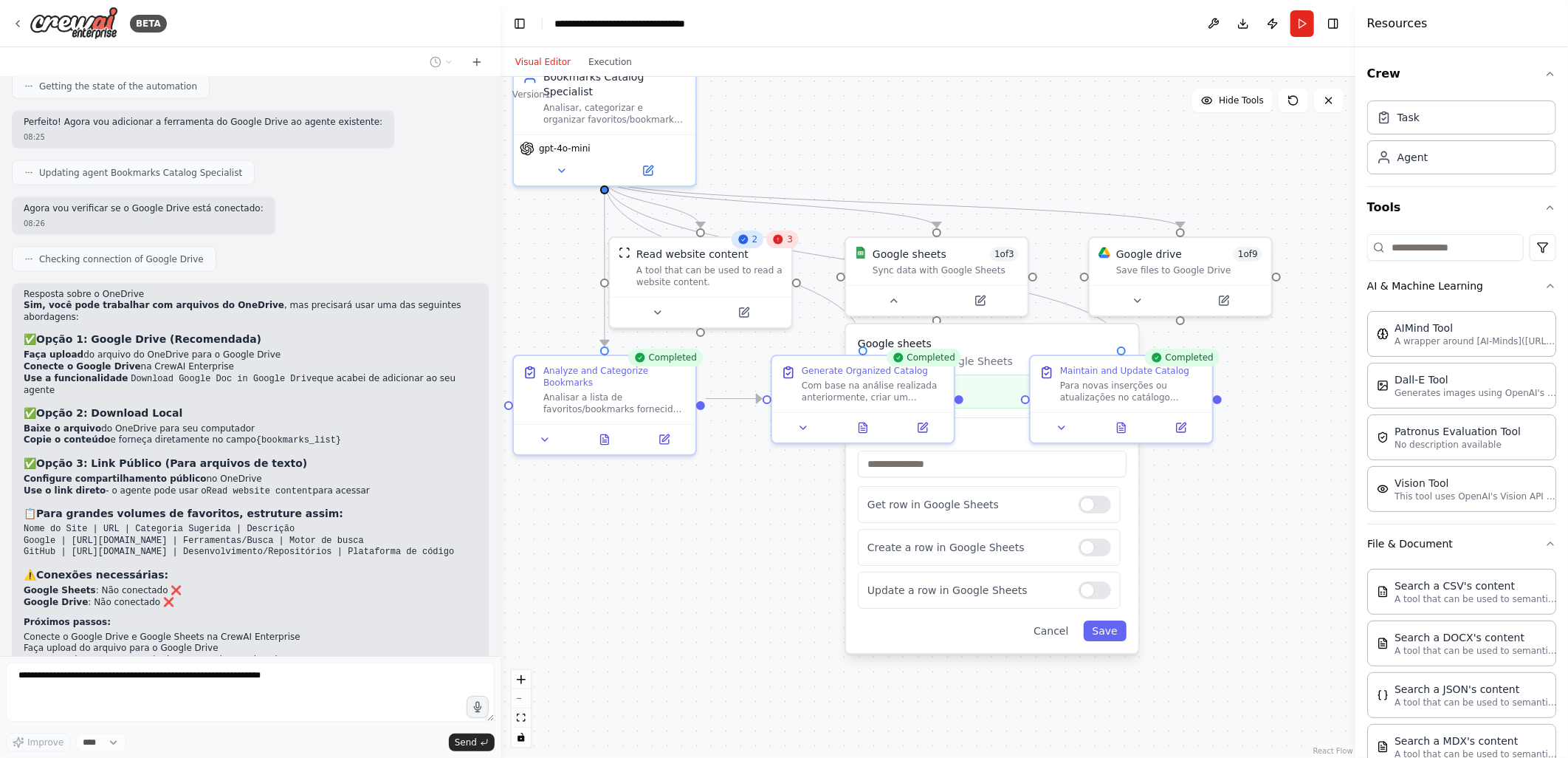
scroll to position [5168, 0]
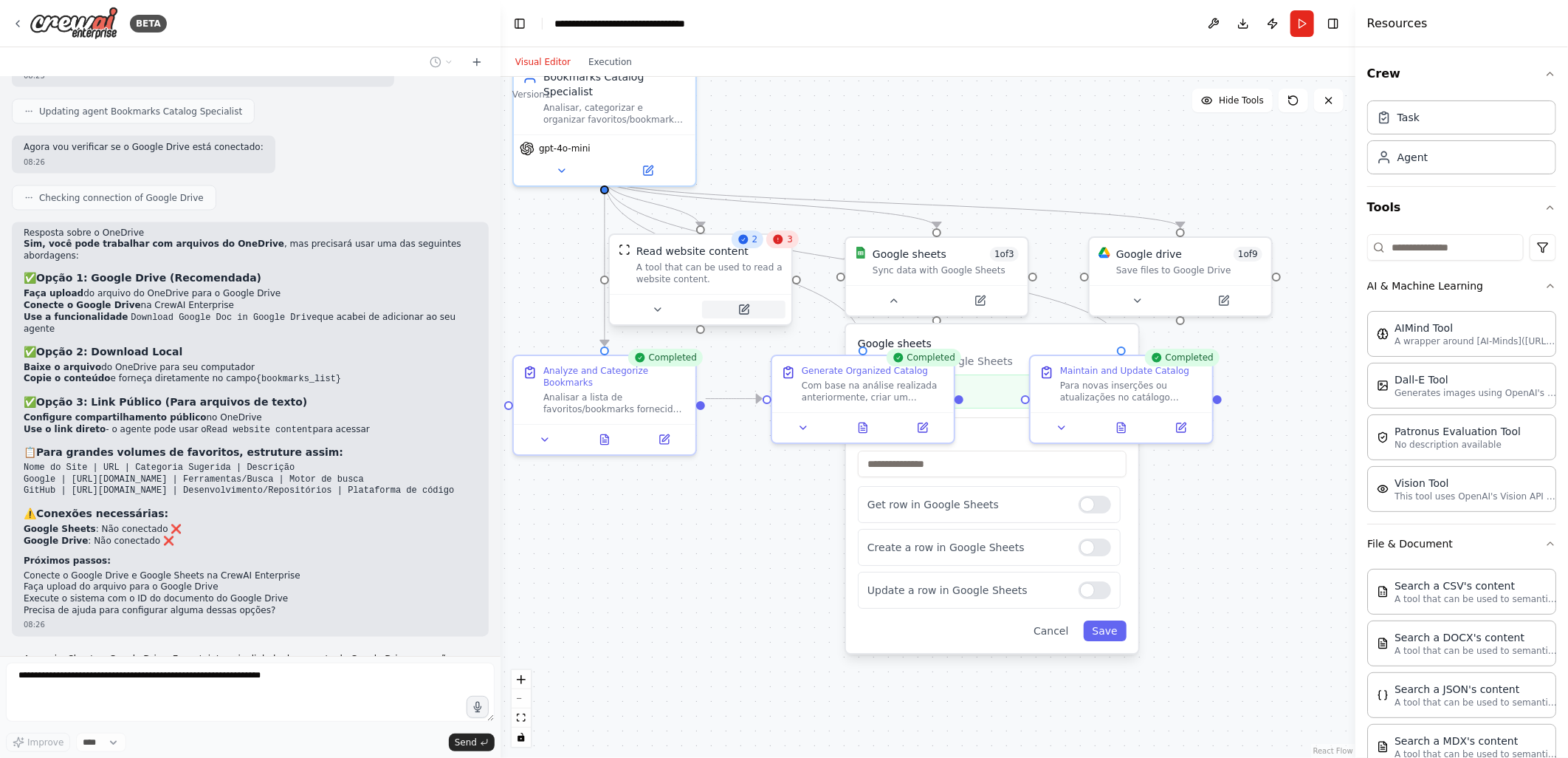
click at [744, 307] on icon at bounding box center [745, 307] width 7 height 7
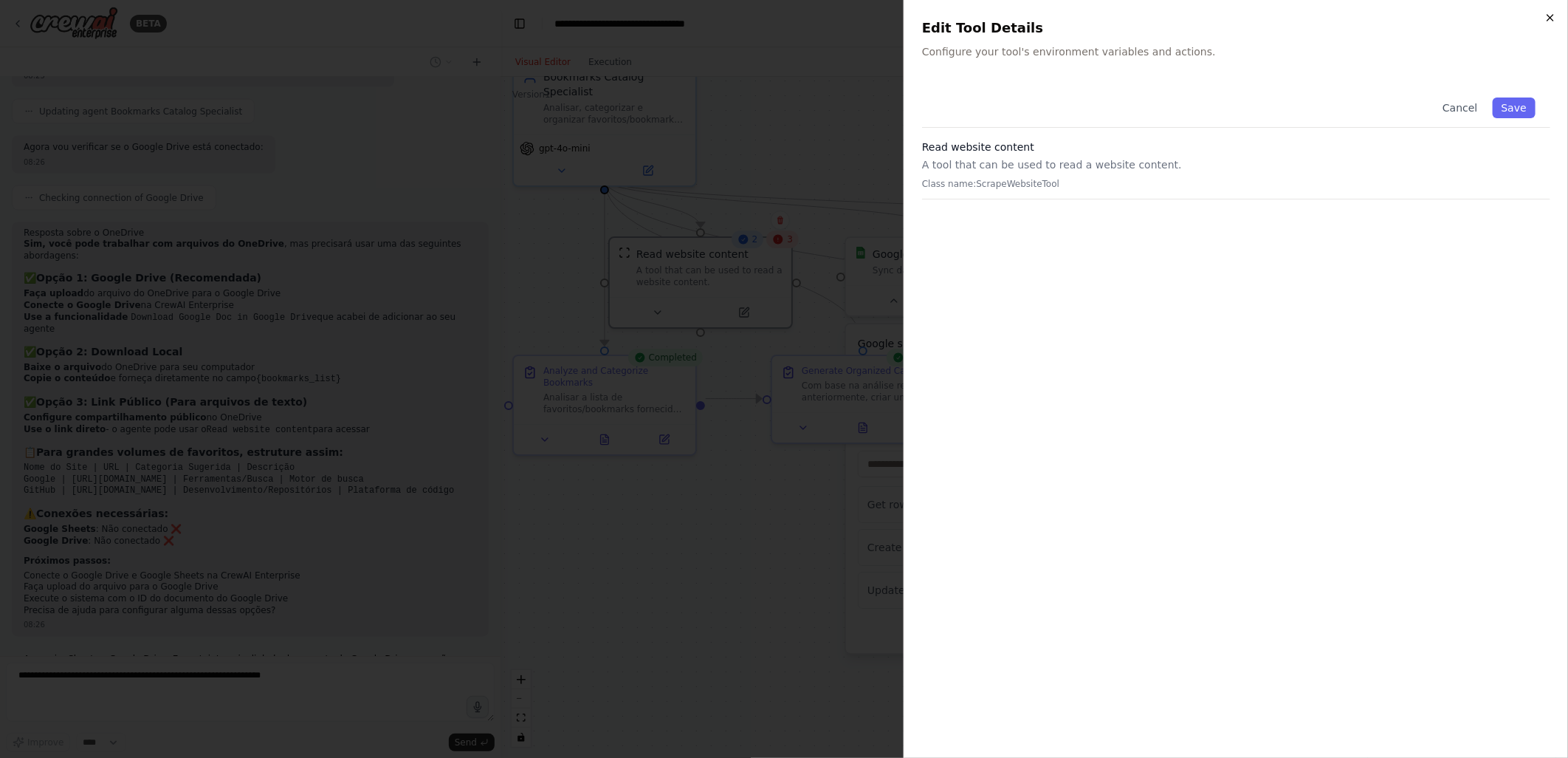
click at [1549, 21] on icon "button" at bounding box center [1550, 17] width 12 height 12
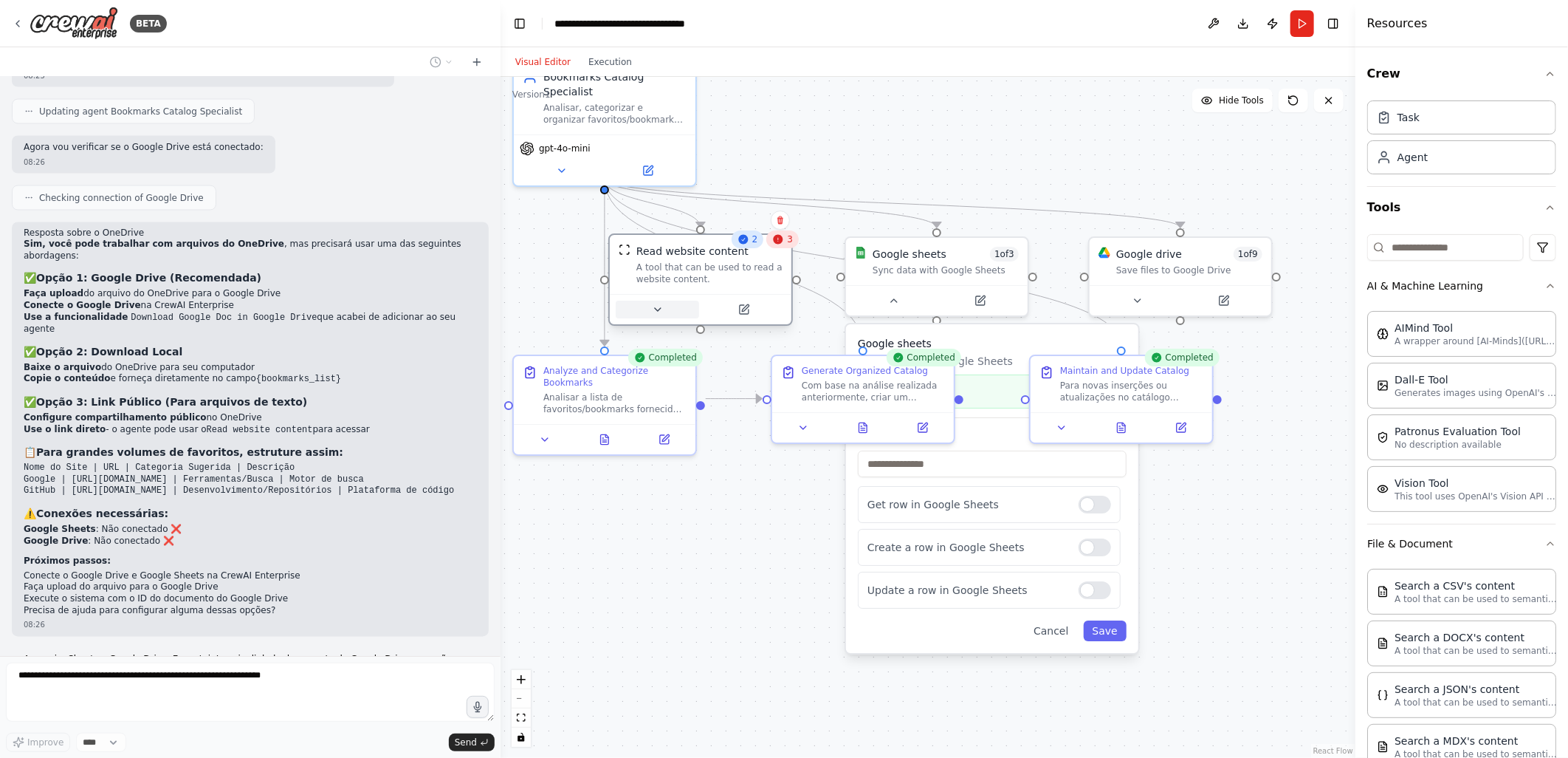
click at [657, 312] on icon at bounding box center [657, 309] width 12 height 12
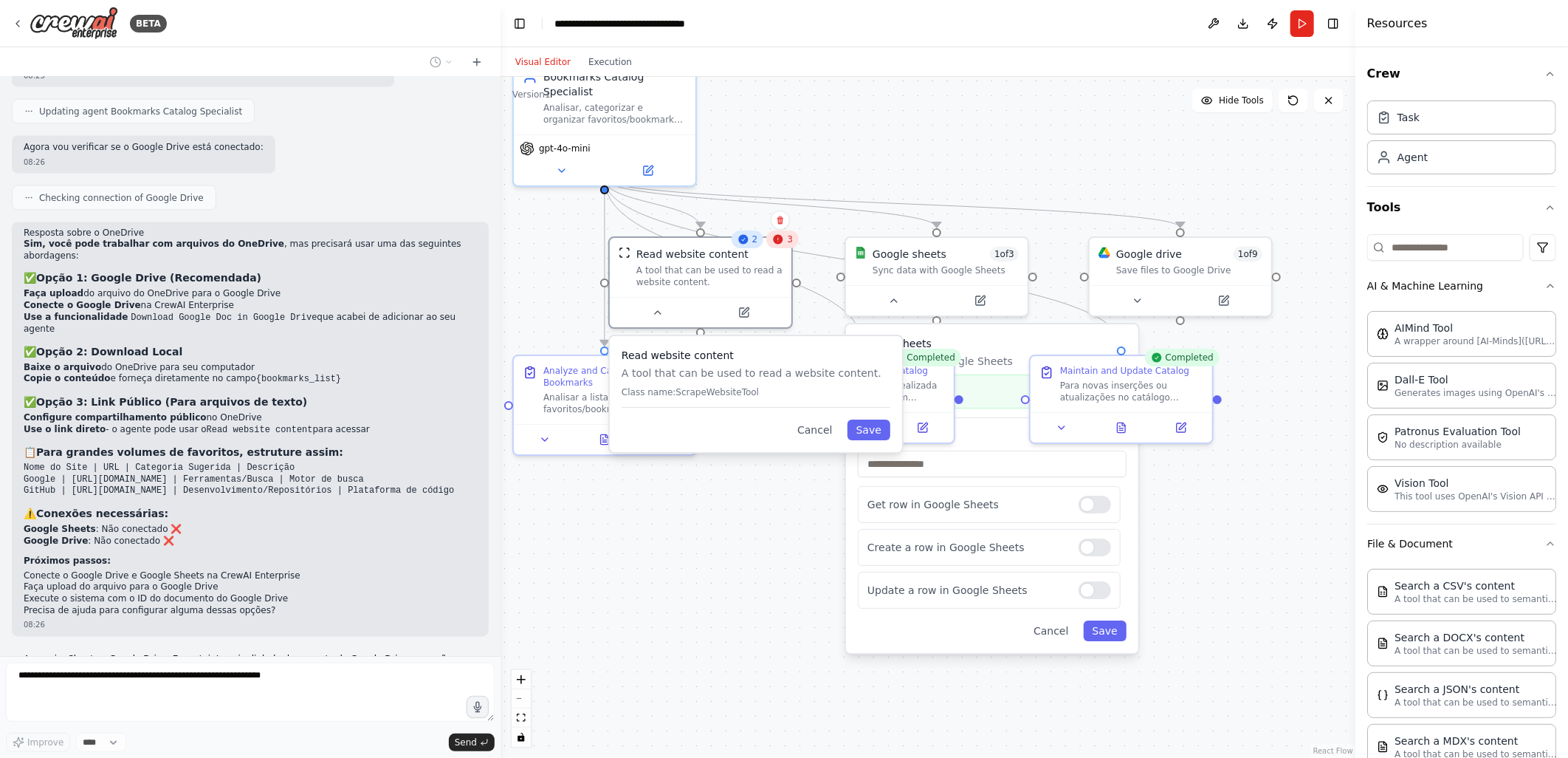
click at [922, 150] on div ".deletable-edge-delete-btn { width: 20px; height: 20px; border: 0px solid #ffff…" at bounding box center [928, 417] width 855 height 681
click at [556, 162] on icon at bounding box center [561, 167] width 12 height 12
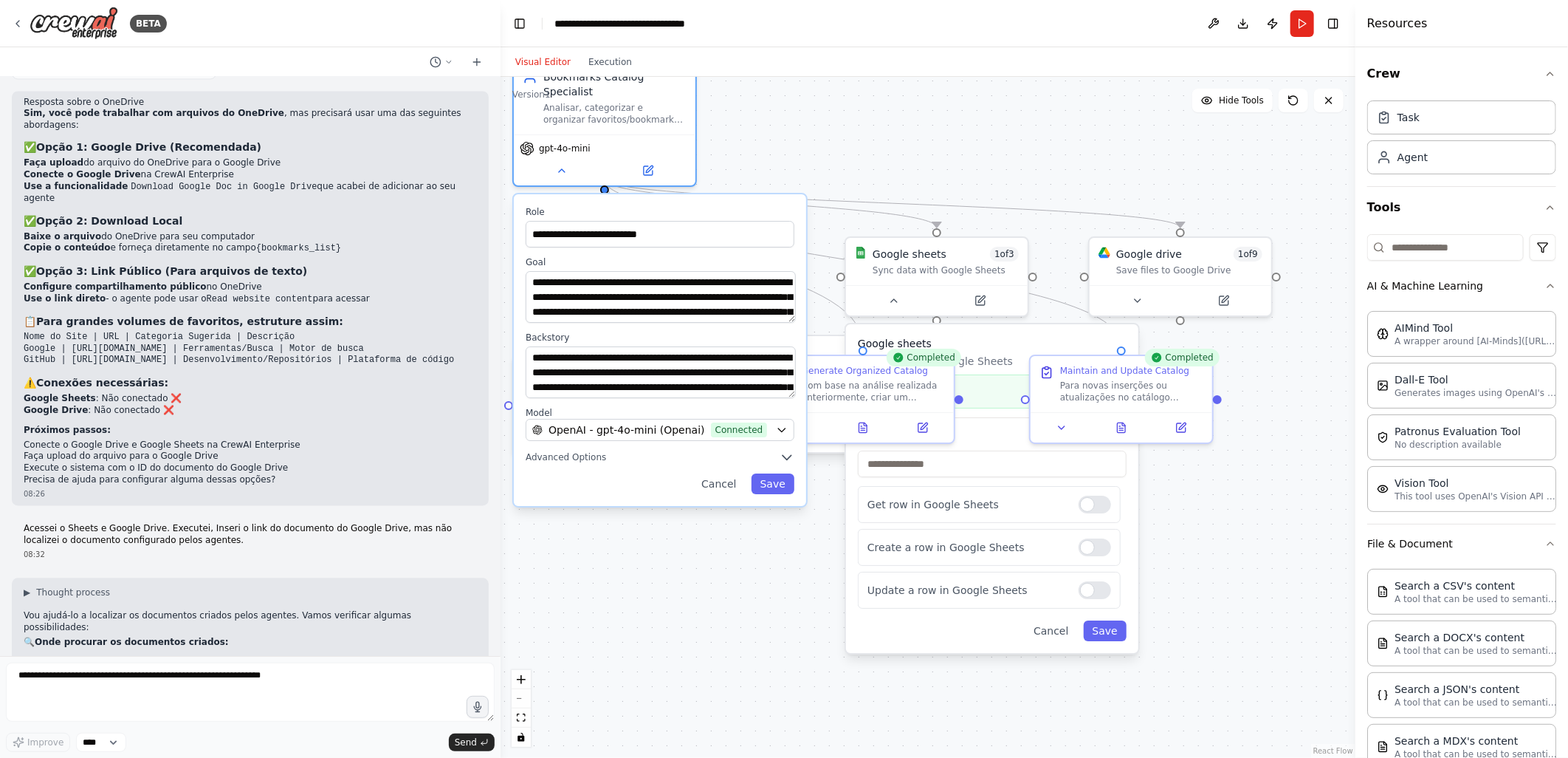
click at [950, 124] on div ".deletable-edge-delete-btn { width: 20px; height: 20px; border: 0px solid #ffff…" at bounding box center [928, 417] width 855 height 681
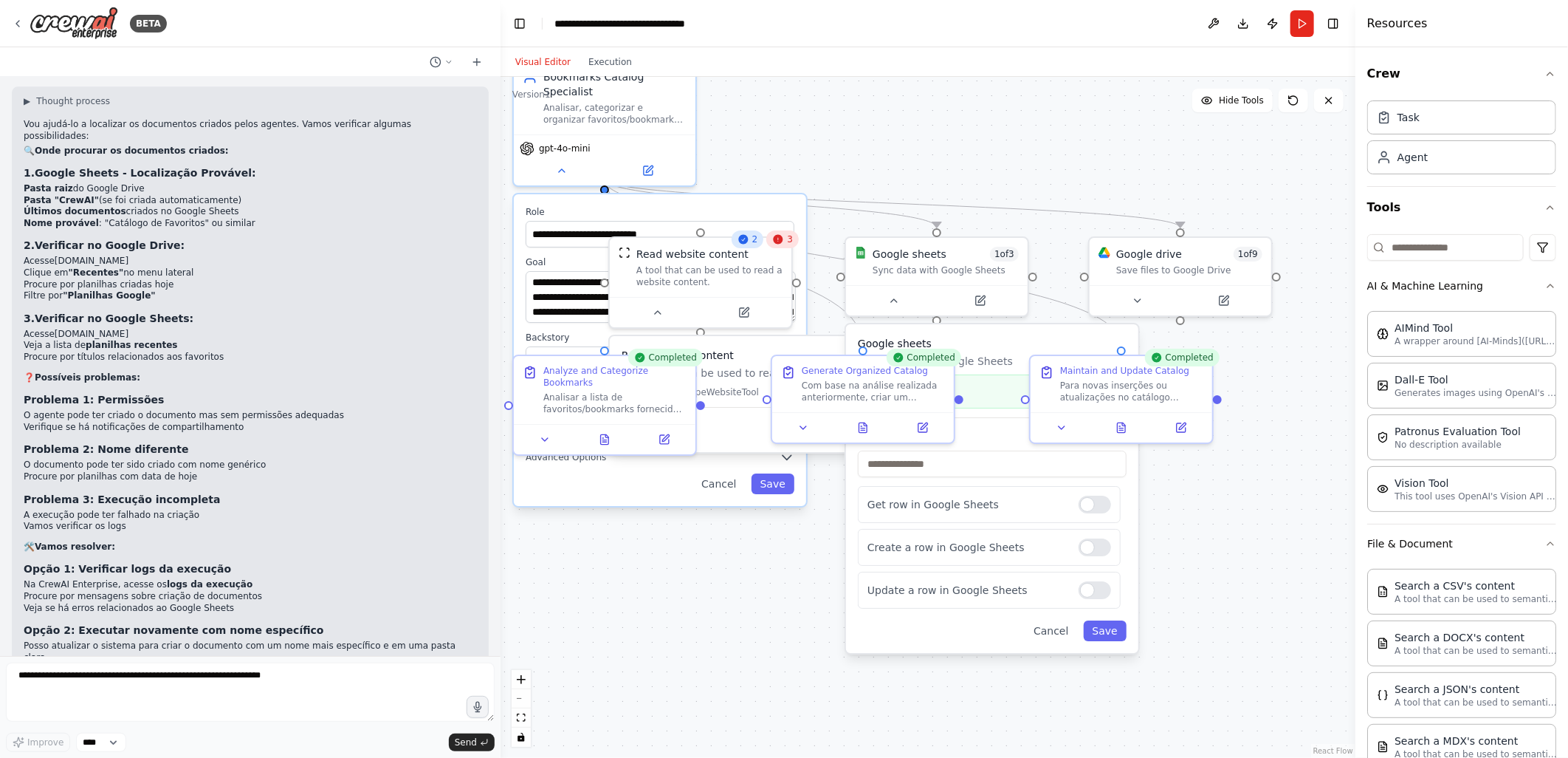
scroll to position [5802, 0]
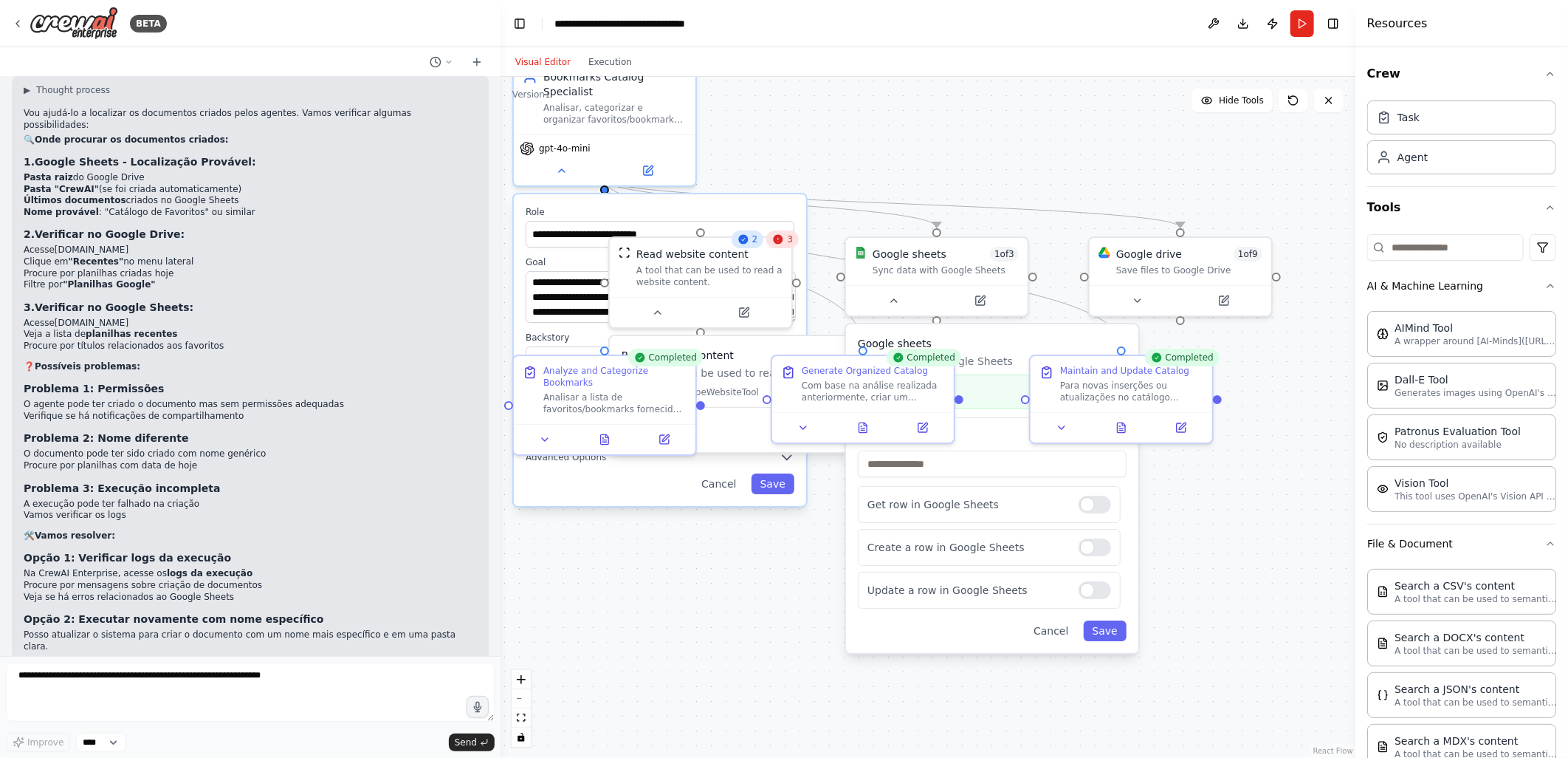
click at [251, 341] on li "Procure por títulos relacionados aos favoritos" at bounding box center [249, 346] width 453 height 12
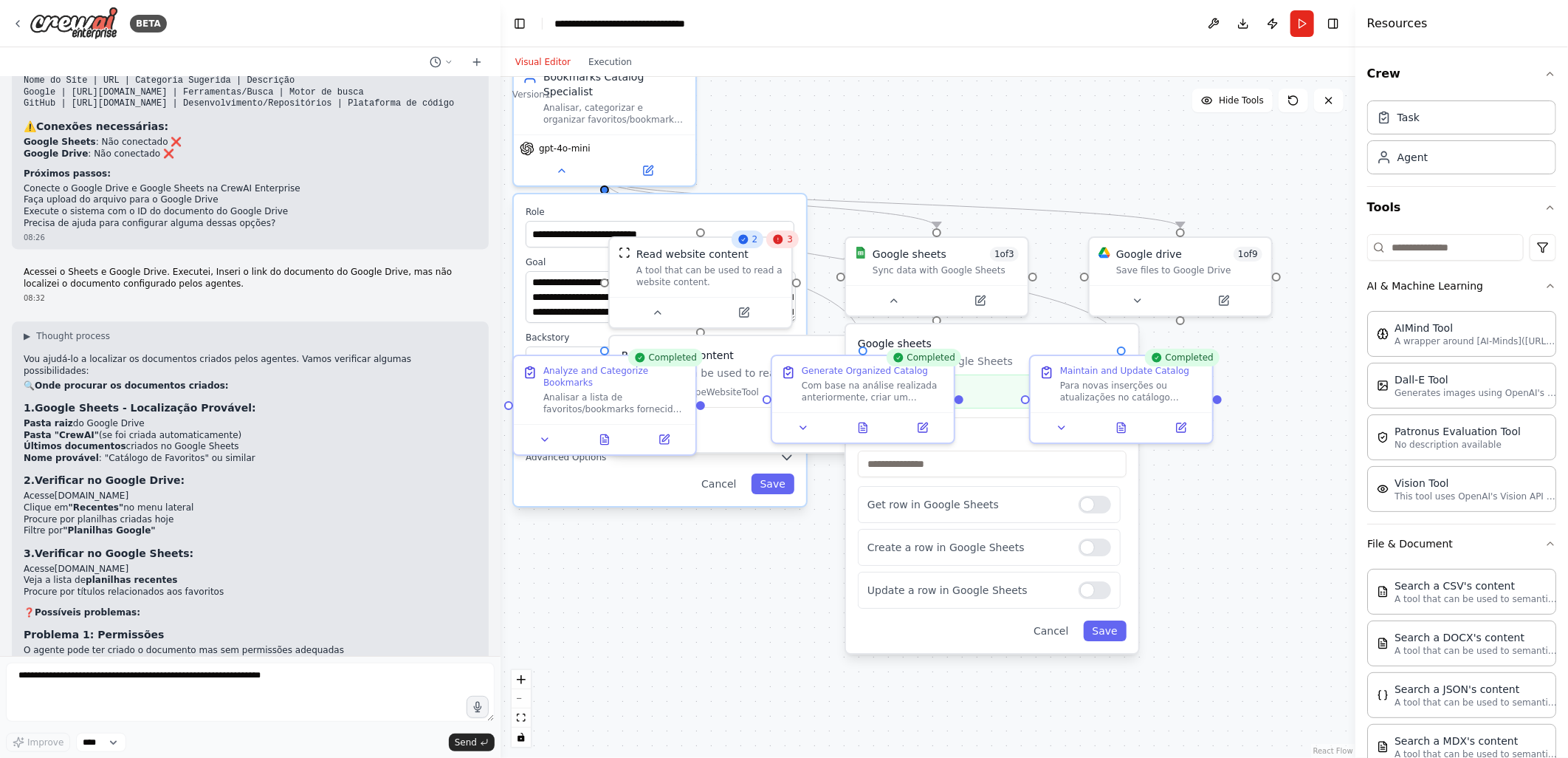
click at [277, 586] on li "Procure por títulos relacionados aos favoritos" at bounding box center [249, 592] width 453 height 12
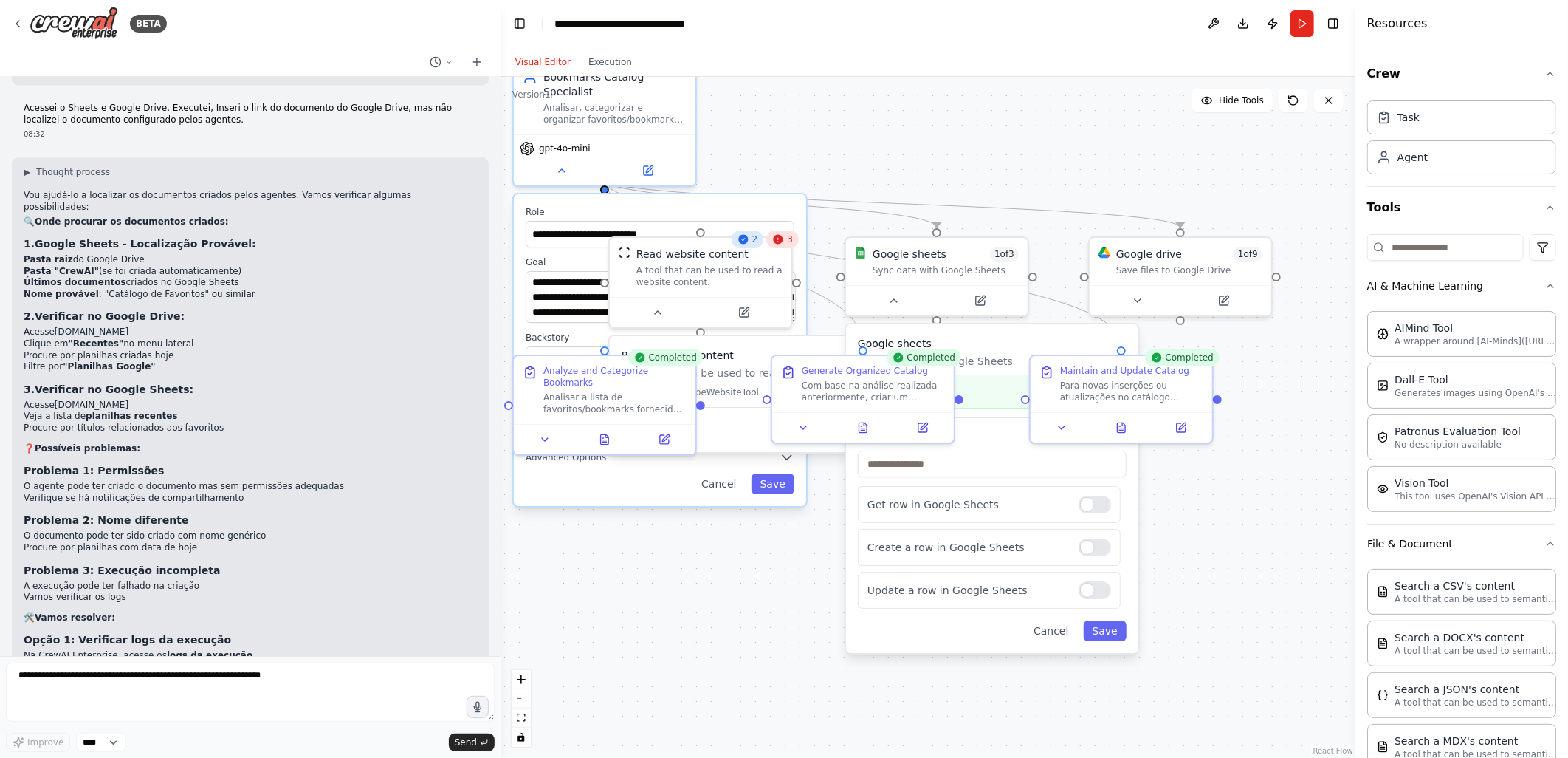
scroll to position [5802, 0]
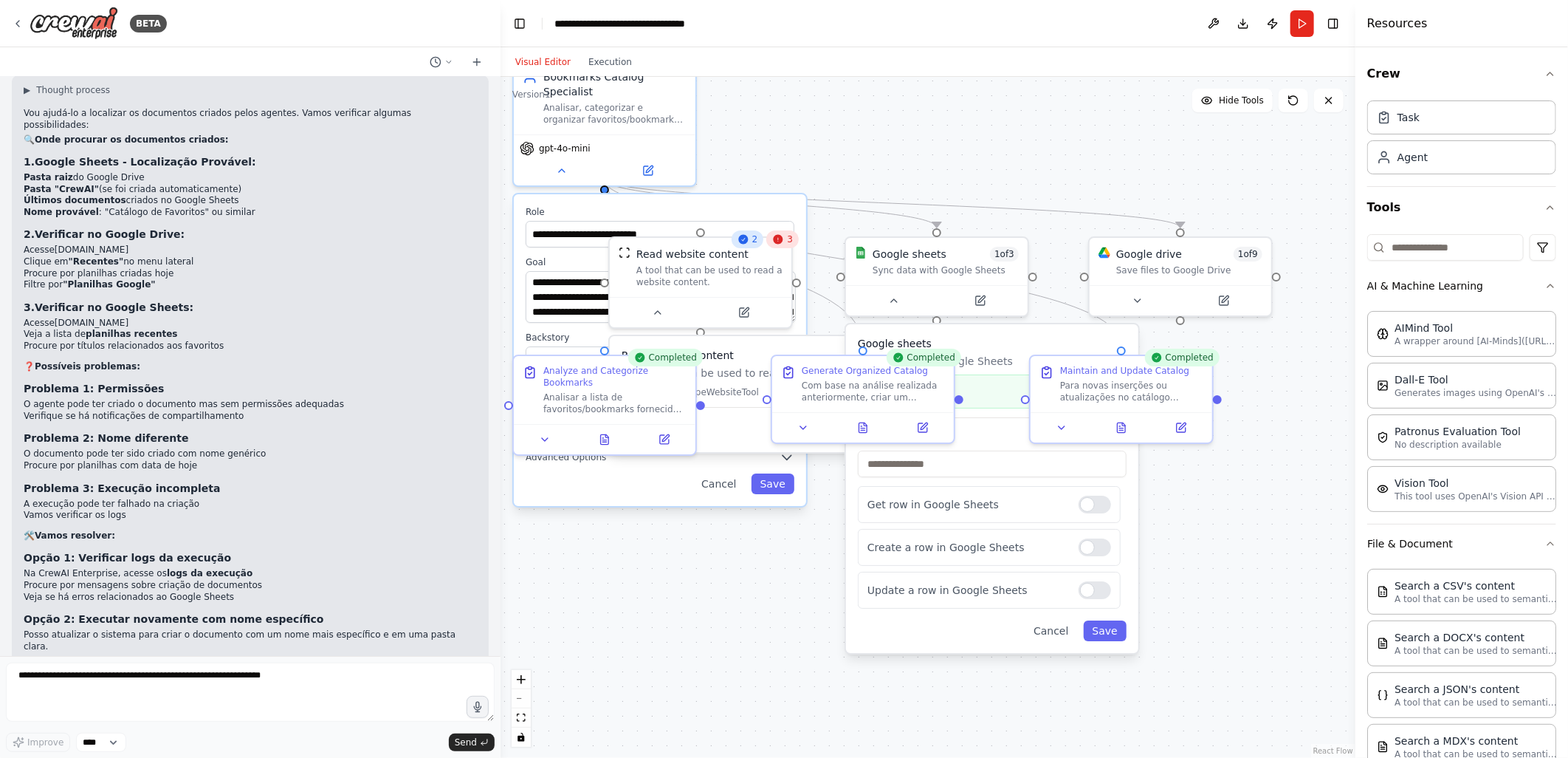
drag, startPoint x: 27, startPoint y: 585, endPoint x: 236, endPoint y: 632, distance: 214.2
click at [236, 632] on div "▶ Thought process Vou ajudá-lo a localizar os documentos criados pelos agentes.…" at bounding box center [250, 417] width 477 height 684
copy div "uantos favoritos havia no documento original? Há alguma planilha nova no seu Go…"
click at [157, 674] on textarea at bounding box center [250, 692] width 489 height 59
paste textarea "**********"
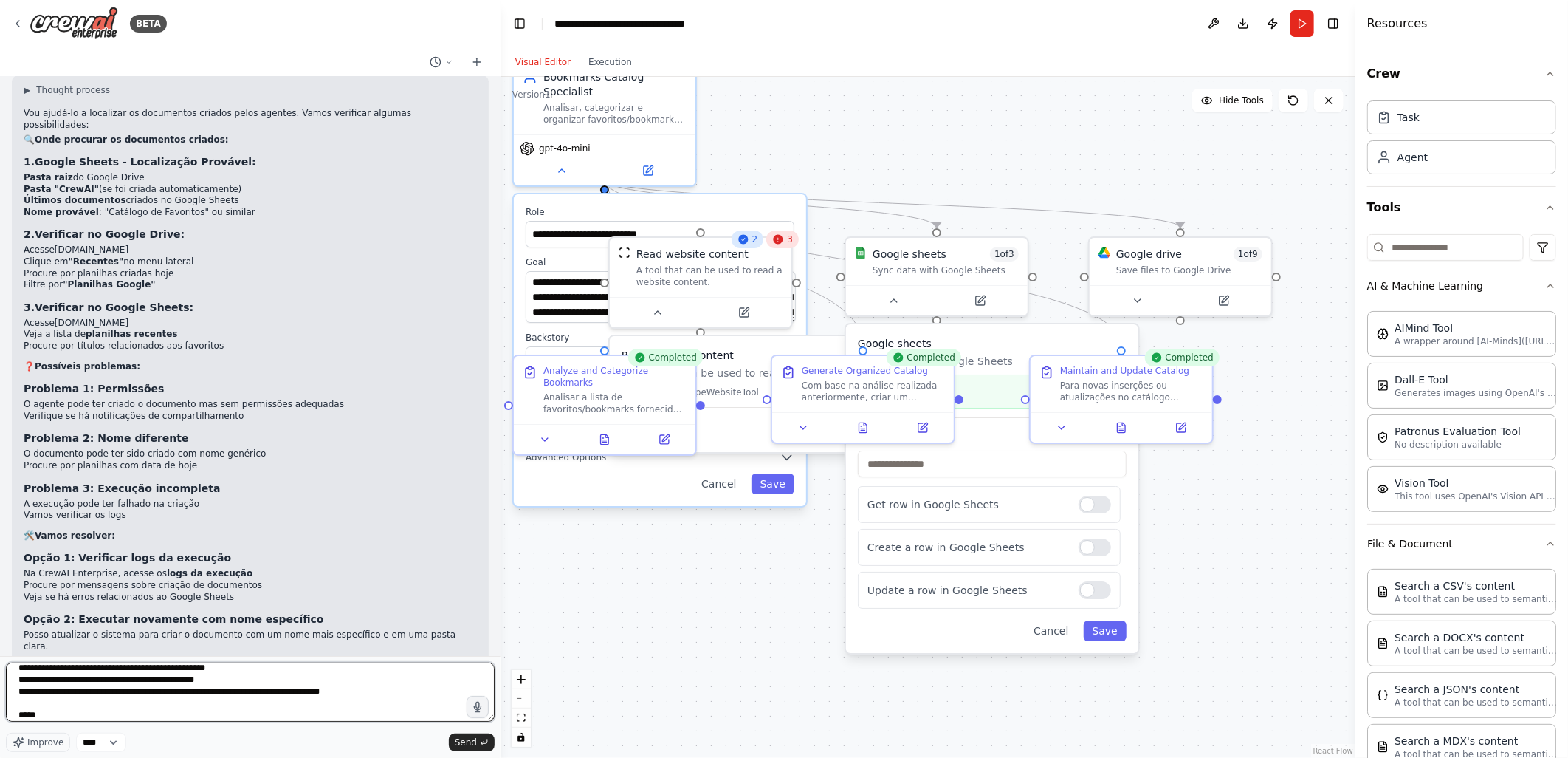
scroll to position [0, 0]
click at [16, 676] on textarea "**********" at bounding box center [250, 692] width 489 height 59
click at [219, 676] on textarea "**********" at bounding box center [250, 692] width 489 height 59
click at [241, 687] on textarea "**********" at bounding box center [250, 692] width 489 height 59
click at [263, 700] on textarea "**********" at bounding box center [250, 692] width 489 height 59
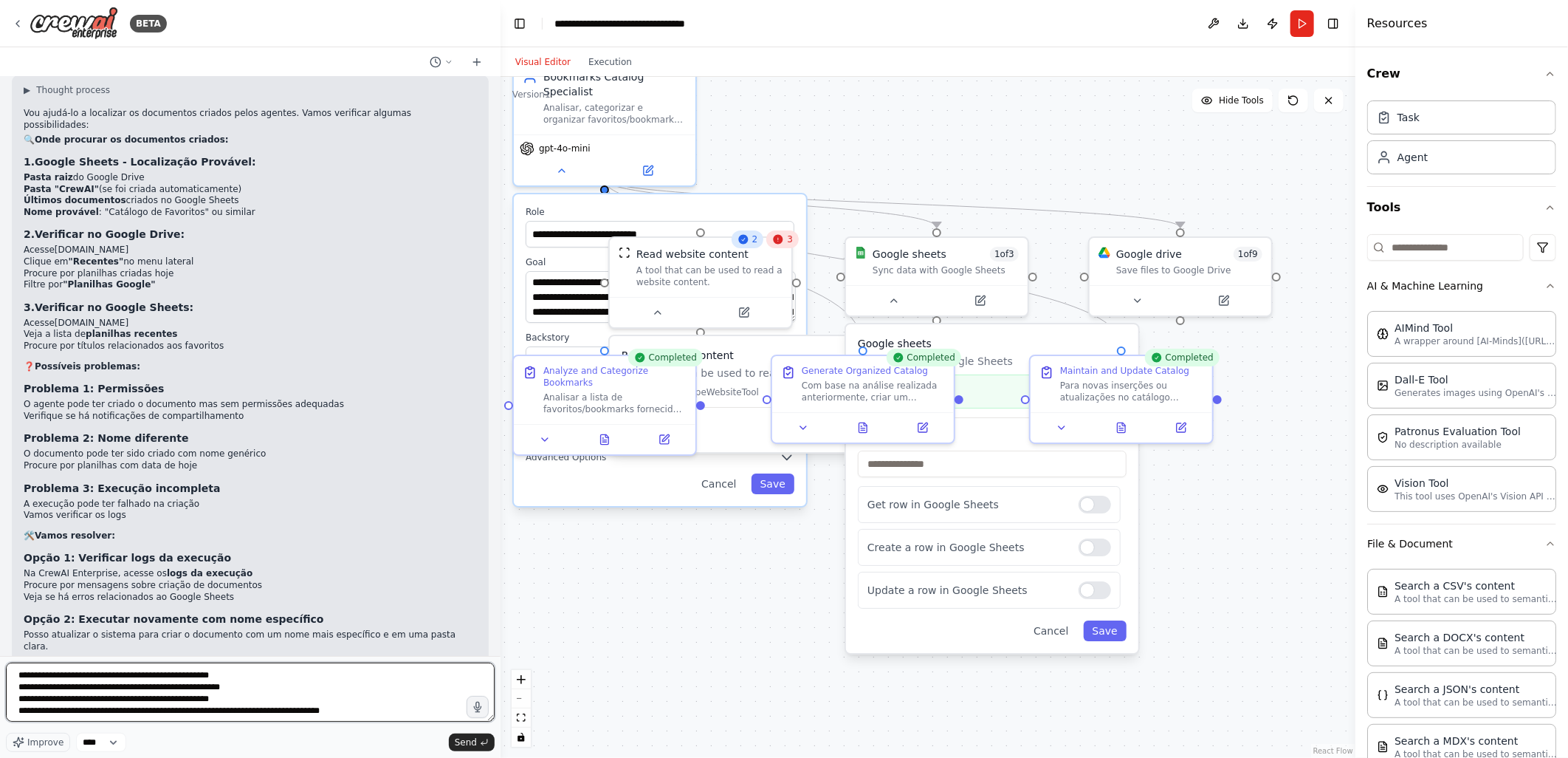
click at [368, 711] on textarea "**********" at bounding box center [250, 692] width 489 height 59
type textarea "**********"
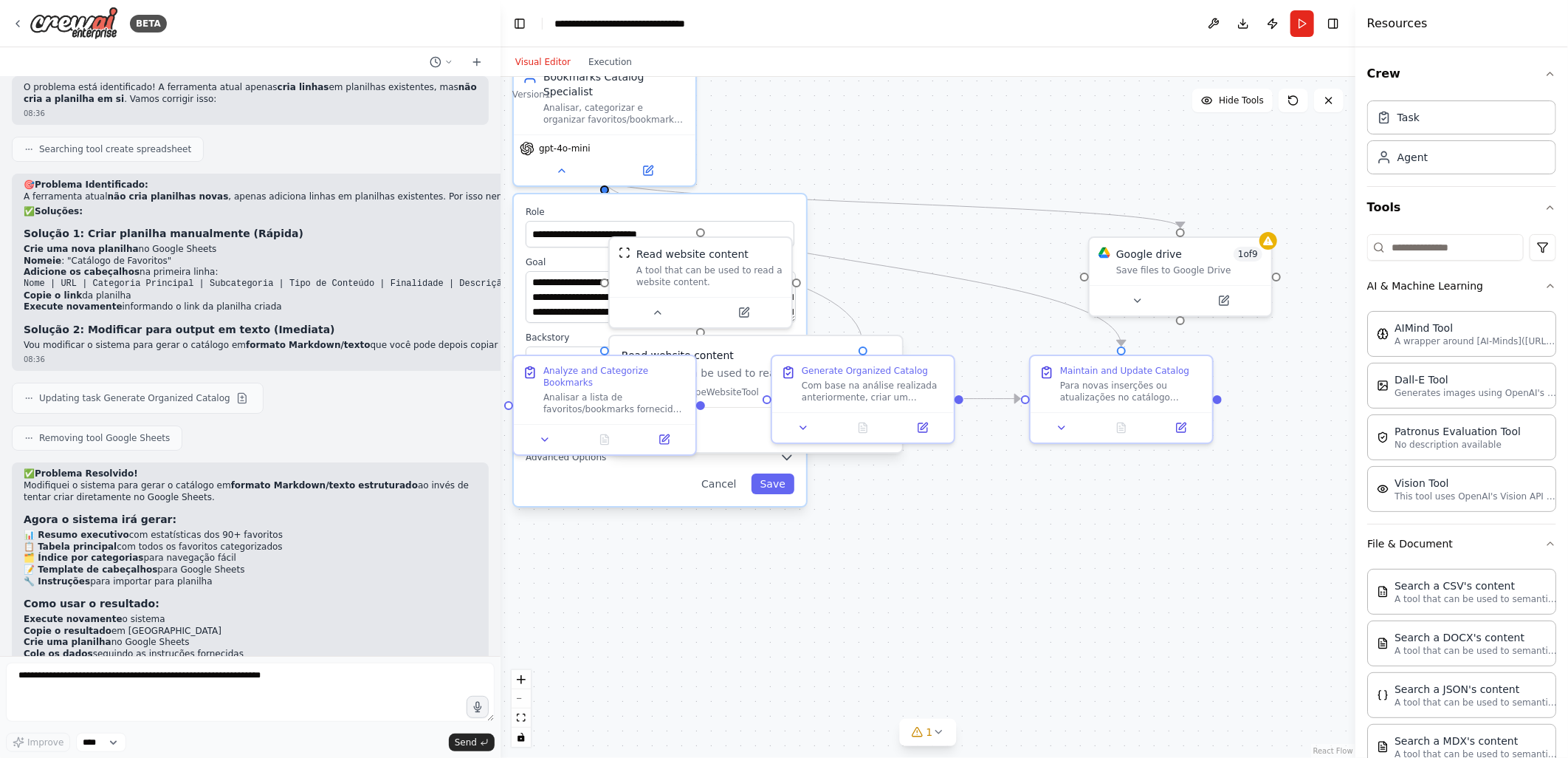
scroll to position [6708, 0]
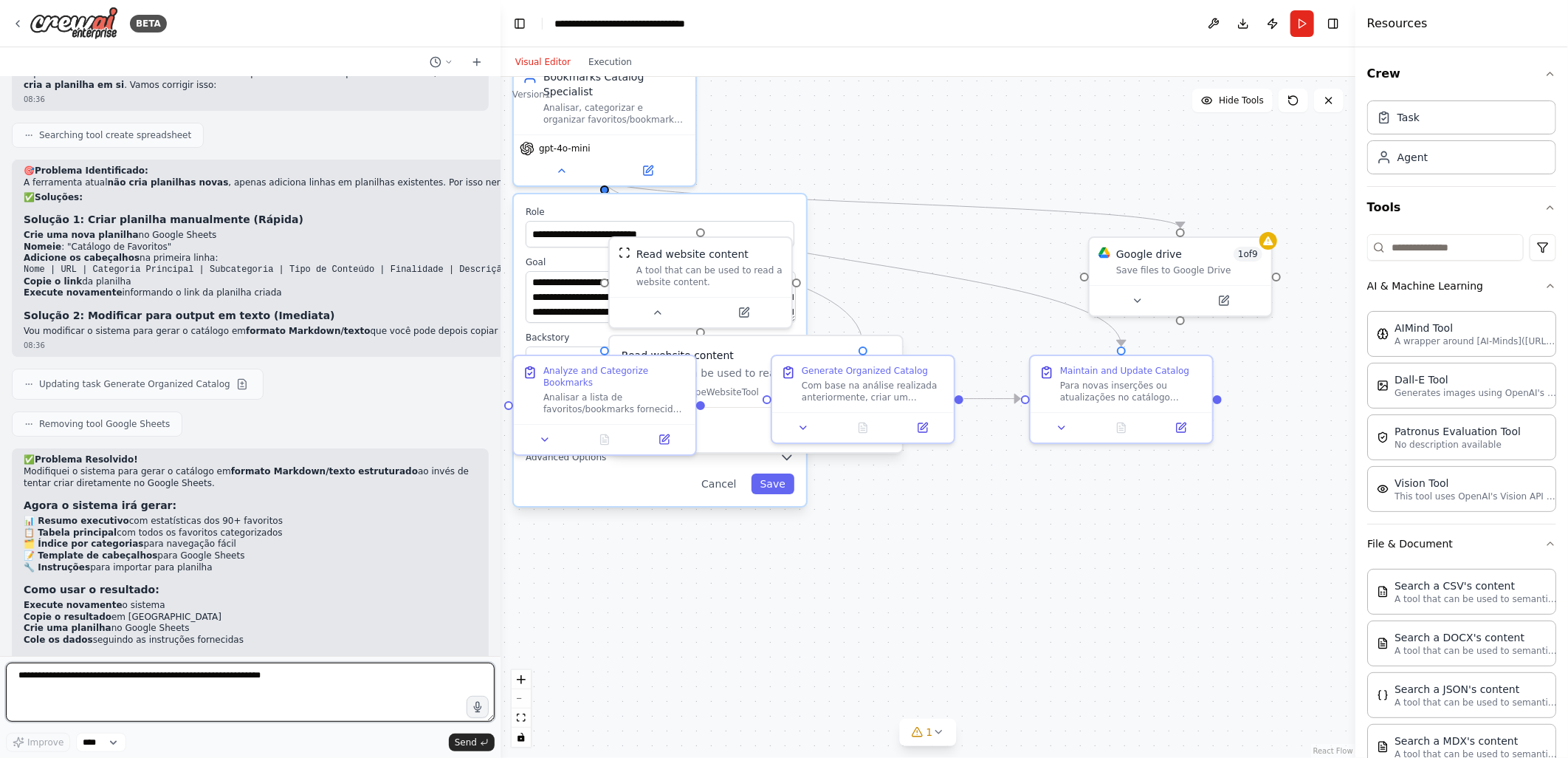
click at [92, 673] on textarea at bounding box center [250, 692] width 489 height 59
click at [233, 689] on textarea "**********" at bounding box center [250, 692] width 489 height 59
type textarea "**********"
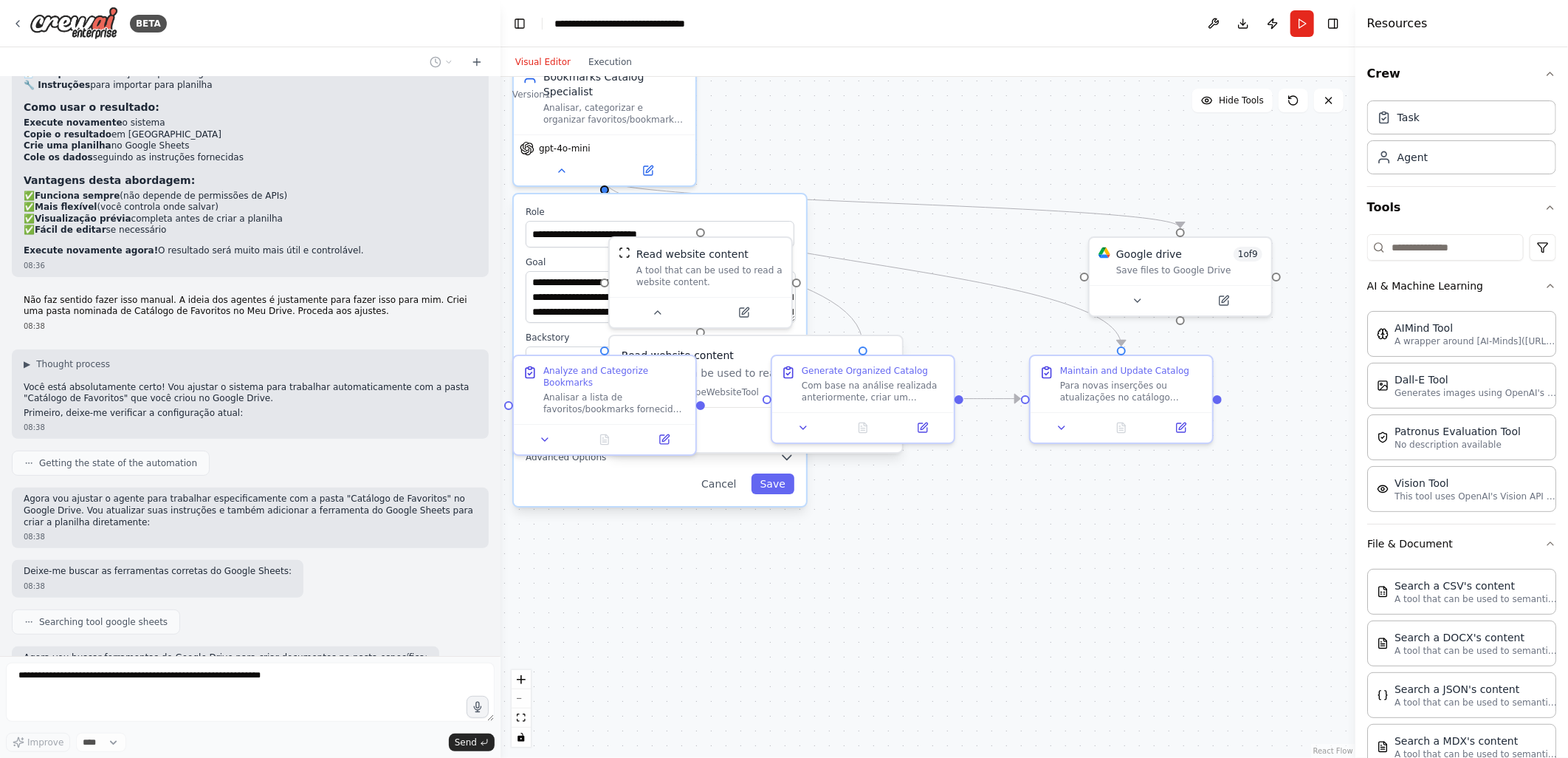
scroll to position [7276, 0]
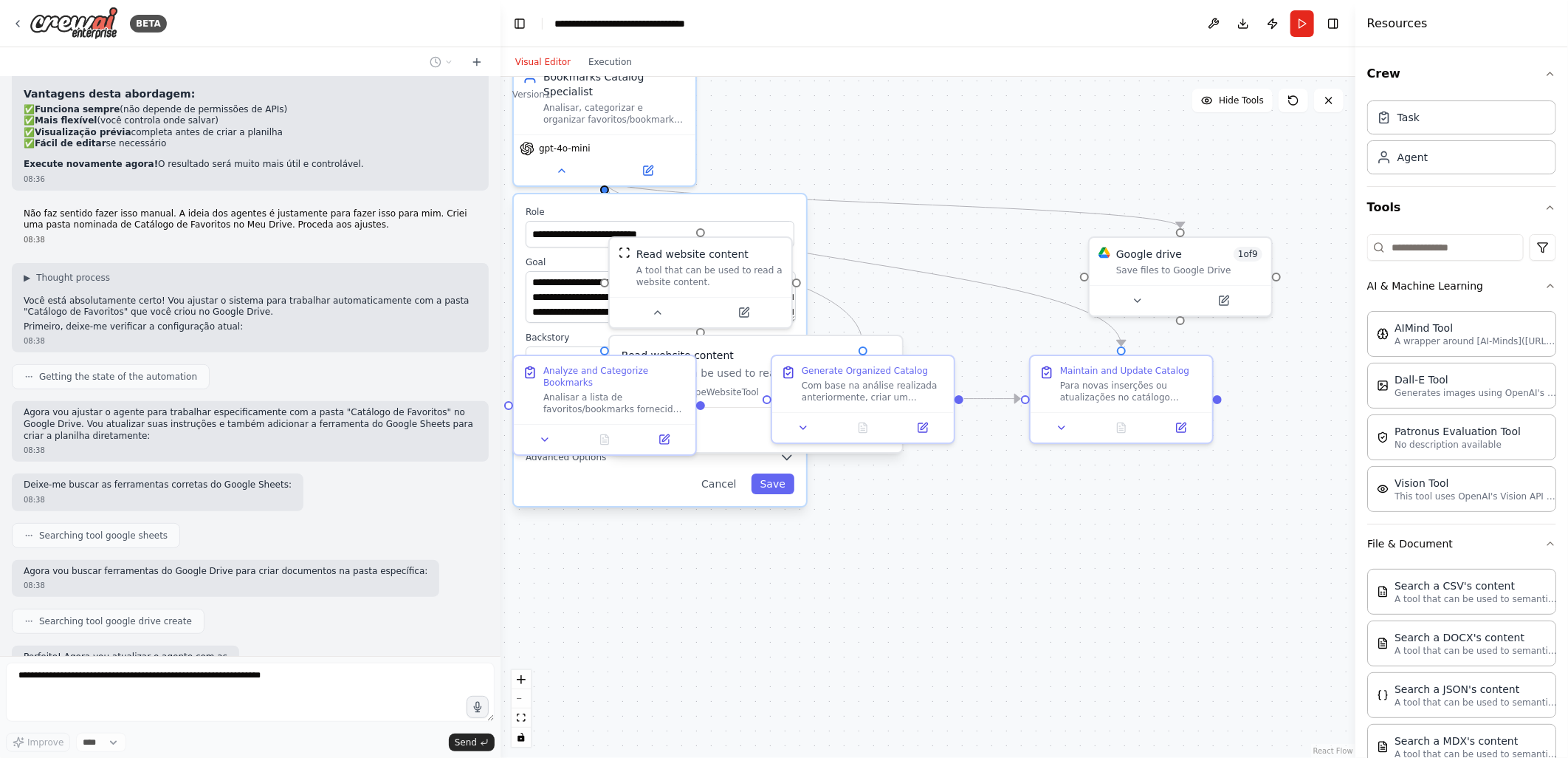
type textarea "**********"
click at [894, 299] on icon at bounding box center [894, 298] width 6 height 3
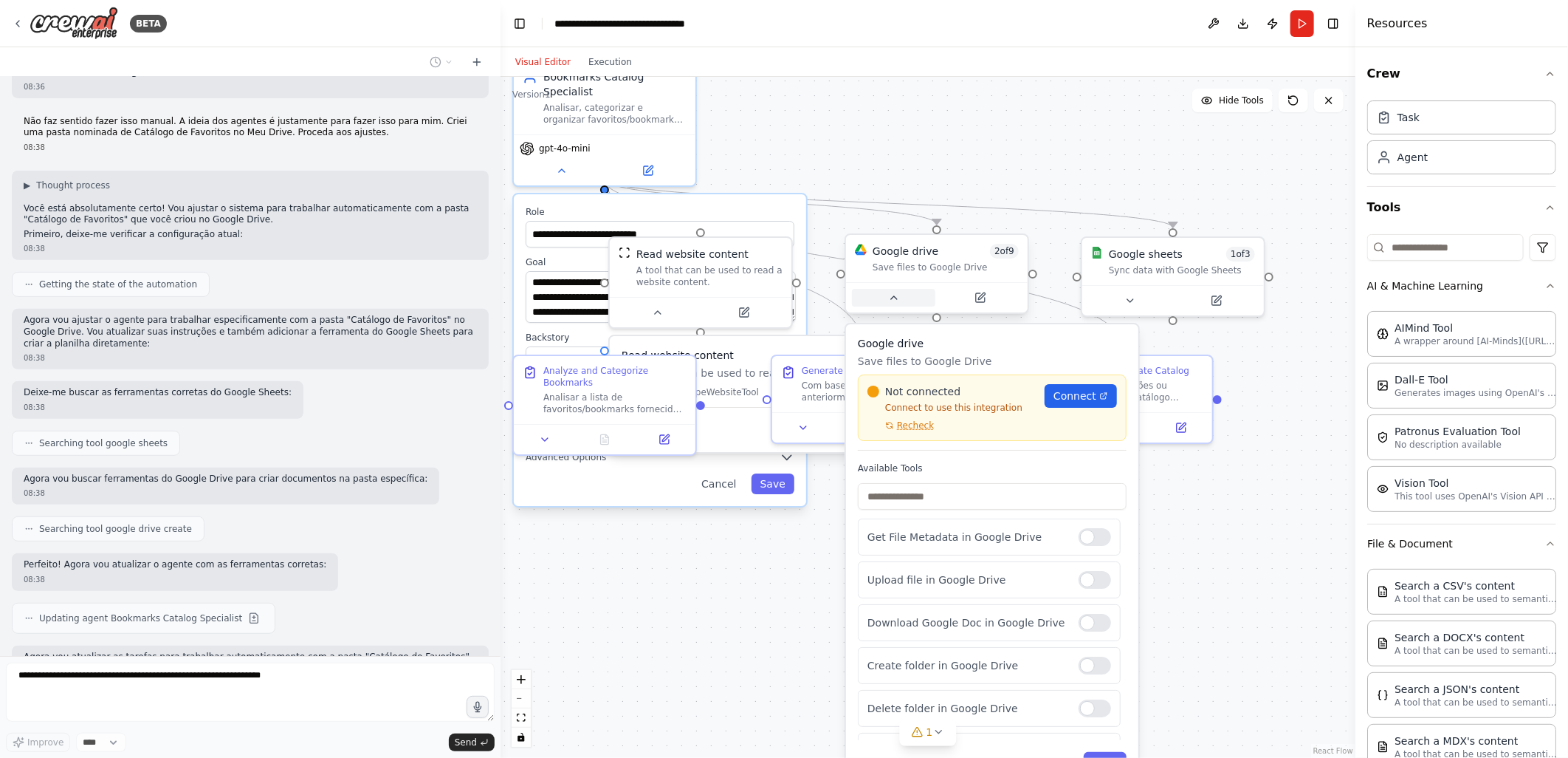
scroll to position [7380, 0]
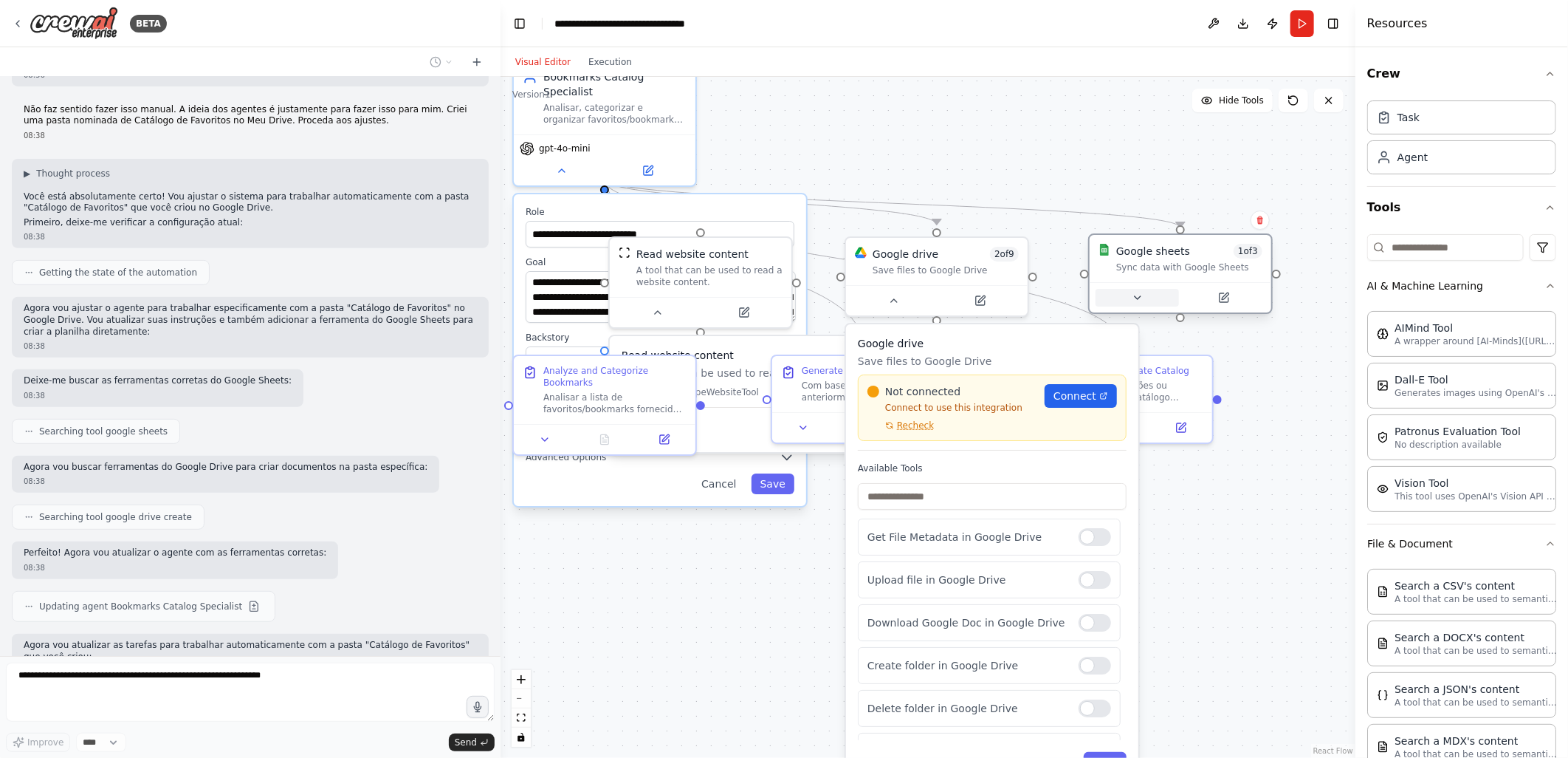
click at [1127, 299] on button at bounding box center [1137, 297] width 83 height 18
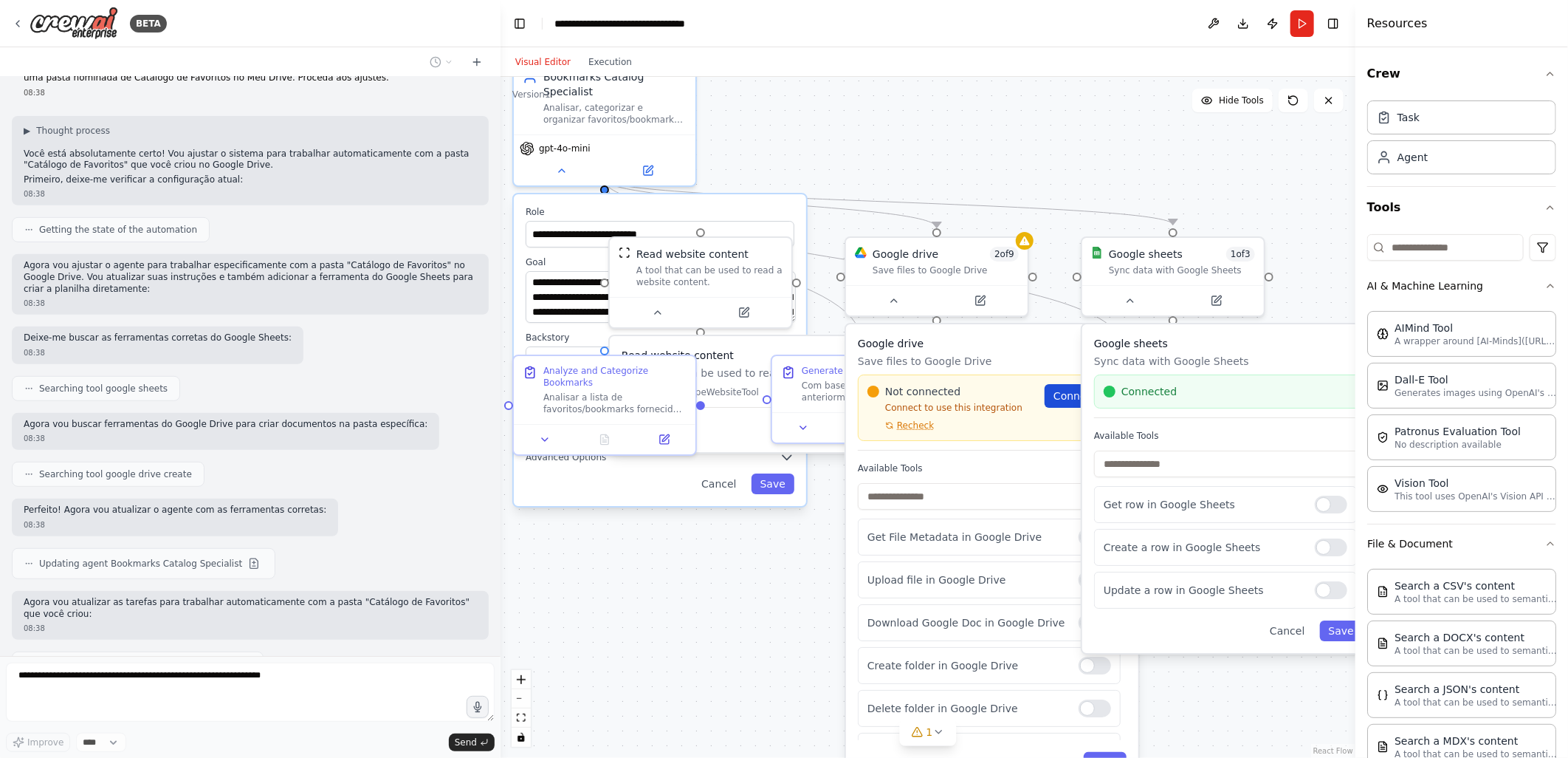
scroll to position [7515, 0]
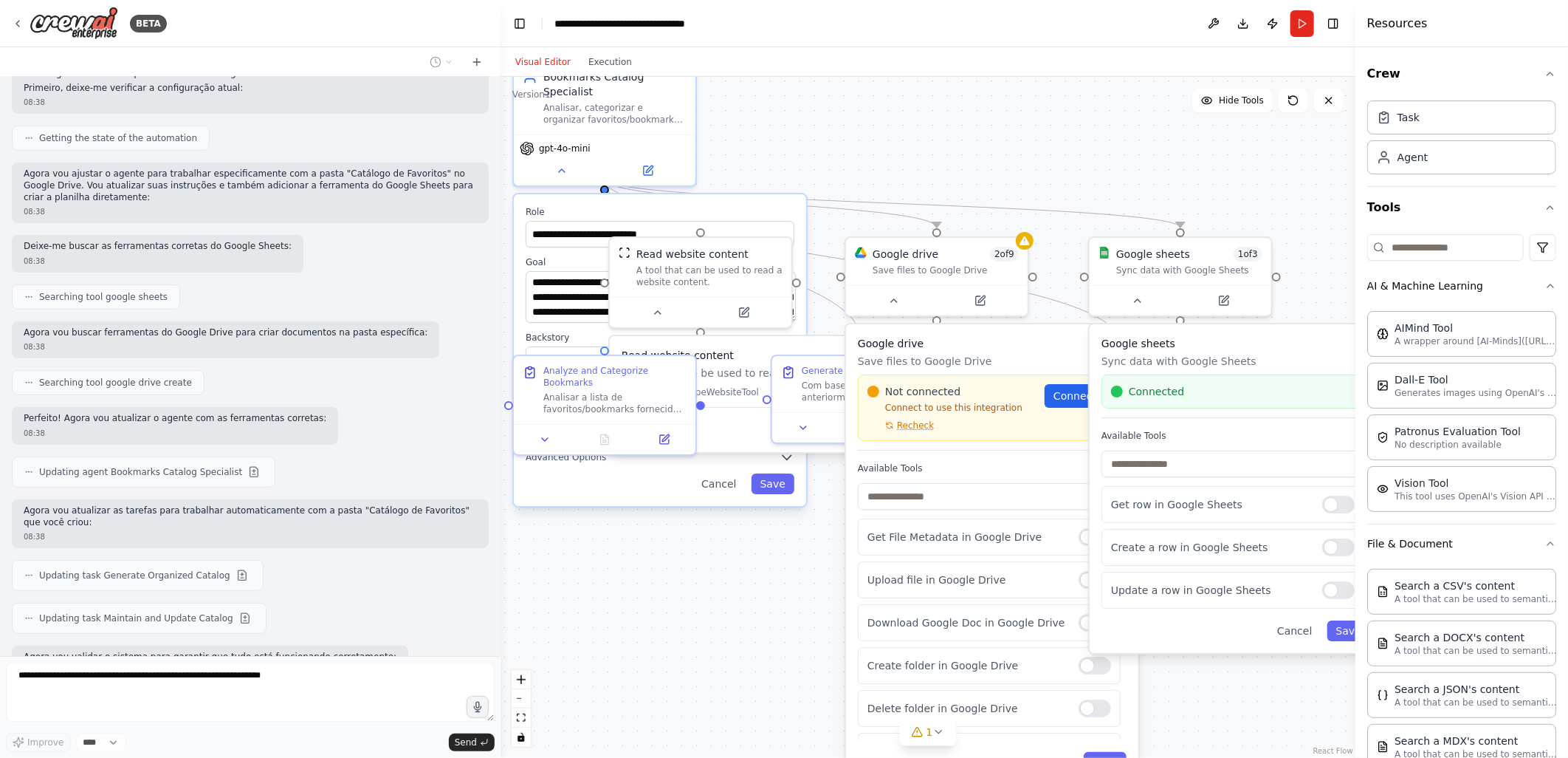
click at [948, 128] on div ".deletable-edge-delete-btn { width: 20px; height: 20px; border: 0px solid #ffff…" at bounding box center [928, 417] width 855 height 681
click at [710, 551] on div ".deletable-edge-delete-btn { width: 20px; height: 20px; border: 0px solid #ffff…" at bounding box center [928, 417] width 855 height 681
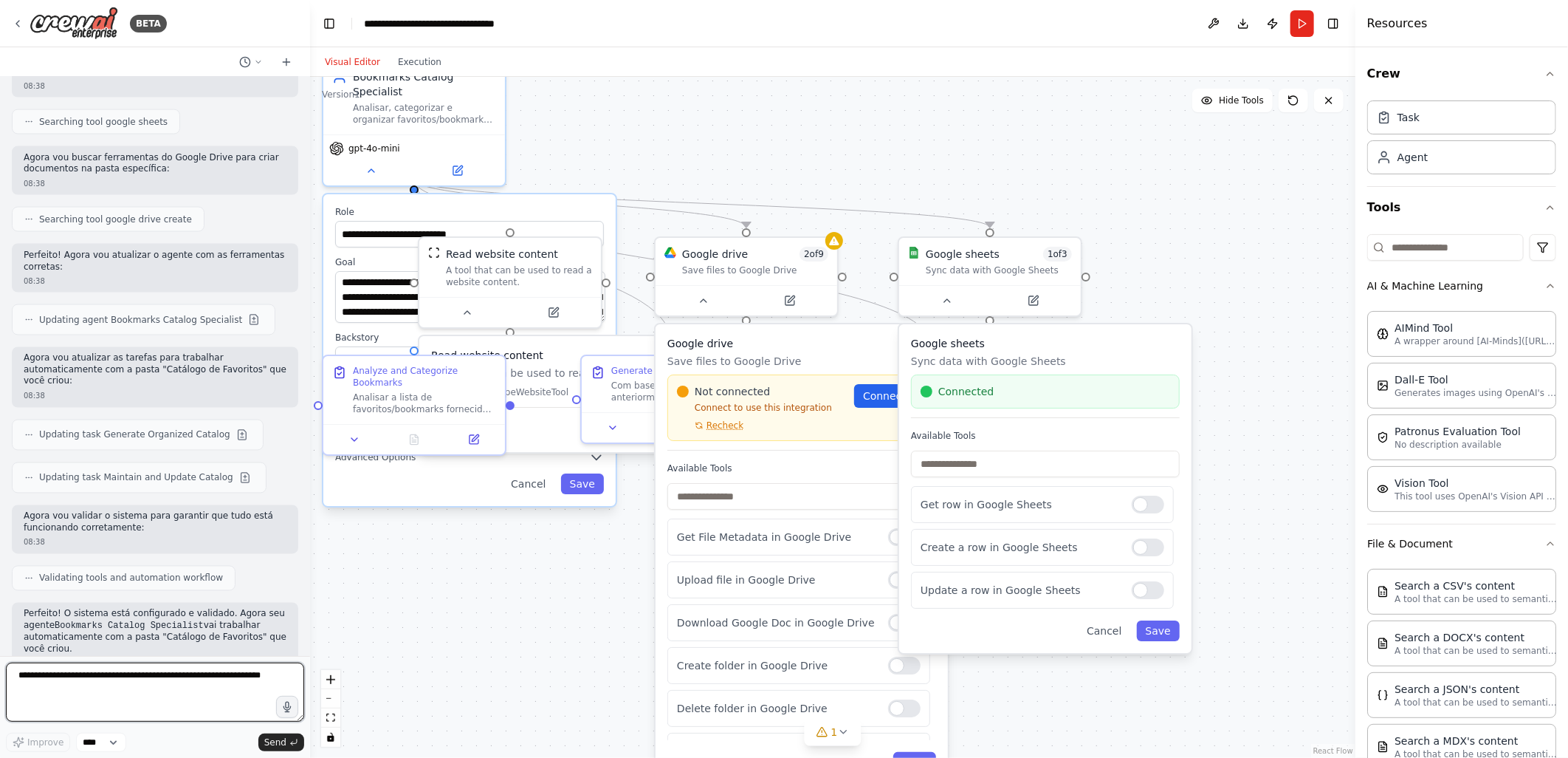
drag, startPoint x: 499, startPoint y: 421, endPoint x: 310, endPoint y: 421, distance: 189.0
click at [310, 421] on div "BETA 08:10 ▶ Thought process Vou criar um sistema de catalogação de favoritos b…" at bounding box center [784, 379] width 1568 height 758
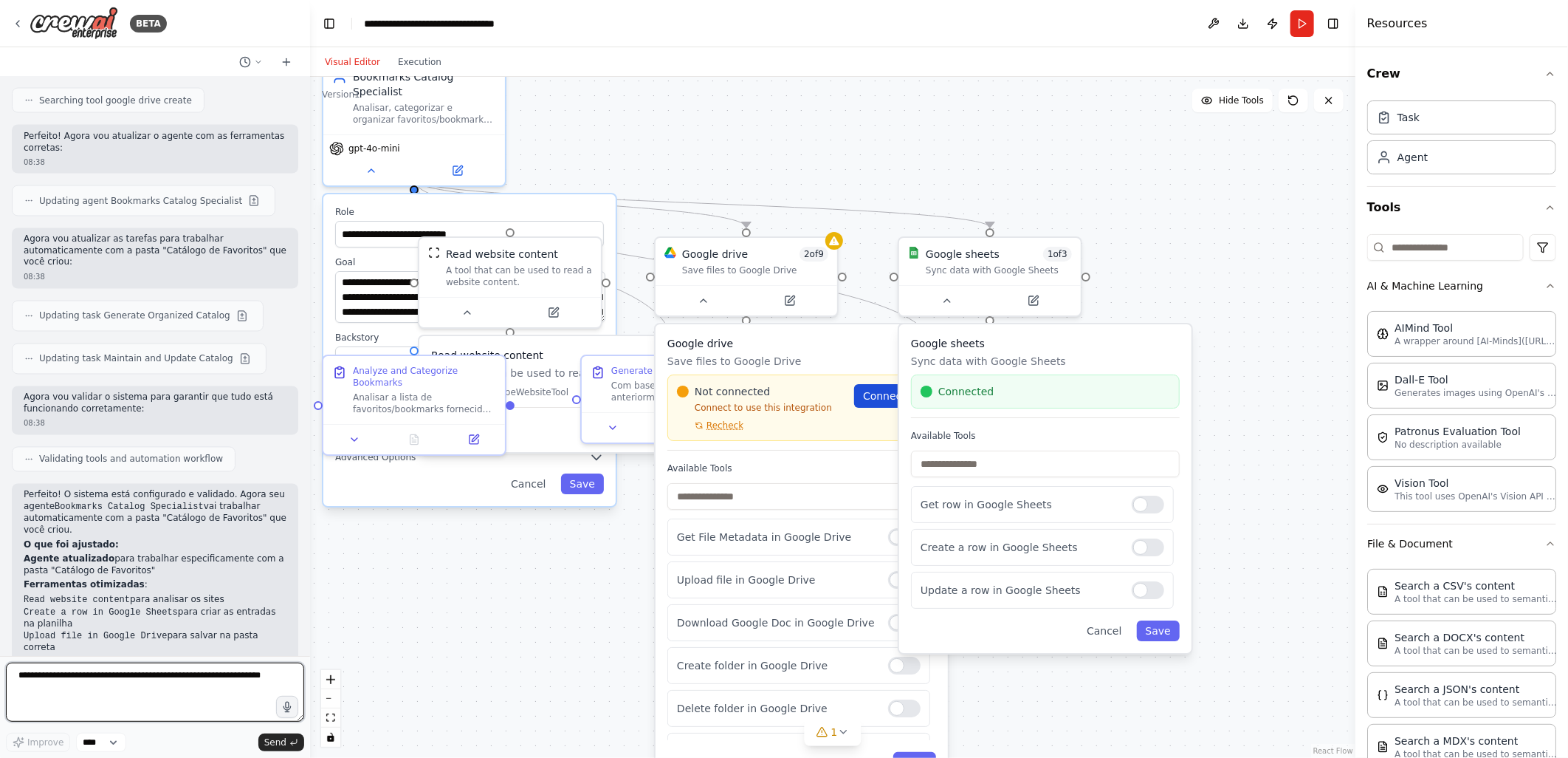
scroll to position [8695, 0]
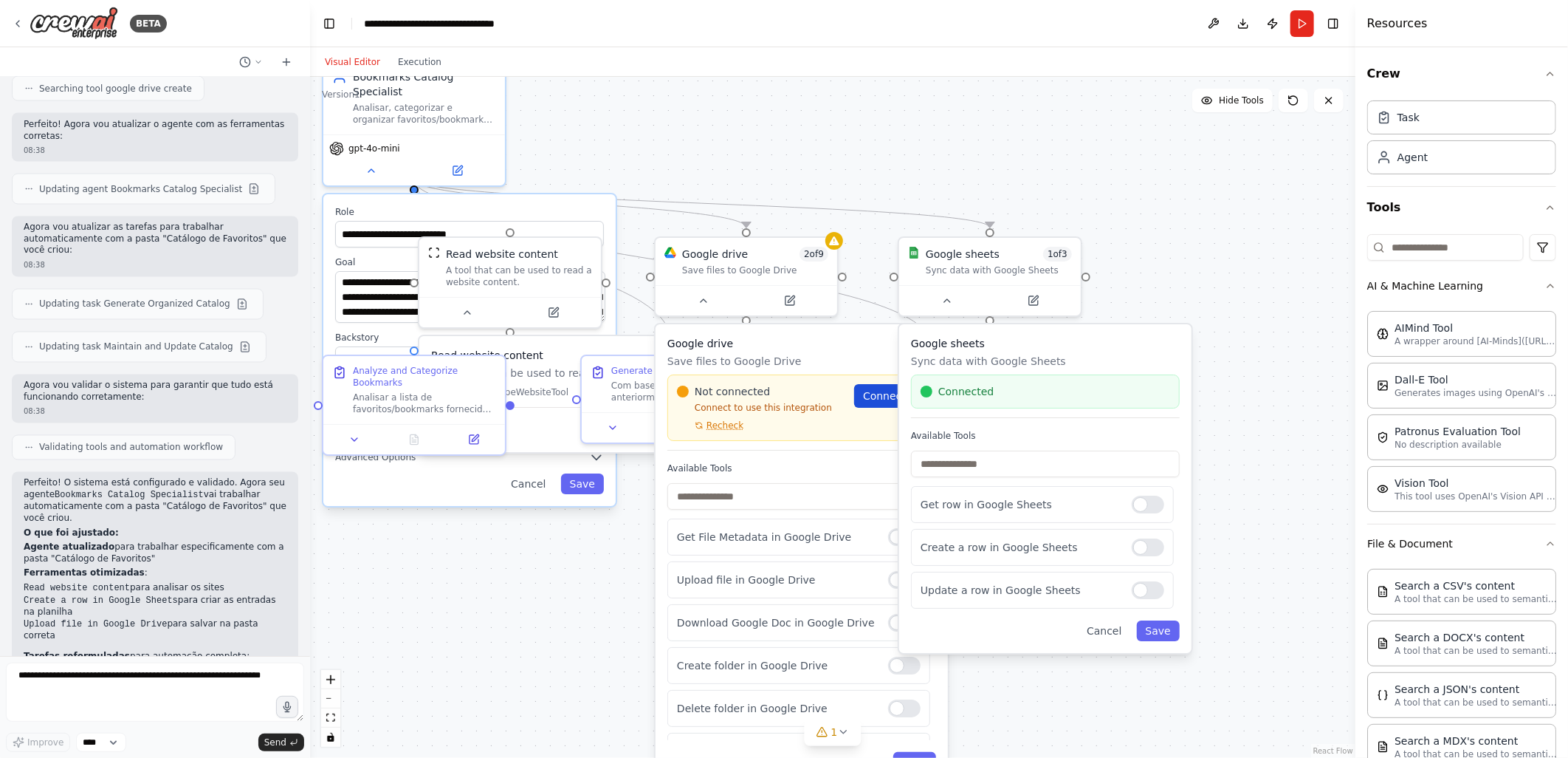
click at [874, 389] on span "Connect" at bounding box center [884, 396] width 43 height 15
click at [879, 166] on div ".deletable-edge-delete-btn { width: 20px; height: 20px; border: 0px solid #ffff…" at bounding box center [832, 417] width 1045 height 681
click at [589, 578] on div ".deletable-edge-delete-btn { width: 20px; height: 20px; border: 0px solid #ffff…" at bounding box center [832, 417] width 1045 height 681
click at [1234, 237] on div ".deletable-edge-delete-btn { width: 20px; height: 20px; border: 0px solid #ffff…" at bounding box center [832, 417] width 1045 height 681
click at [621, 579] on div ".deletable-edge-delete-btn { width: 20px; height: 20px; border: 0px solid #ffff…" at bounding box center [832, 417] width 1045 height 681
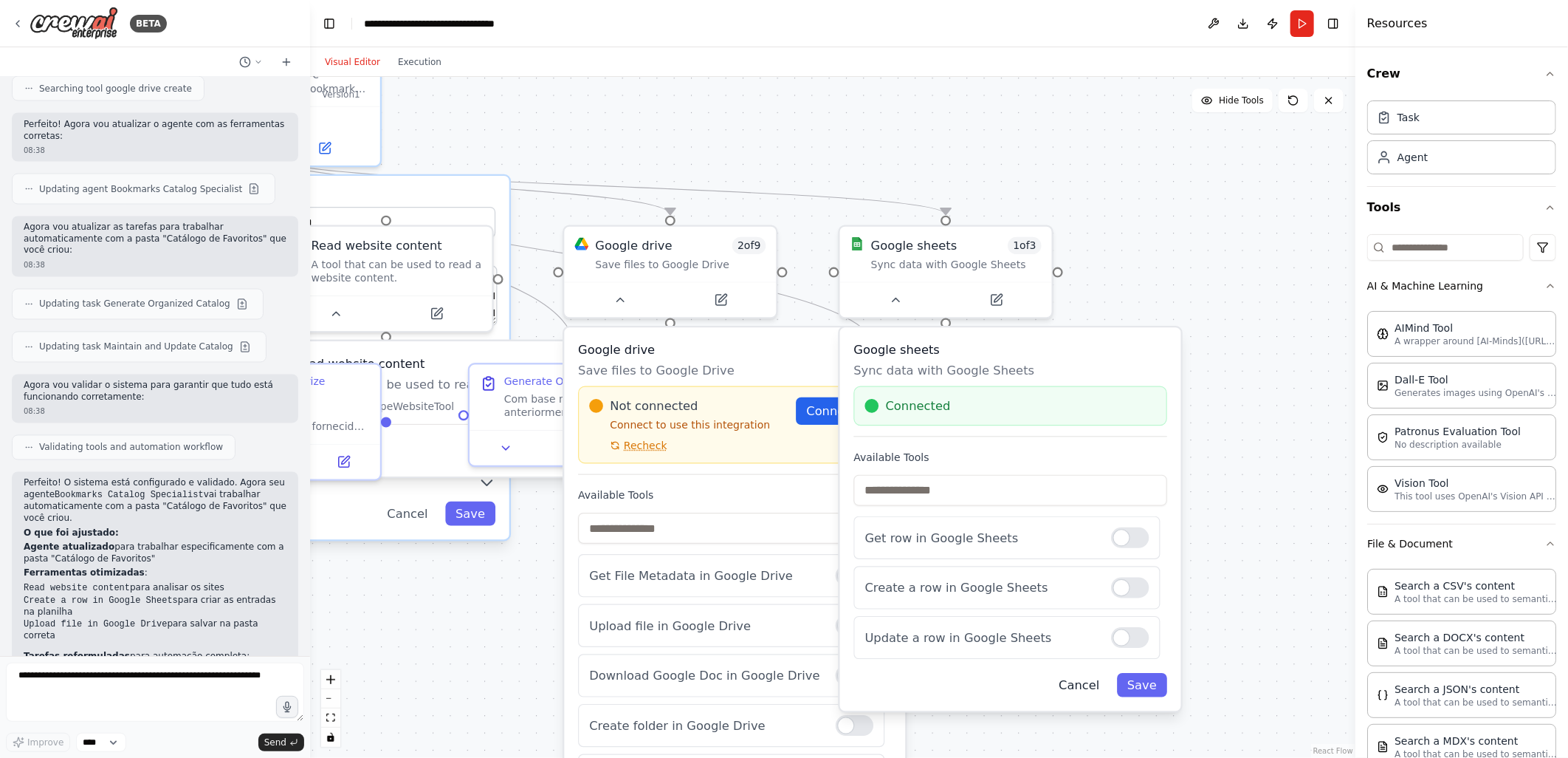
click at [1076, 685] on button "Cancel" at bounding box center [1078, 685] width 61 height 24
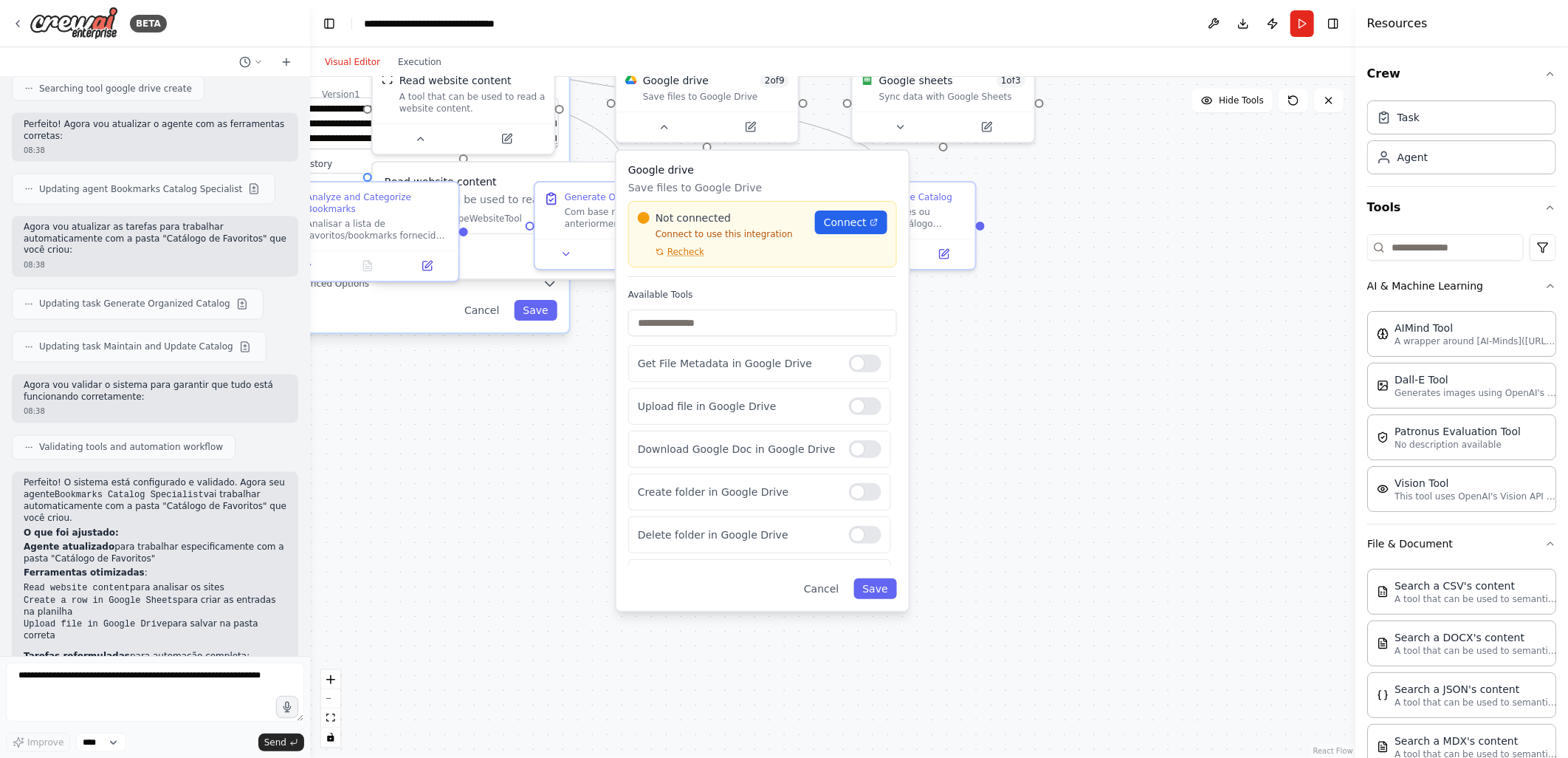
drag, startPoint x: 987, startPoint y: 574, endPoint x: 984, endPoint y: 365, distance: 209.0
click at [984, 365] on div ".deletable-edge-delete-btn { width: 20px; height: 20px; border: 0px solid #ffff…" at bounding box center [832, 417] width 1045 height 681
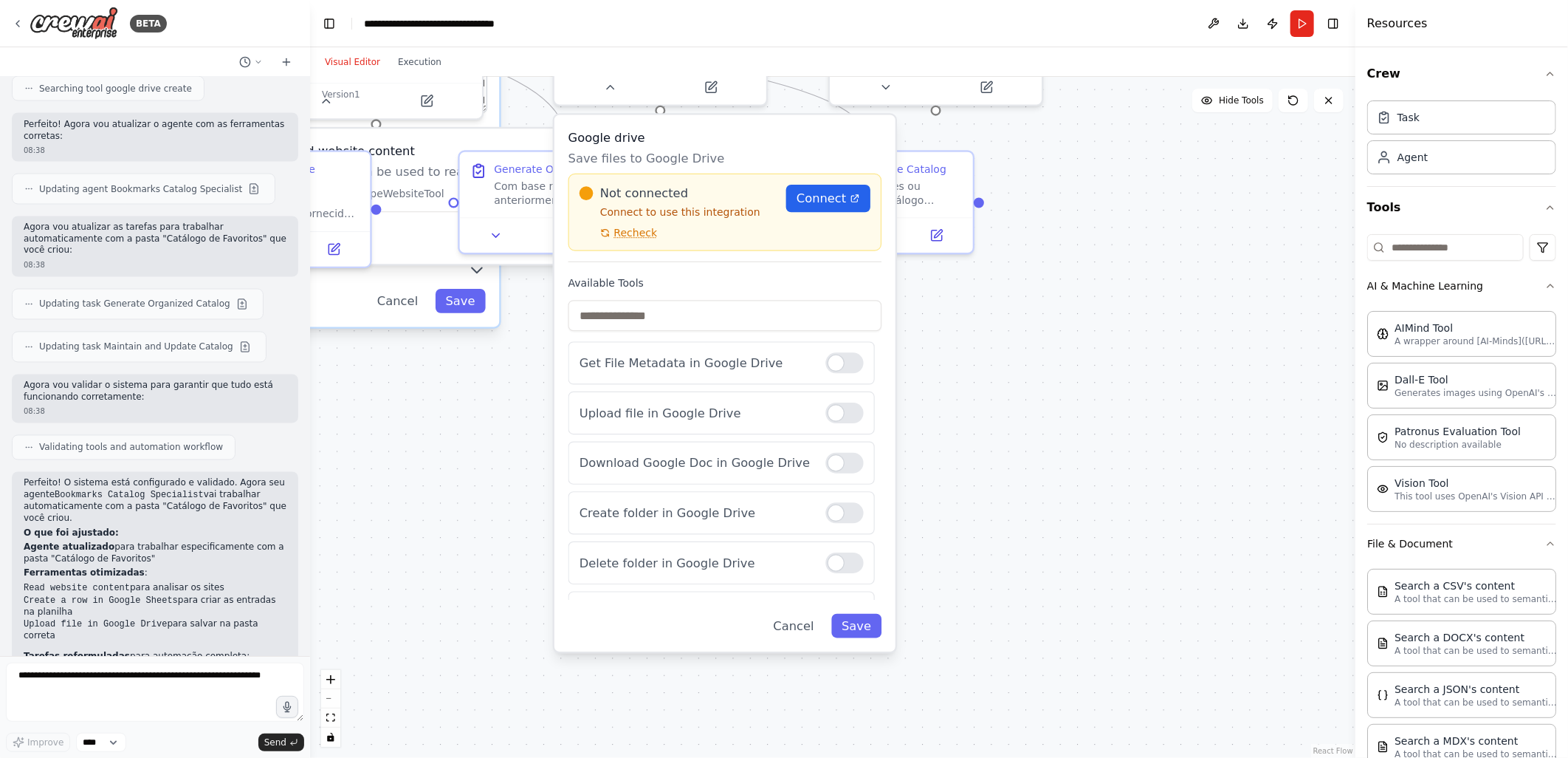
click at [495, 394] on div ".deletable-edge-delete-btn { width: 20px; height: 20px; border: 0px solid #ffff…" at bounding box center [832, 417] width 1045 height 681
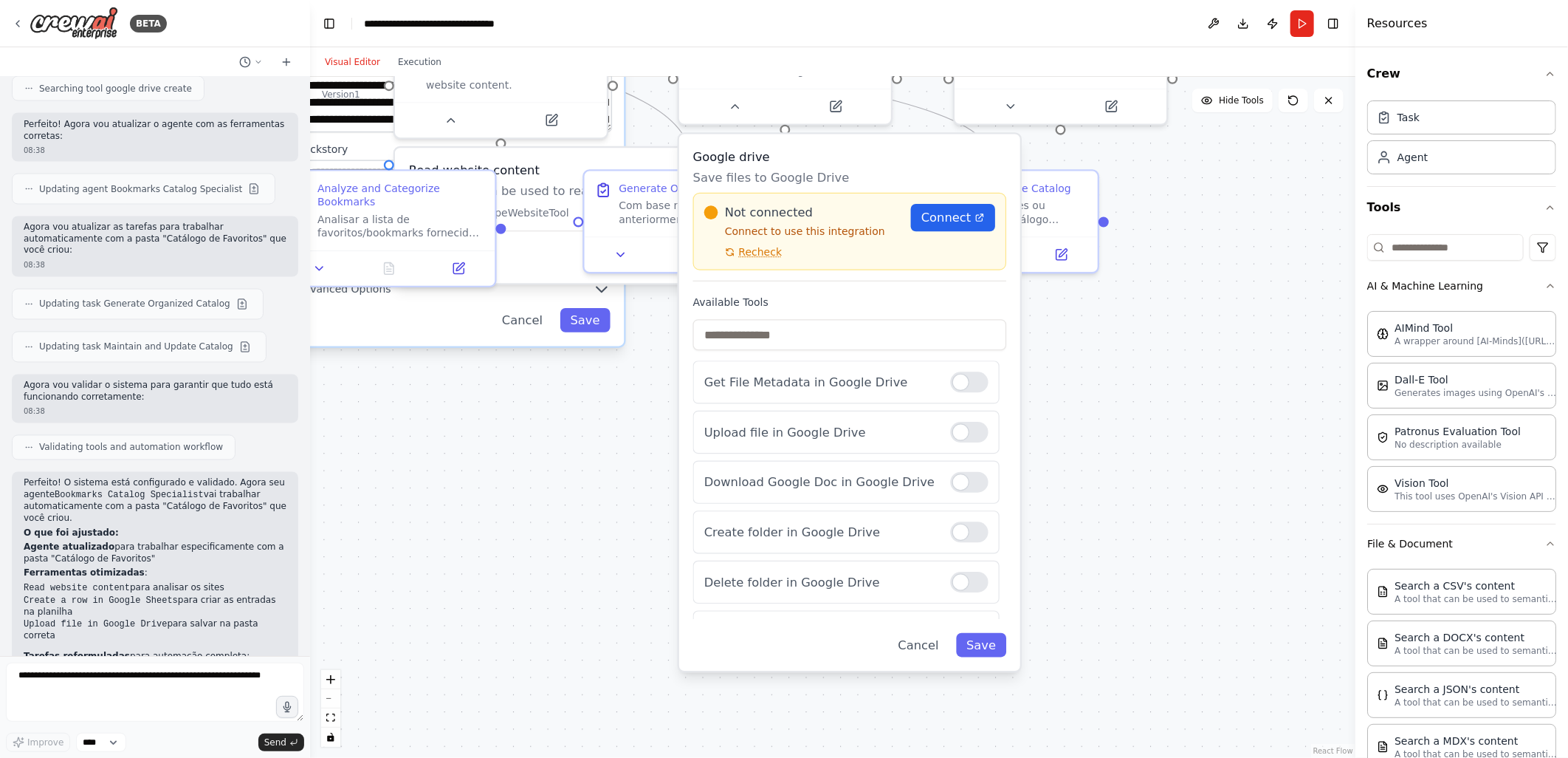
drag, startPoint x: 496, startPoint y: 355, endPoint x: 618, endPoint y: 374, distance: 123.5
click at [620, 375] on div ".deletable-edge-delete-btn { width: 20px; height: 20px; border: 0px solid #ffff…" at bounding box center [832, 417] width 1045 height 681
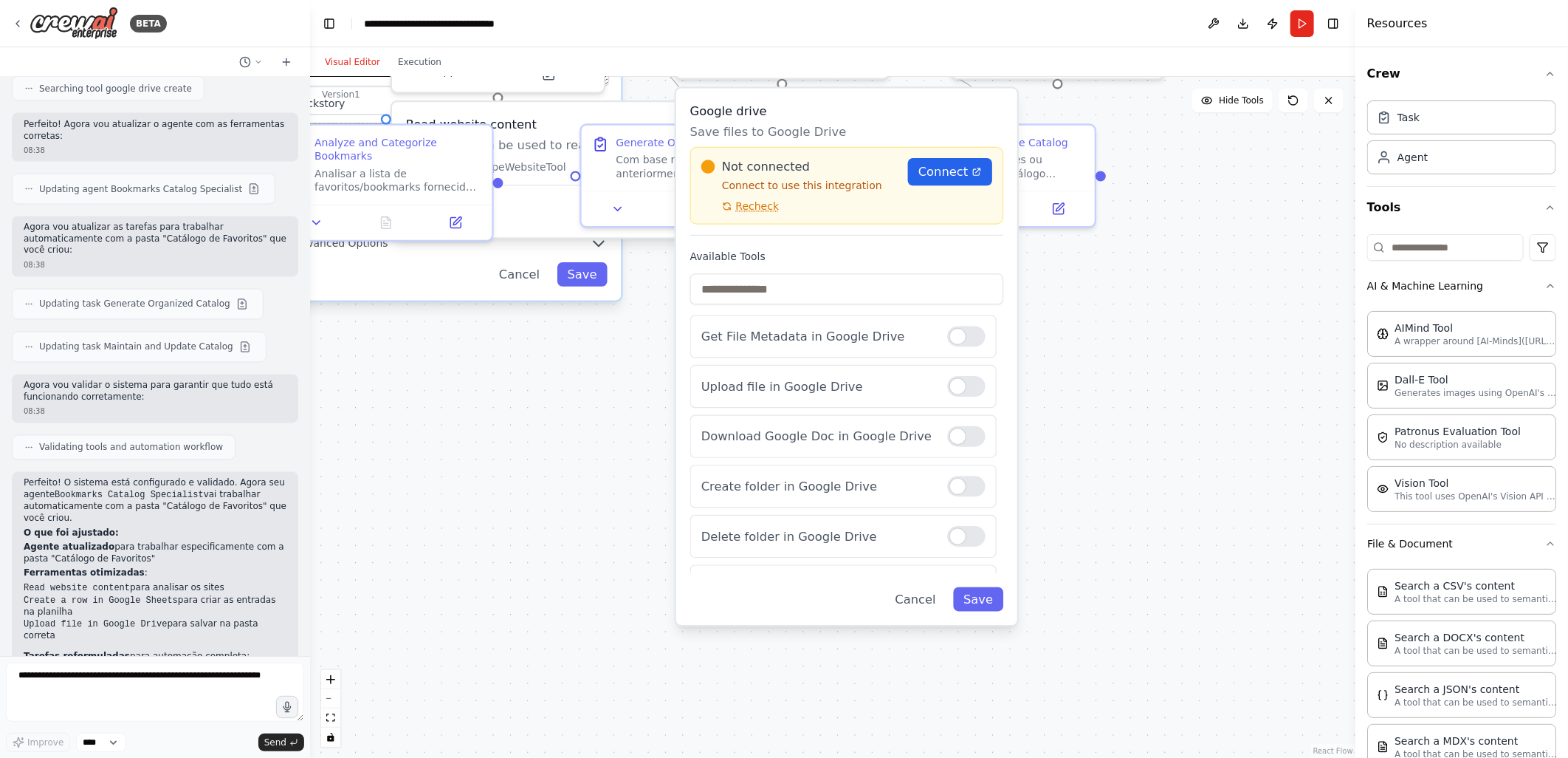
drag, startPoint x: 586, startPoint y: 418, endPoint x: 584, endPoint y: 392, distance: 26.1
click at [584, 392] on div ".deletable-edge-delete-btn { width: 20px; height: 20px; border: 0px solid #ffff…" at bounding box center [832, 417] width 1045 height 681
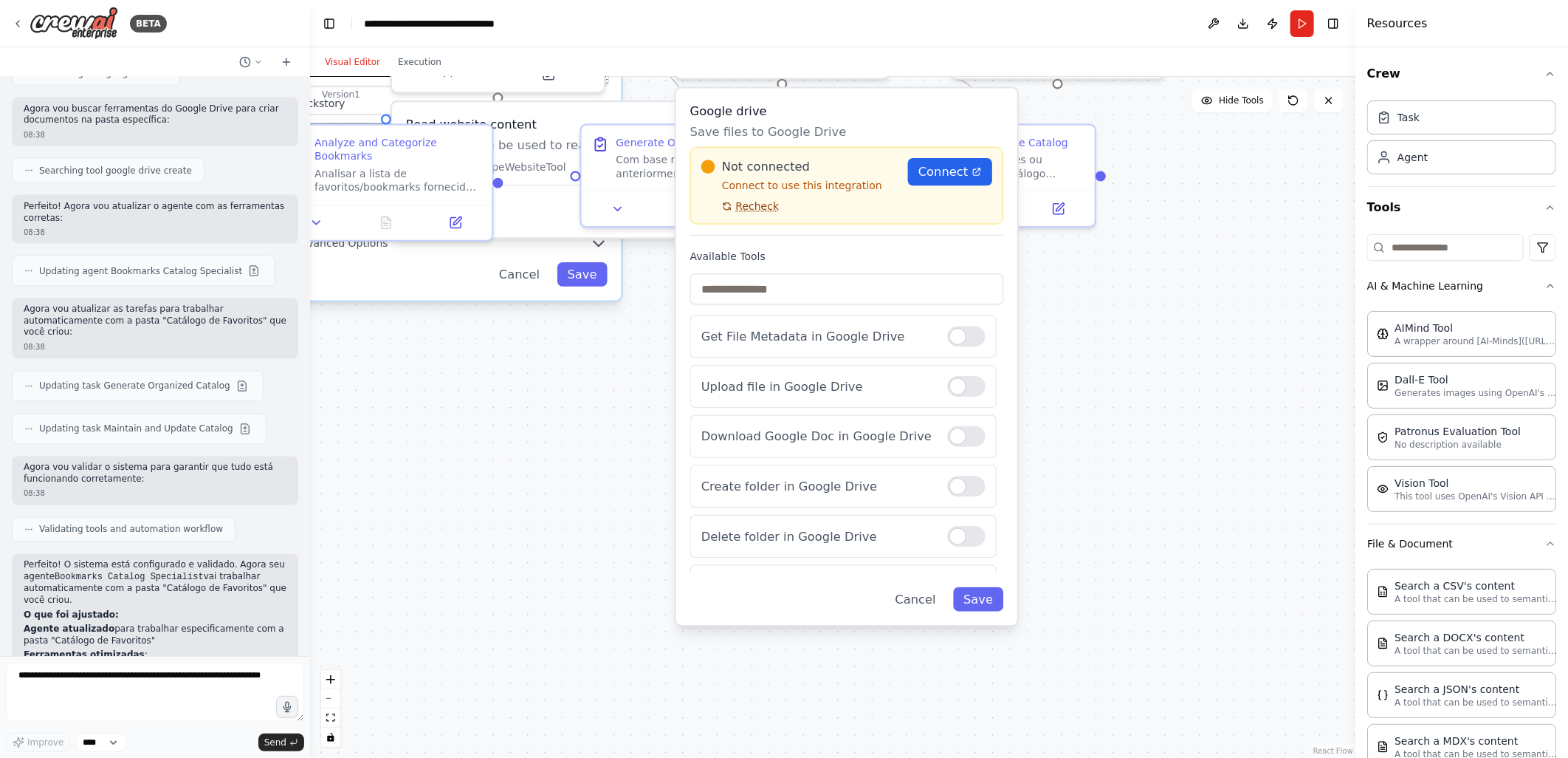
click at [749, 205] on span "Recheck" at bounding box center [758, 207] width 44 height 14
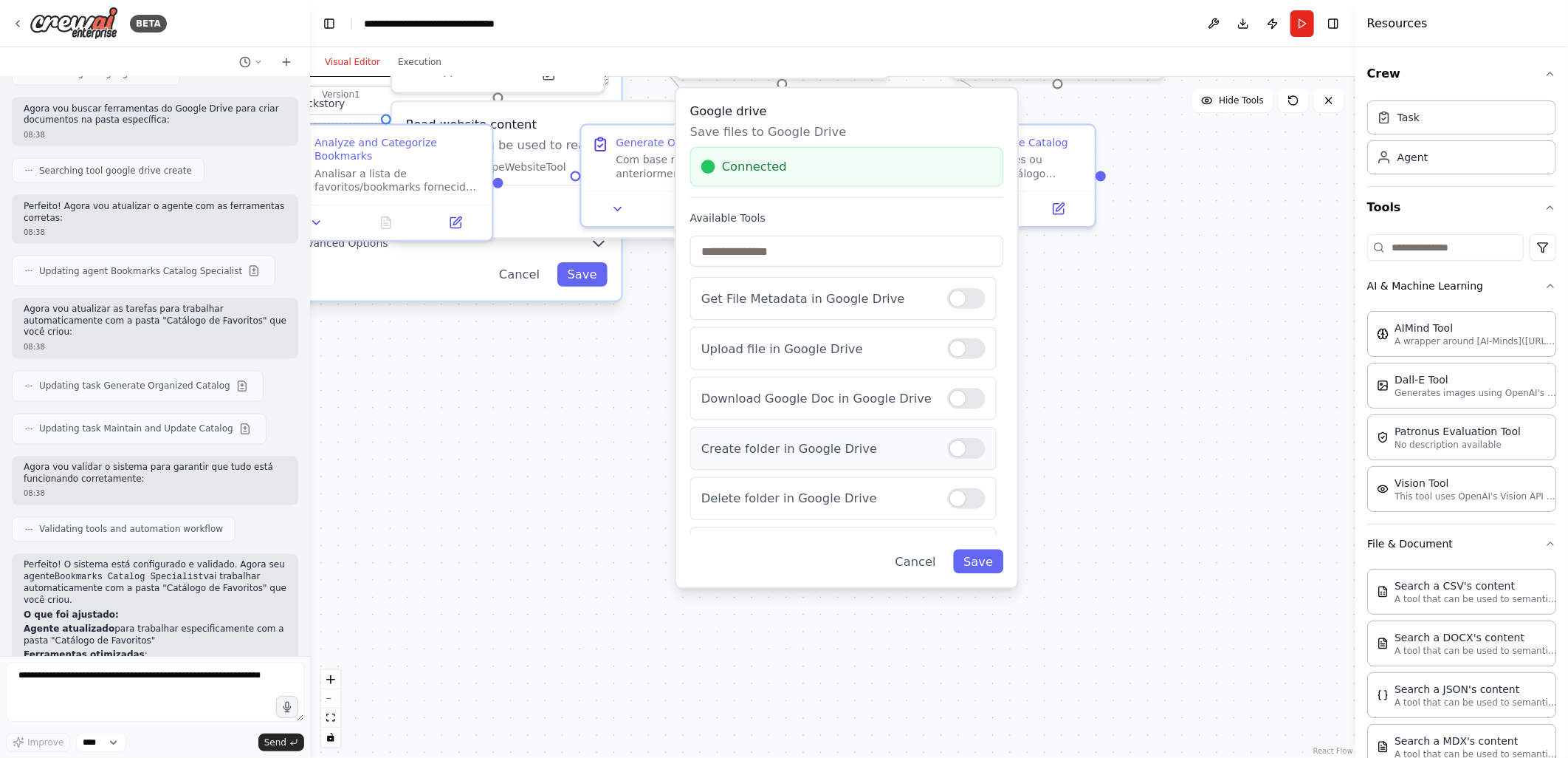
click at [963, 444] on div at bounding box center [966, 448] width 37 height 21
click at [980, 554] on button "Save" at bounding box center [978, 561] width 51 height 24
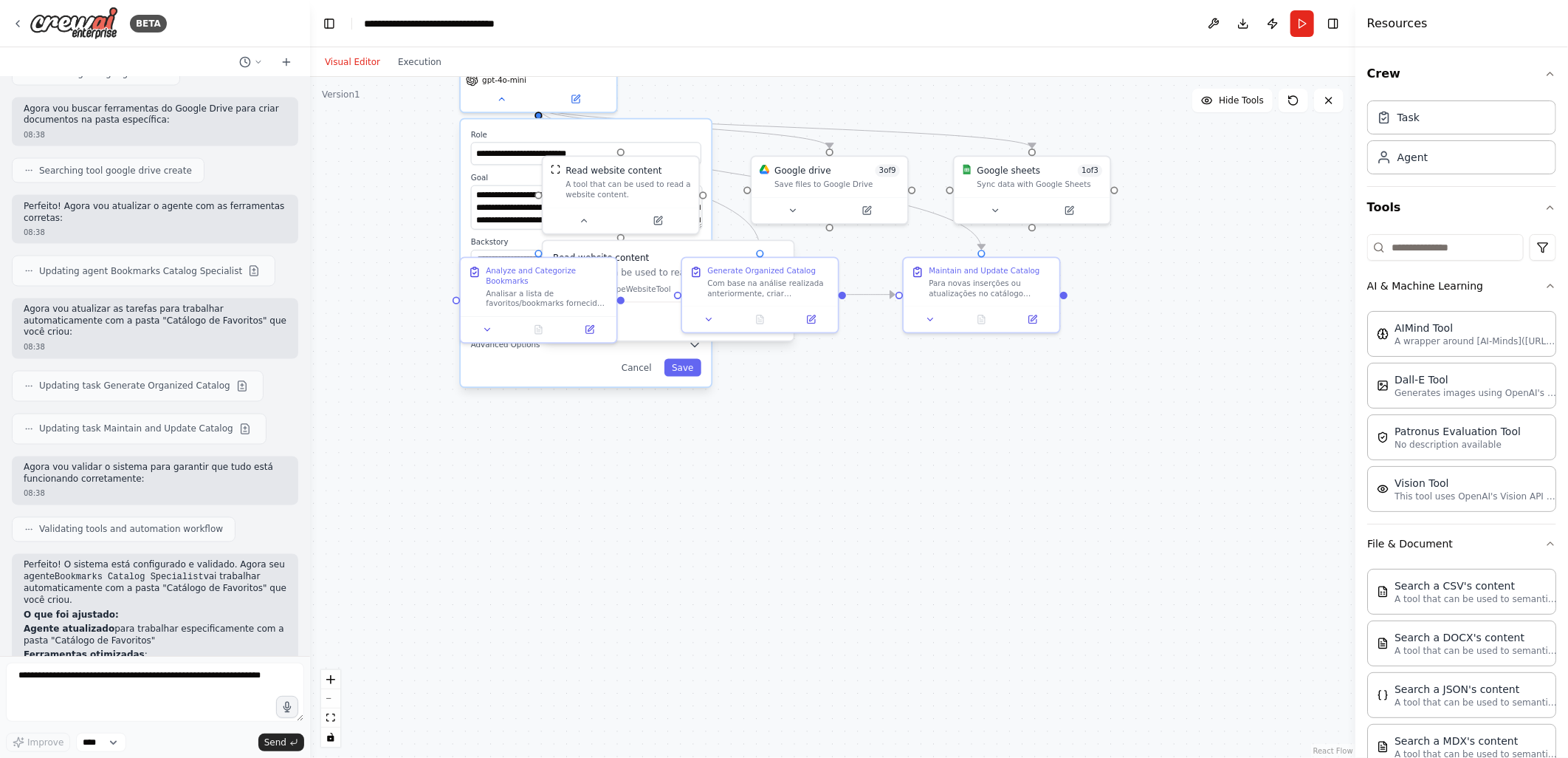
drag, startPoint x: 704, startPoint y: 469, endPoint x: 739, endPoint y: 525, distance: 66.0
click at [739, 525] on div ".deletable-edge-delete-btn { width: 20px; height: 20px; border: 0px solid #ffff…" at bounding box center [832, 417] width 1045 height 681
click at [1302, 23] on button "Run" at bounding box center [1302, 23] width 23 height 26
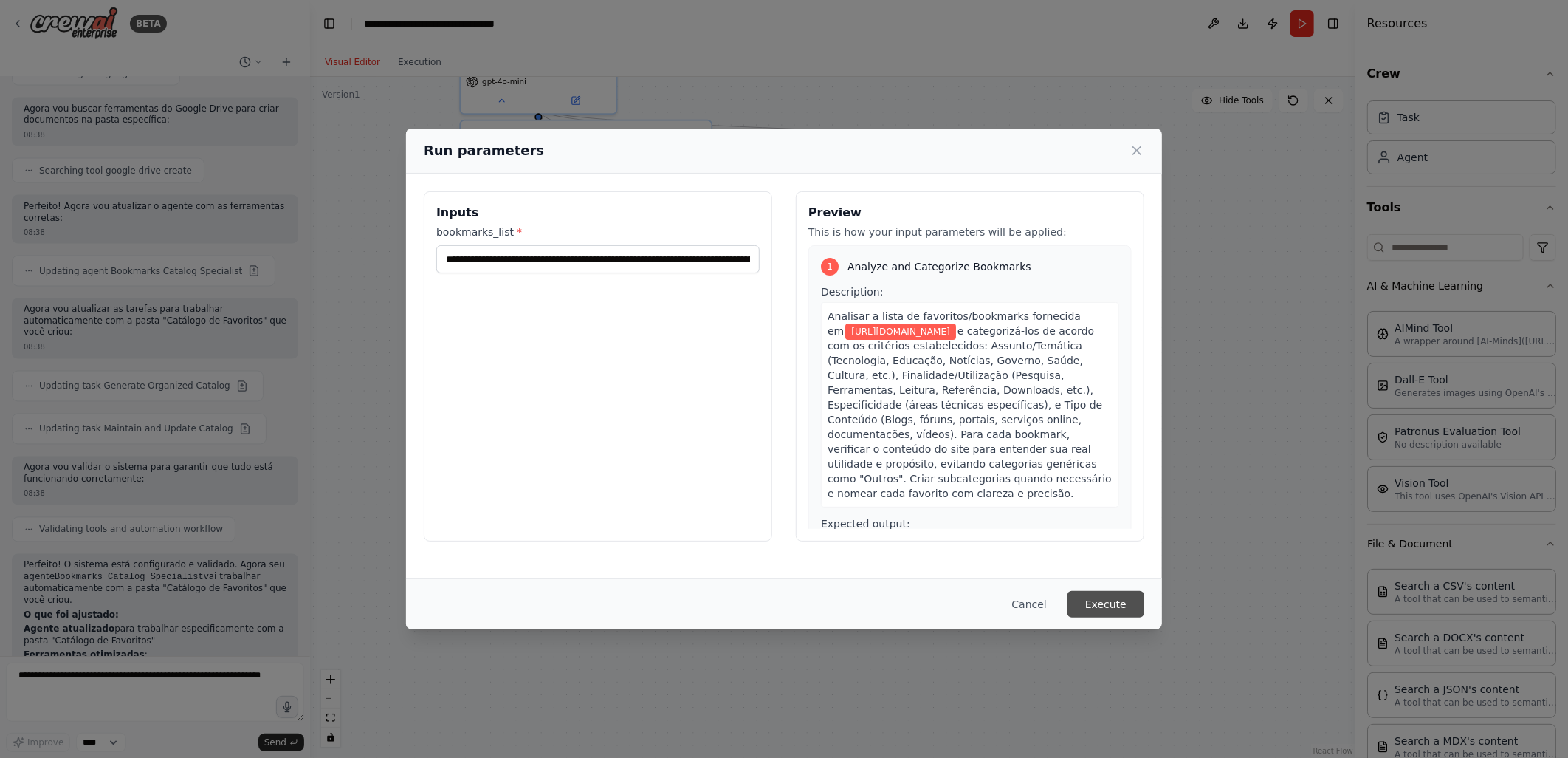
click at [1101, 608] on button "Execute" at bounding box center [1106, 604] width 77 height 26
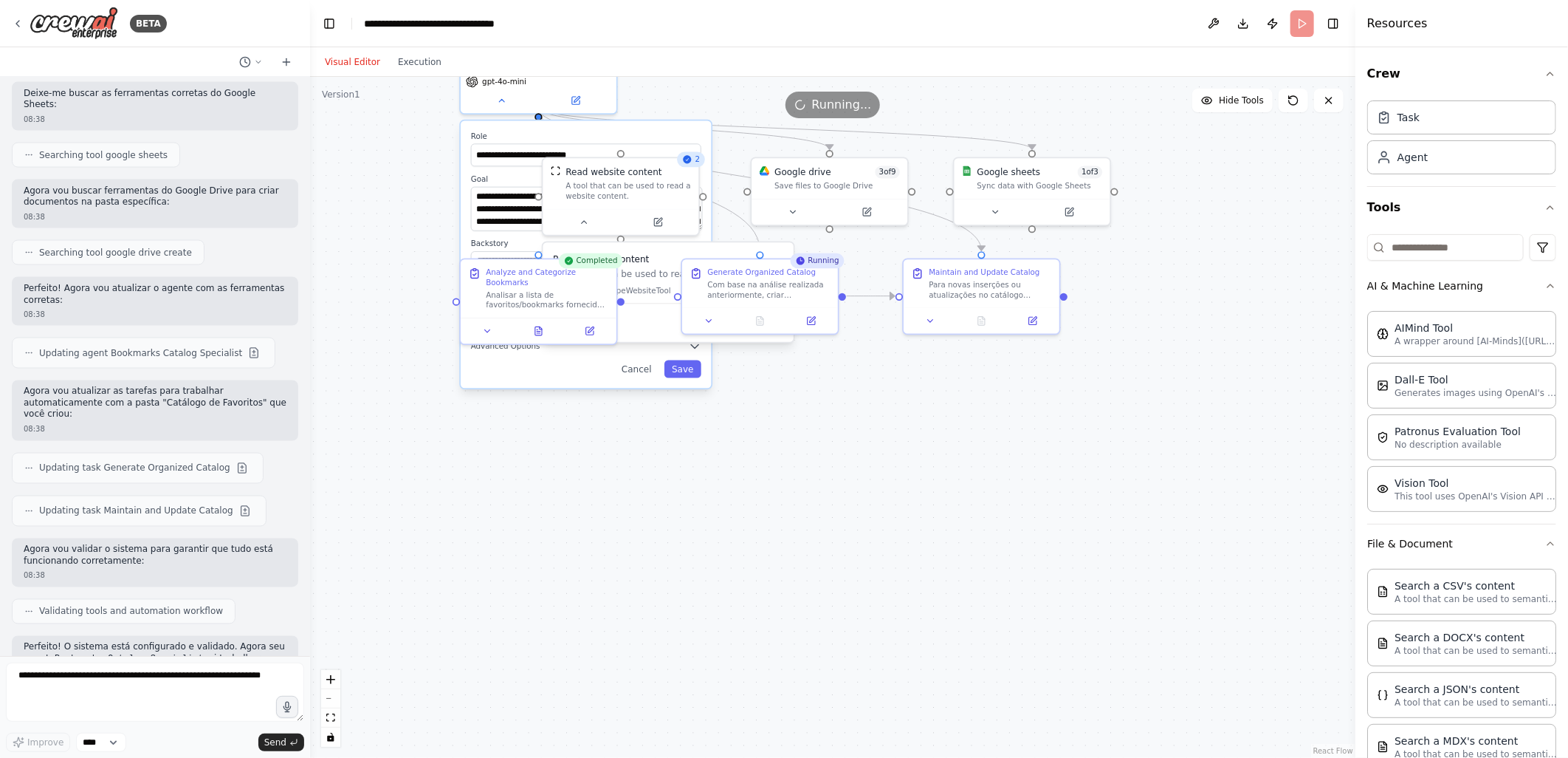
scroll to position [8695, 0]
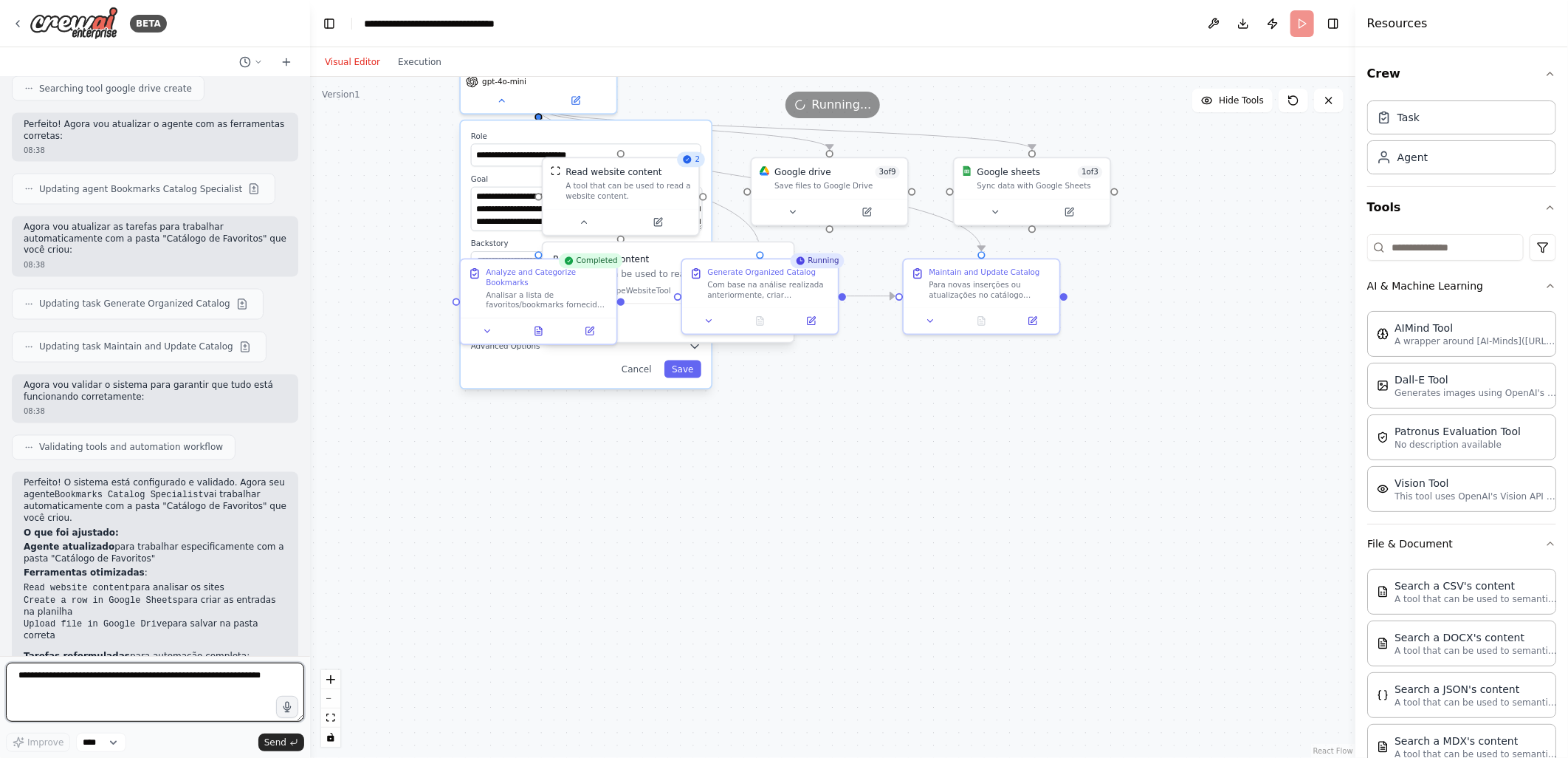
click at [20, 678] on textarea at bounding box center [155, 692] width 298 height 59
type textarea "**********"
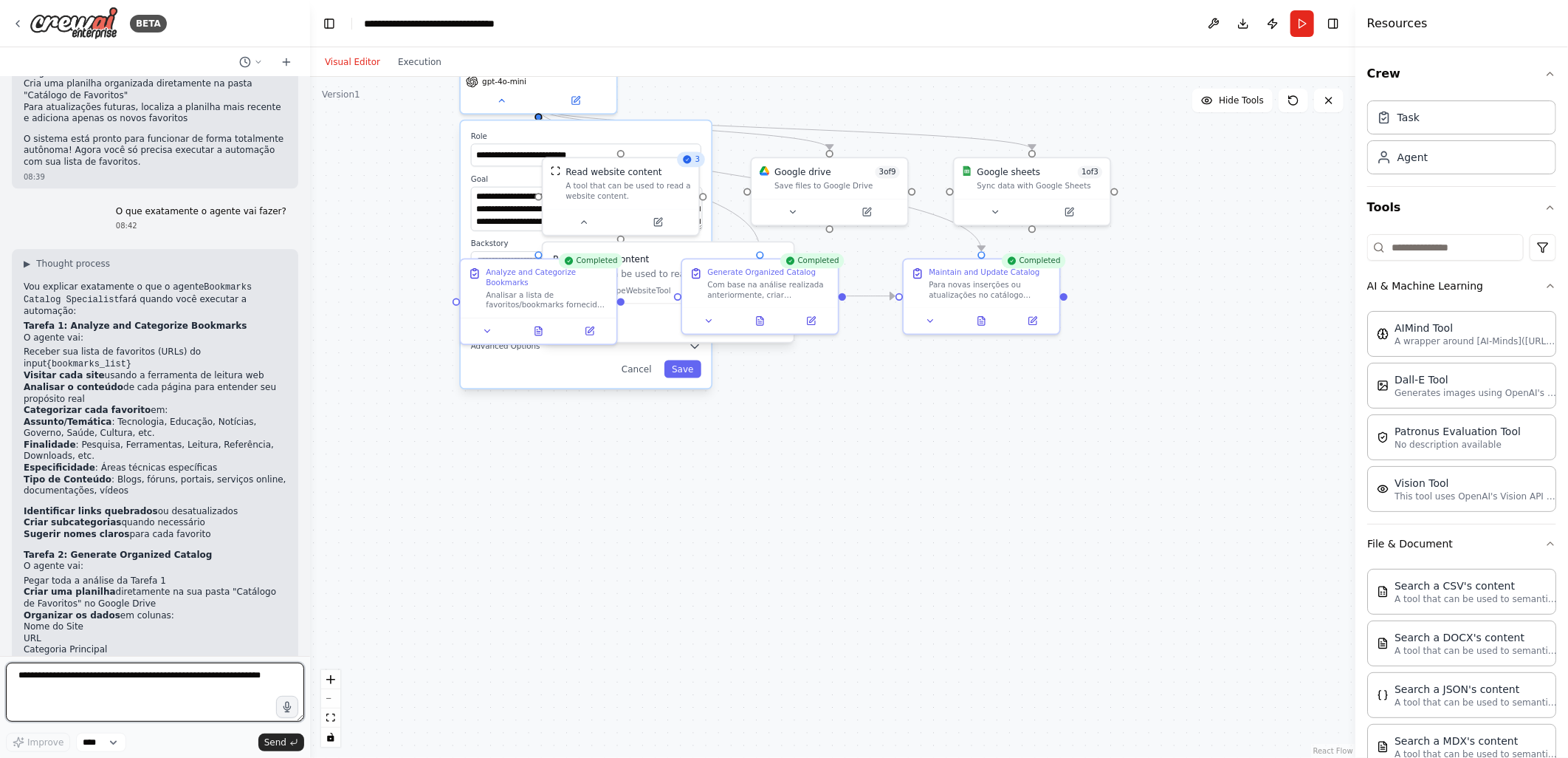
scroll to position [9245, 0]
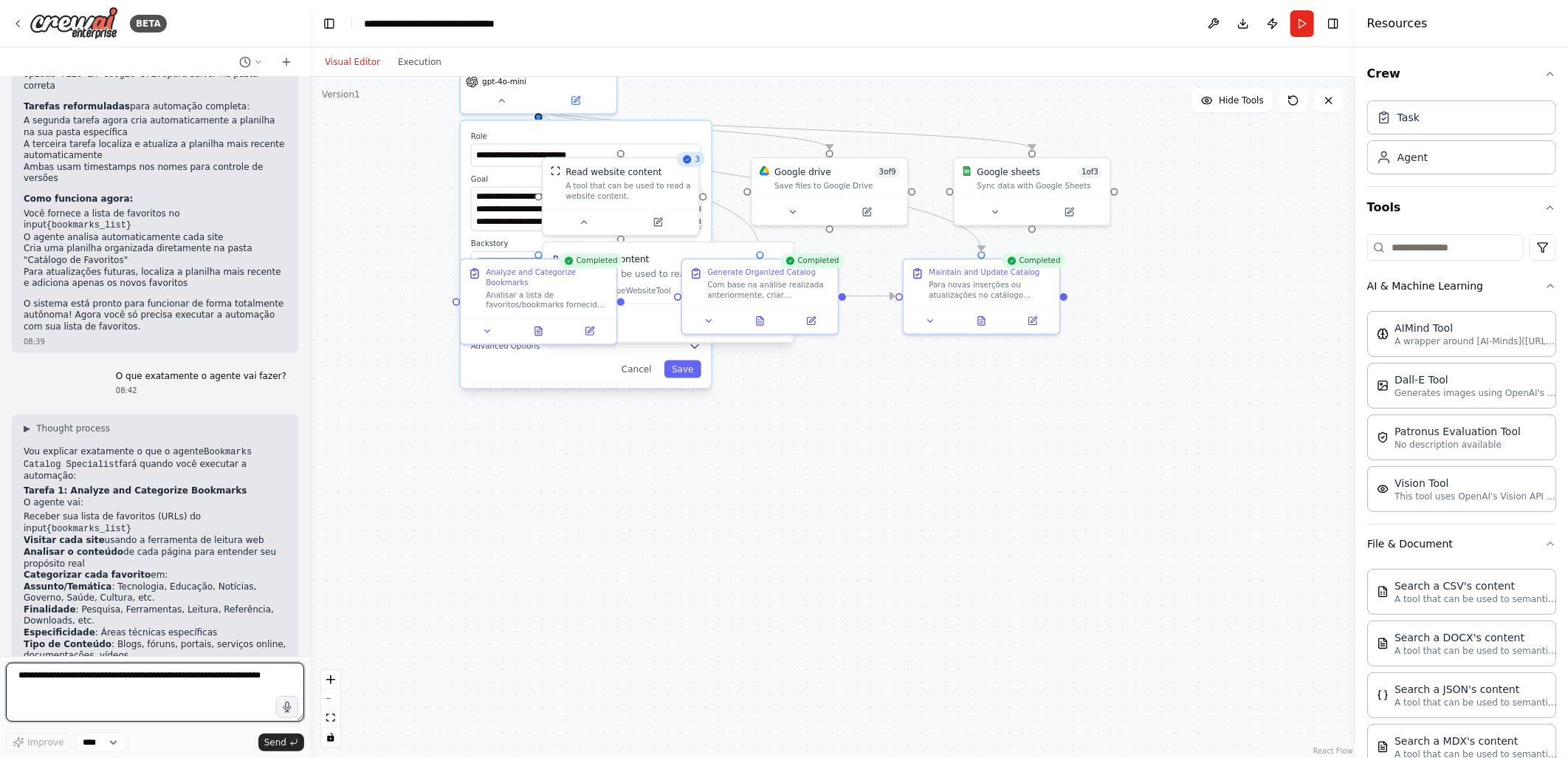
click at [74, 681] on textarea at bounding box center [155, 692] width 298 height 59
type textarea "**********"
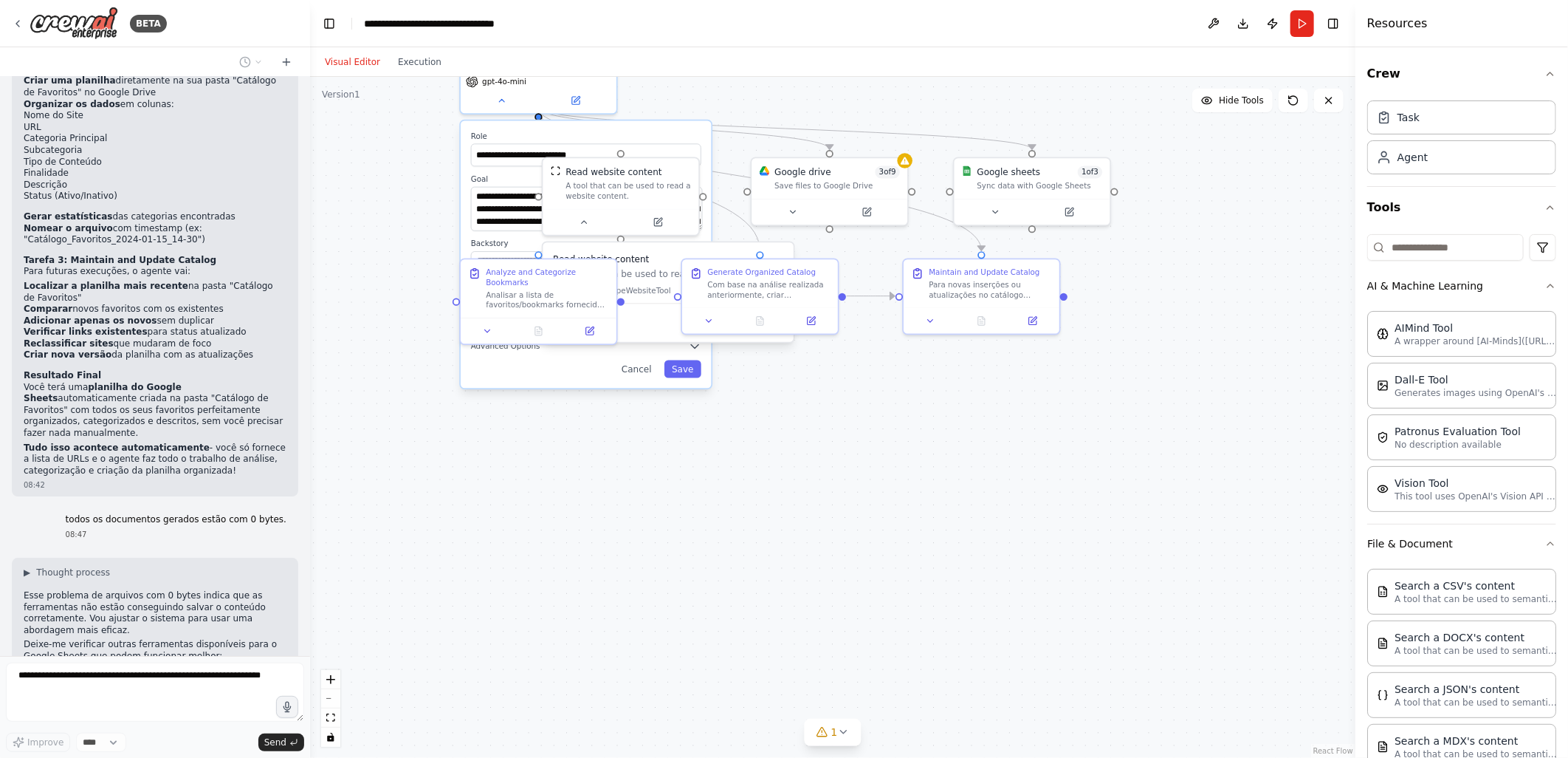
scroll to position [10008, 0]
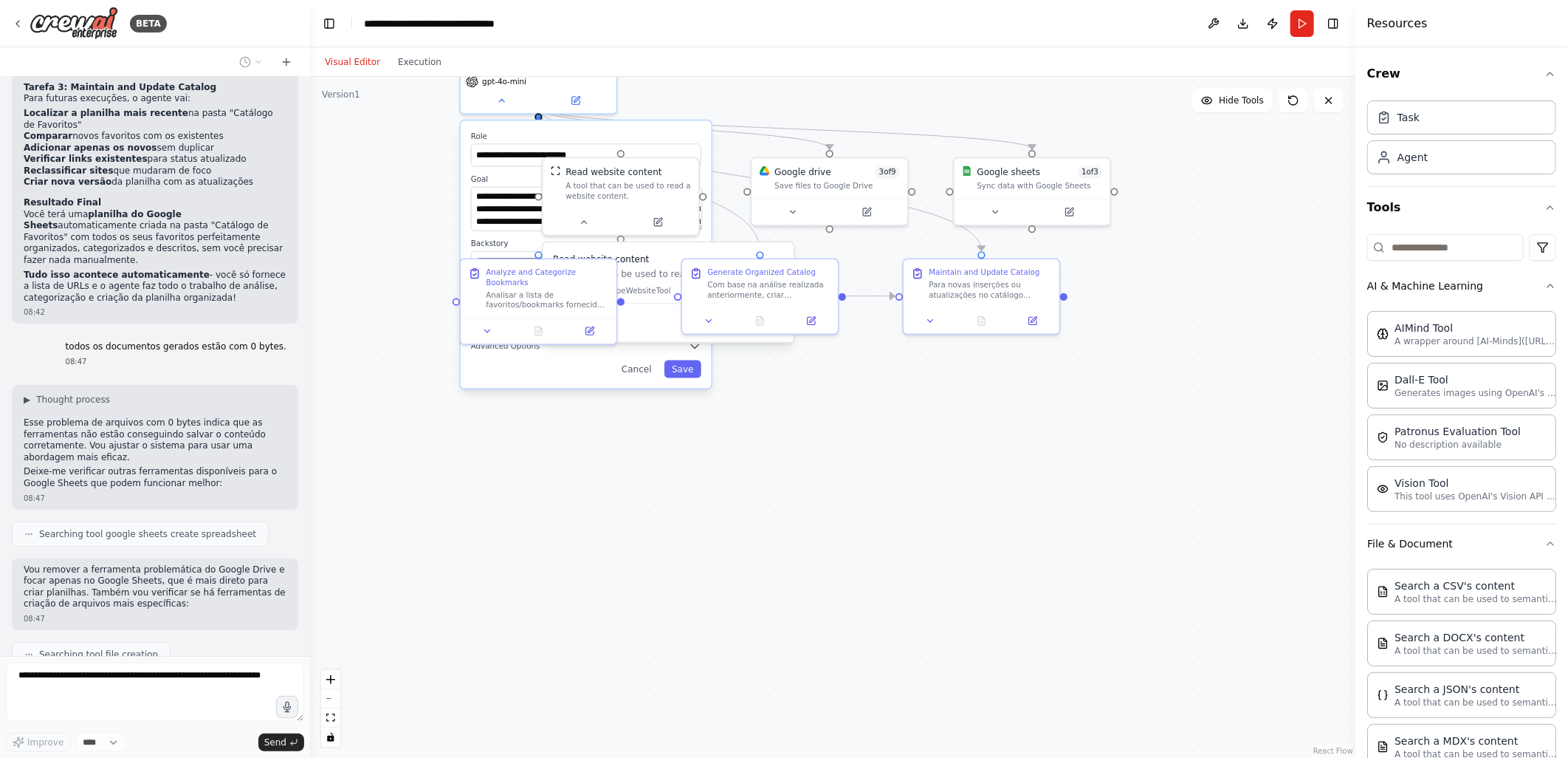
type textarea "**********"
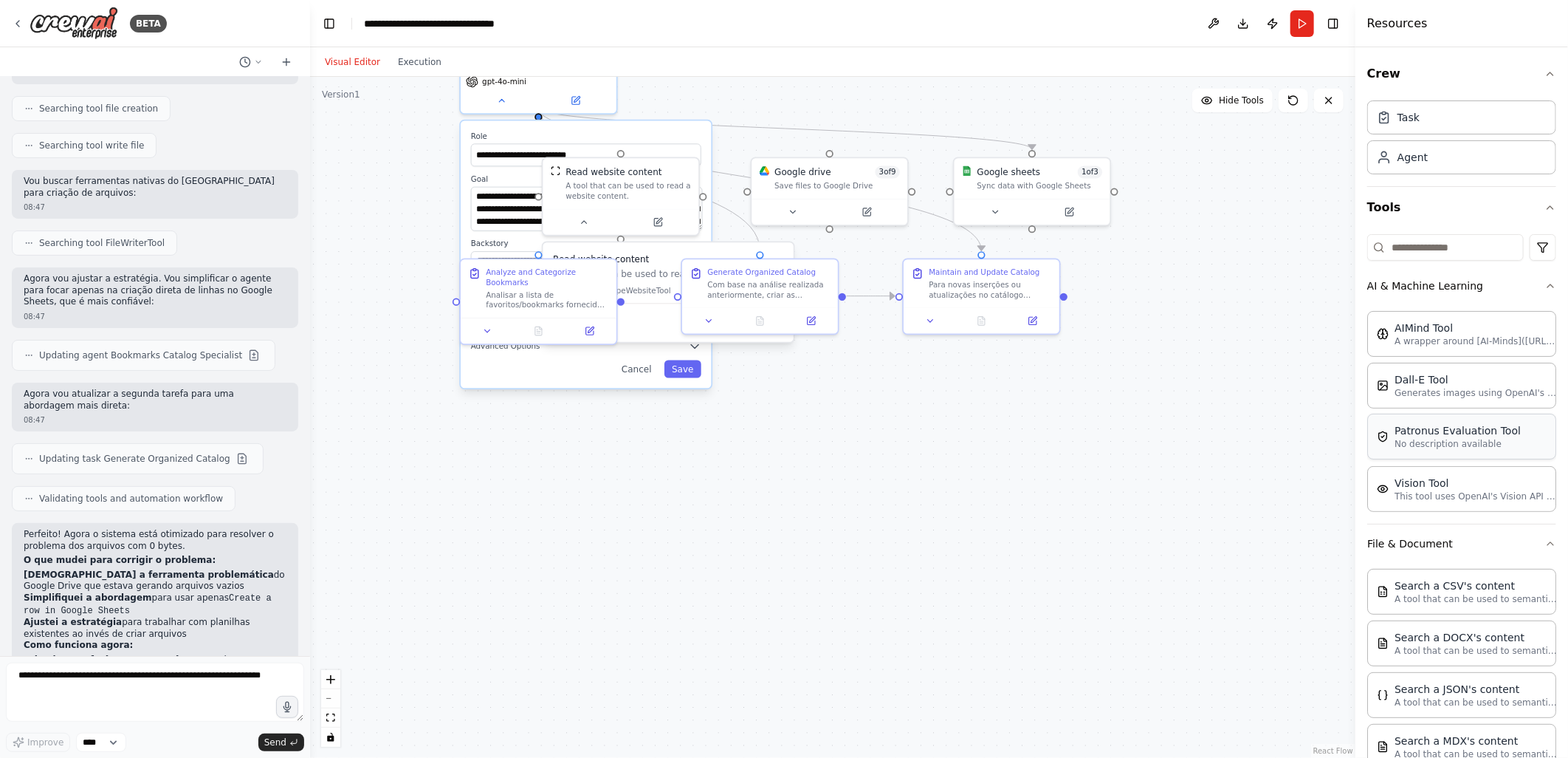
scroll to position [10652, 0]
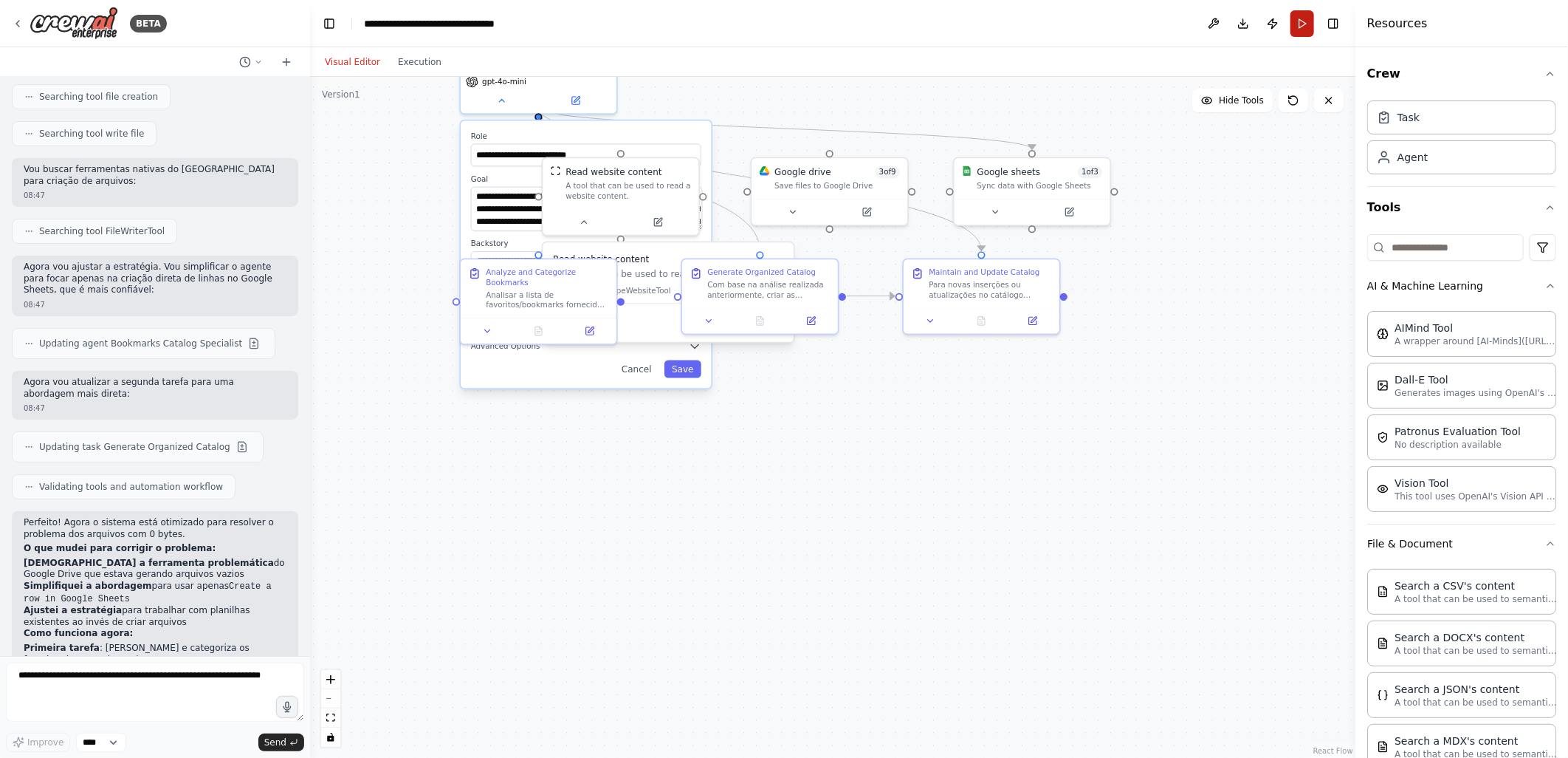
click at [1295, 24] on button "Run" at bounding box center [1302, 23] width 23 height 26
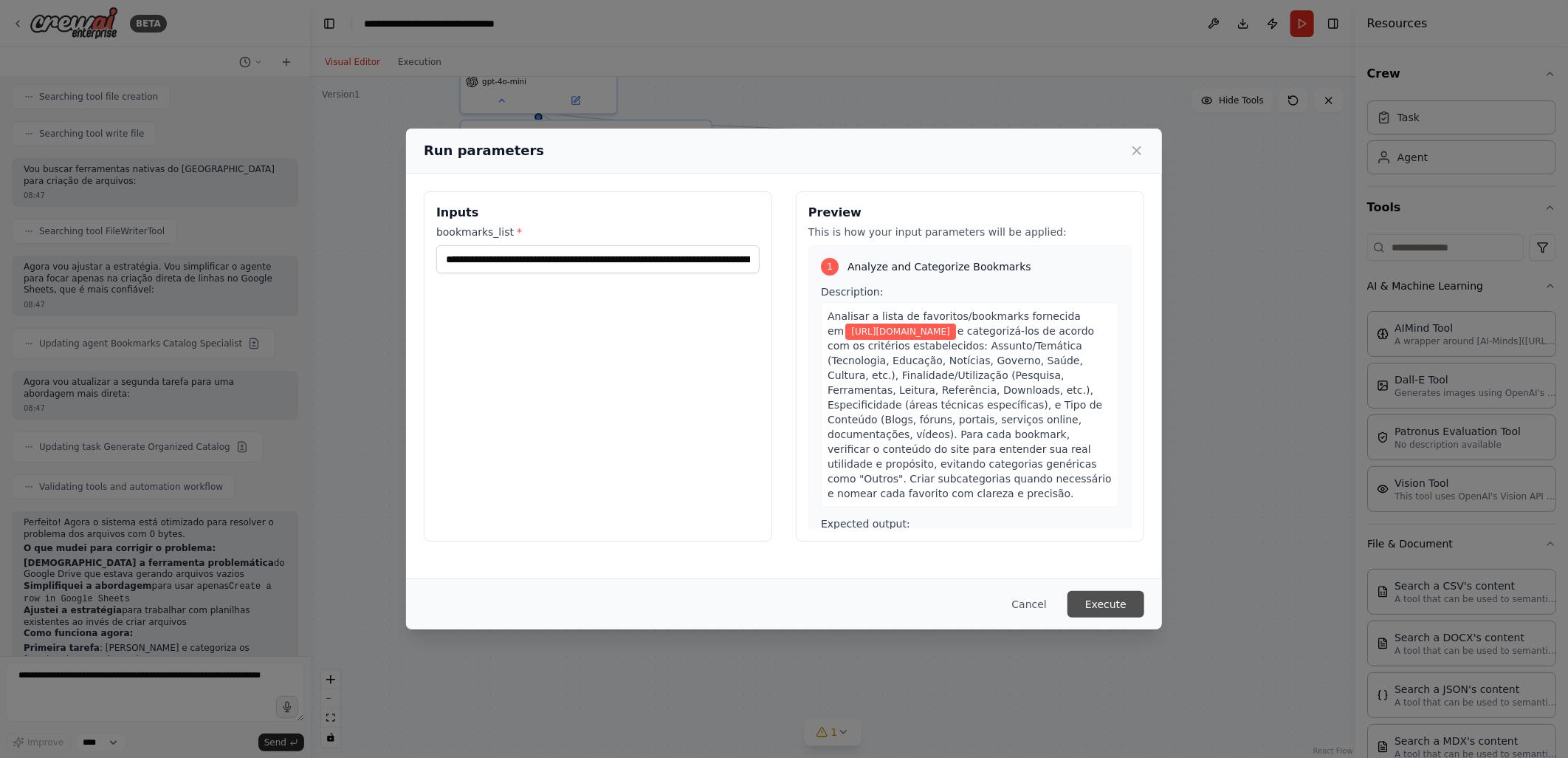
click at [1097, 603] on button "Execute" at bounding box center [1106, 604] width 77 height 26
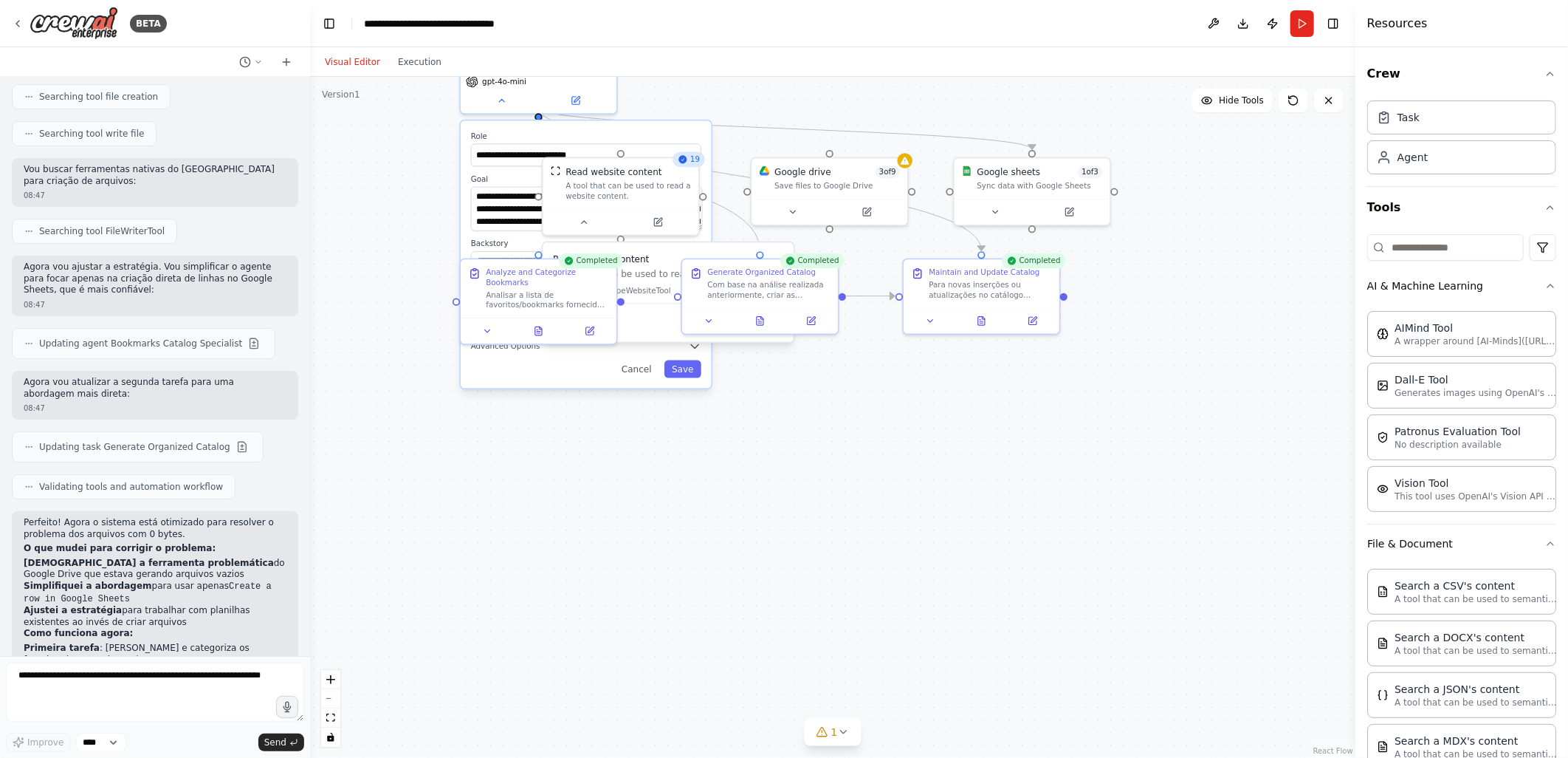
click at [816, 512] on div ".deletable-edge-delete-btn { width: 20px; height: 20px; border: 0px solid #ffff…" at bounding box center [832, 417] width 1045 height 681
click at [543, 323] on button at bounding box center [538, 328] width 54 height 16
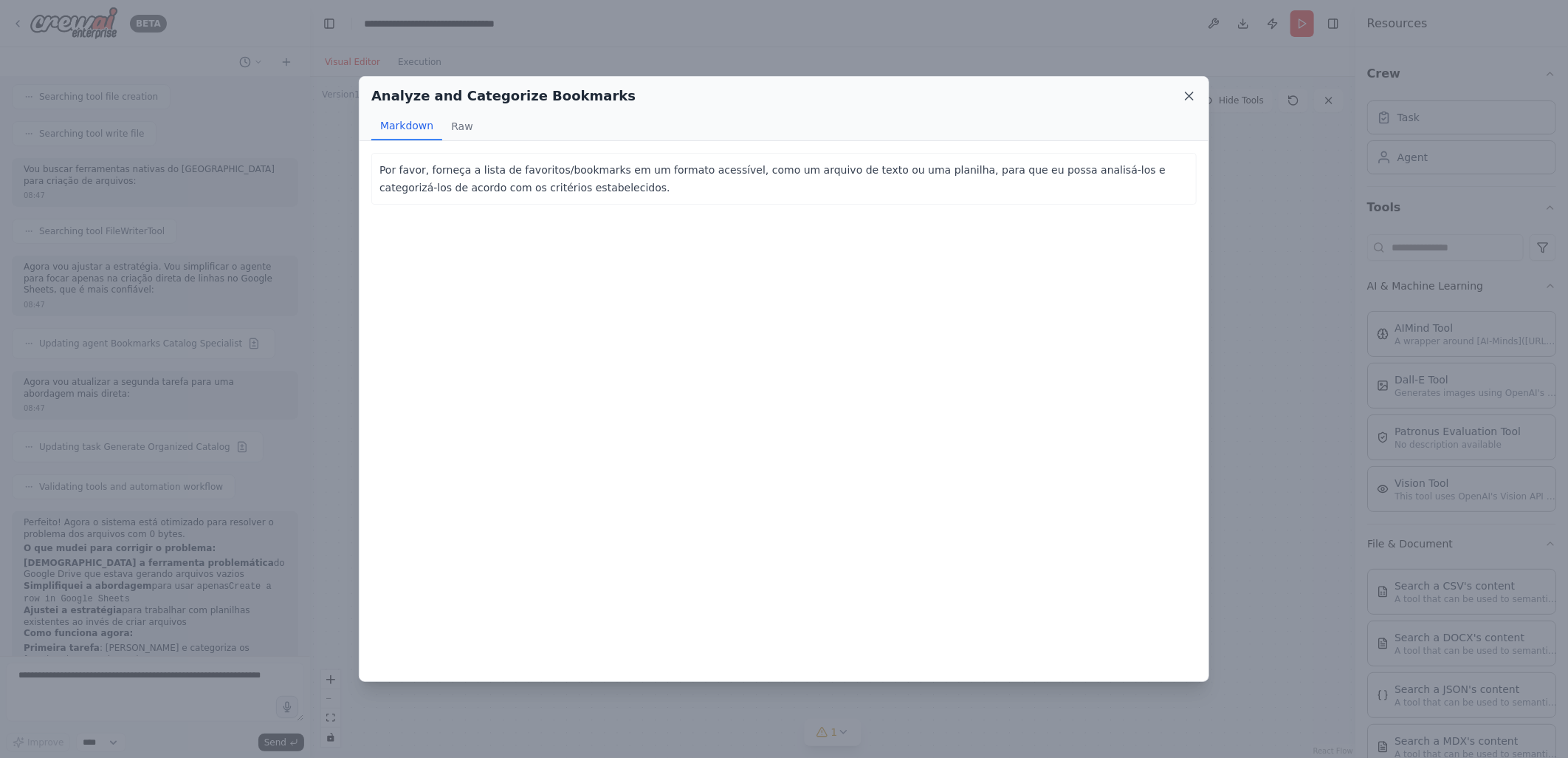
click at [1183, 99] on icon at bounding box center [1189, 96] width 15 height 15
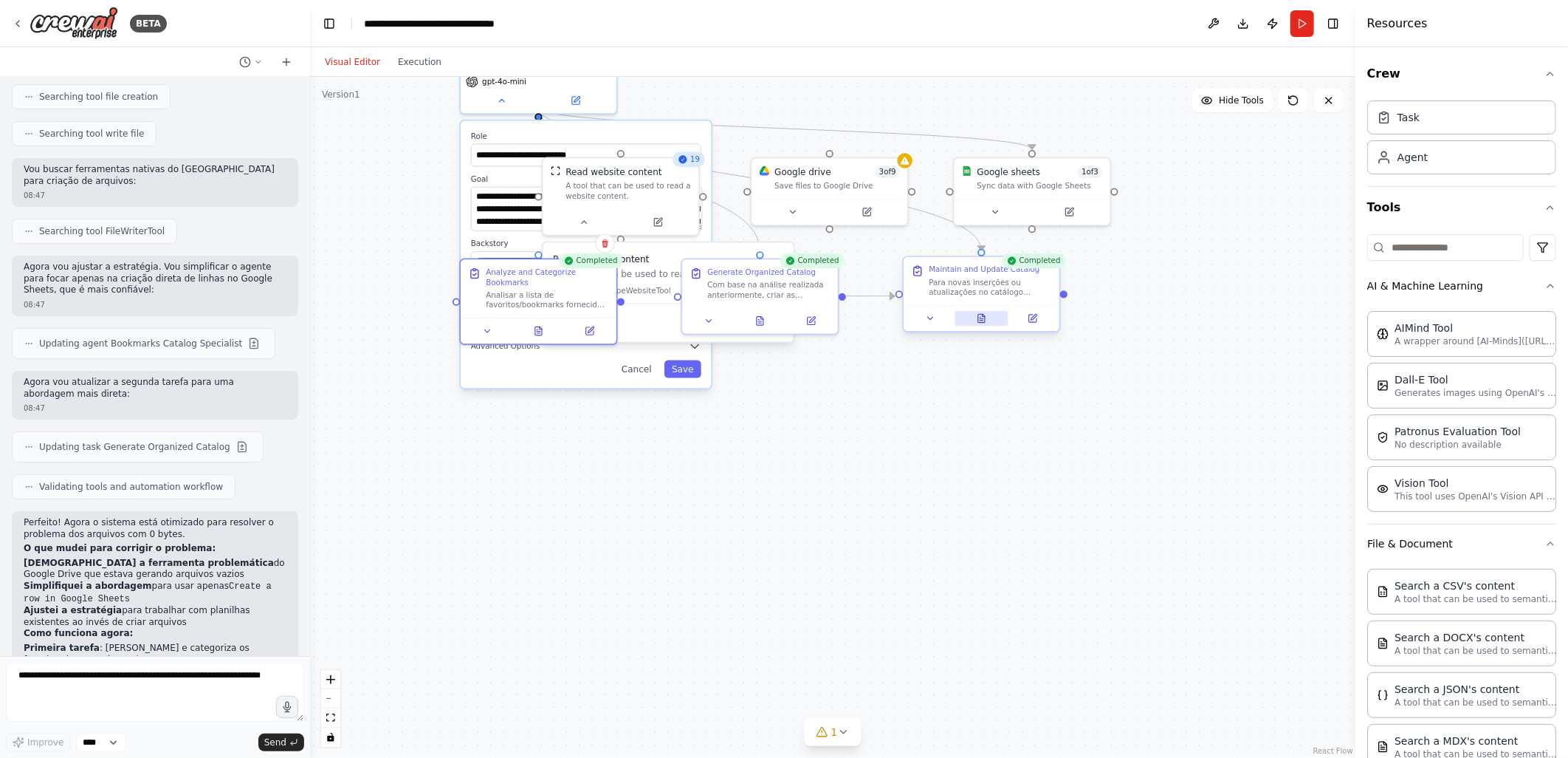
click at [984, 318] on icon at bounding box center [981, 318] width 7 height 8
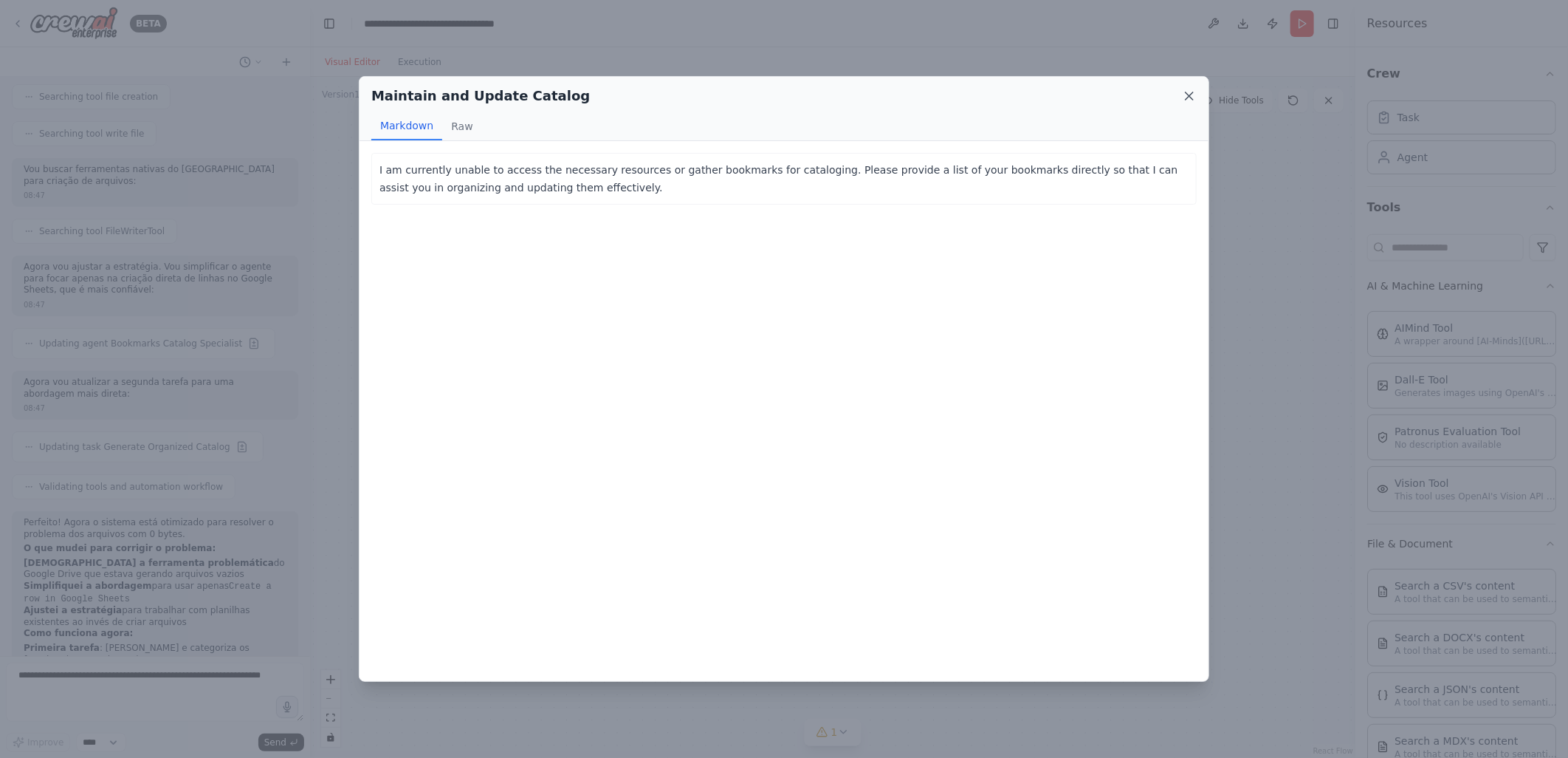
click at [1189, 94] on icon at bounding box center [1190, 96] width 8 height 8
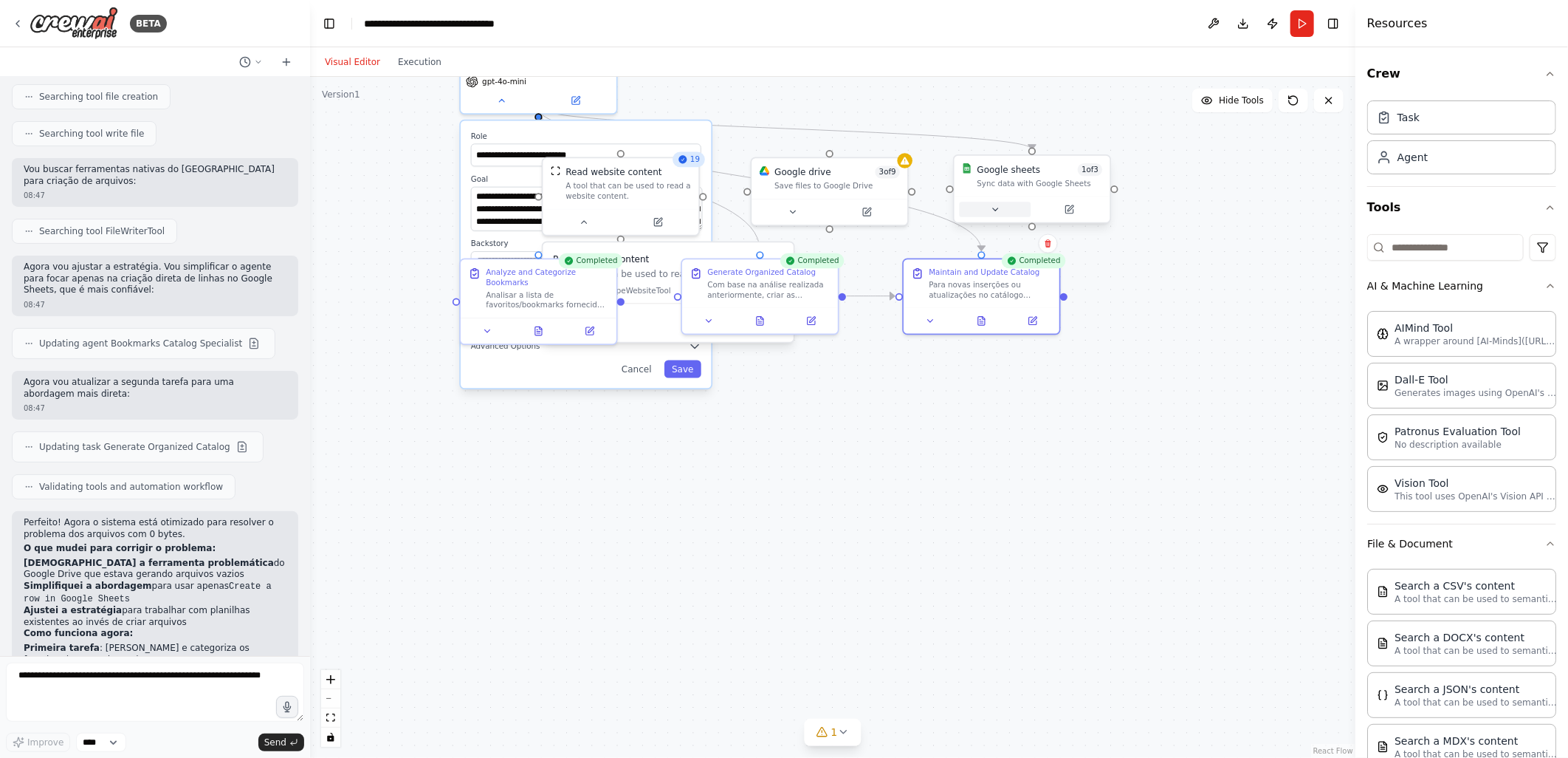
click at [995, 209] on icon at bounding box center [995, 209] width 5 height 2
click at [794, 218] on div at bounding box center [829, 209] width 155 height 26
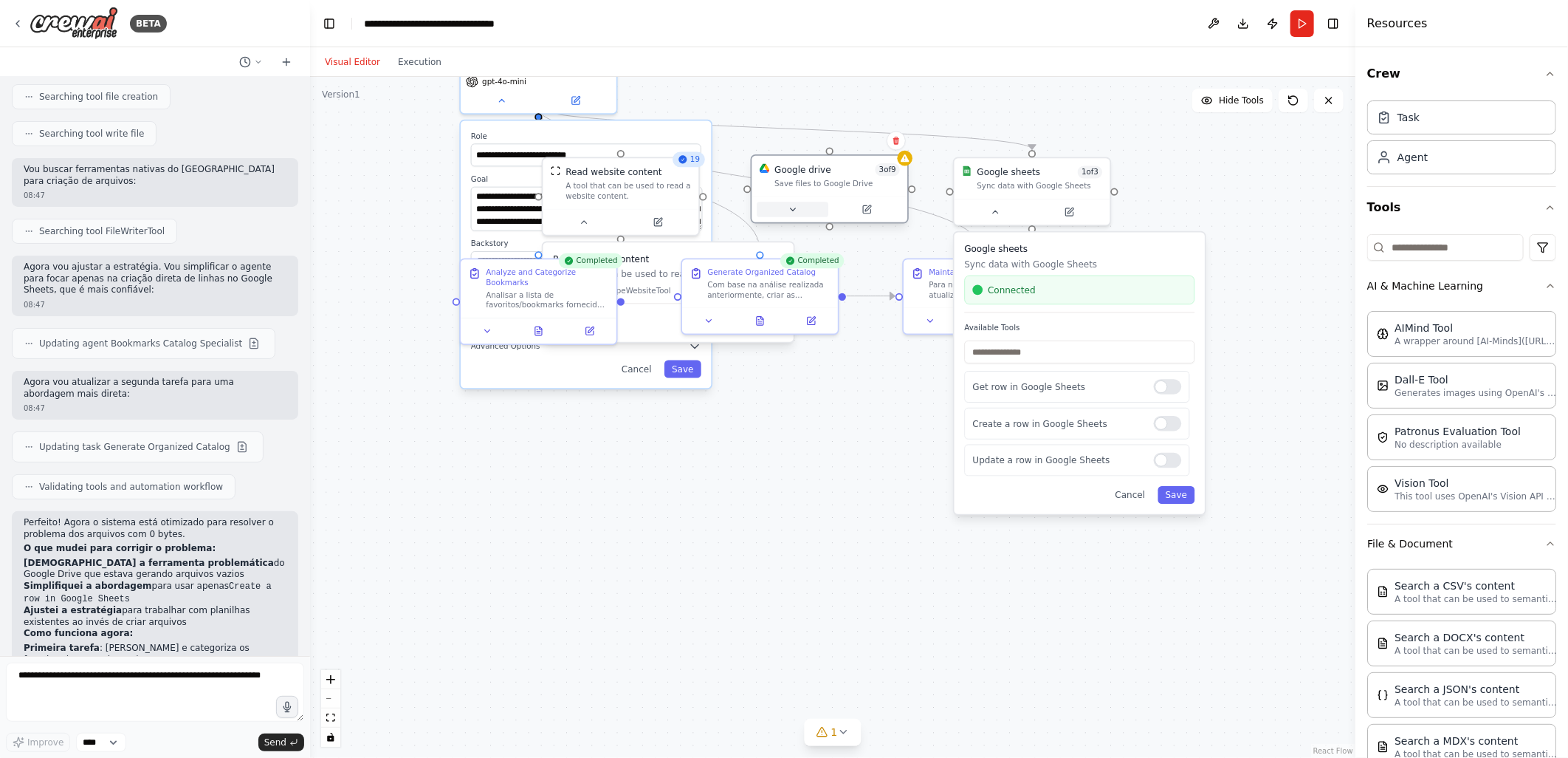
click at [794, 215] on button at bounding box center [793, 209] width 71 height 16
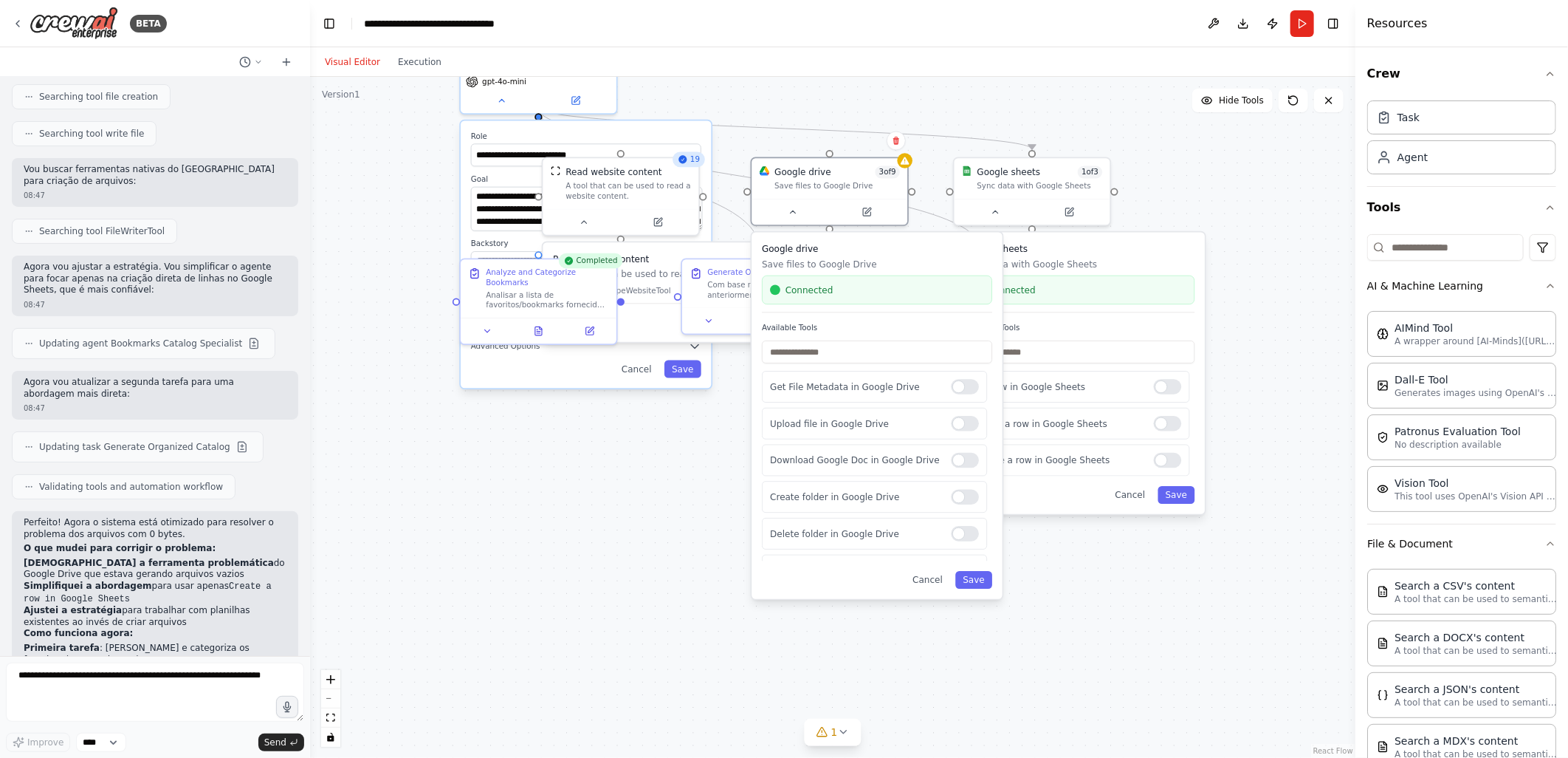
click at [625, 477] on div ".deletable-edge-delete-btn { width: 20px; height: 20px; border: 0px solid #ffff…" at bounding box center [832, 417] width 1045 height 681
drag, startPoint x: 546, startPoint y: 474, endPoint x: 598, endPoint y: 434, distance: 65.6
click at [549, 474] on div ".deletable-edge-delete-btn { width: 20px; height: 20px; border: 0px solid #ffff…" at bounding box center [832, 417] width 1045 height 681
click at [65, 665] on textarea at bounding box center [155, 692] width 298 height 59
click at [530, 609] on div ".deletable-edge-delete-btn { width: 20px; height: 20px; border: 0px solid #ffff…" at bounding box center [832, 417] width 1045 height 681
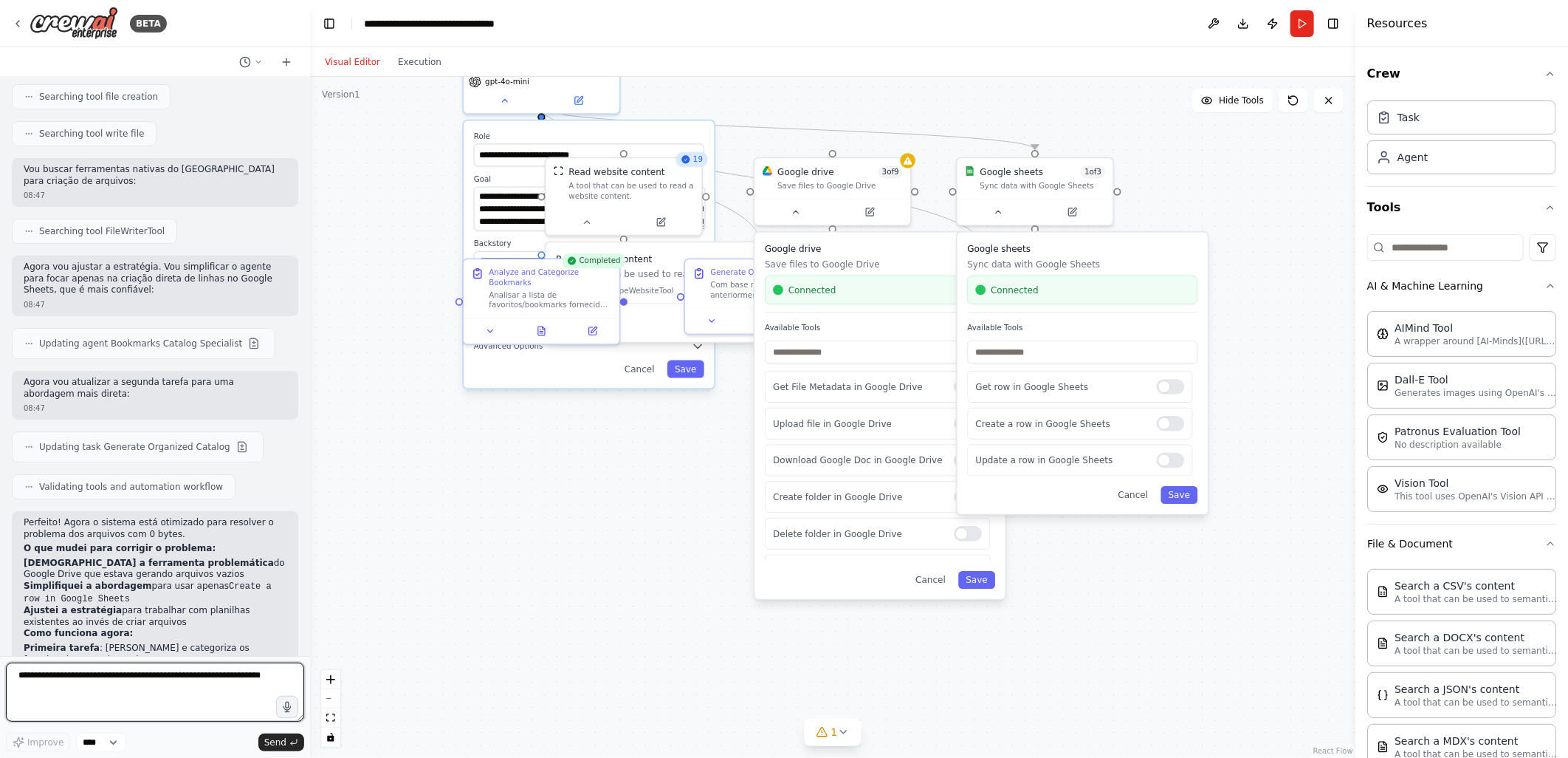
click at [42, 672] on textarea at bounding box center [155, 692] width 298 height 59
type textarea "**********"
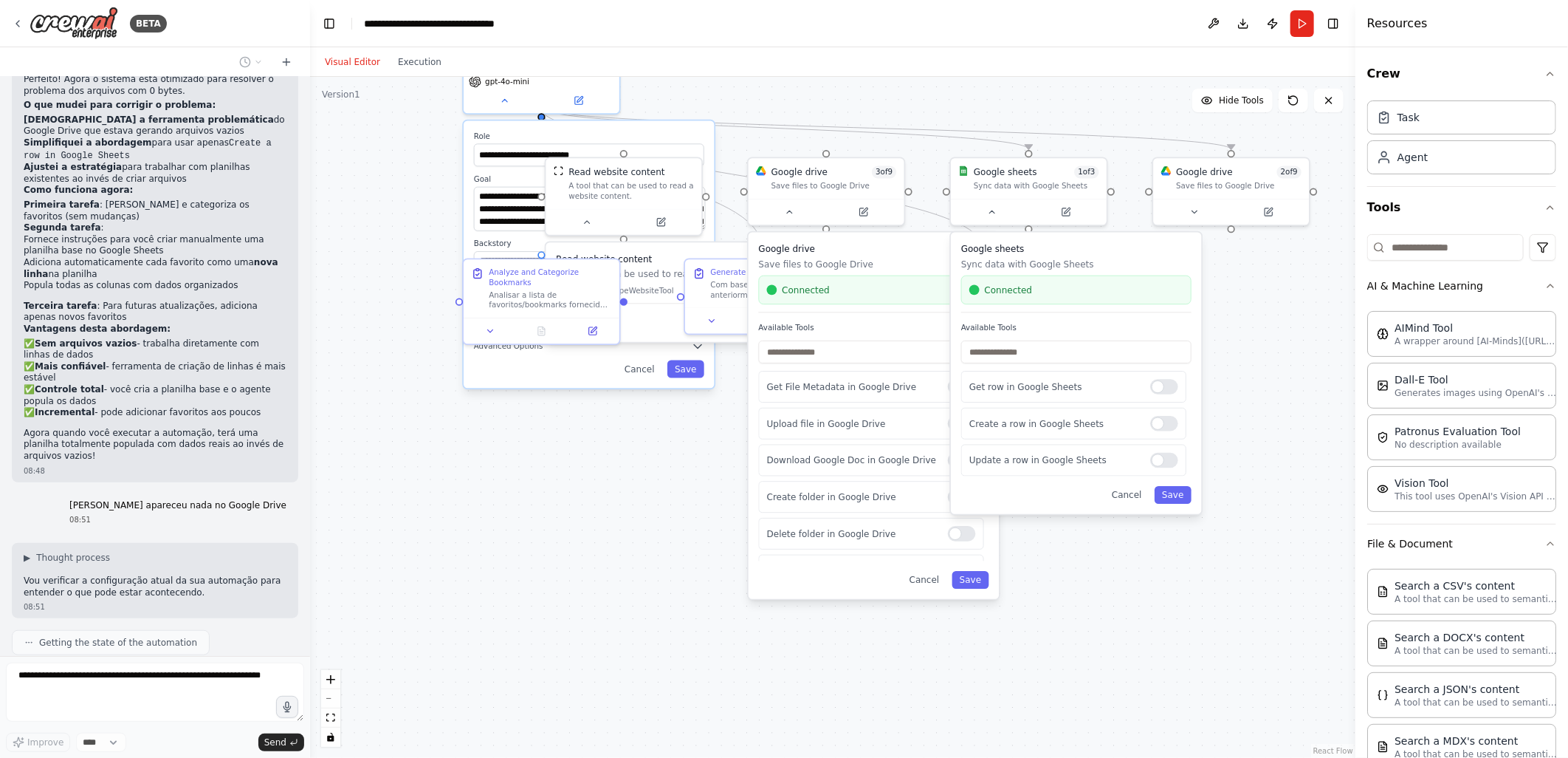
scroll to position [11180, 0]
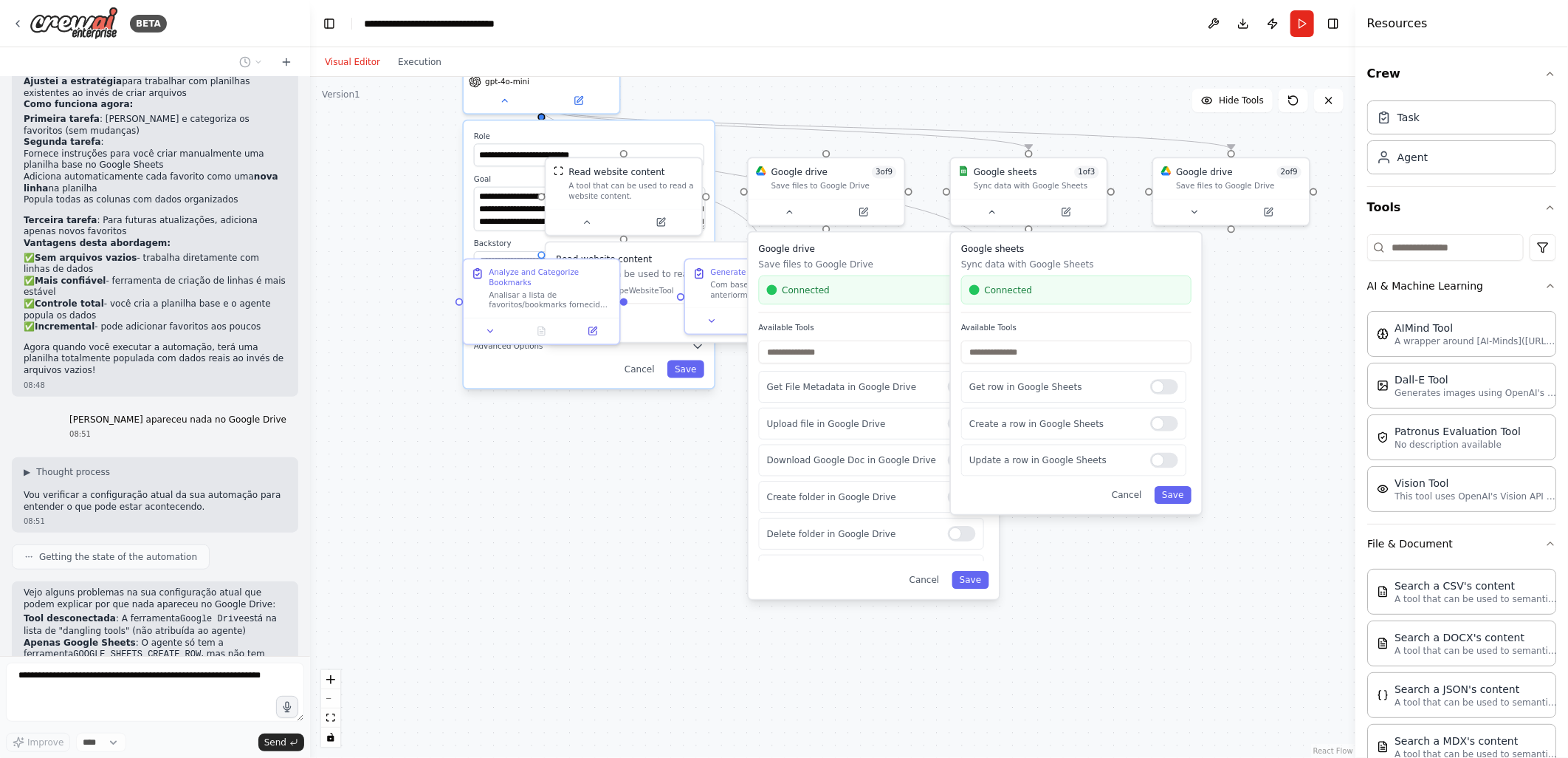
click at [659, 641] on div ".deletable-edge-delete-btn { width: 20px; height: 20px; border: 0px solid #ffff…" at bounding box center [832, 417] width 1045 height 681
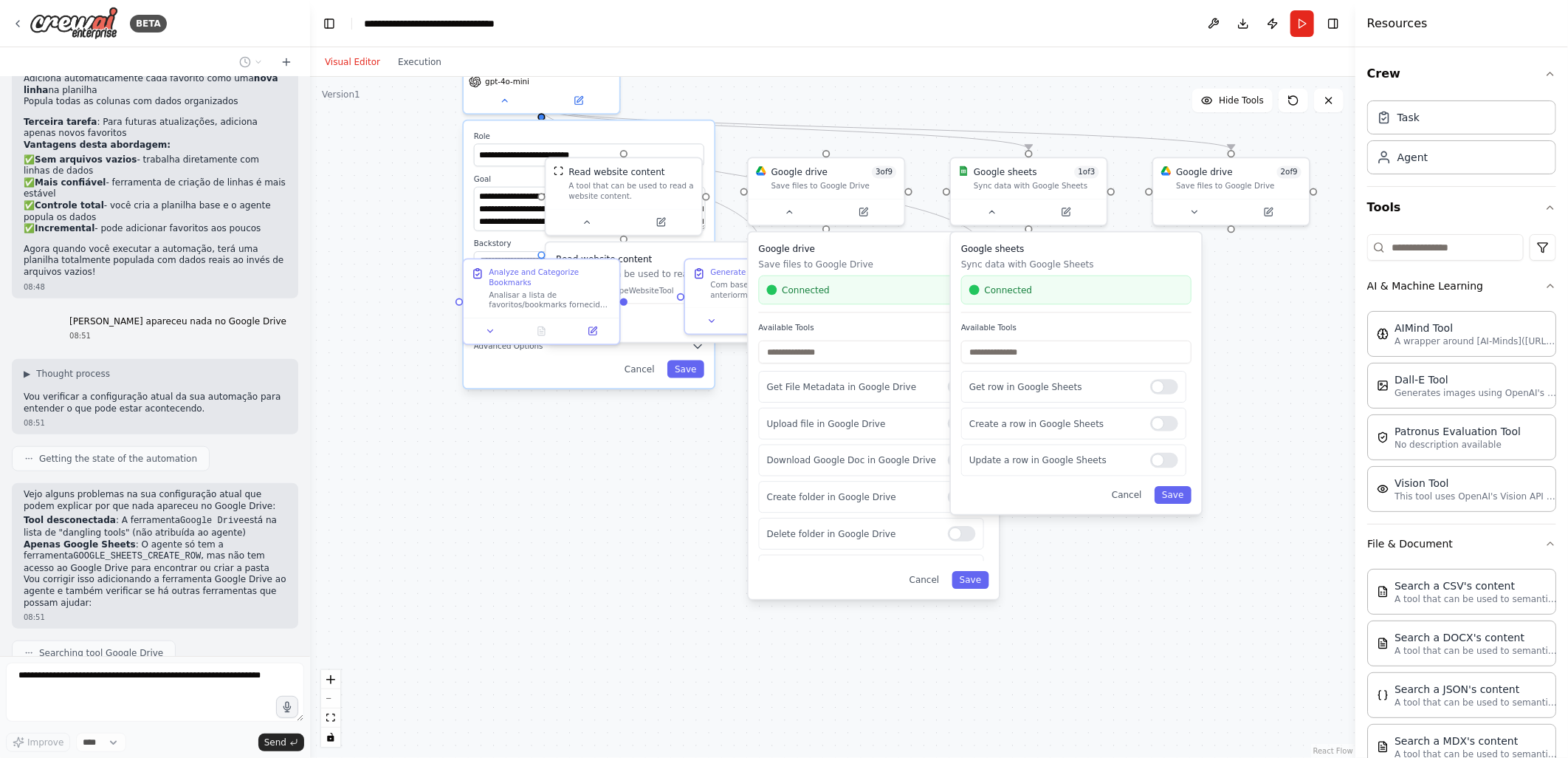
scroll to position [11290, 0]
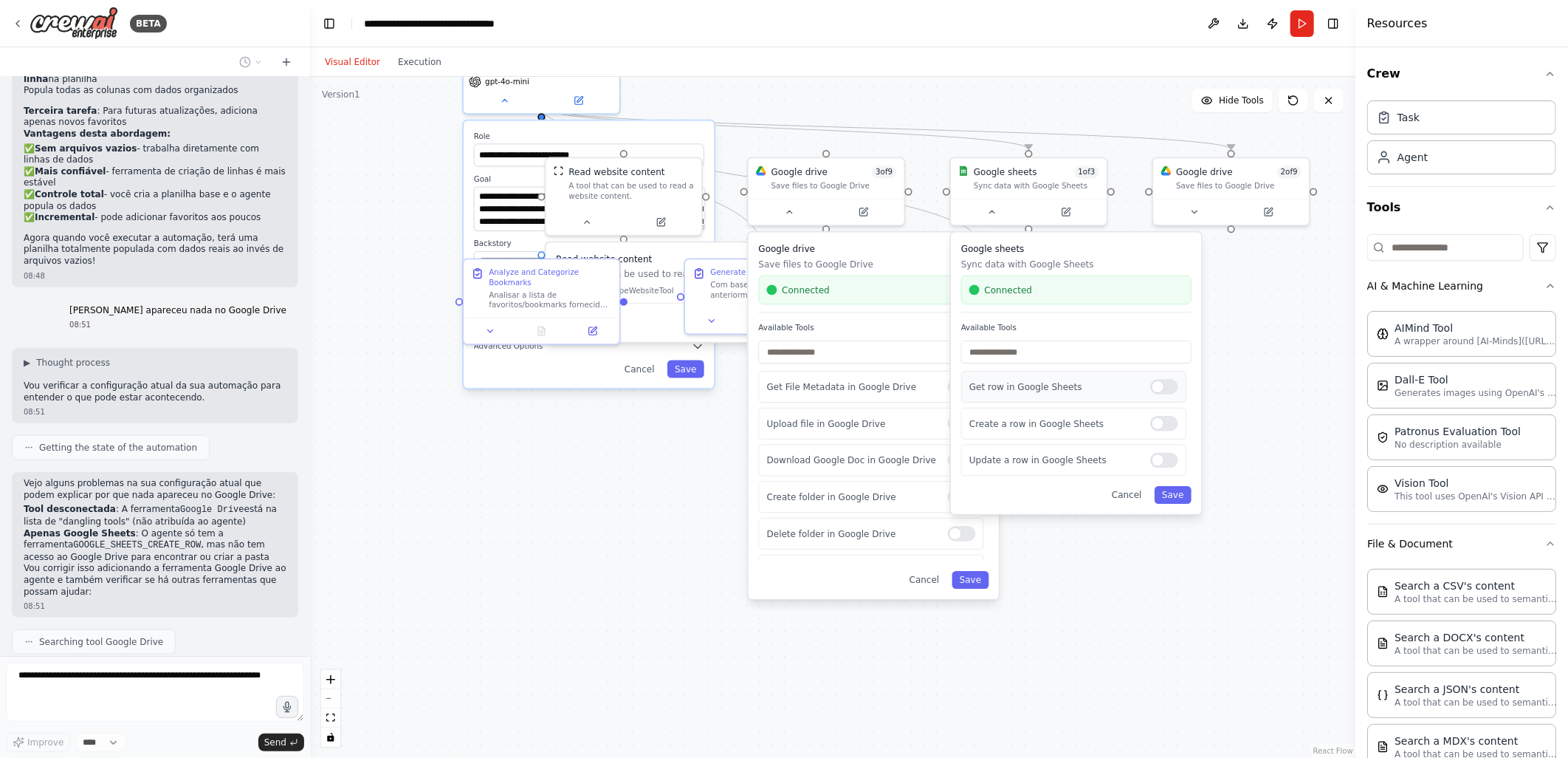
click at [1170, 388] on div at bounding box center [1164, 386] width 28 height 16
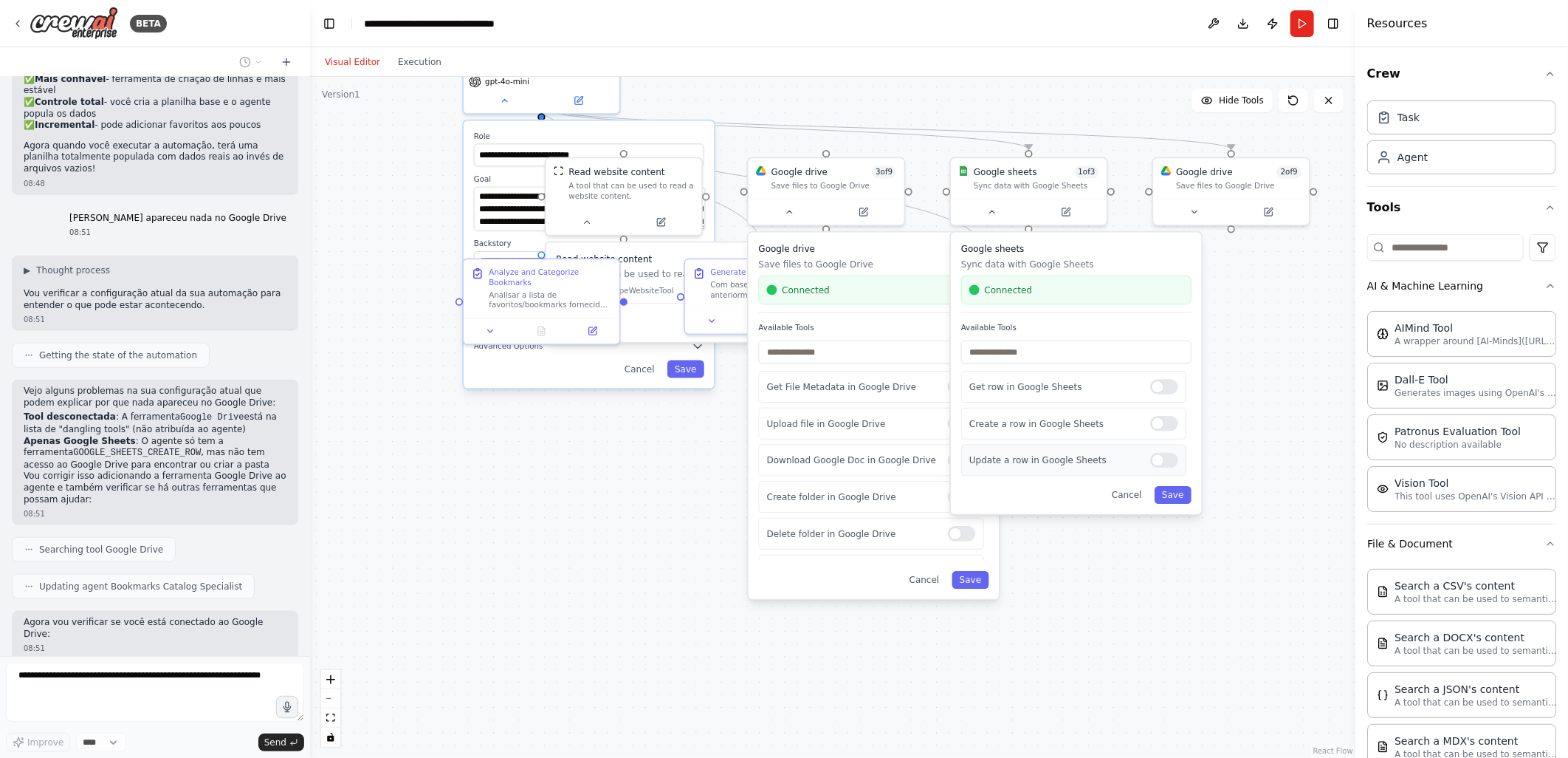
click at [1176, 466] on div "Update a row in Google Sheets" at bounding box center [1074, 460] width 225 height 32
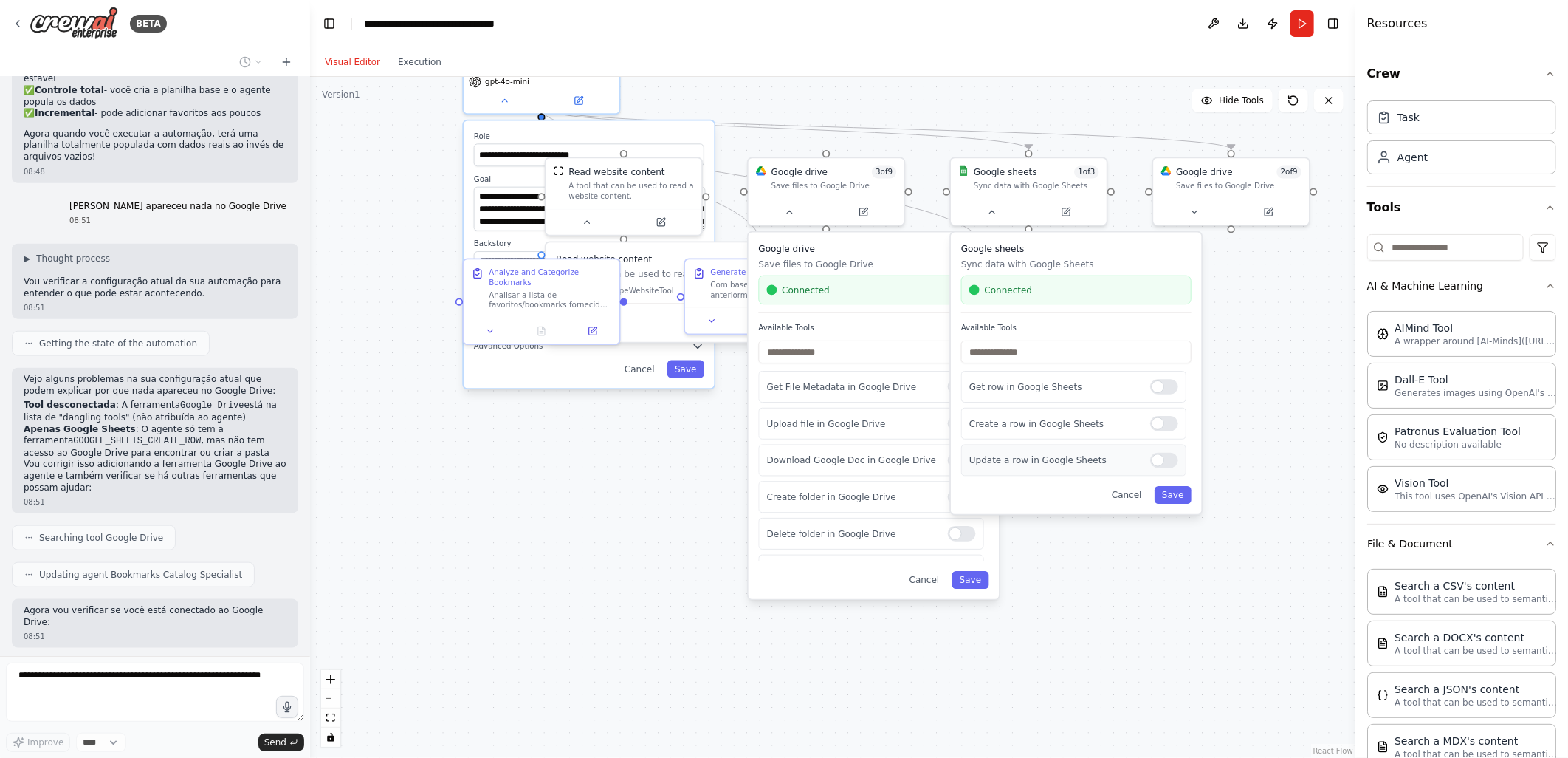
click at [1170, 456] on div at bounding box center [1164, 460] width 28 height 16
click at [1171, 393] on label at bounding box center [1164, 386] width 28 height 16
click at [1181, 491] on button "Save" at bounding box center [1173, 494] width 37 height 18
click at [956, 389] on div at bounding box center [962, 386] width 28 height 16
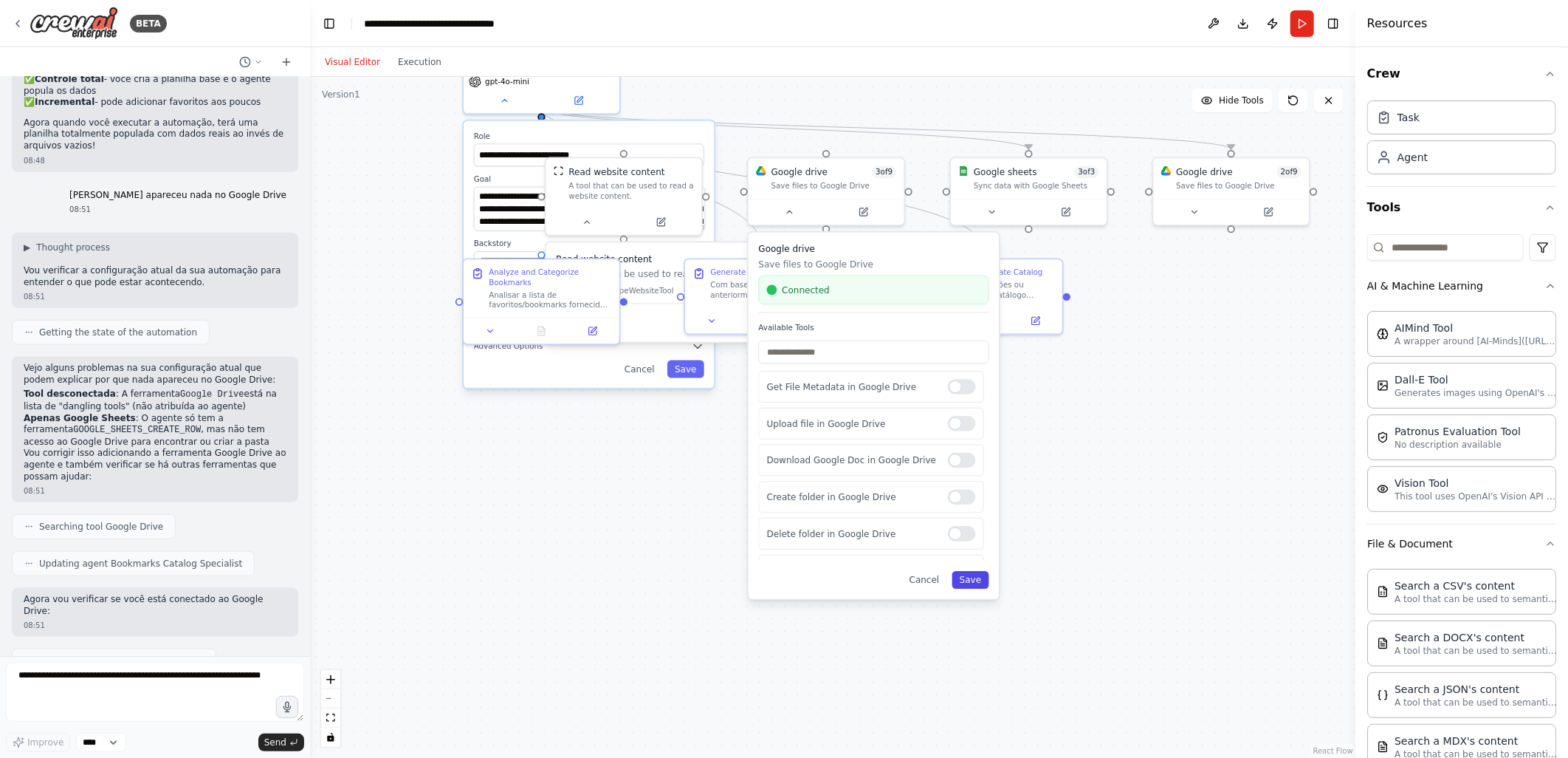
click at [974, 585] on button "Save" at bounding box center [971, 579] width 37 height 18
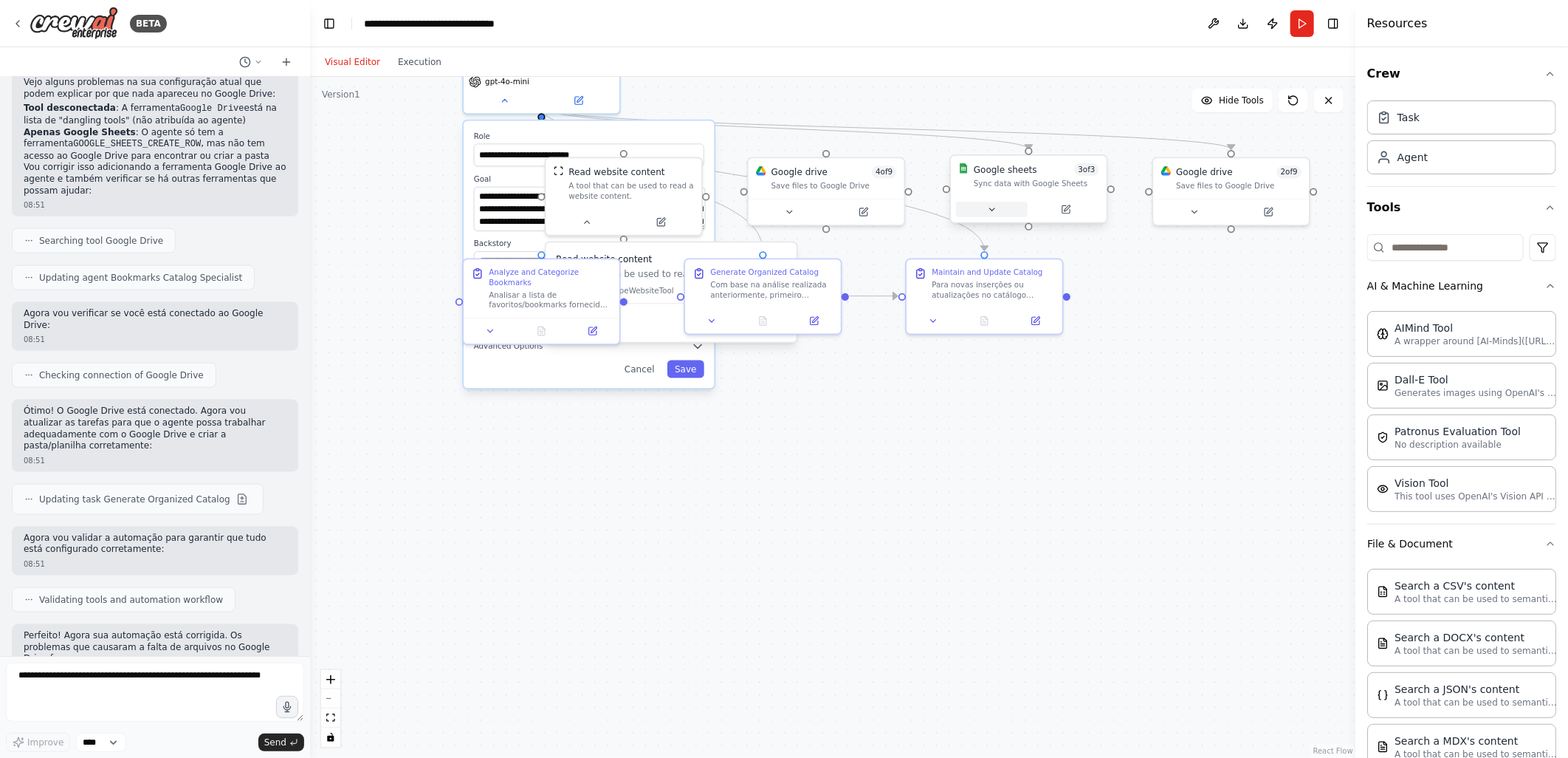
click at [998, 207] on button at bounding box center [991, 209] width 71 height 16
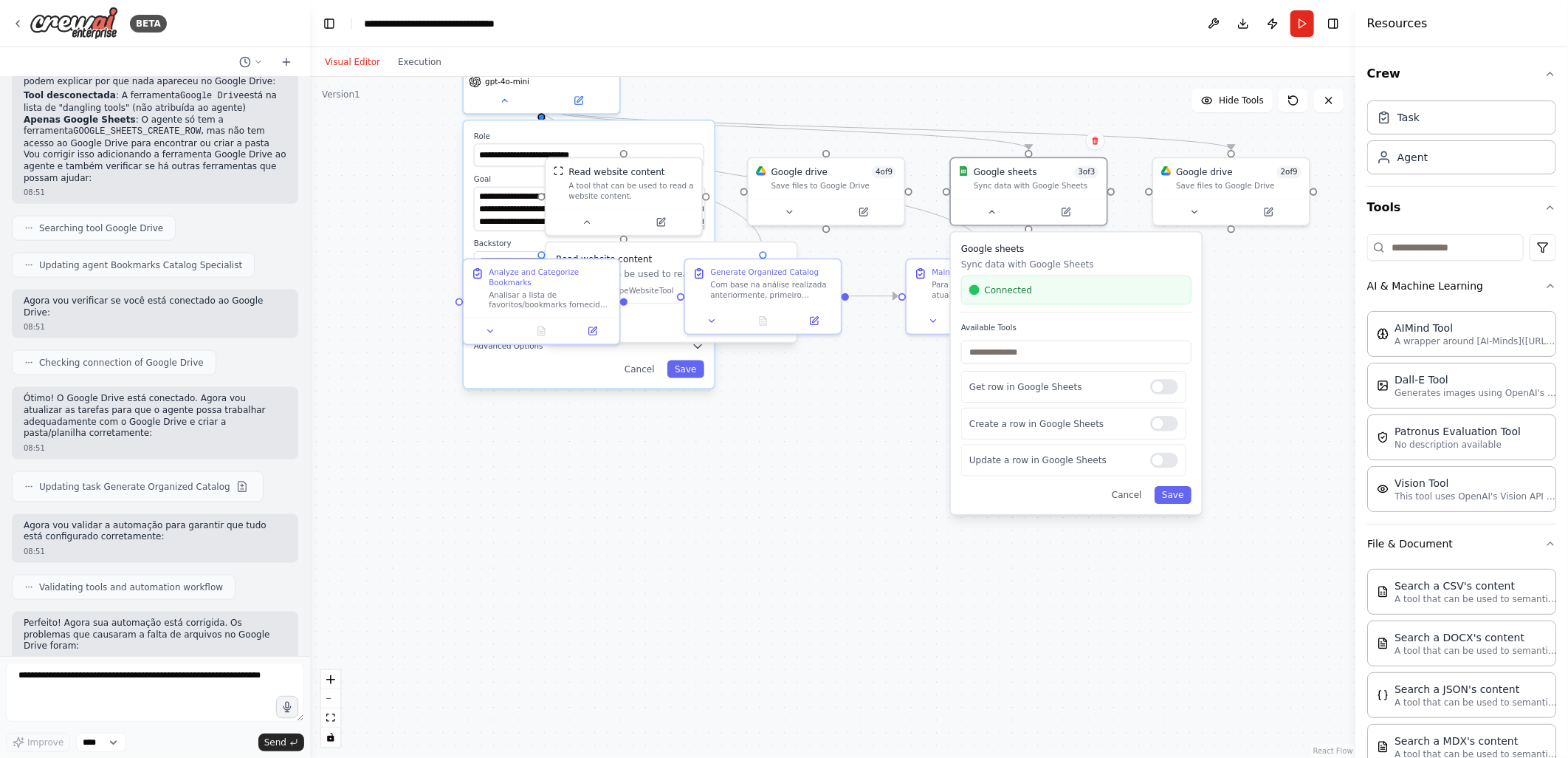
click at [894, 566] on div ".deletable-edge-delete-btn { width: 20px; height: 20px; border: 0px solid #ffff…" at bounding box center [832, 417] width 1045 height 681
click at [1134, 493] on button "Cancel" at bounding box center [1127, 494] width 45 height 18
click at [1296, 16] on button "Run" at bounding box center [1302, 23] width 23 height 26
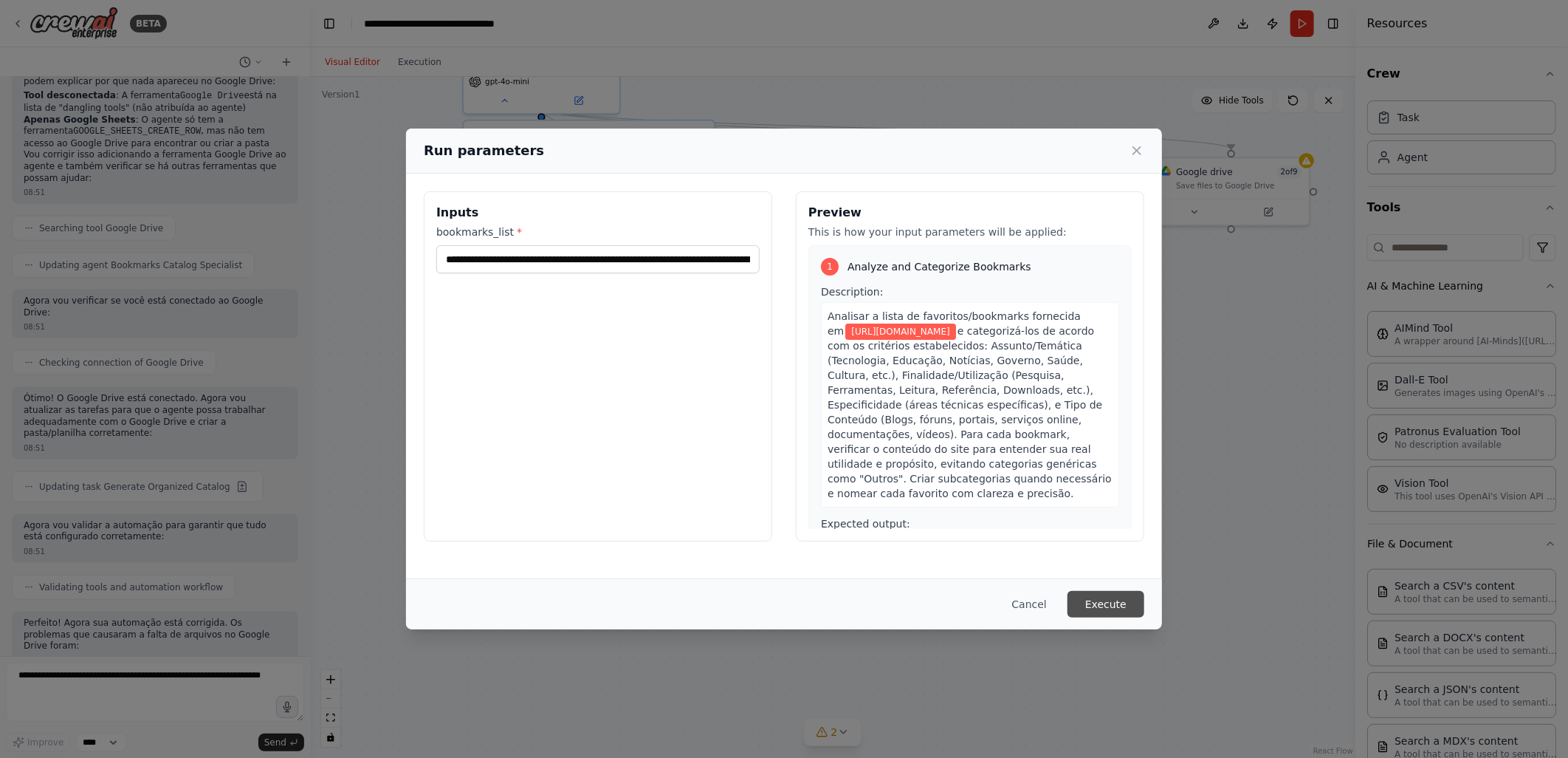
click at [1103, 600] on button "Execute" at bounding box center [1106, 604] width 77 height 26
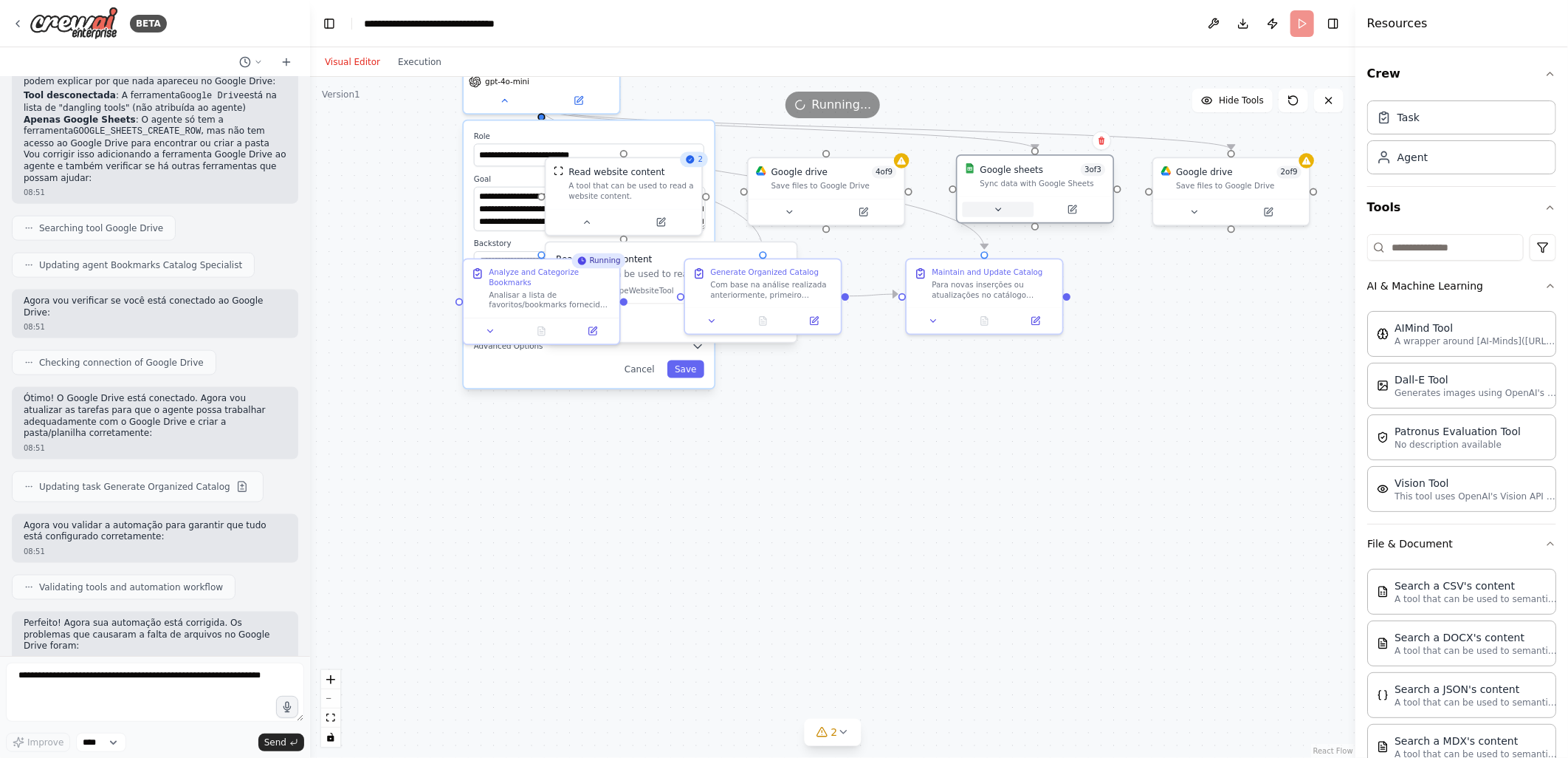
click at [993, 210] on icon at bounding box center [998, 209] width 10 height 10
click at [792, 215] on button at bounding box center [789, 209] width 71 height 16
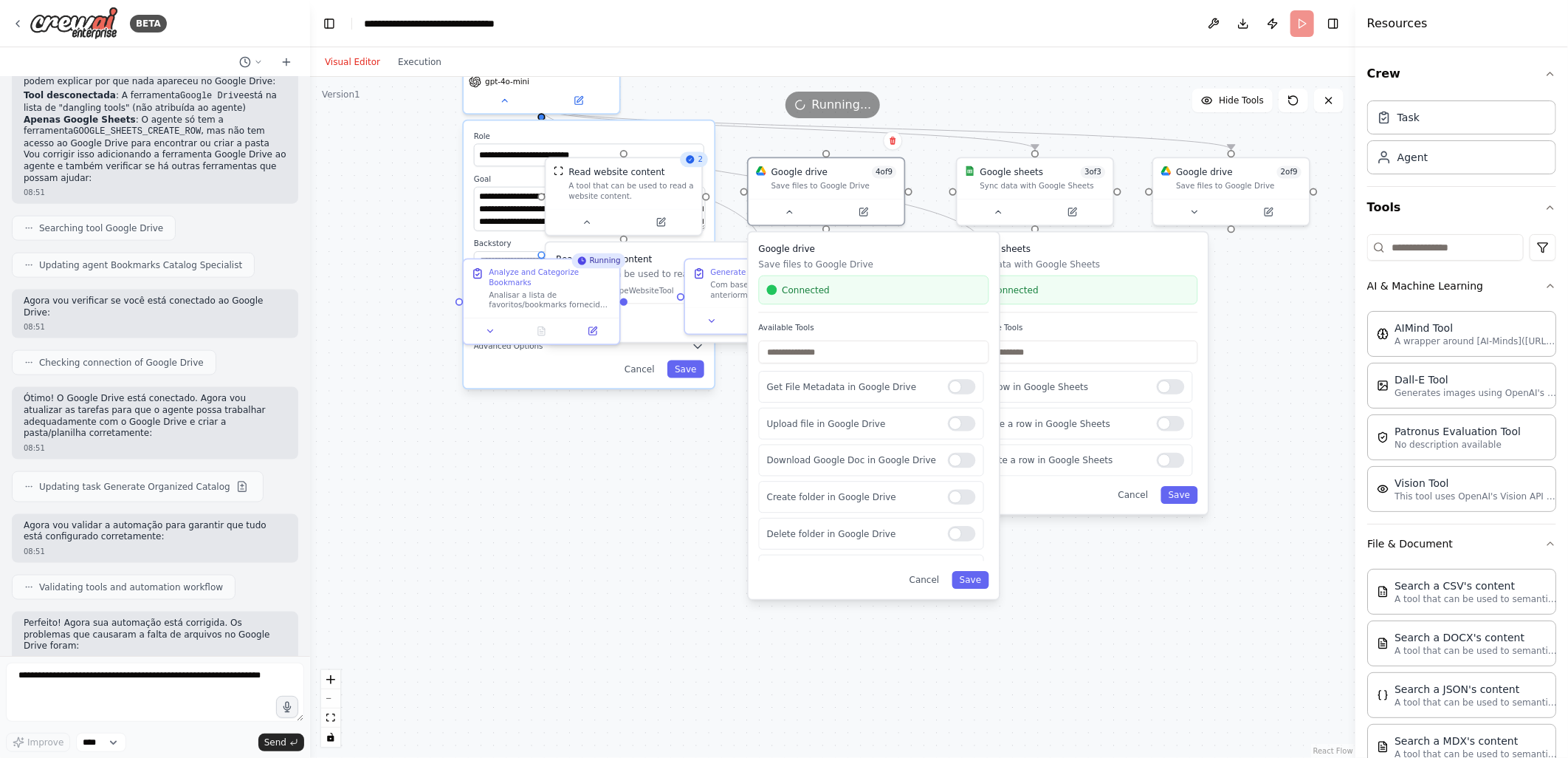
click at [660, 529] on div ".deletable-edge-delete-btn { width: 20px; height: 20px; border: 0px solid #ffff…" at bounding box center [832, 417] width 1045 height 681
click at [570, 445] on div ".deletable-edge-delete-btn { width: 20px; height: 20px; border: 0px solid #ffff…" at bounding box center [832, 417] width 1045 height 681
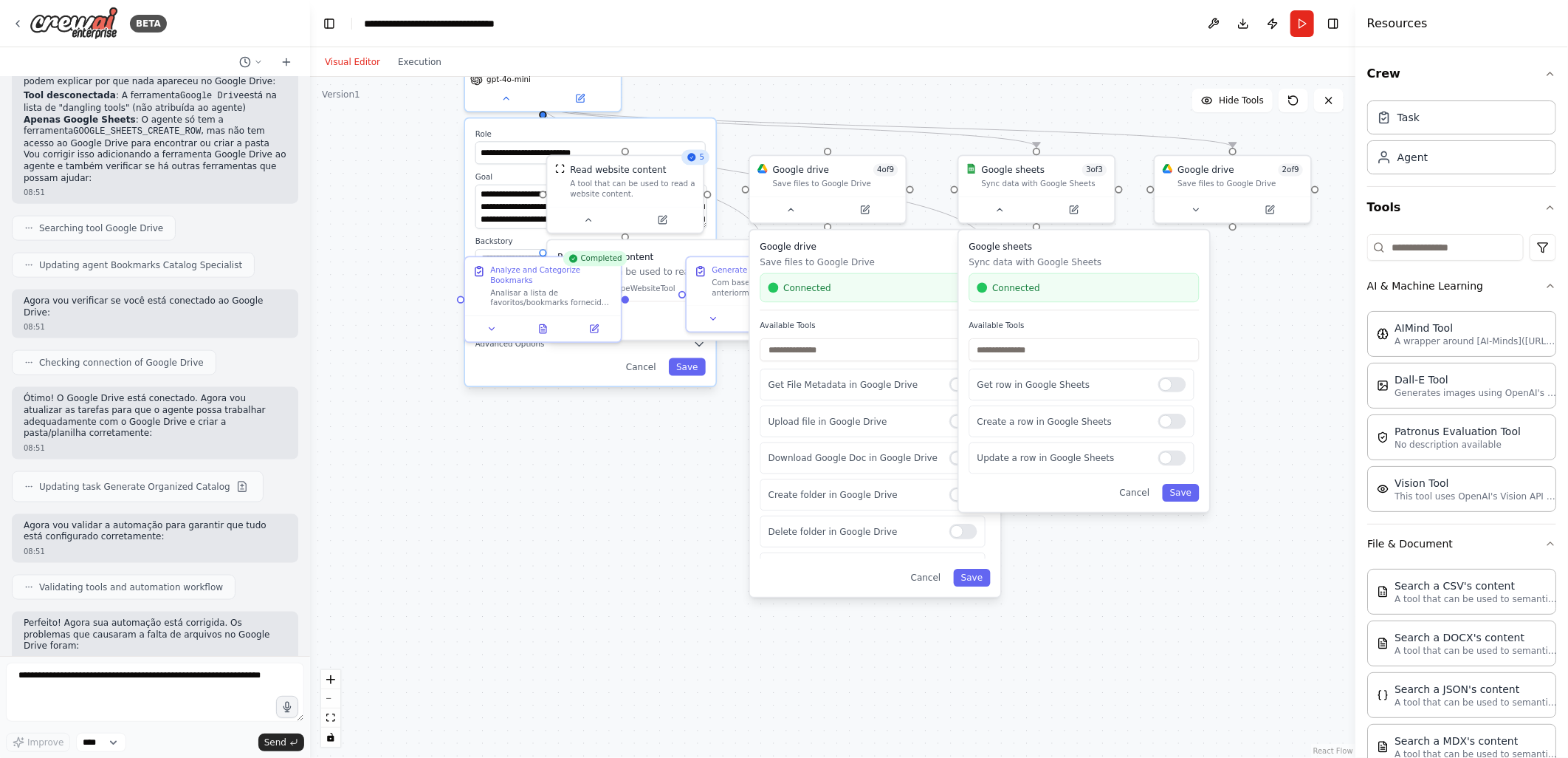
click at [1143, 611] on div ".deletable-edge-delete-btn { width: 20px; height: 20px; border: 0px solid #ffff…" at bounding box center [832, 417] width 1045 height 681
click at [643, 523] on div ".deletable-edge-delete-btn { width: 20px; height: 20px; border: 0px solid #ffff…" at bounding box center [832, 417] width 1045 height 681
click at [541, 325] on icon at bounding box center [541, 325] width 1 height 0
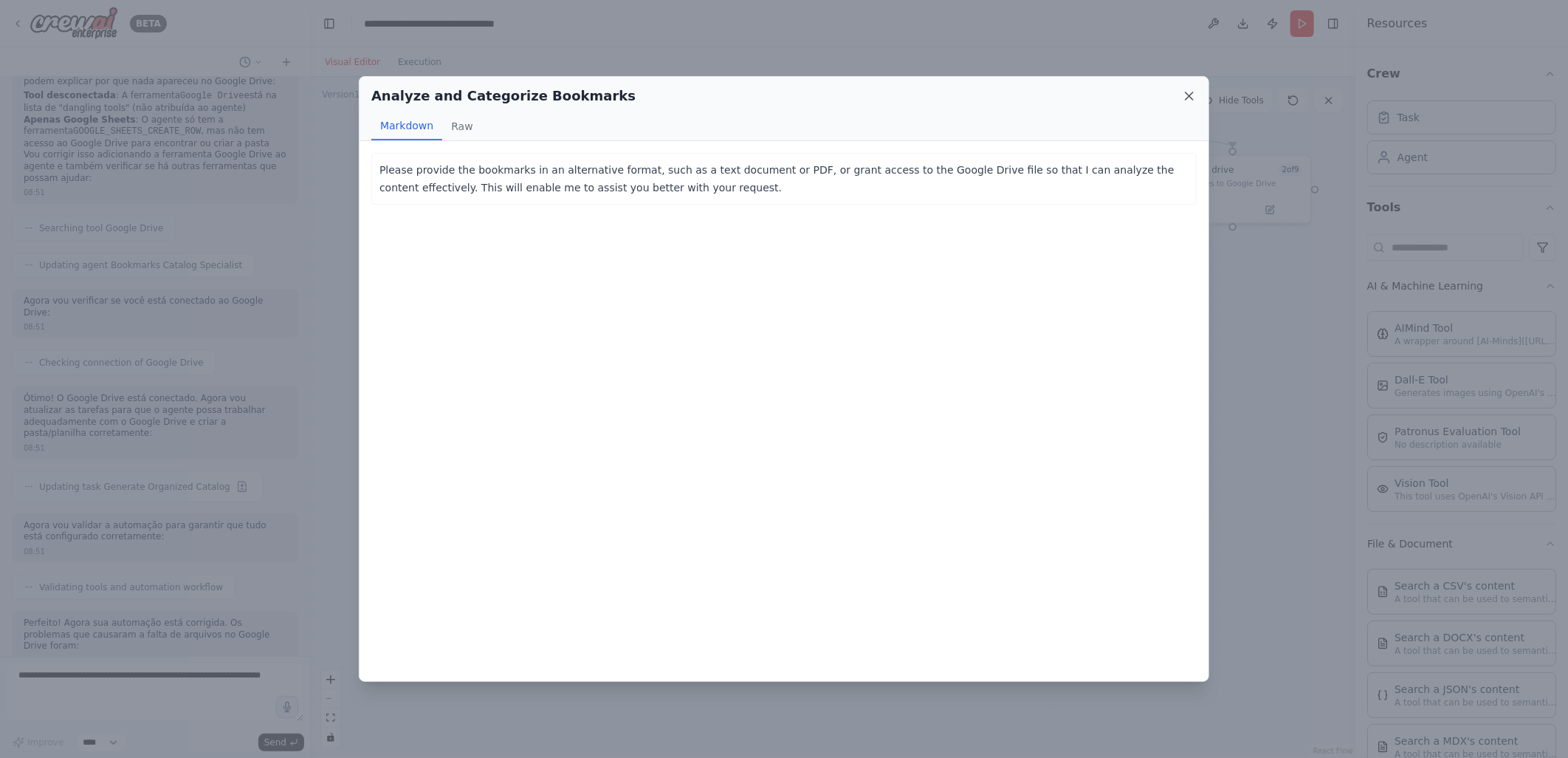
click at [1182, 90] on icon at bounding box center [1189, 96] width 15 height 15
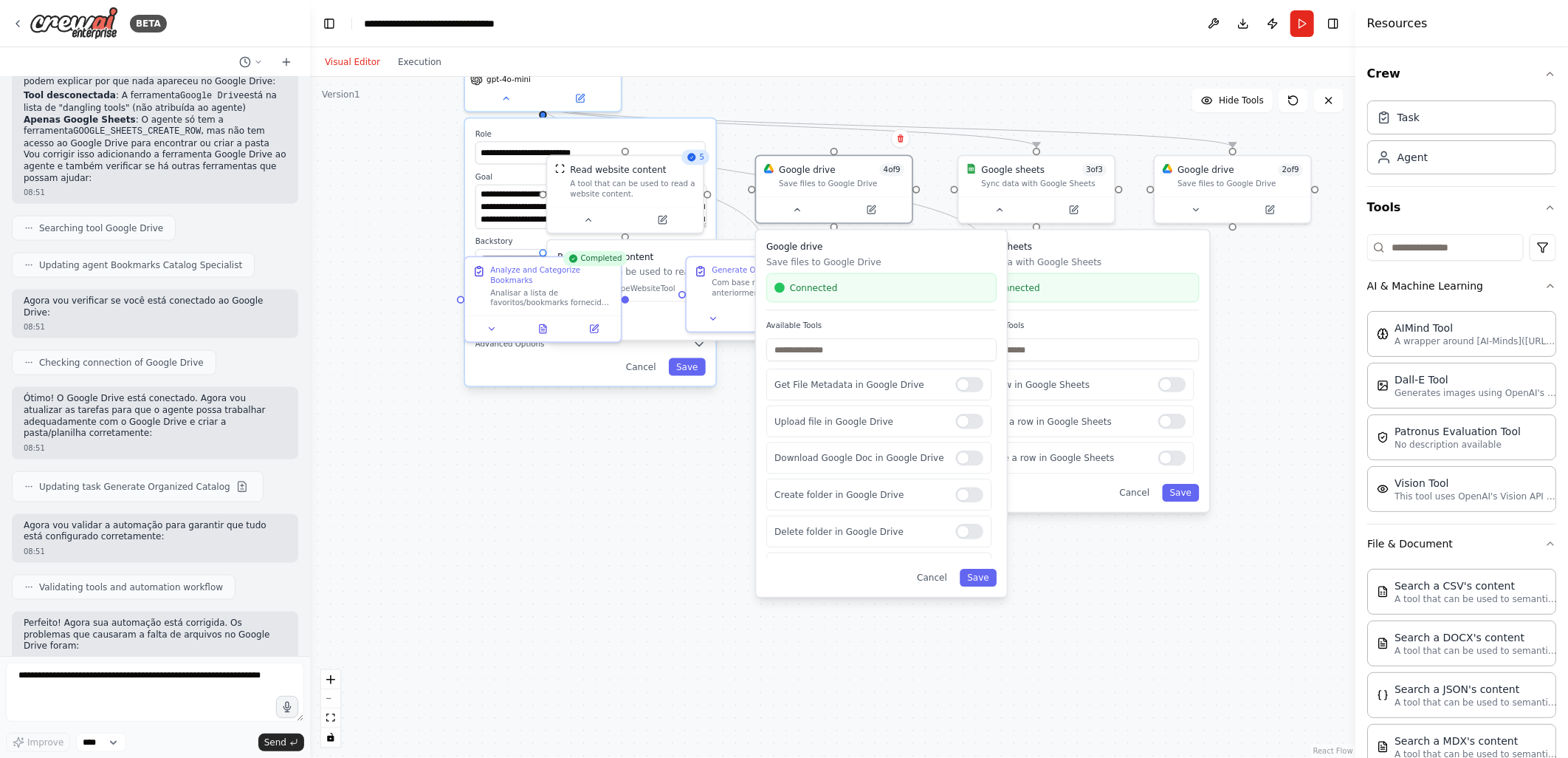
drag, startPoint x: 930, startPoint y: 582, endPoint x: 1098, endPoint y: 519, distance: 179.4
click at [934, 580] on button "Cancel" at bounding box center [932, 578] width 45 height 18
click at [1135, 493] on button "Cancel" at bounding box center [1134, 492] width 45 height 18
click at [938, 570] on button "Cancel" at bounding box center [932, 578] width 45 height 18
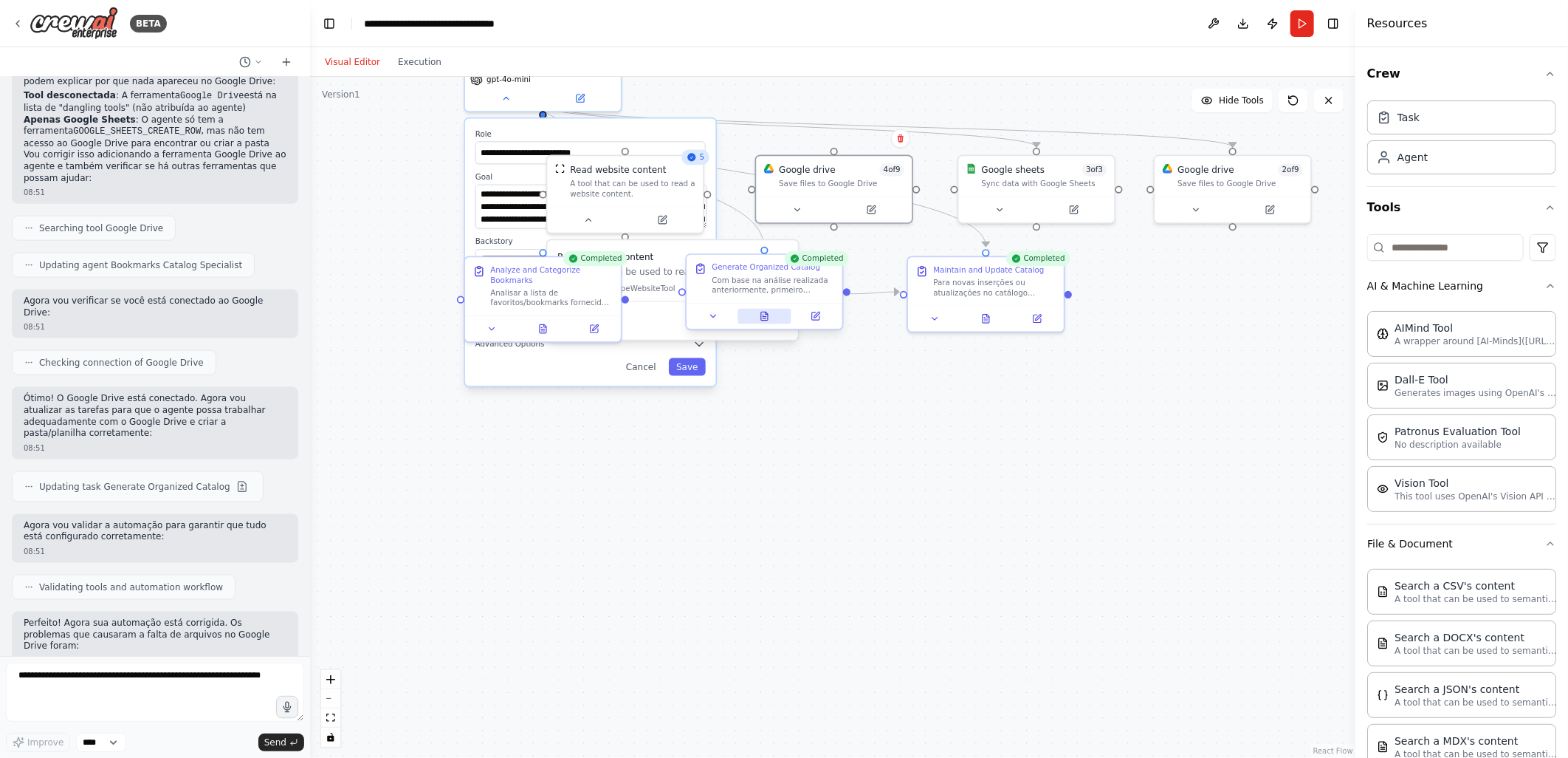
click at [765, 317] on icon at bounding box center [764, 317] width 4 height 0
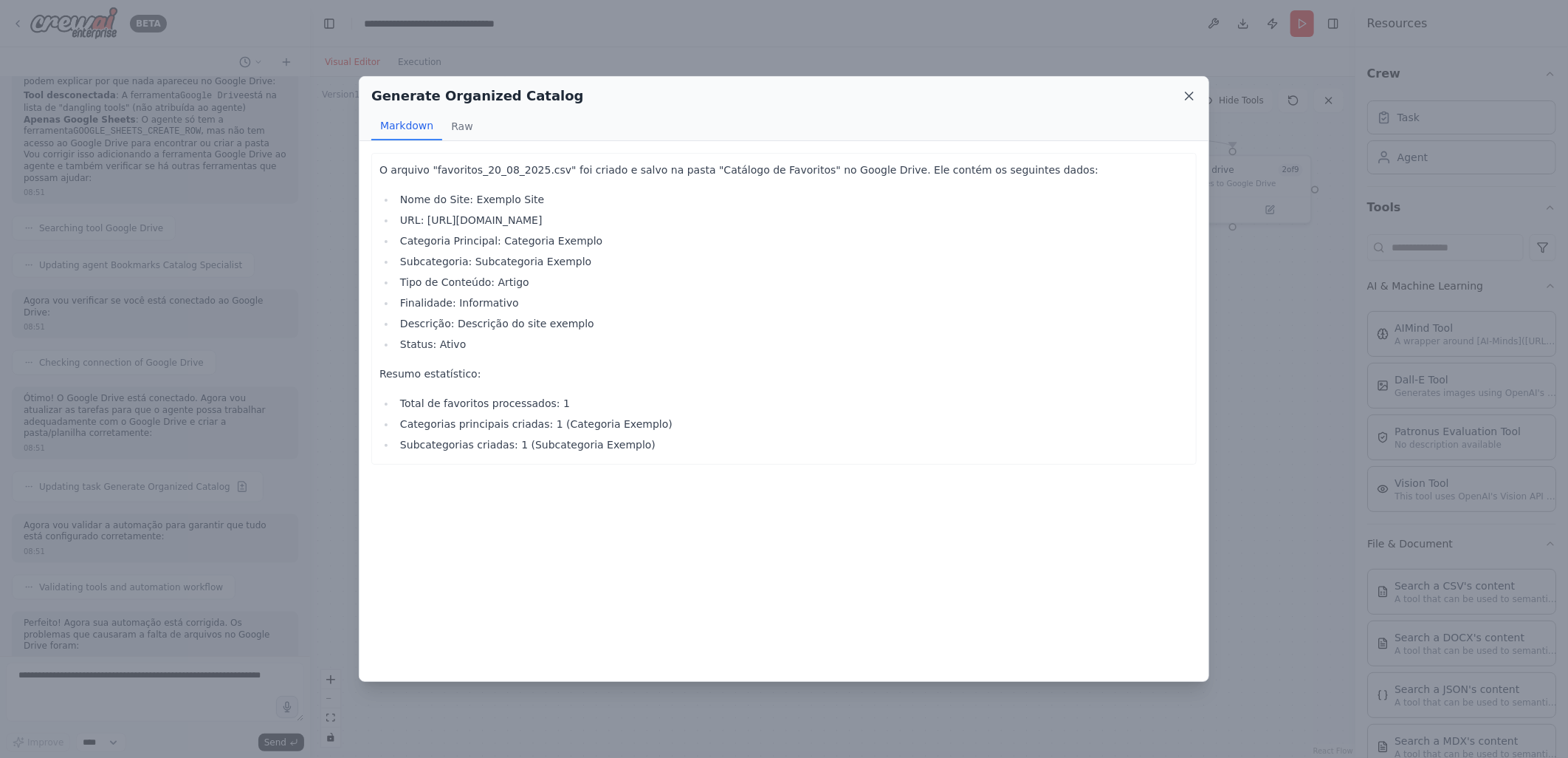
click at [1192, 97] on icon at bounding box center [1189, 96] width 15 height 15
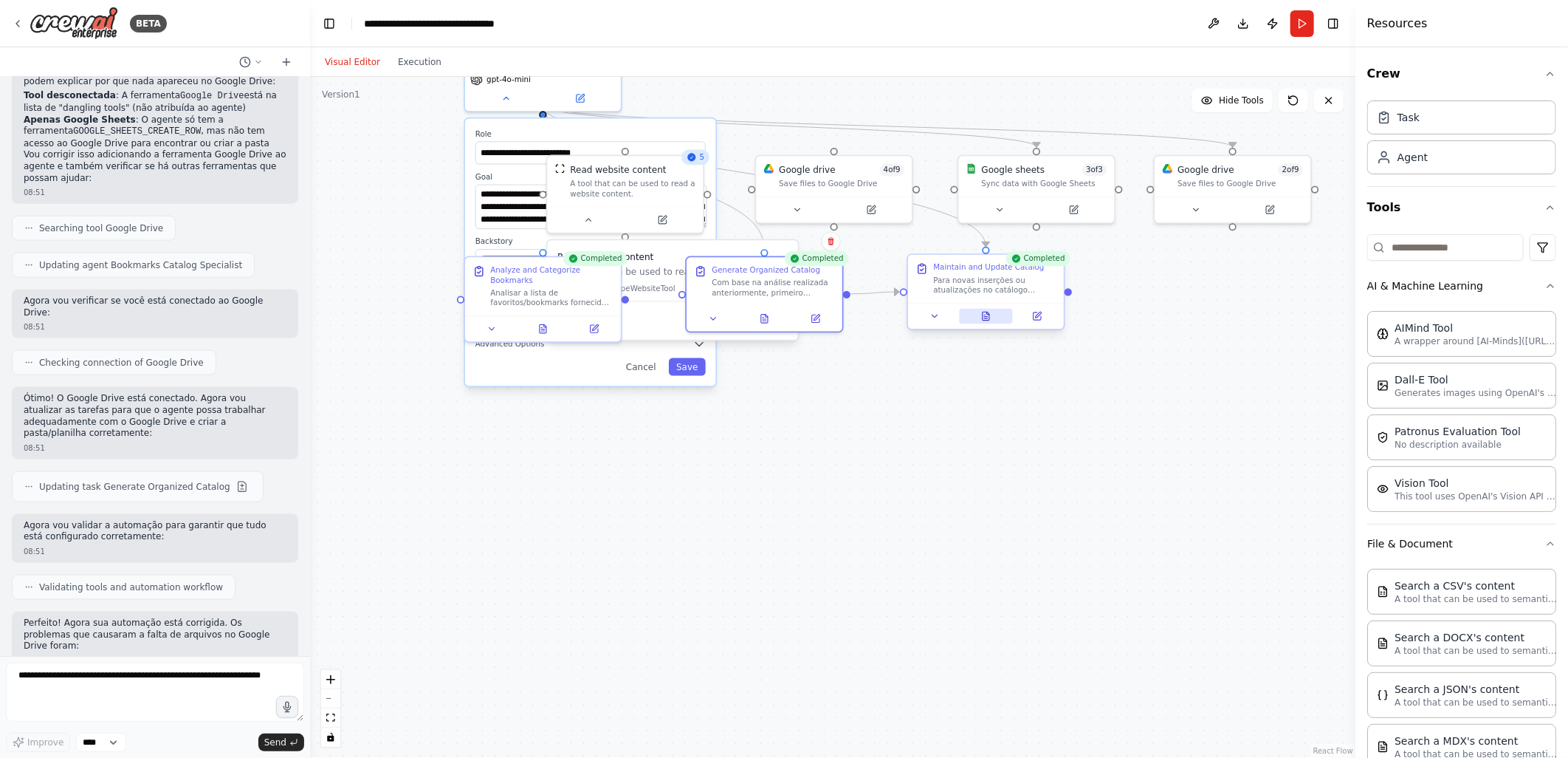
click at [984, 315] on icon at bounding box center [984, 315] width 1 height 0
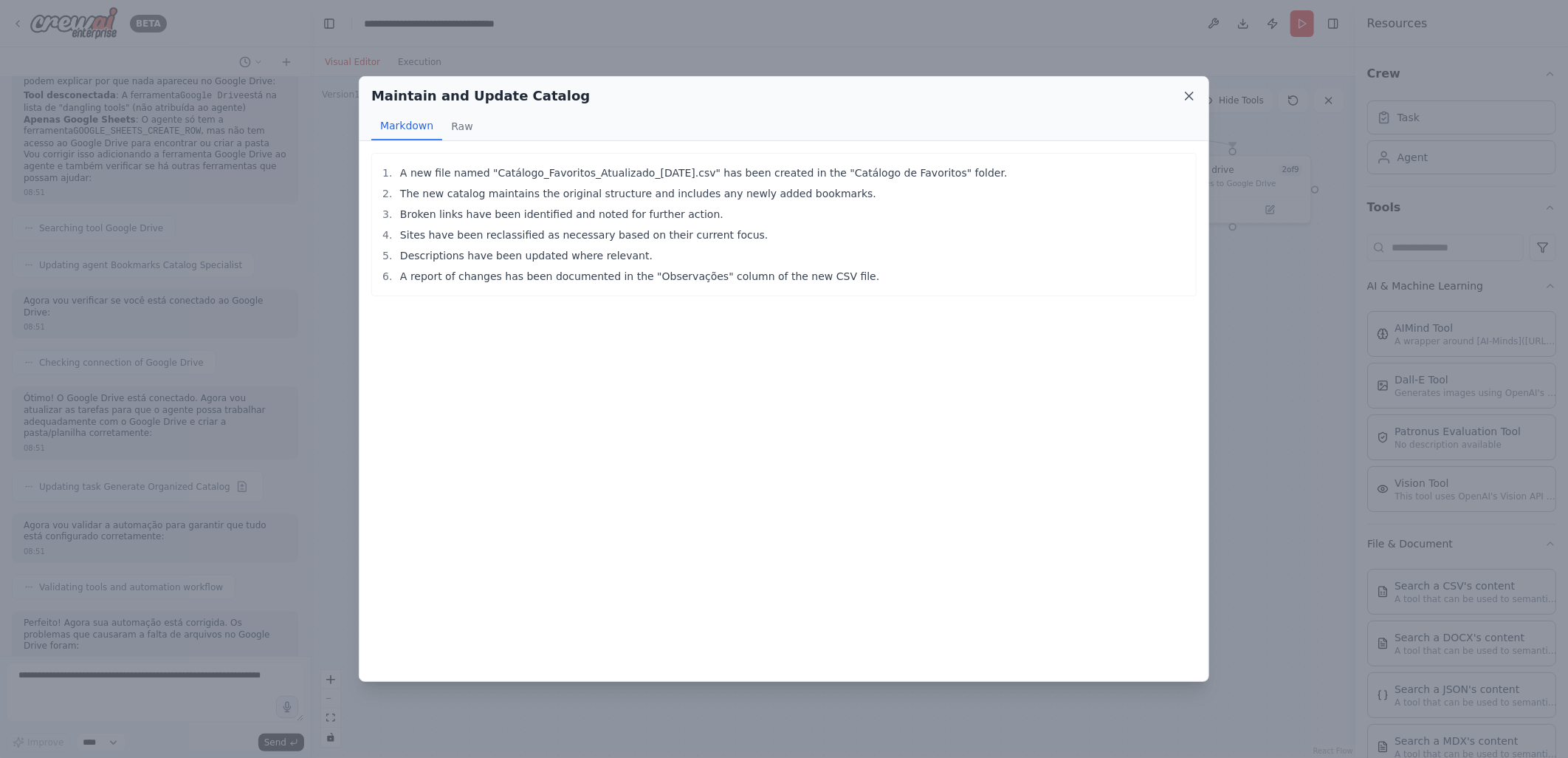
click at [1190, 94] on icon at bounding box center [1190, 96] width 8 height 8
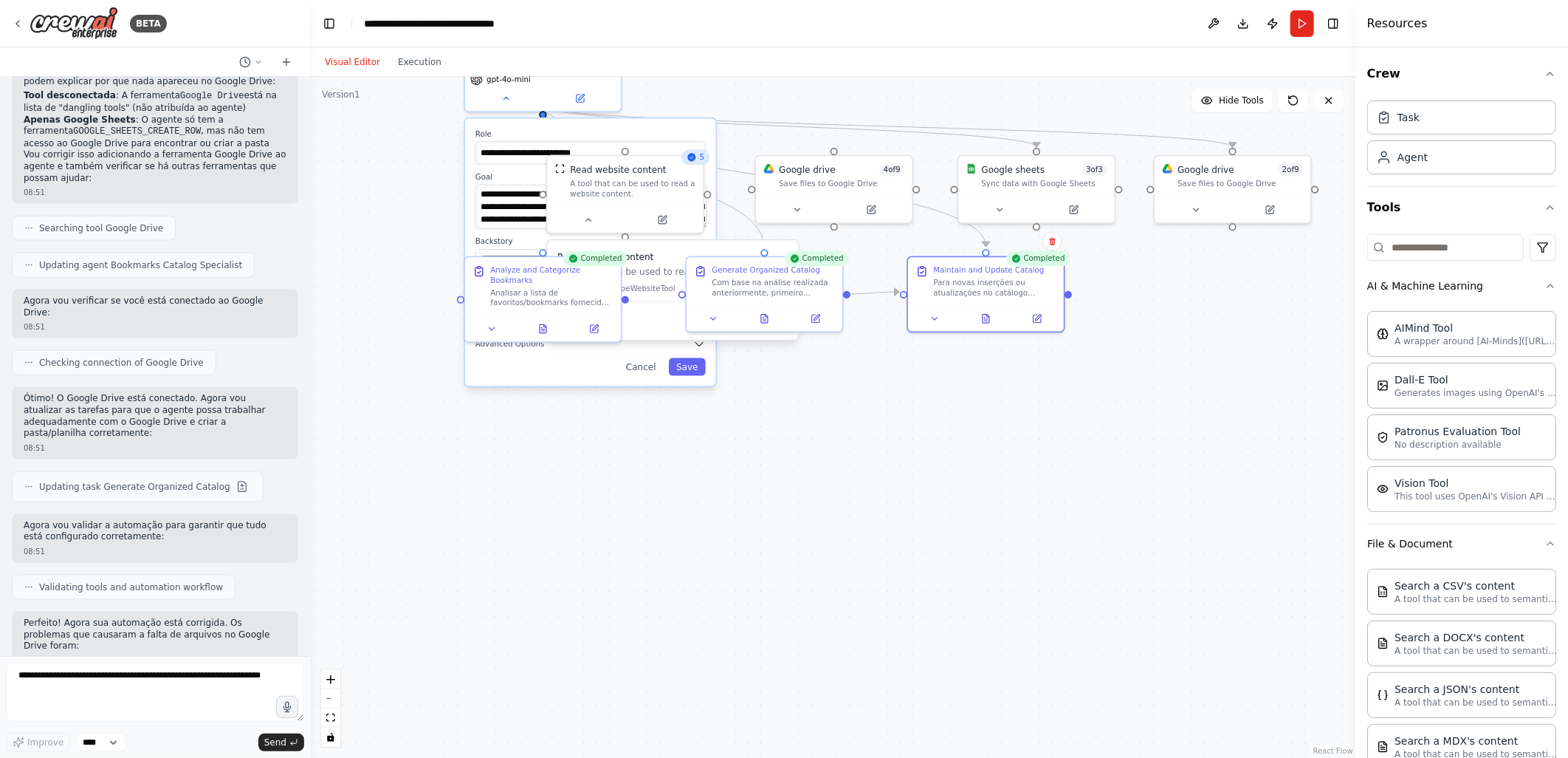
click at [1204, 431] on div ".deletable-edge-delete-btn { width: 20px; height: 20px; border: 0px solid #ffff…" at bounding box center [832, 417] width 1045 height 681
click at [34, 683] on textarea at bounding box center [155, 692] width 298 height 59
click at [1197, 208] on icon at bounding box center [1195, 207] width 5 height 2
click at [798, 207] on icon at bounding box center [796, 207] width 5 height 2
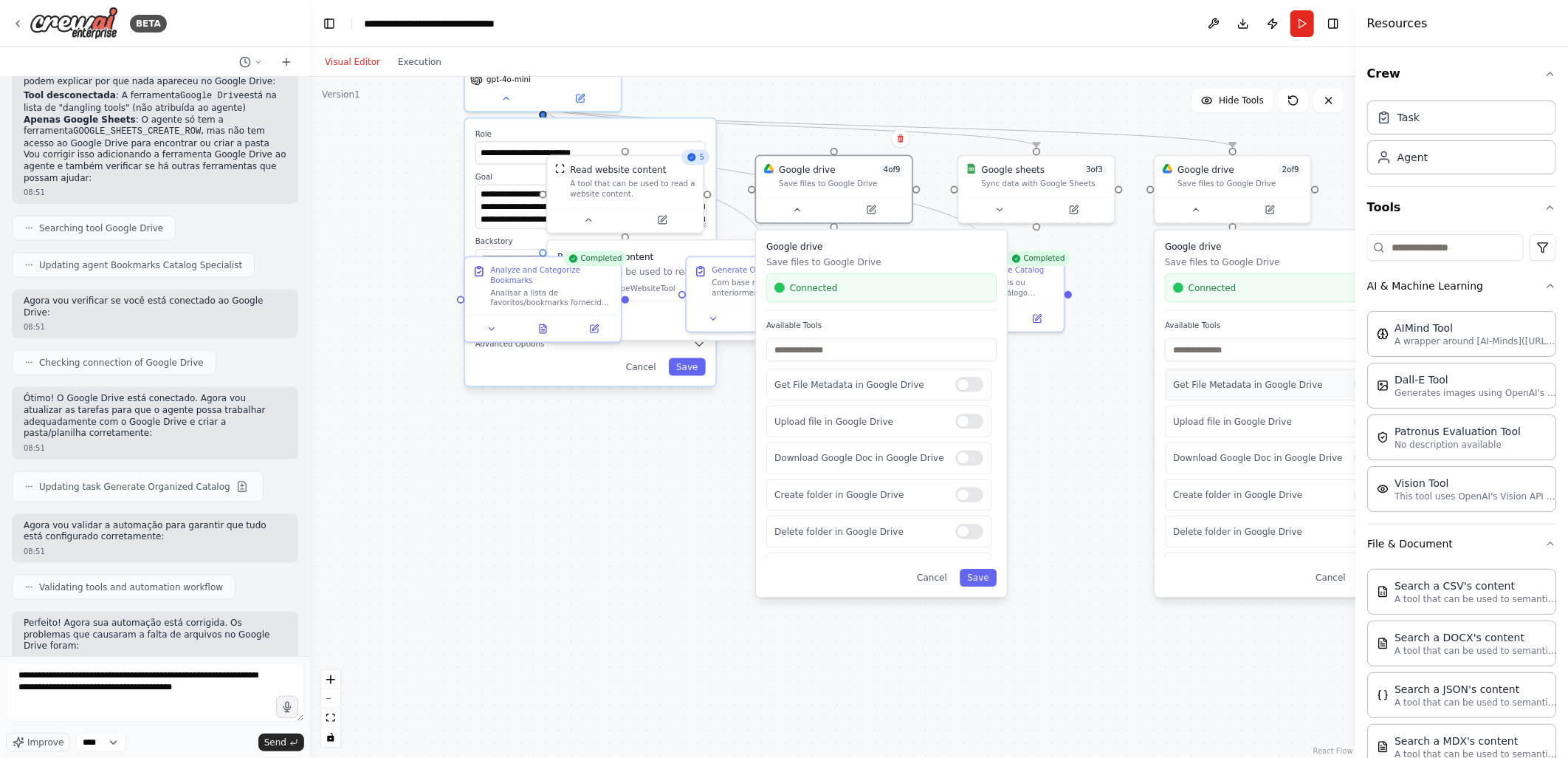
click at [1354, 387] on div at bounding box center [1368, 385] width 28 height 16
click at [1354, 458] on div at bounding box center [1368, 459] width 28 height 16
click at [1354, 495] on div at bounding box center [1368, 495] width 28 height 16
click at [1301, 20] on button "Run" at bounding box center [1302, 23] width 23 height 26
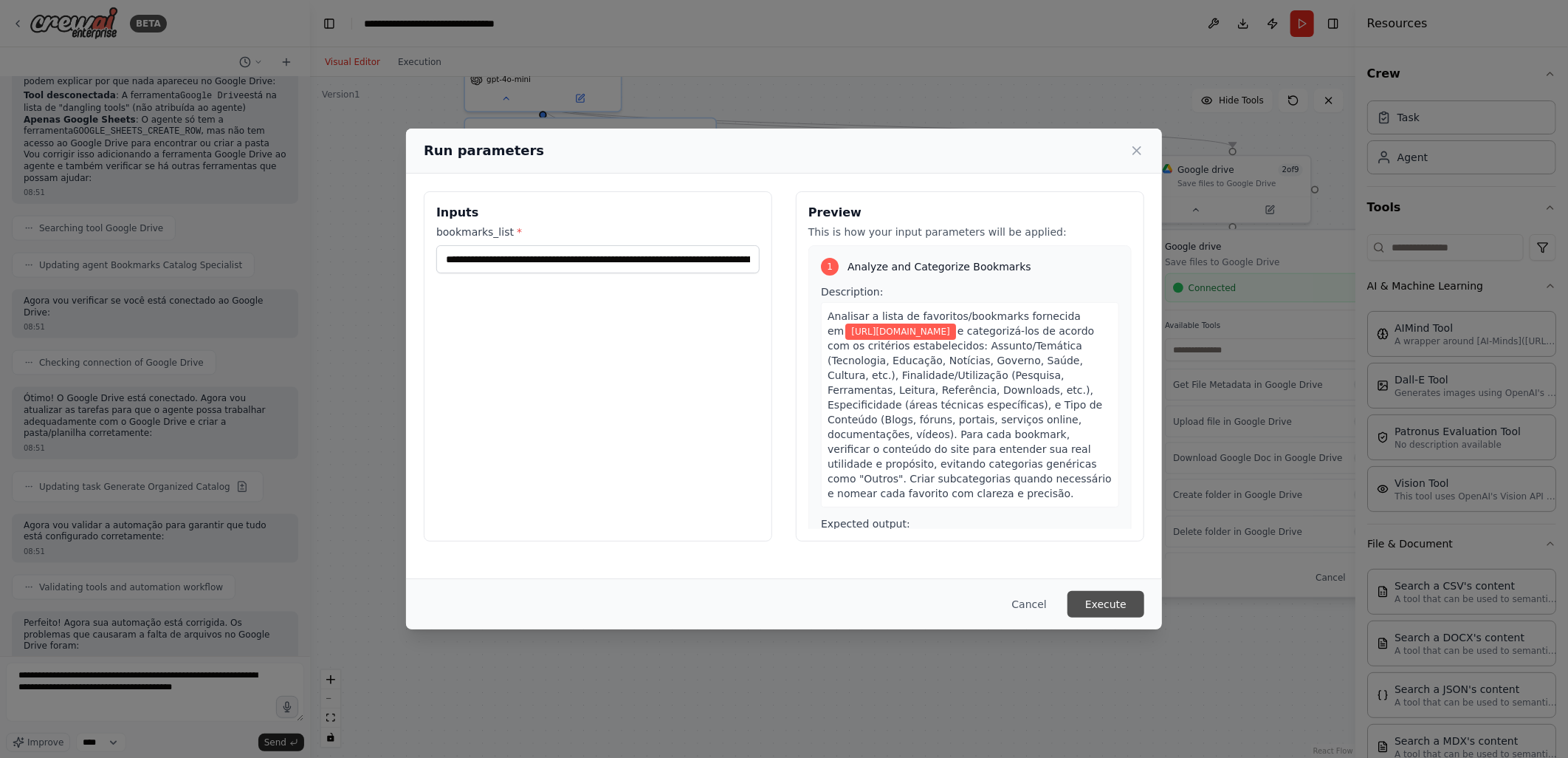
click at [1103, 607] on button "Execute" at bounding box center [1106, 604] width 77 height 26
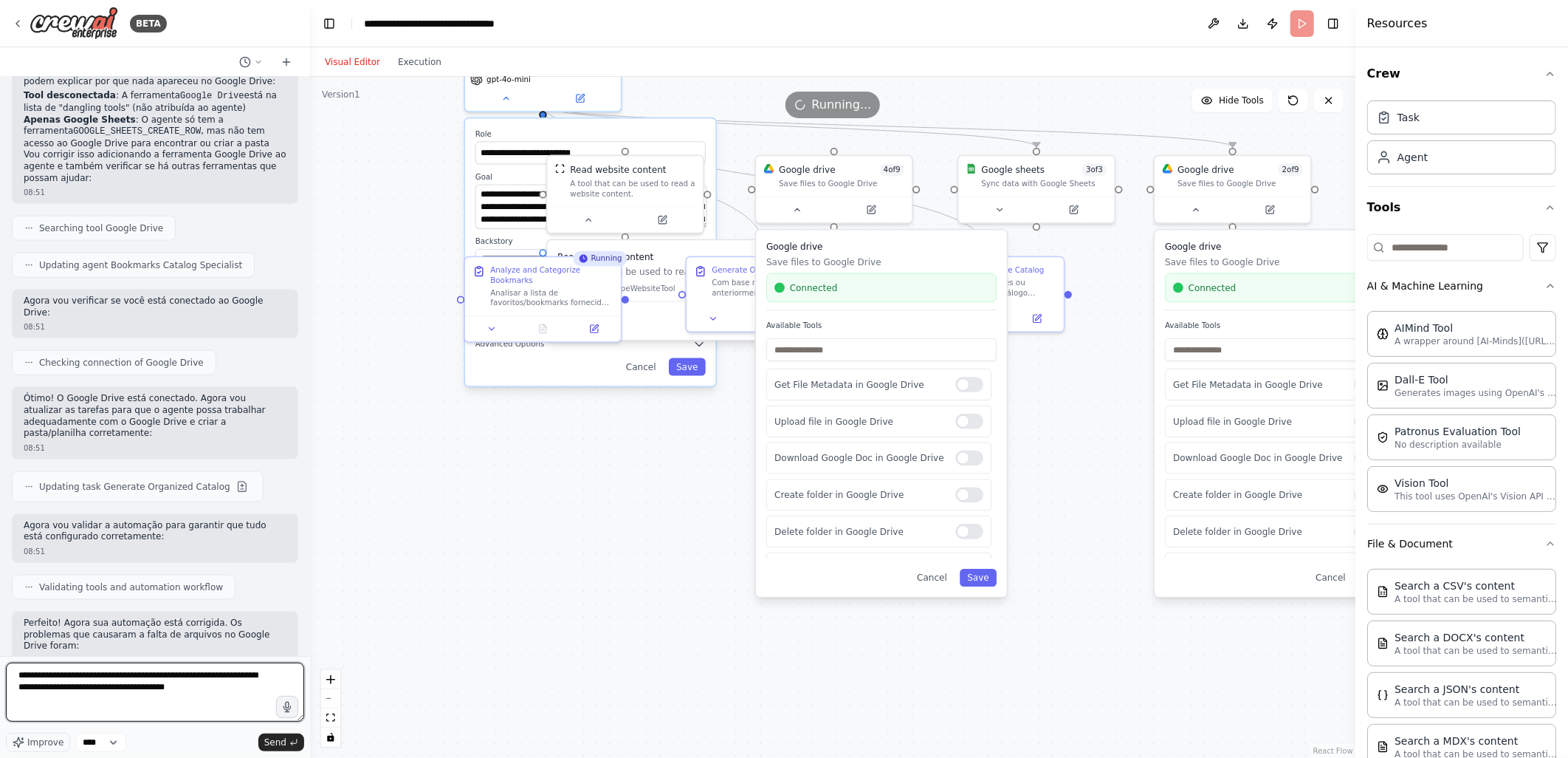
type textarea "**********"
click at [1123, 553] on div ".deletable-edge-delete-btn { width: 20px; height: 20px; border: 0px solid #ffff…" at bounding box center [832, 417] width 1045 height 681
click at [1547, 75] on icon "button" at bounding box center [1550, 74] width 6 height 3
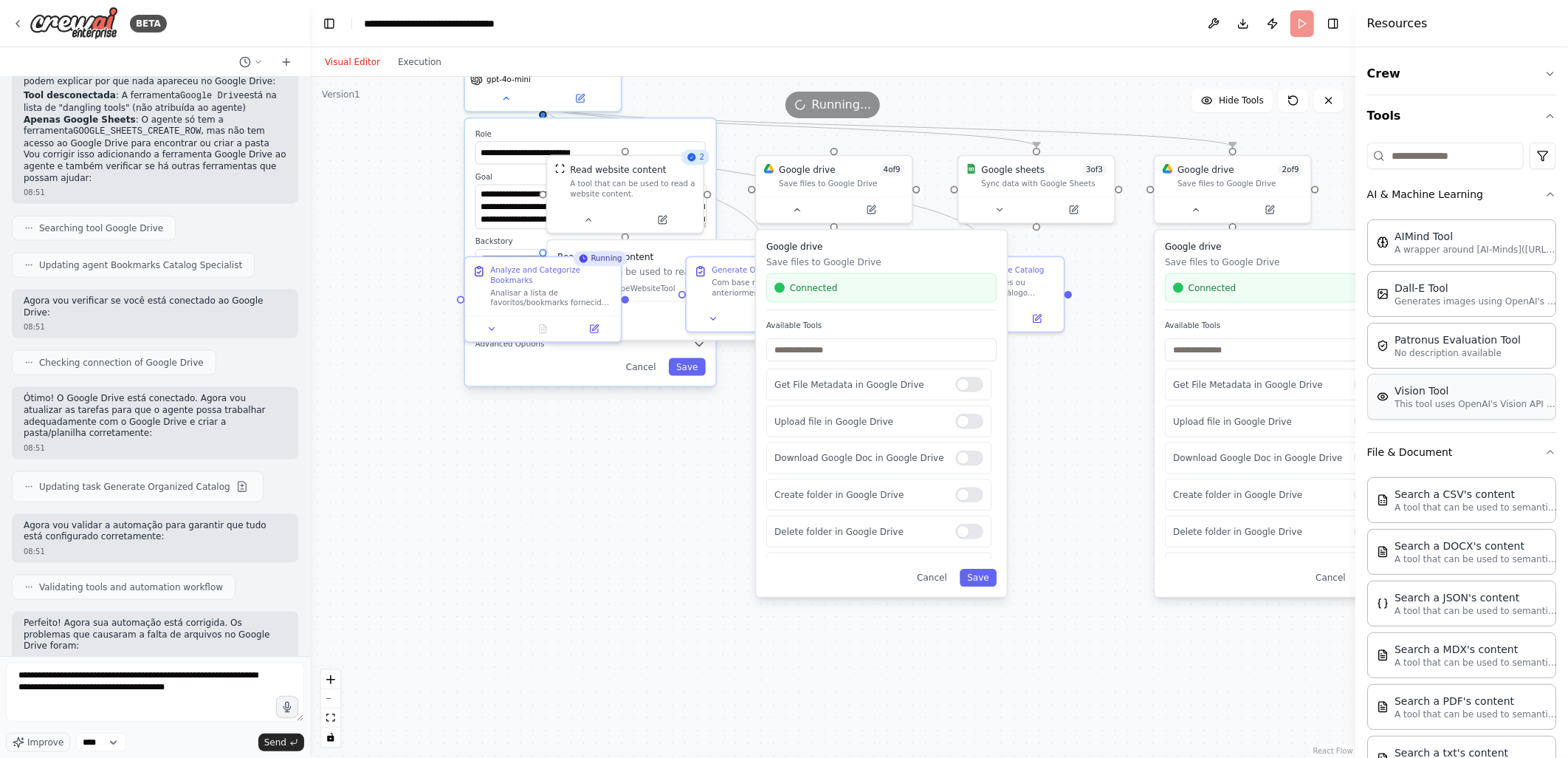
scroll to position [230, 0]
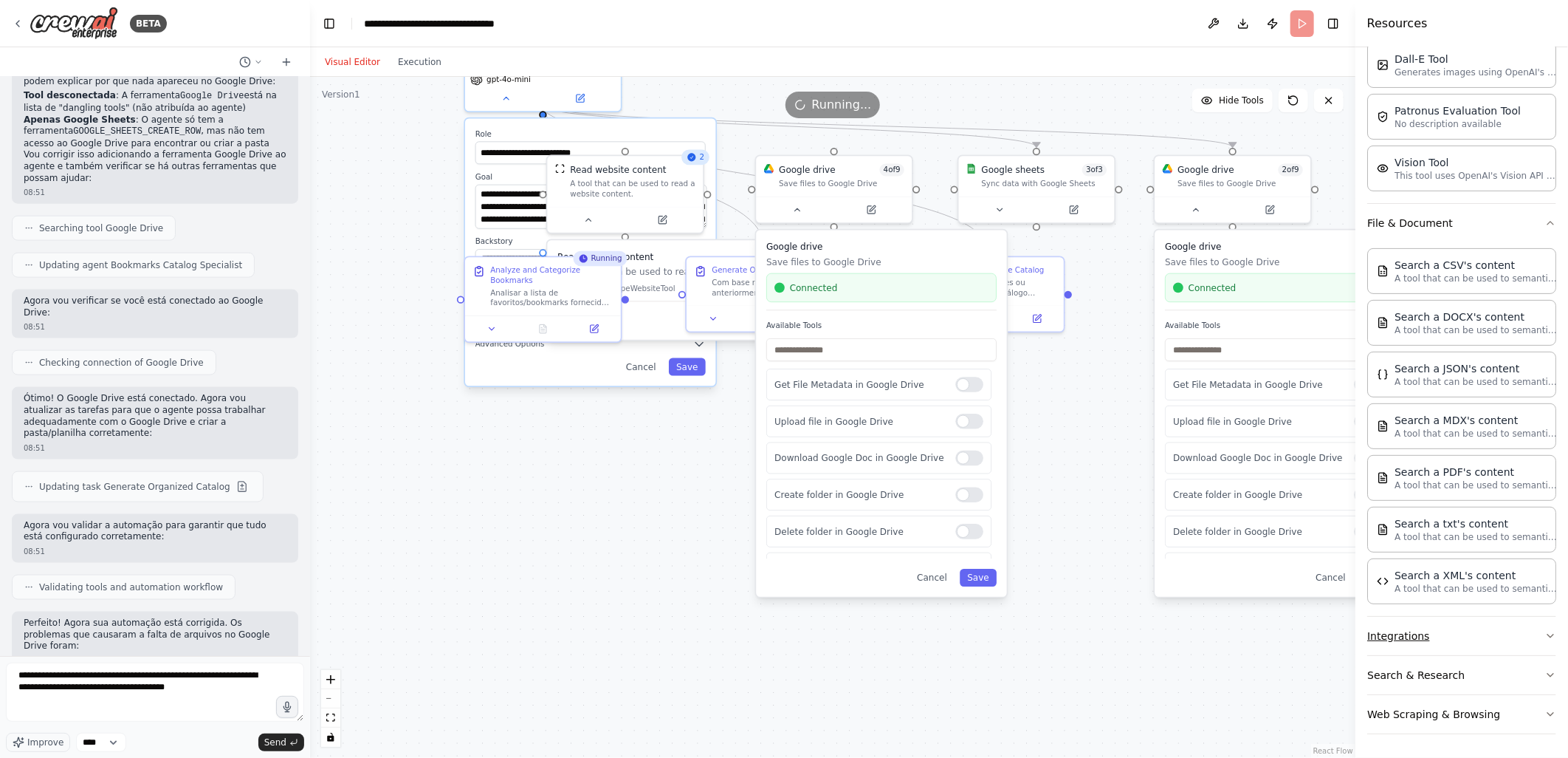
click at [1430, 639] on button "Integrations" at bounding box center [1462, 635] width 189 height 38
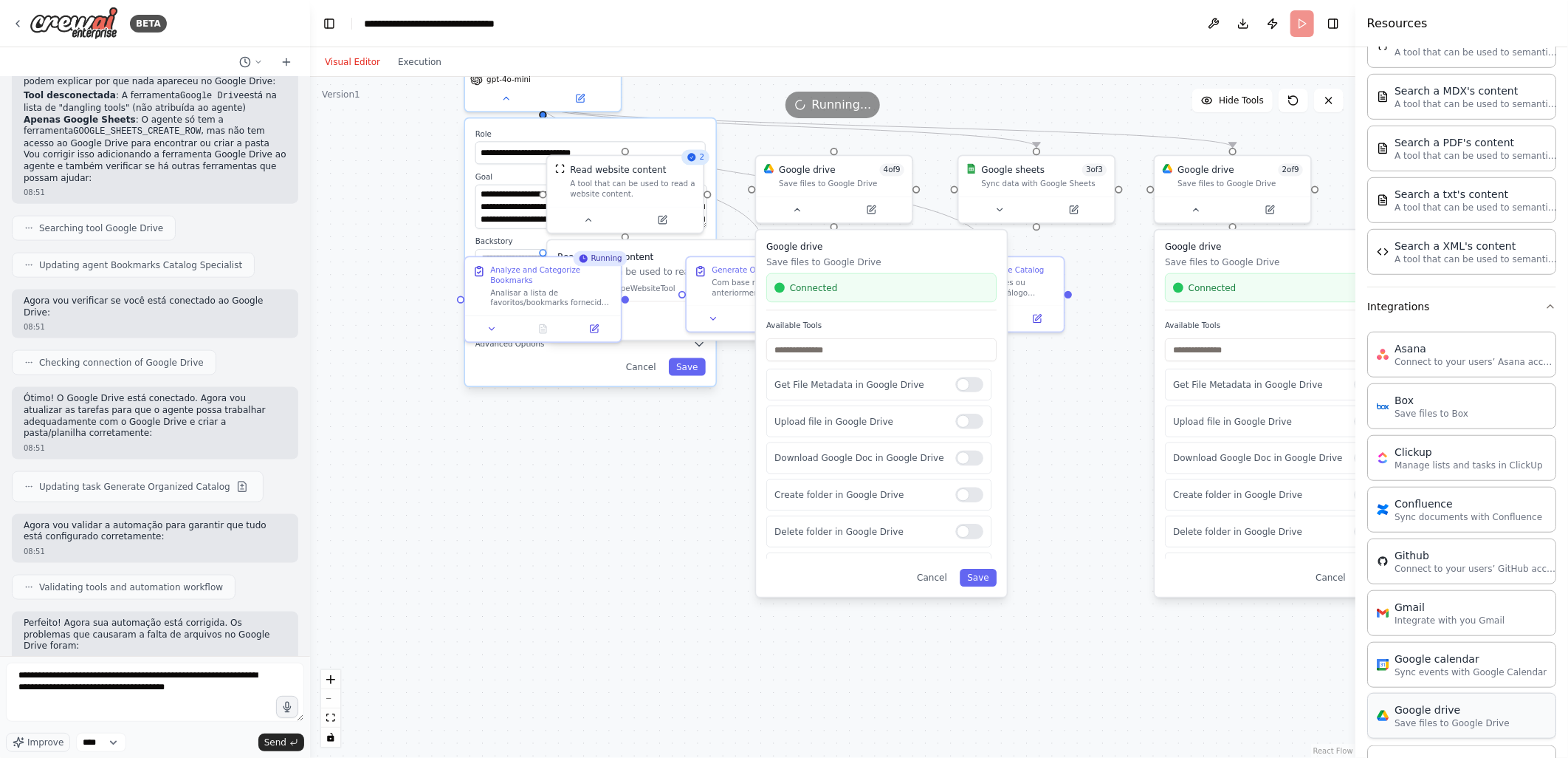
scroll to position [641, 0]
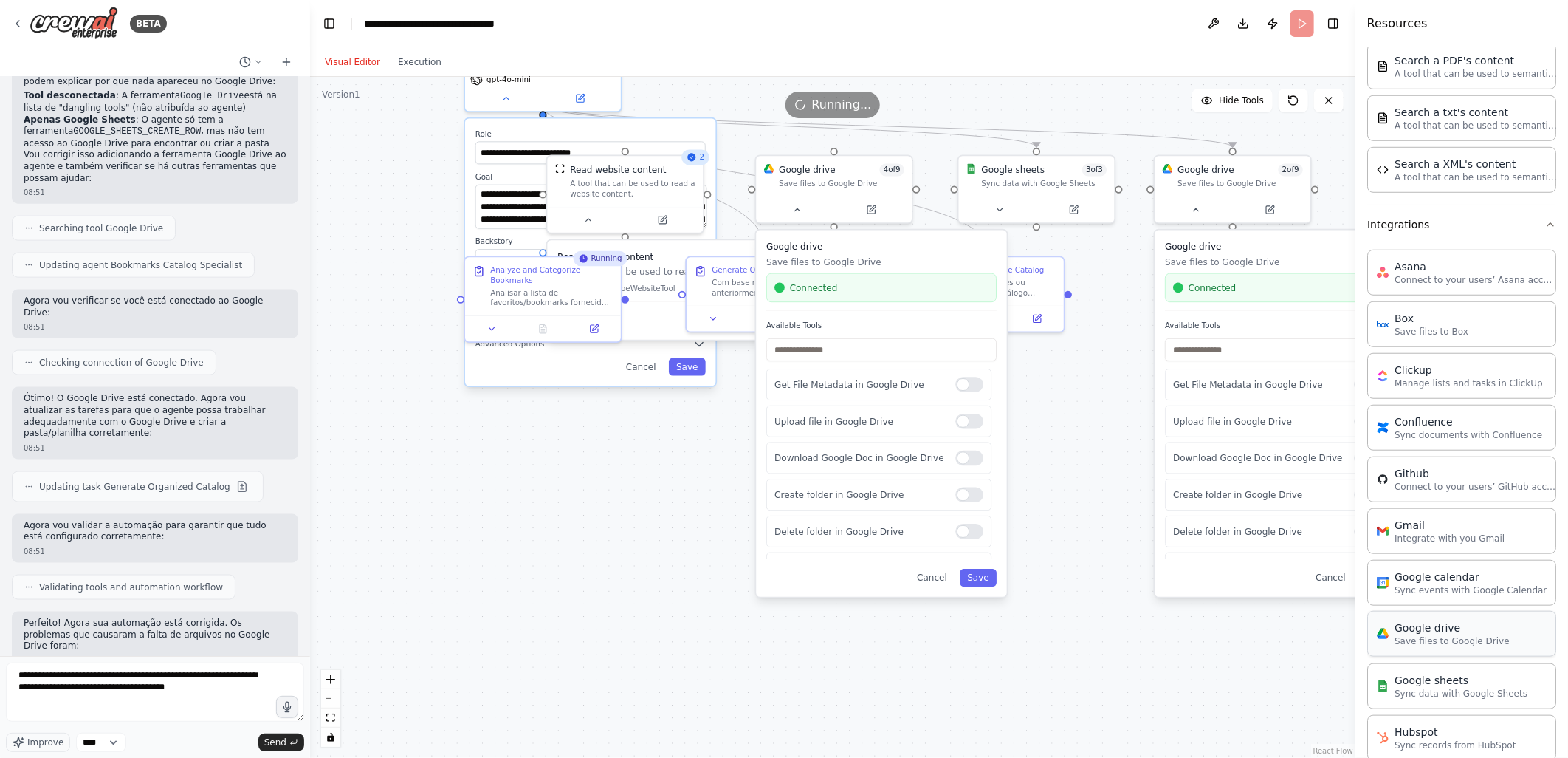
click at [1441, 644] on p "Save files to Google Drive" at bounding box center [1452, 641] width 115 height 12
click at [1423, 635] on div "Google drive" at bounding box center [1452, 627] width 115 height 15
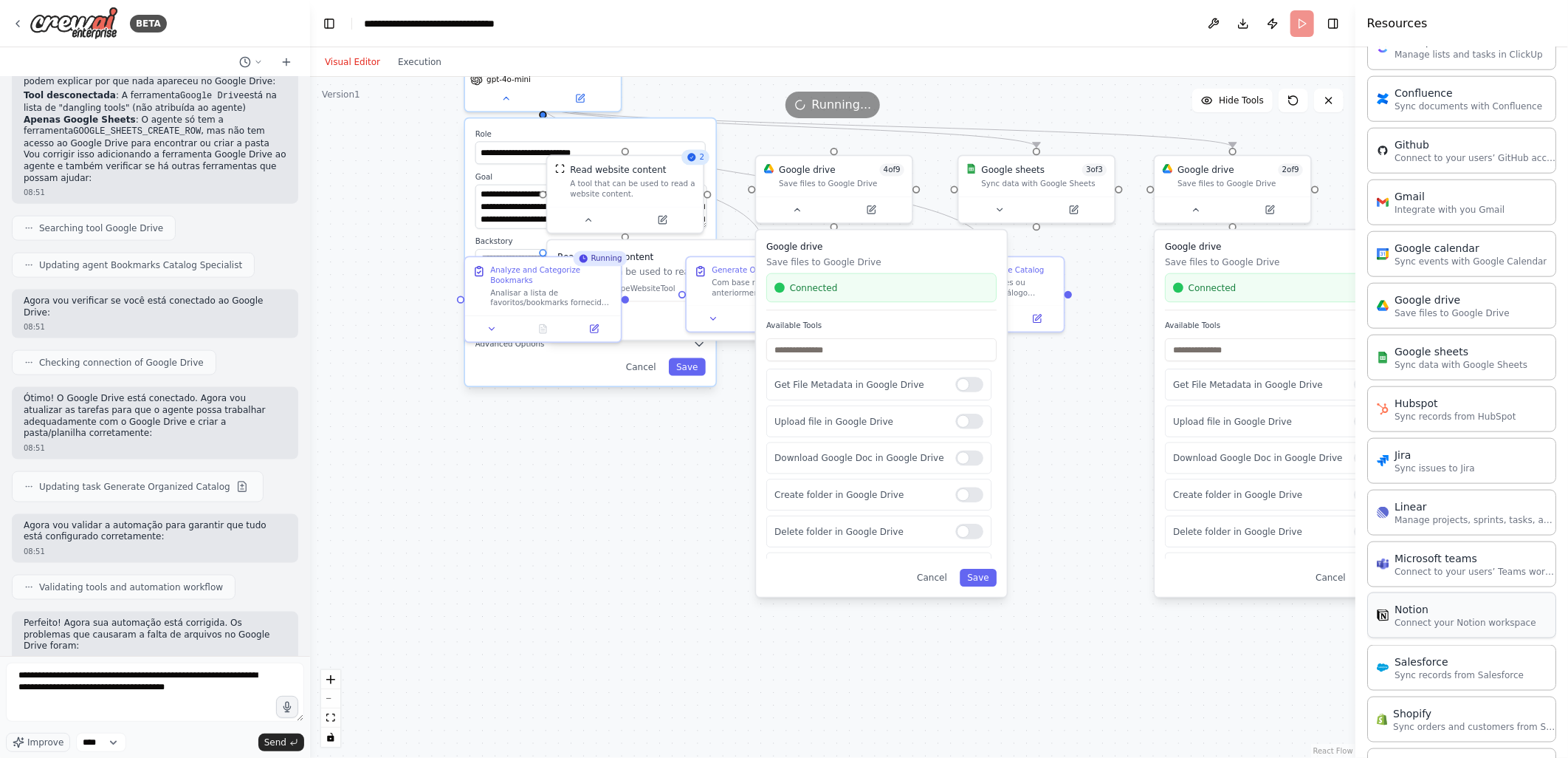
scroll to position [1228, 0]
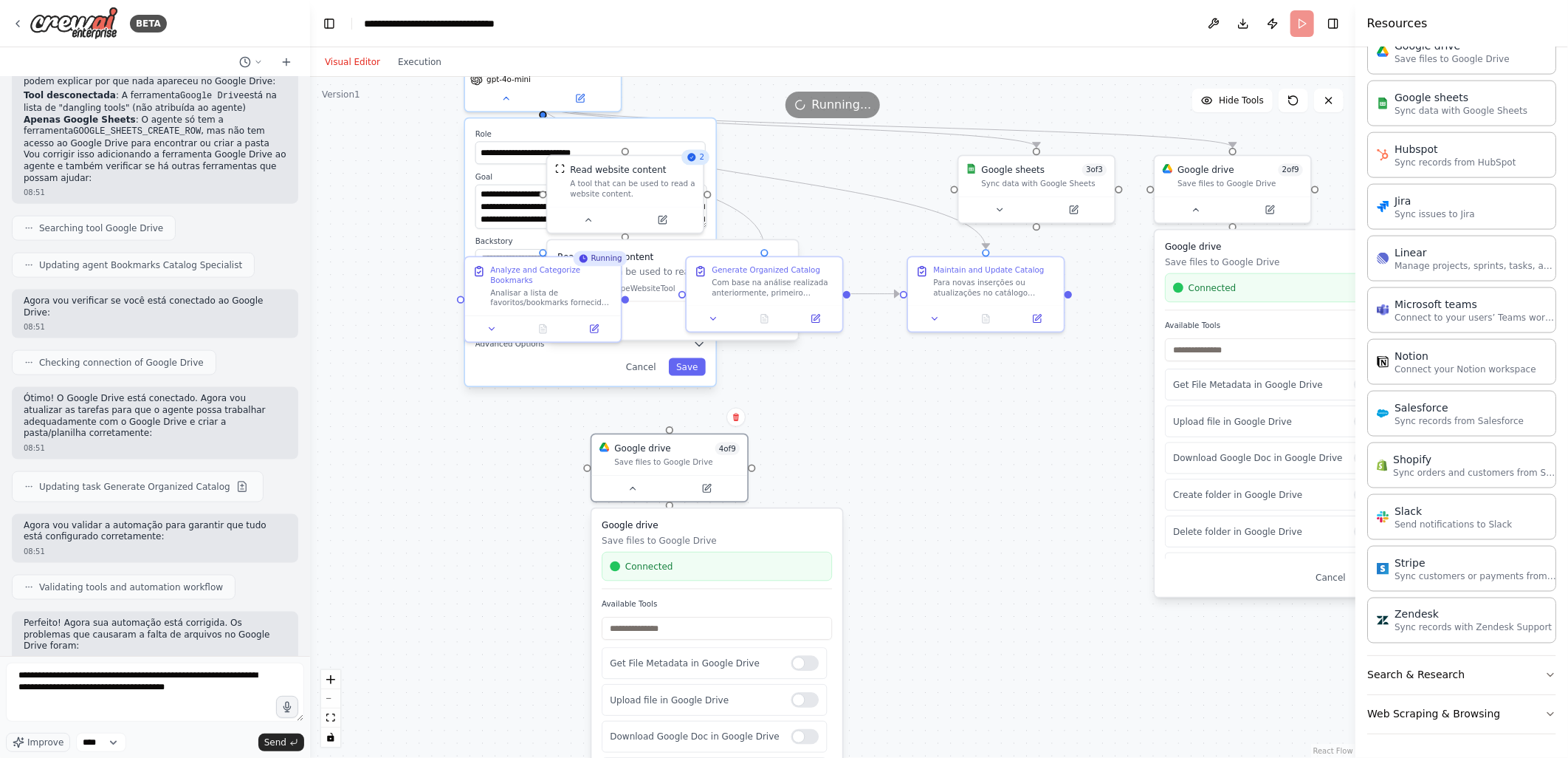
drag, startPoint x: 904, startPoint y: 246, endPoint x: 744, endPoint y: 525, distance: 321.6
click at [744, 525] on h3 "Google drive" at bounding box center [716, 525] width 230 height 12
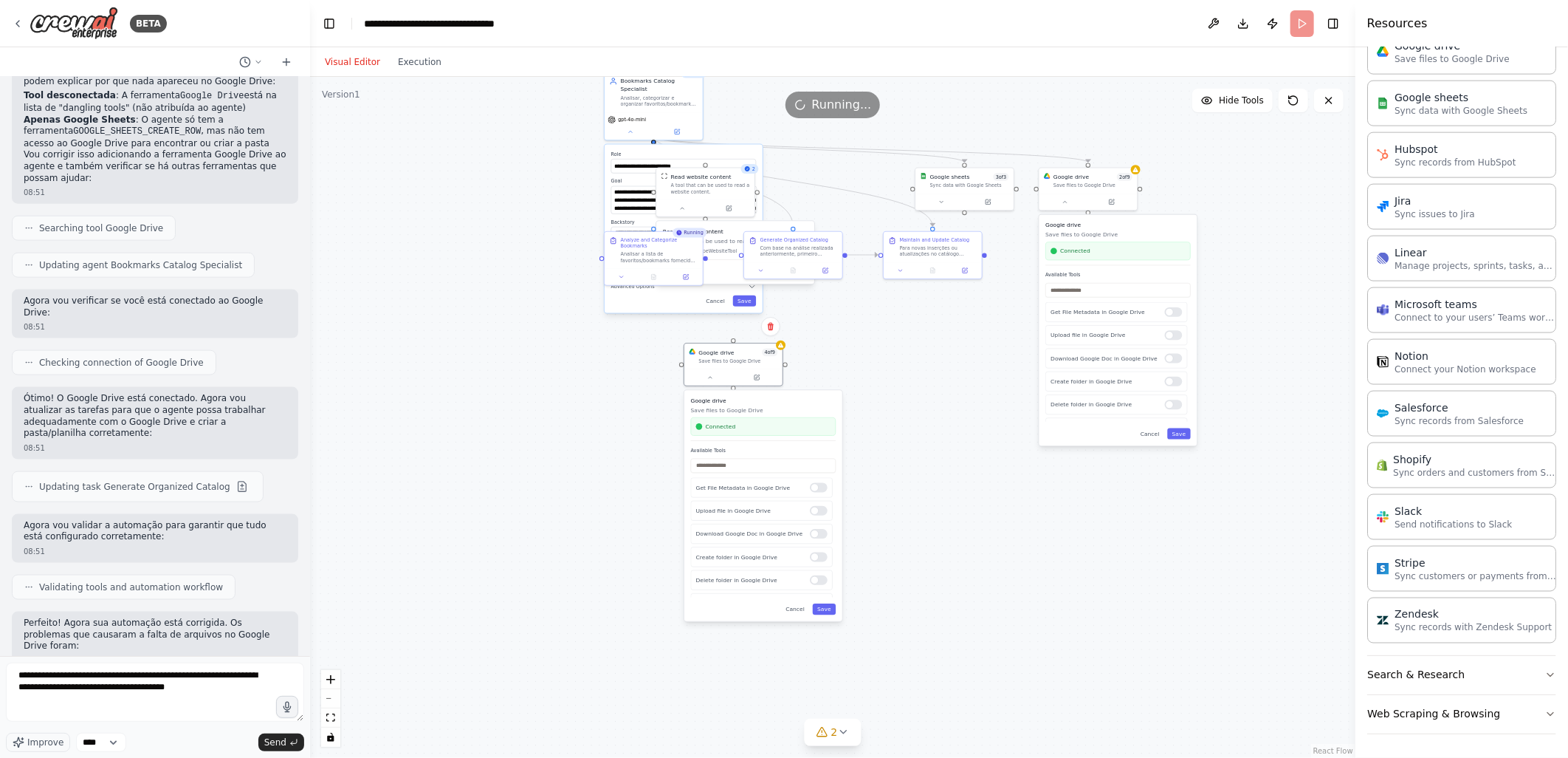
drag, startPoint x: 941, startPoint y: 593, endPoint x: 850, endPoint y: 411, distance: 203.5
click at [850, 411] on div ".deletable-edge-delete-btn { width: 20px; height: 20px; border: 0px solid #ffff…" at bounding box center [832, 417] width 1045 height 681
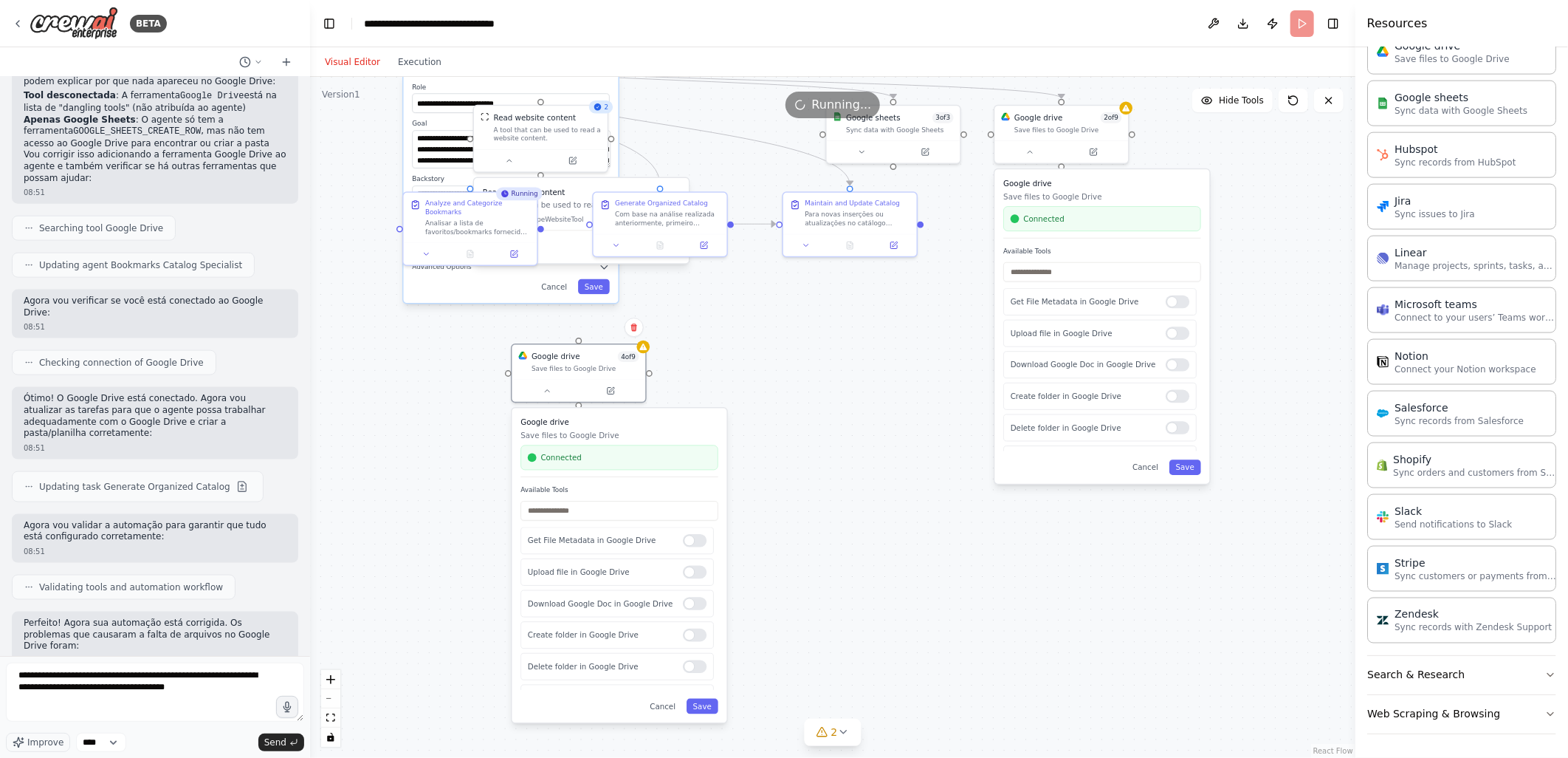
drag, startPoint x: 891, startPoint y: 348, endPoint x: 850, endPoint y: 491, distance: 148.8
click at [850, 491] on div ".deletable-edge-delete-btn { width: 20px; height: 20px; border: 0px solid #ffff…" at bounding box center [832, 417] width 1045 height 681
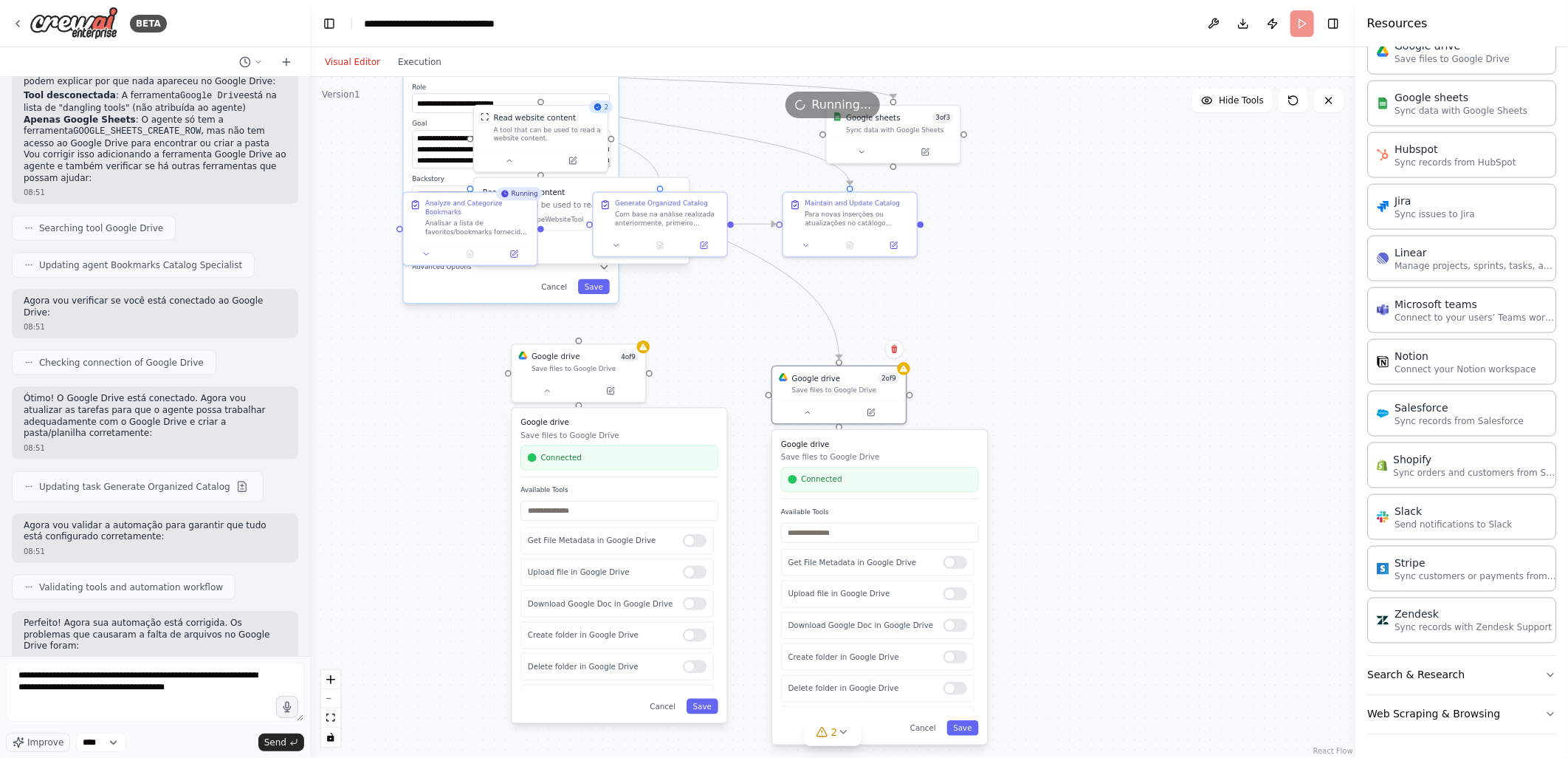
drag, startPoint x: 1120, startPoint y: 185, endPoint x: 897, endPoint y: 444, distance: 341.8
click at [897, 444] on h3 "Google drive" at bounding box center [880, 444] width 197 height 11
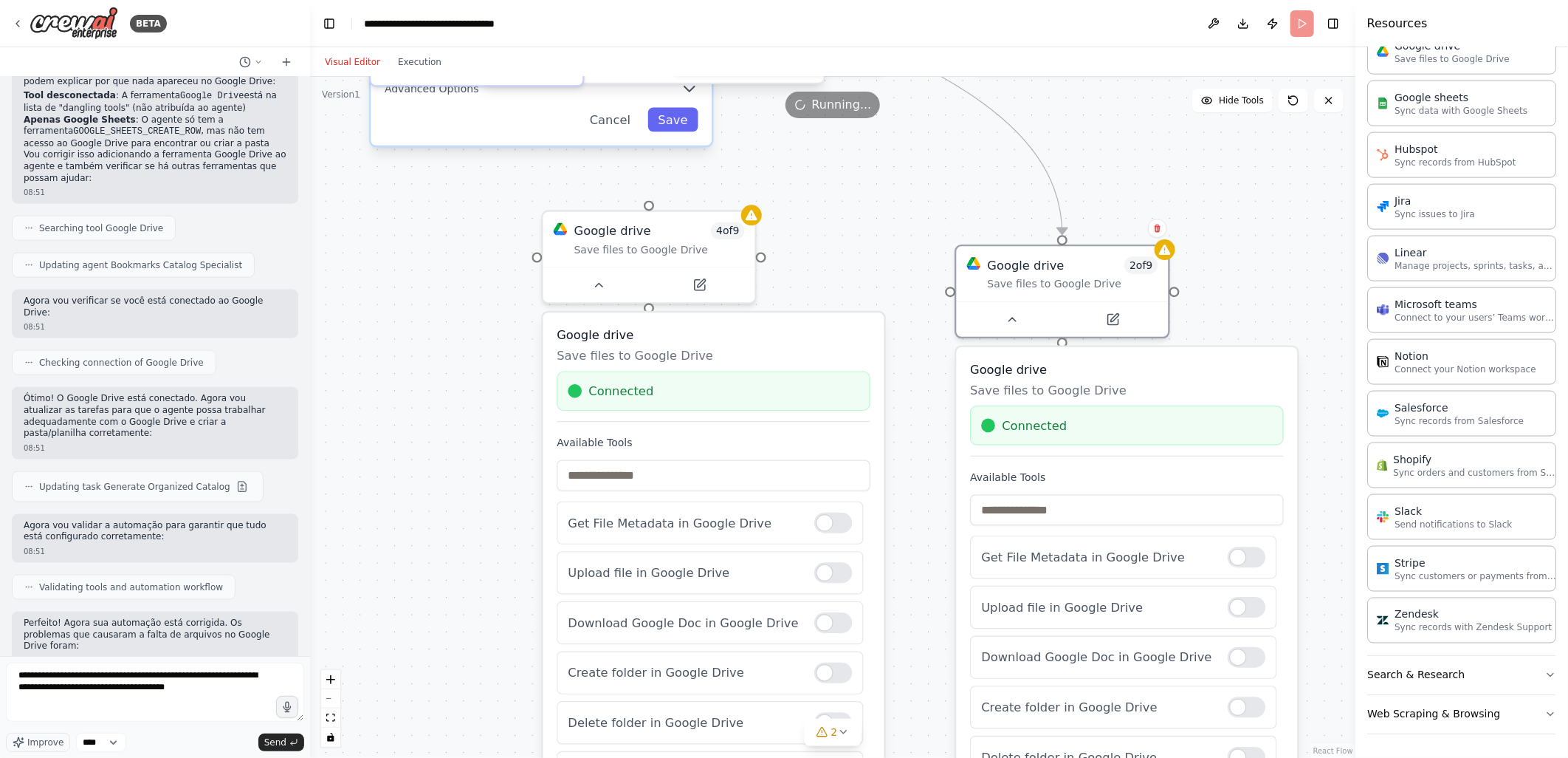
drag, startPoint x: 476, startPoint y: 425, endPoint x: 483, endPoint y: 335, distance: 90.3
click at [483, 335] on div ".deletable-edge-delete-btn { width: 20px; height: 20px; border: 0px solid #ffff…" at bounding box center [832, 417] width 1045 height 681
click at [1113, 315] on icon at bounding box center [1114, 314] width 8 height 8
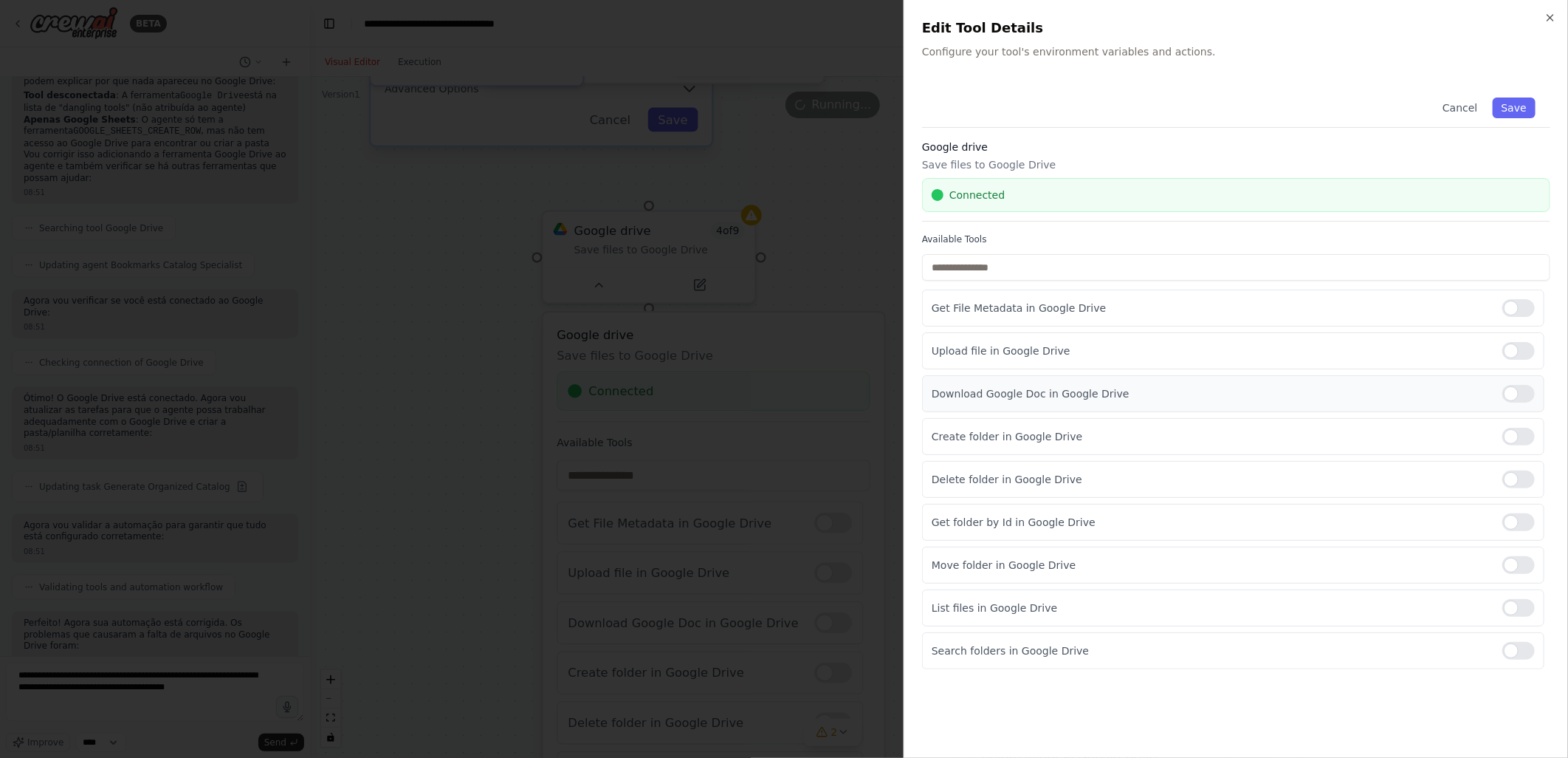
click at [1521, 393] on div at bounding box center [1518, 393] width 33 height 18
click at [1517, 433] on div at bounding box center [1518, 436] width 33 height 18
click at [1470, 101] on button "Cancel" at bounding box center [1459, 107] width 52 height 21
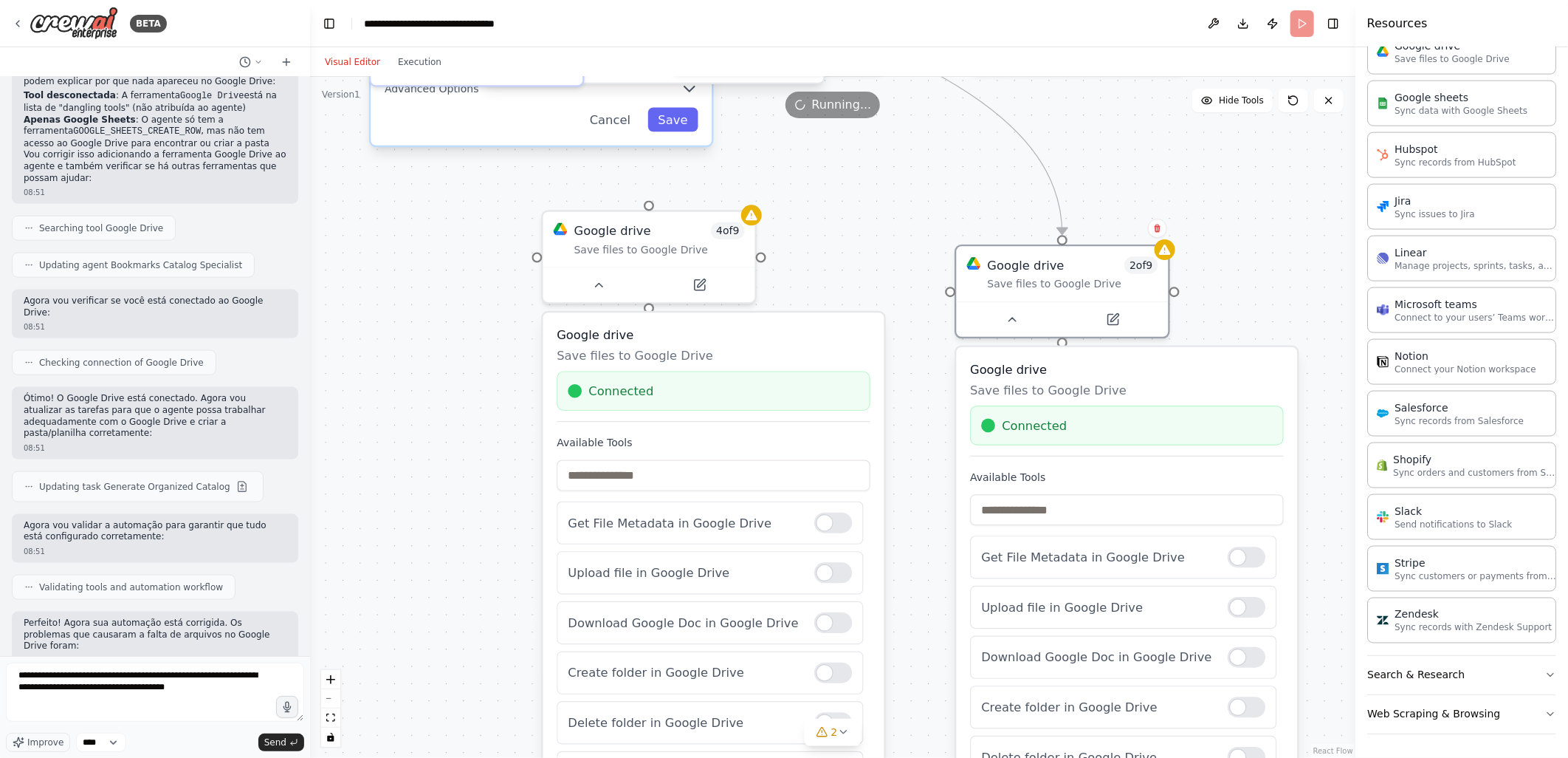
click at [859, 225] on div ".deletable-edge-delete-btn { width: 20px; height: 20px; border: 0px solid #ffff…" at bounding box center [832, 417] width 1045 height 681
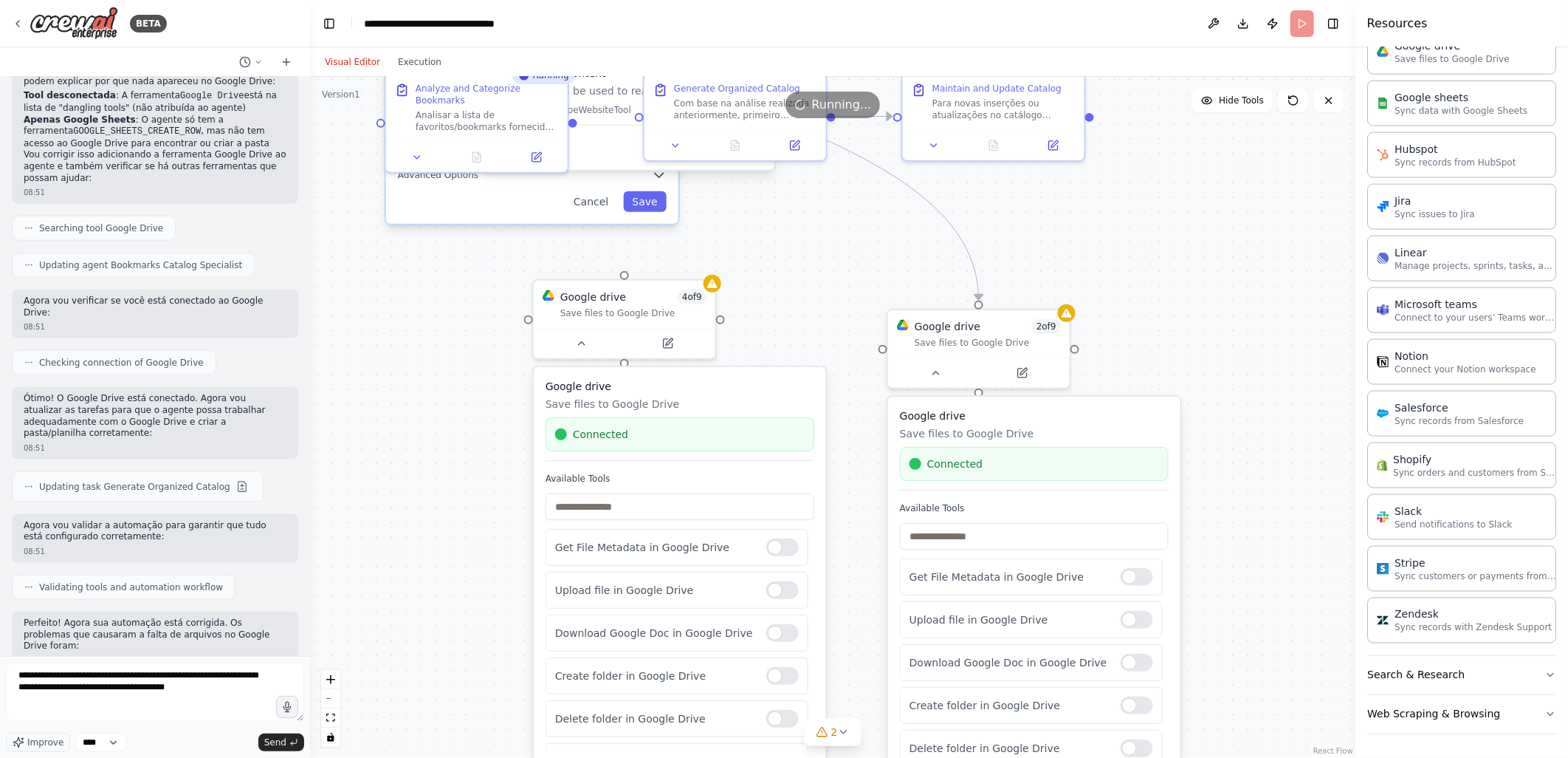
drag, startPoint x: 909, startPoint y: 208, endPoint x: 846, endPoint y: 268, distance: 87.0
click at [846, 268] on div ".deletable-edge-delete-btn { width: 20px; height: 20px; border: 0px solid #ffff…" at bounding box center [832, 417] width 1045 height 681
click at [277, 742] on span "Send" at bounding box center [275, 742] width 23 height 12
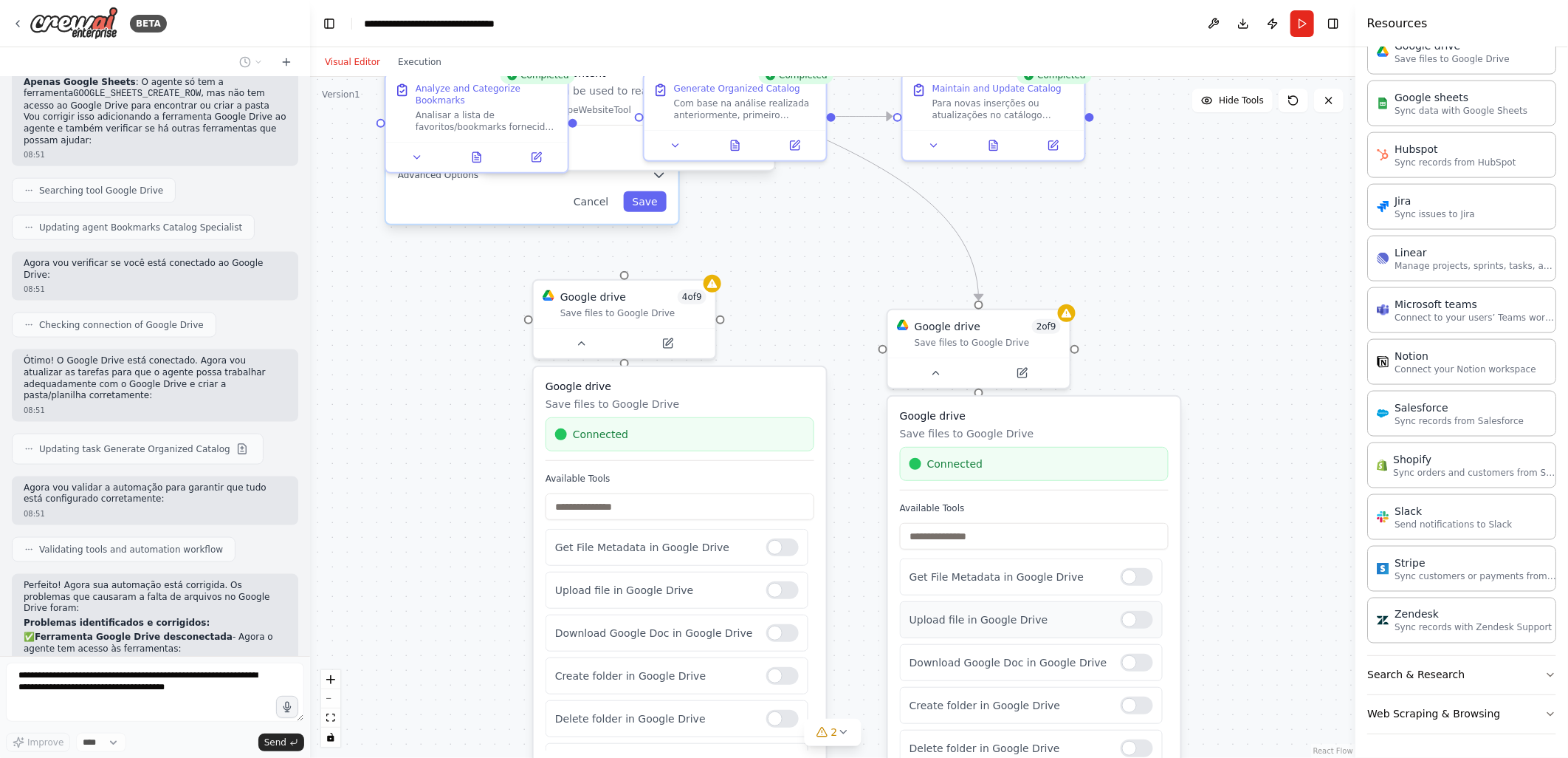
scroll to position [11801, 0]
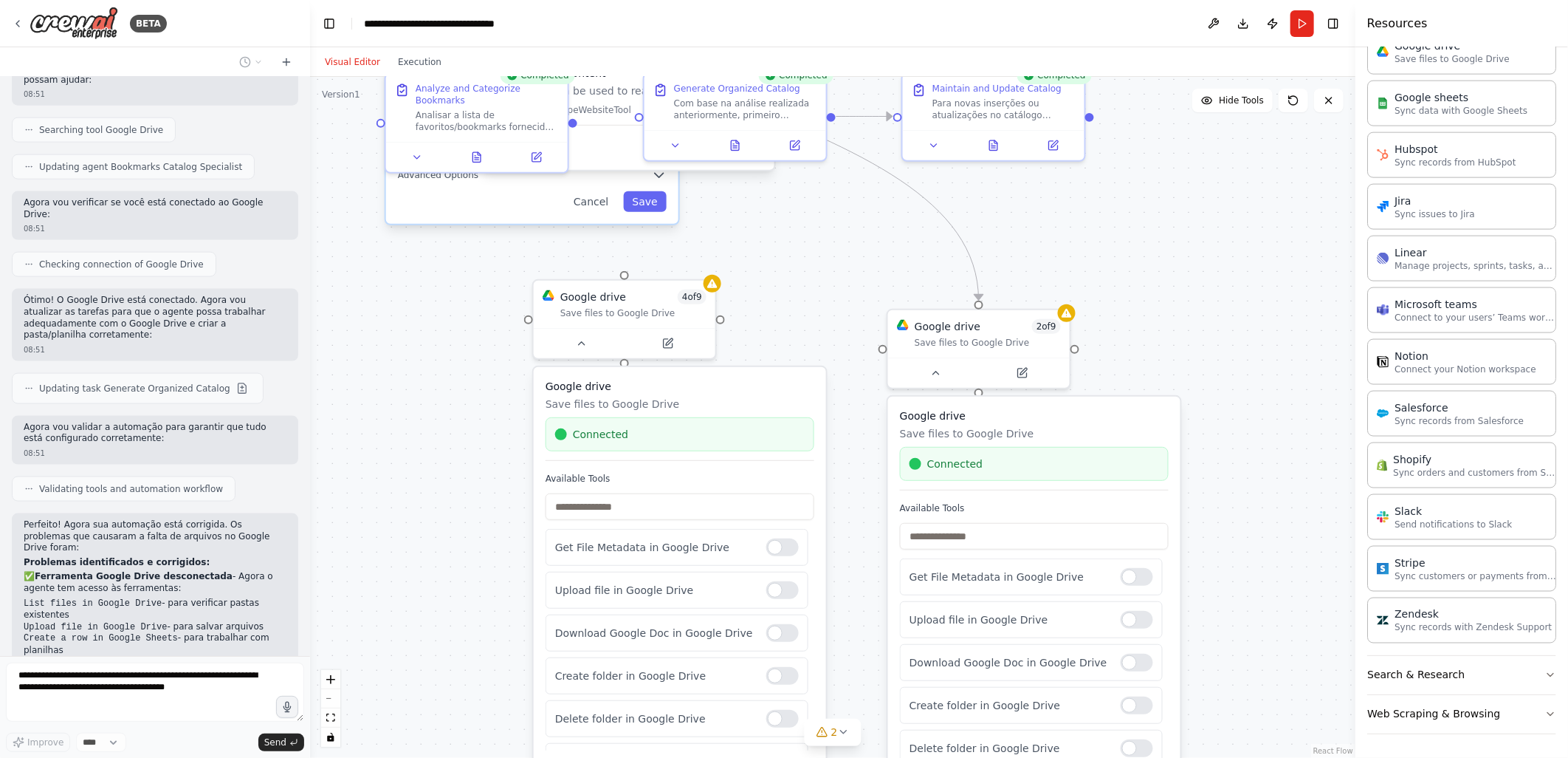
click at [1155, 240] on div ".deletable-edge-delete-btn { width: 20px; height: 20px; border: 0px solid #ffff…" at bounding box center [832, 417] width 1045 height 681
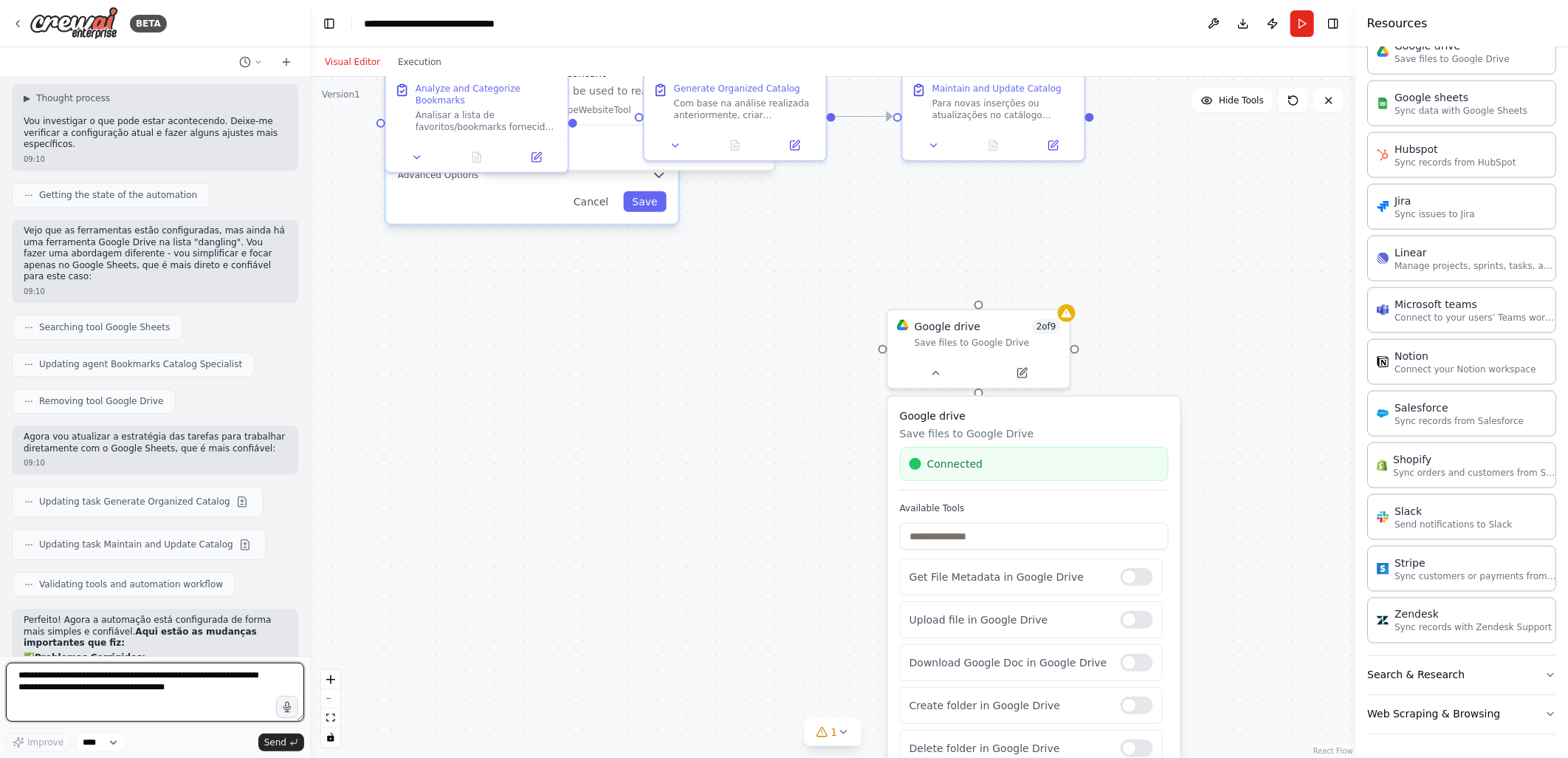
scroll to position [12698, 0]
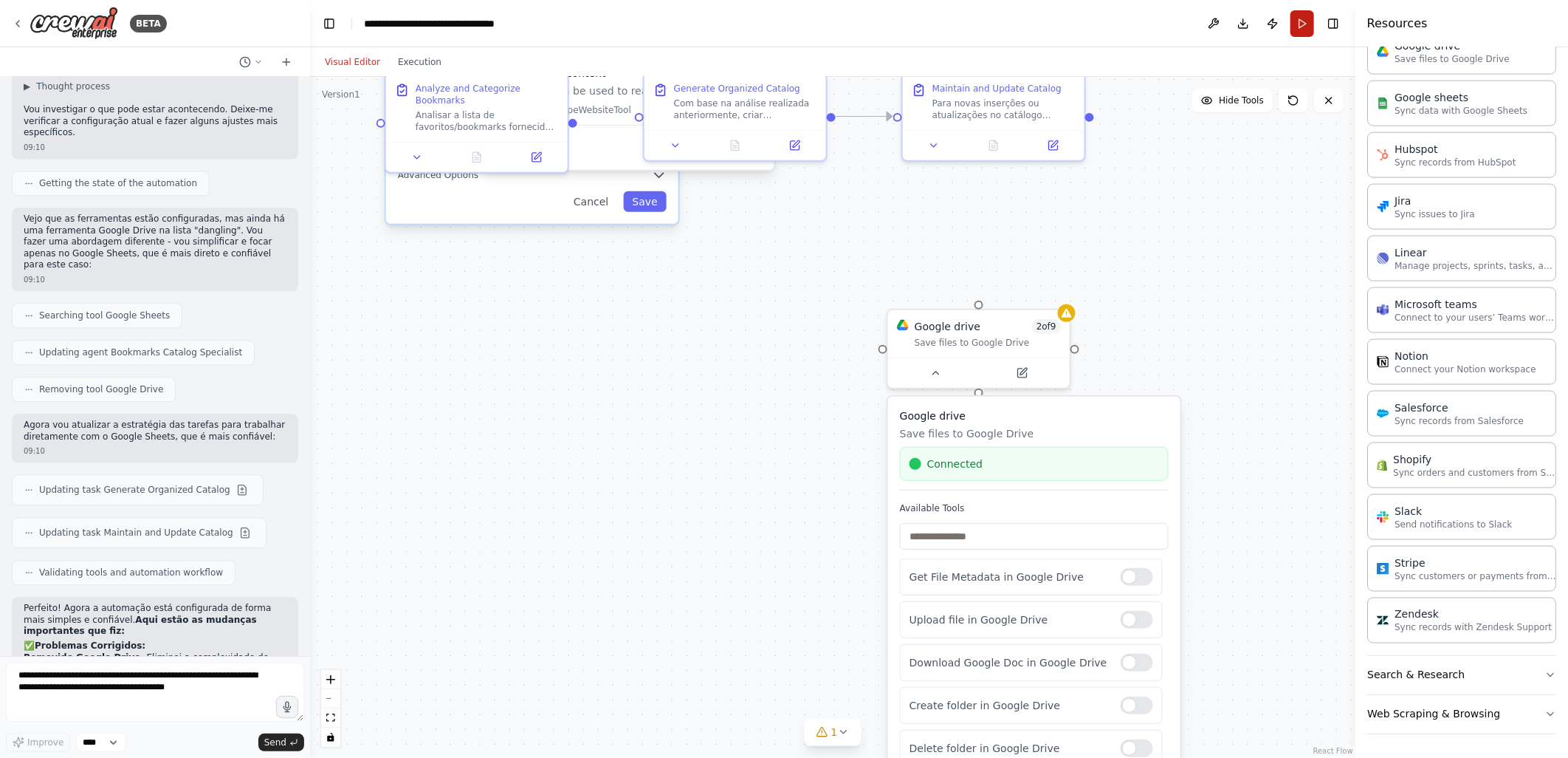
click at [1300, 23] on button "Run" at bounding box center [1302, 23] width 23 height 26
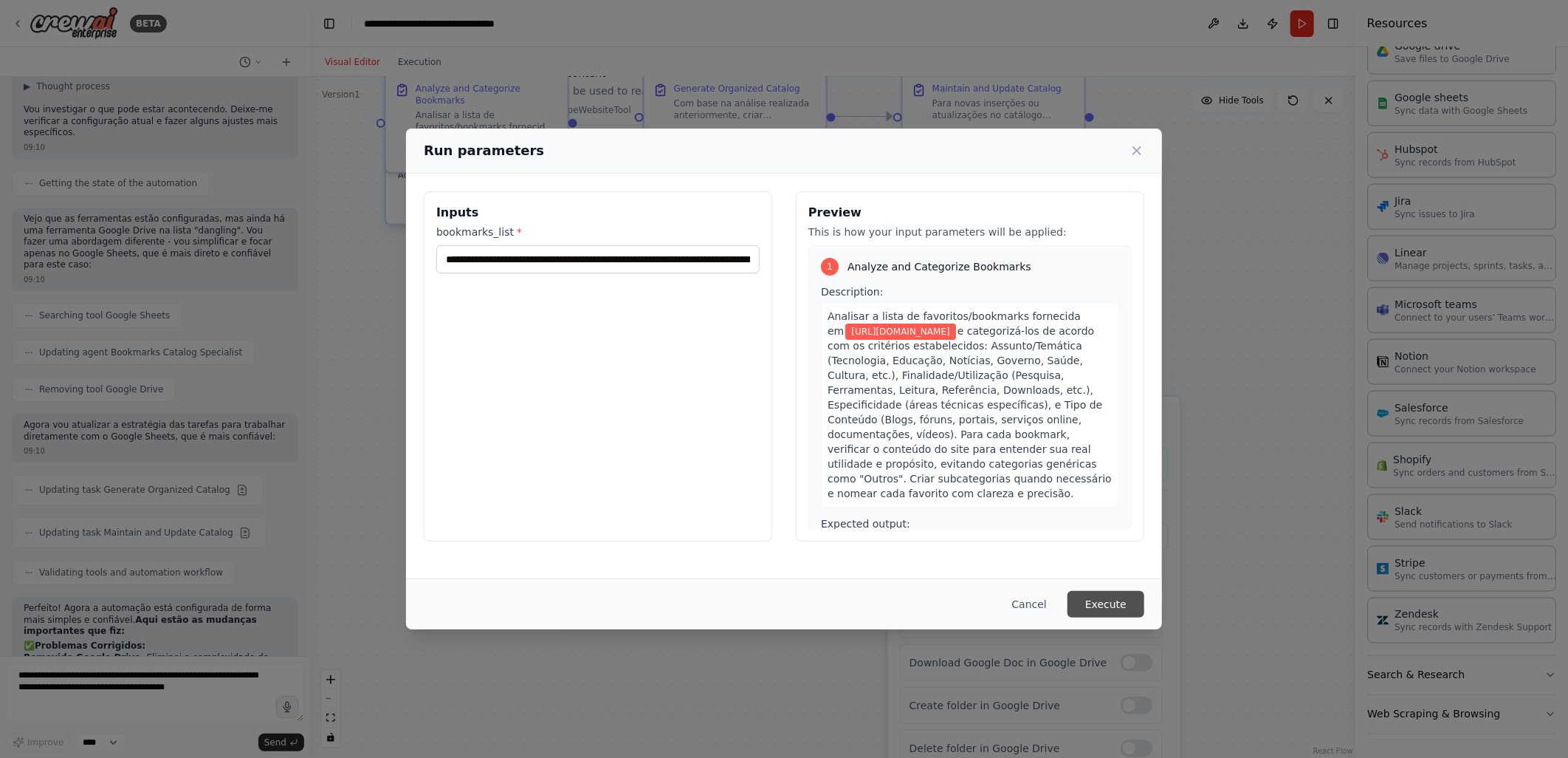
click at [1101, 603] on button "Execute" at bounding box center [1106, 604] width 77 height 26
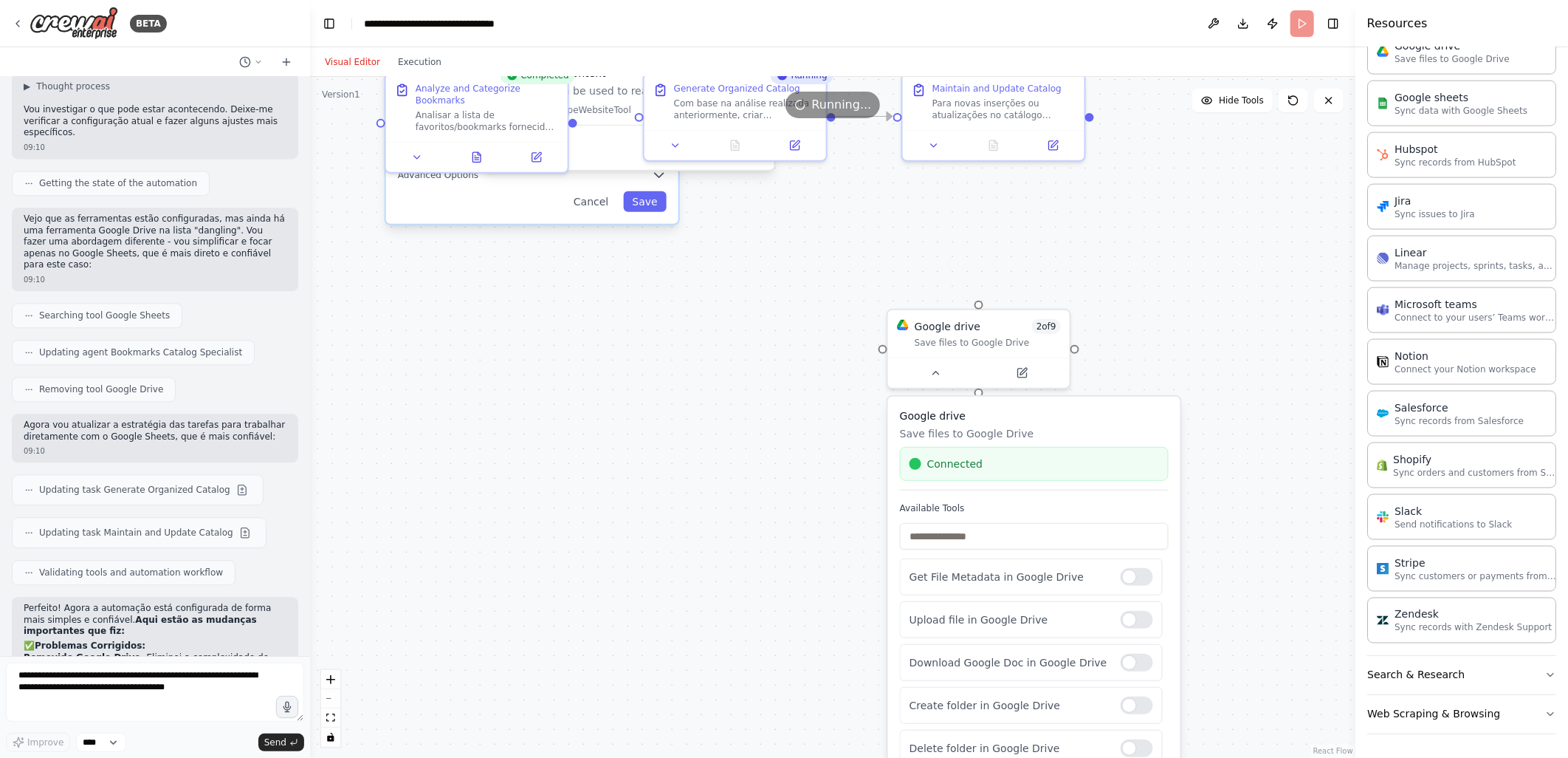
click at [1324, 293] on div ".deletable-edge-delete-btn { width: 20px; height: 20px; border: 0px solid #ffff…" at bounding box center [832, 417] width 1045 height 681
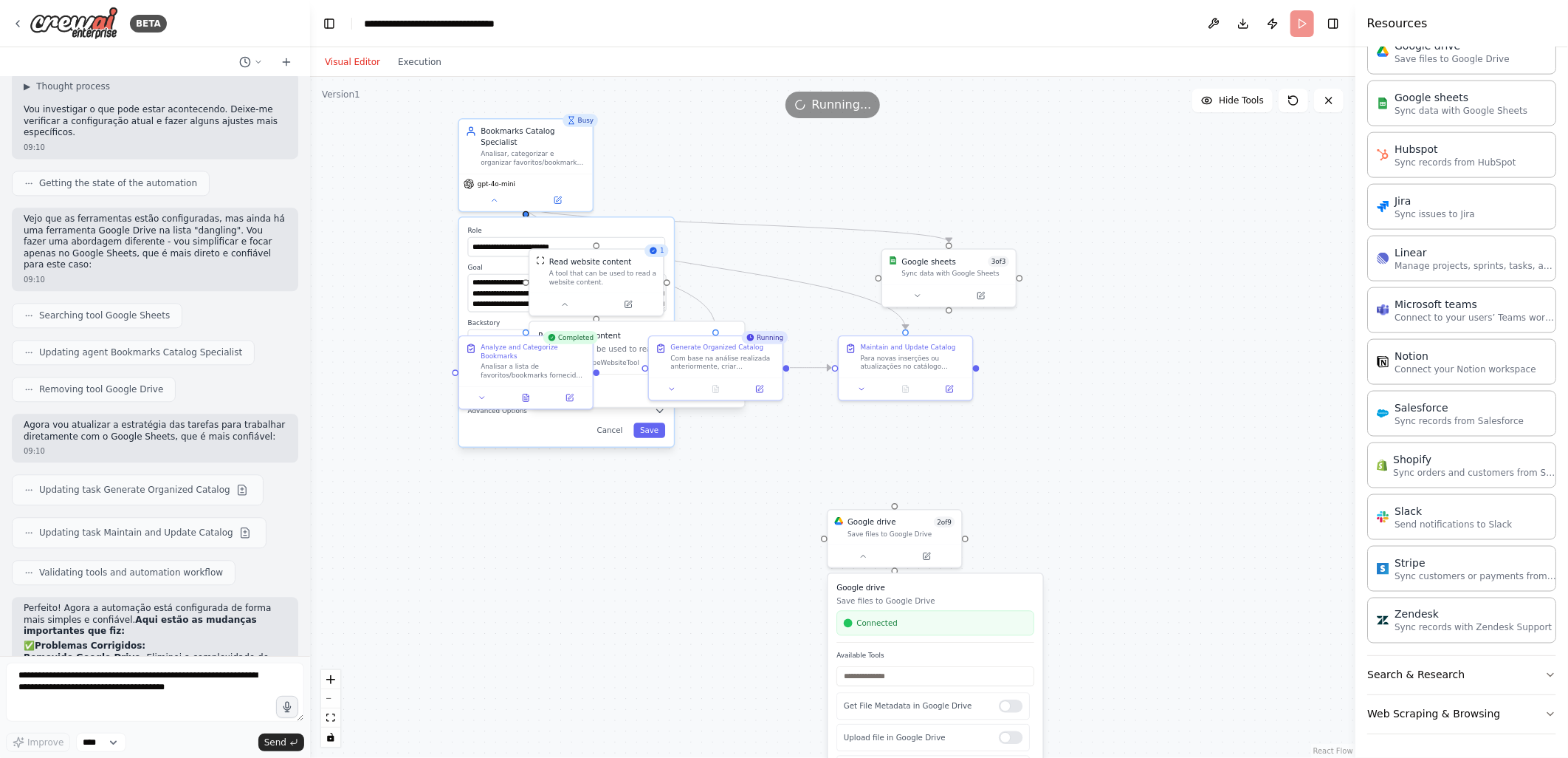
drag, startPoint x: 1215, startPoint y: 247, endPoint x: 1066, endPoint y: 438, distance: 242.2
click at [1066, 438] on div ".deletable-edge-delete-btn { width: 20px; height: 20px; border: 0px solid #ffff…" at bounding box center [832, 417] width 1045 height 681
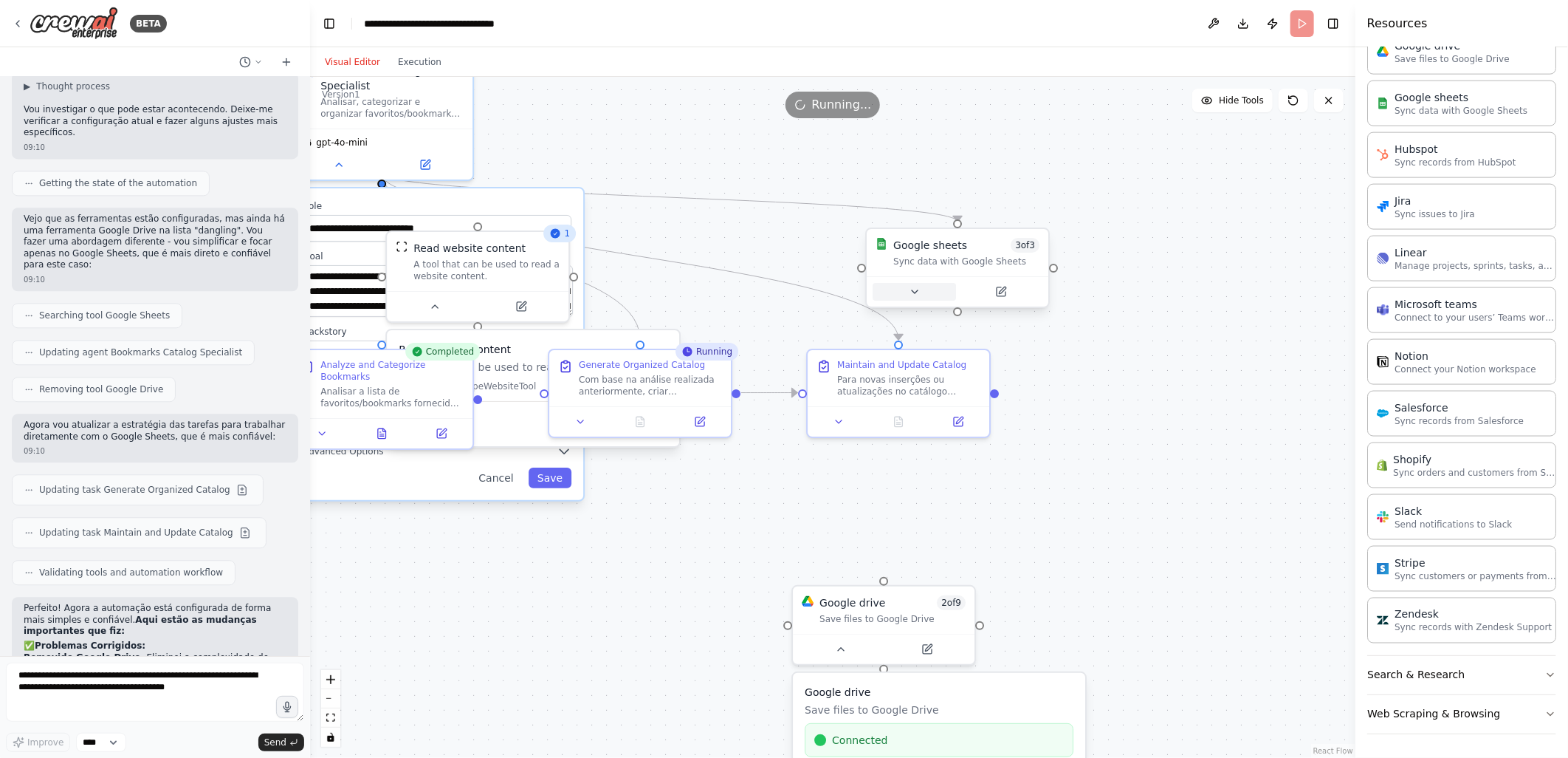
click at [912, 292] on icon at bounding box center [915, 292] width 12 height 12
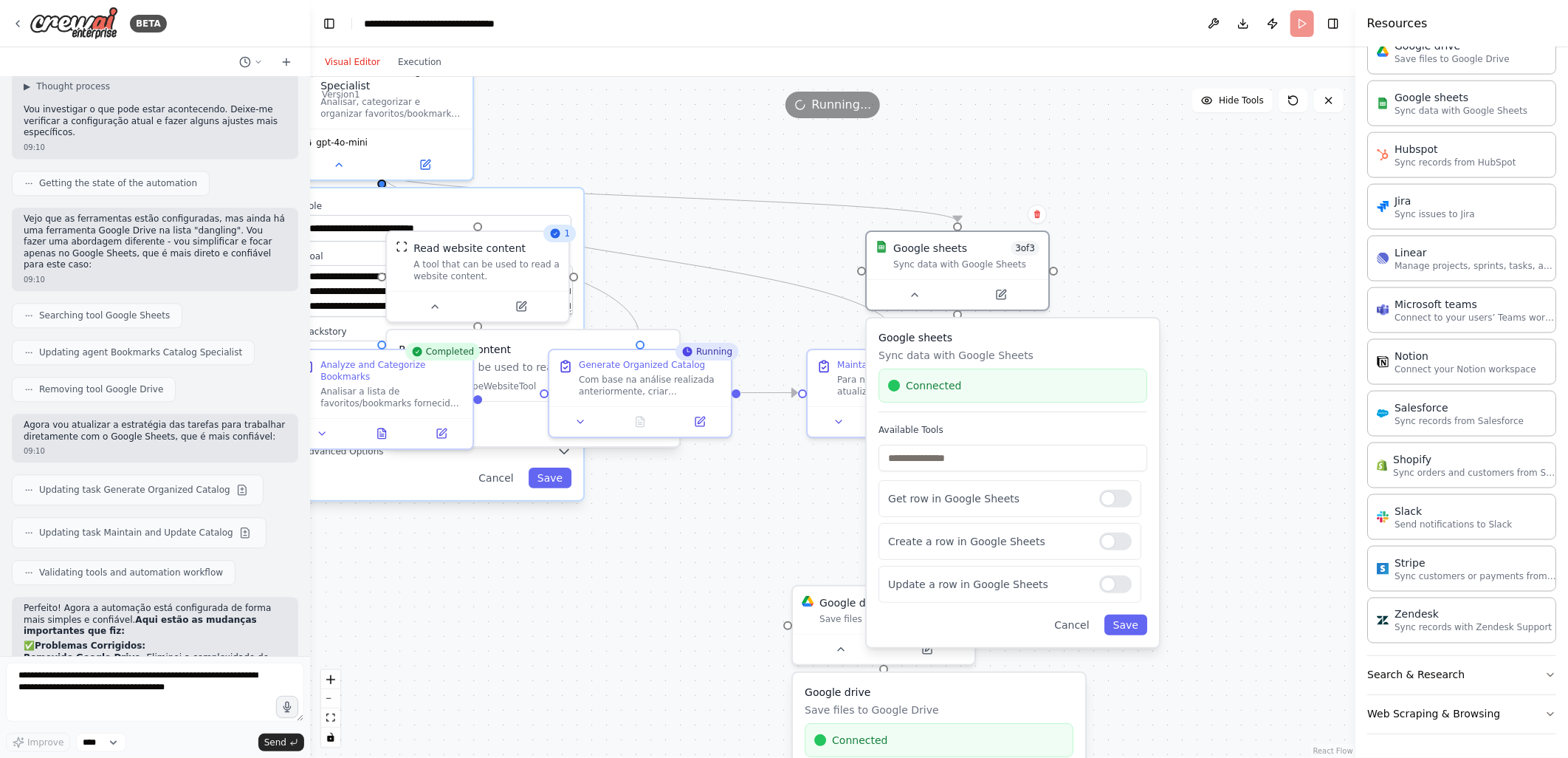
click at [1204, 320] on div ".deletable-edge-delete-btn { width: 20px; height: 20px; border: 0px solid #ffff…" at bounding box center [832, 417] width 1045 height 681
click at [1112, 245] on div ".deletable-edge-delete-btn { width: 20px; height: 20px; border: 0px solid #ffff…" at bounding box center [832, 417] width 1045 height 681
click at [706, 585] on div ".deletable-edge-delete-btn { width: 20px; height: 20px; border: 0px solid #ffff…" at bounding box center [832, 417] width 1045 height 681
click at [999, 291] on icon at bounding box center [1002, 290] width 7 height 7
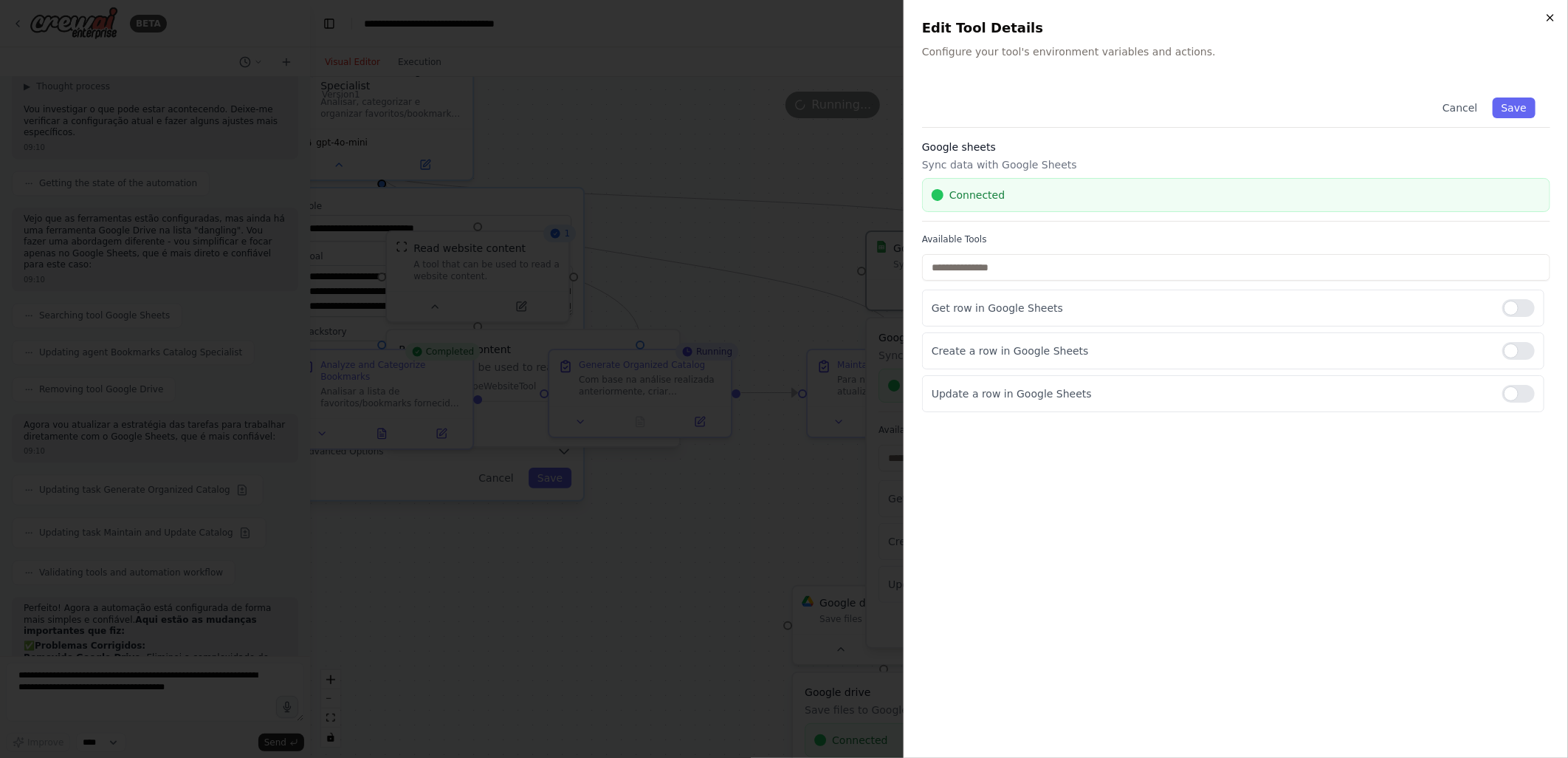
click at [1548, 21] on icon "button" at bounding box center [1550, 17] width 12 height 12
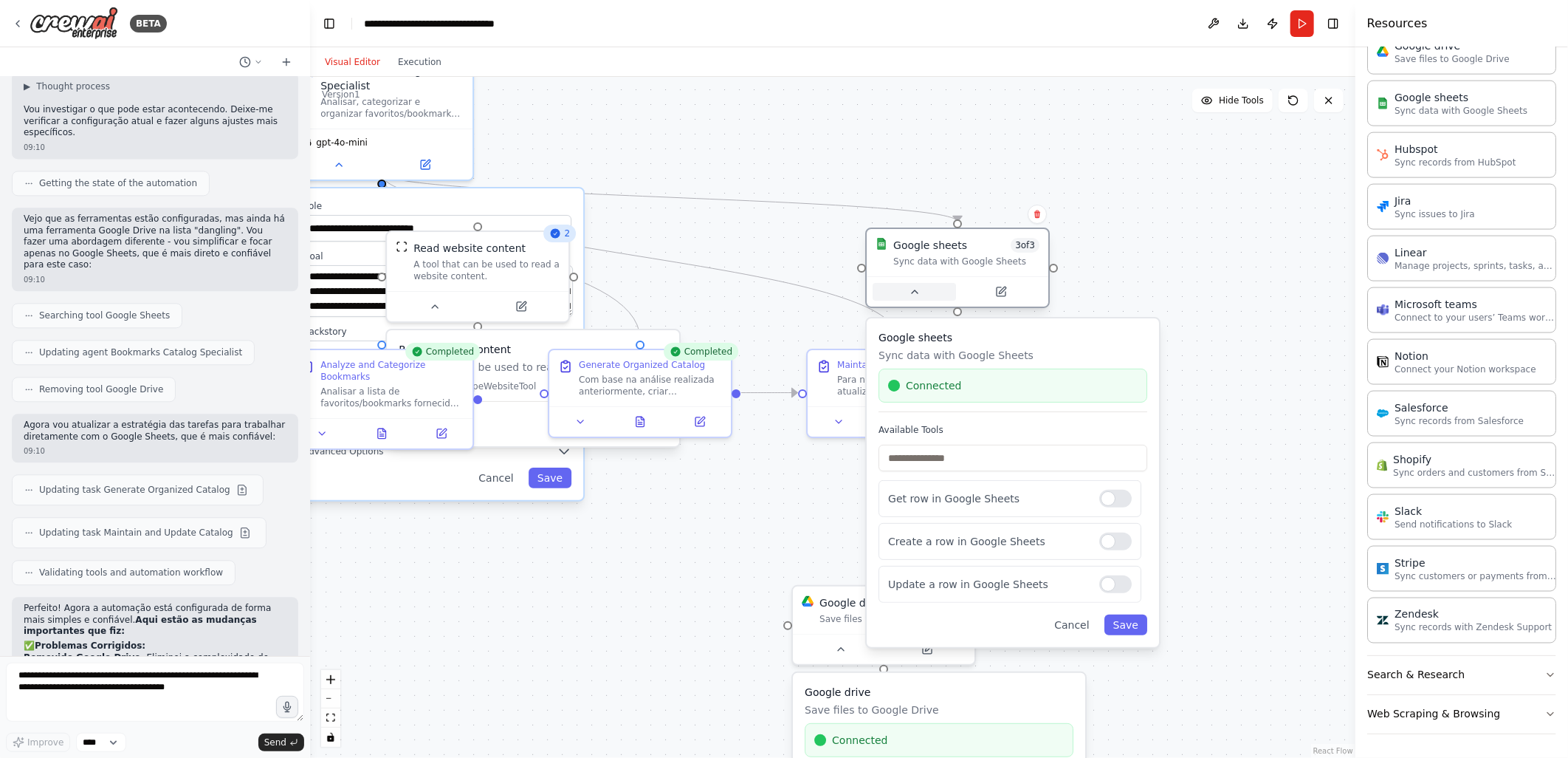
click at [915, 292] on icon at bounding box center [915, 292] width 6 height 3
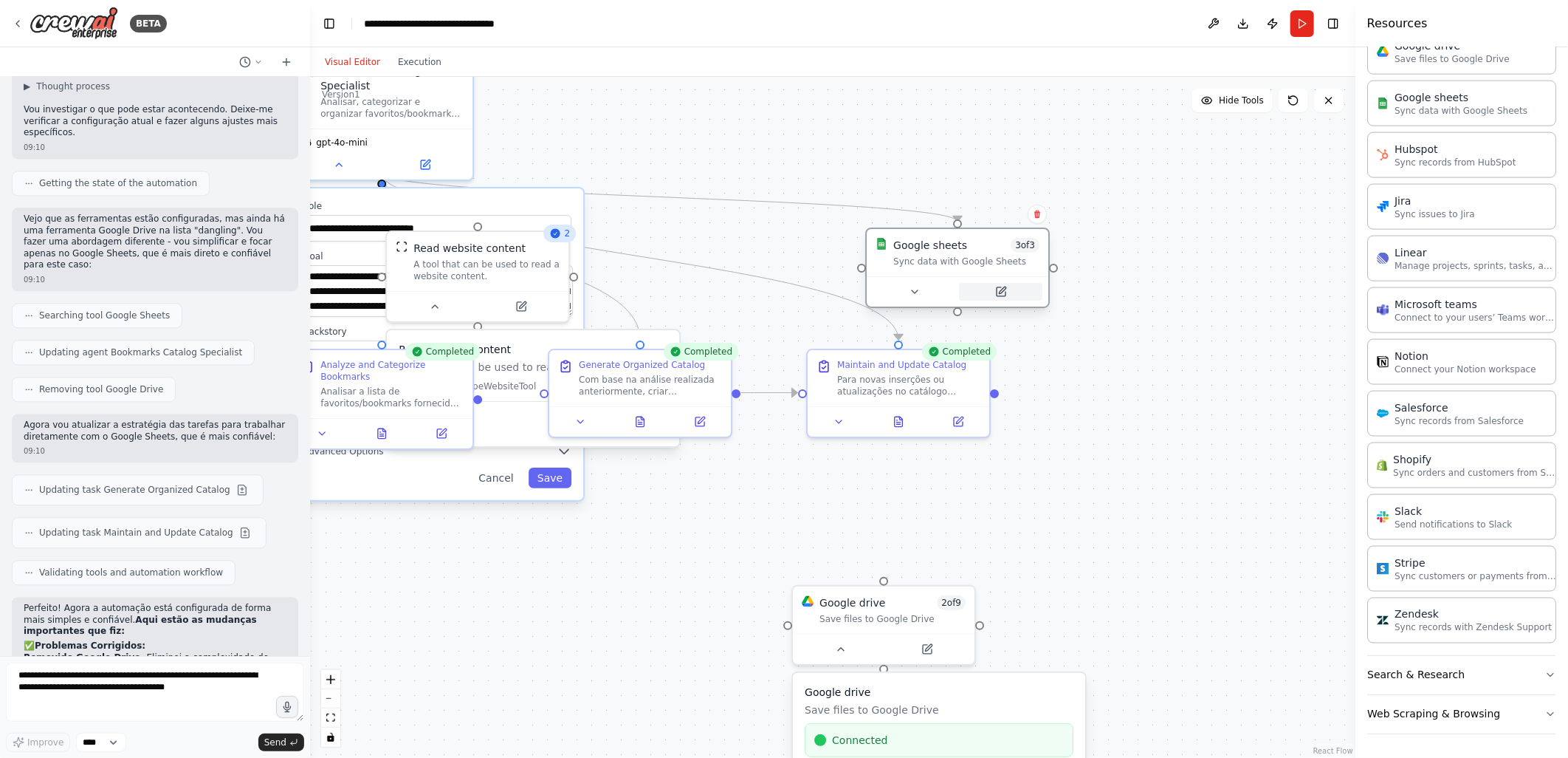
click at [998, 291] on icon at bounding box center [1001, 292] width 9 height 9
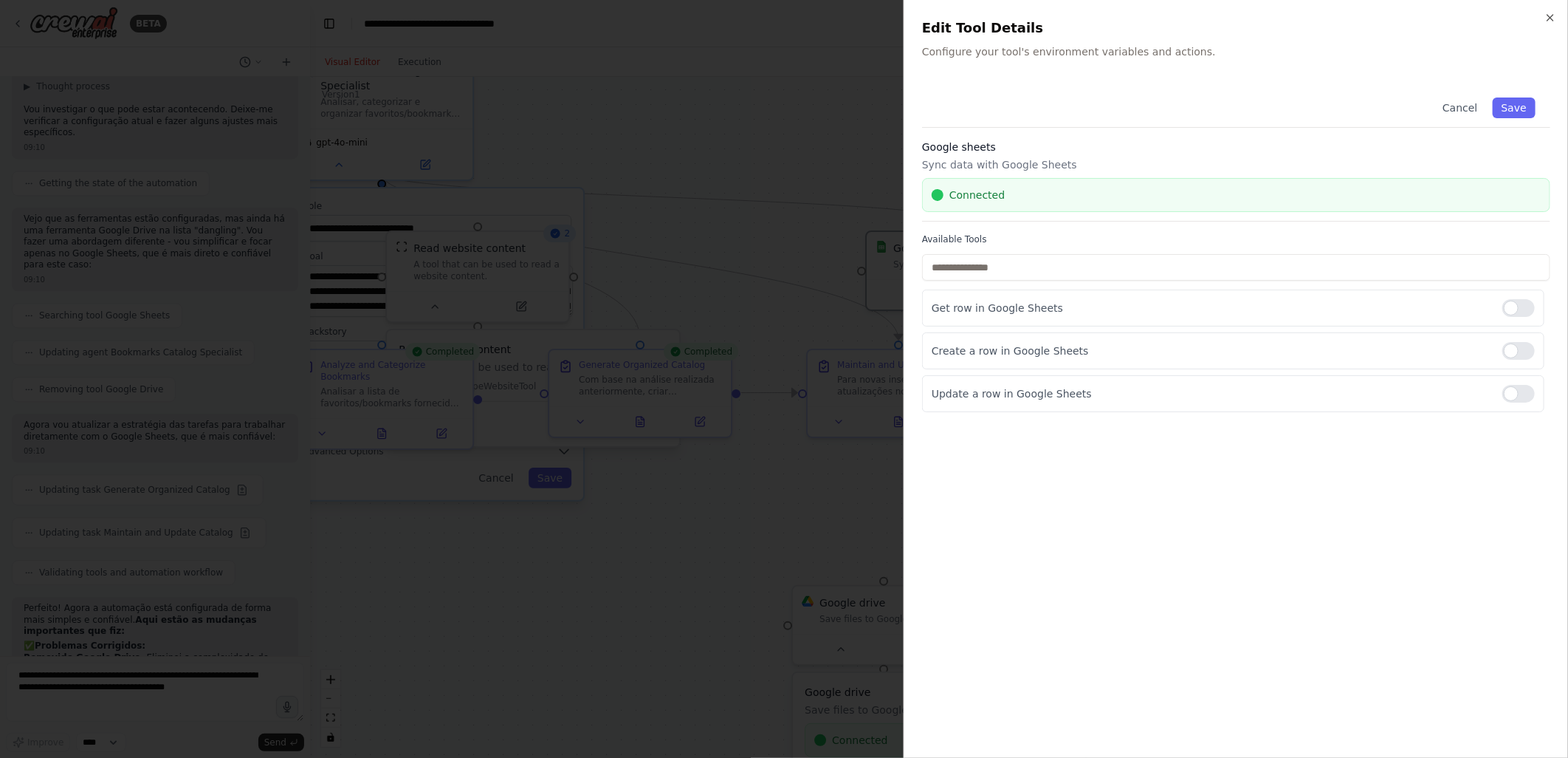
click at [756, 68] on div at bounding box center [784, 379] width 1568 height 758
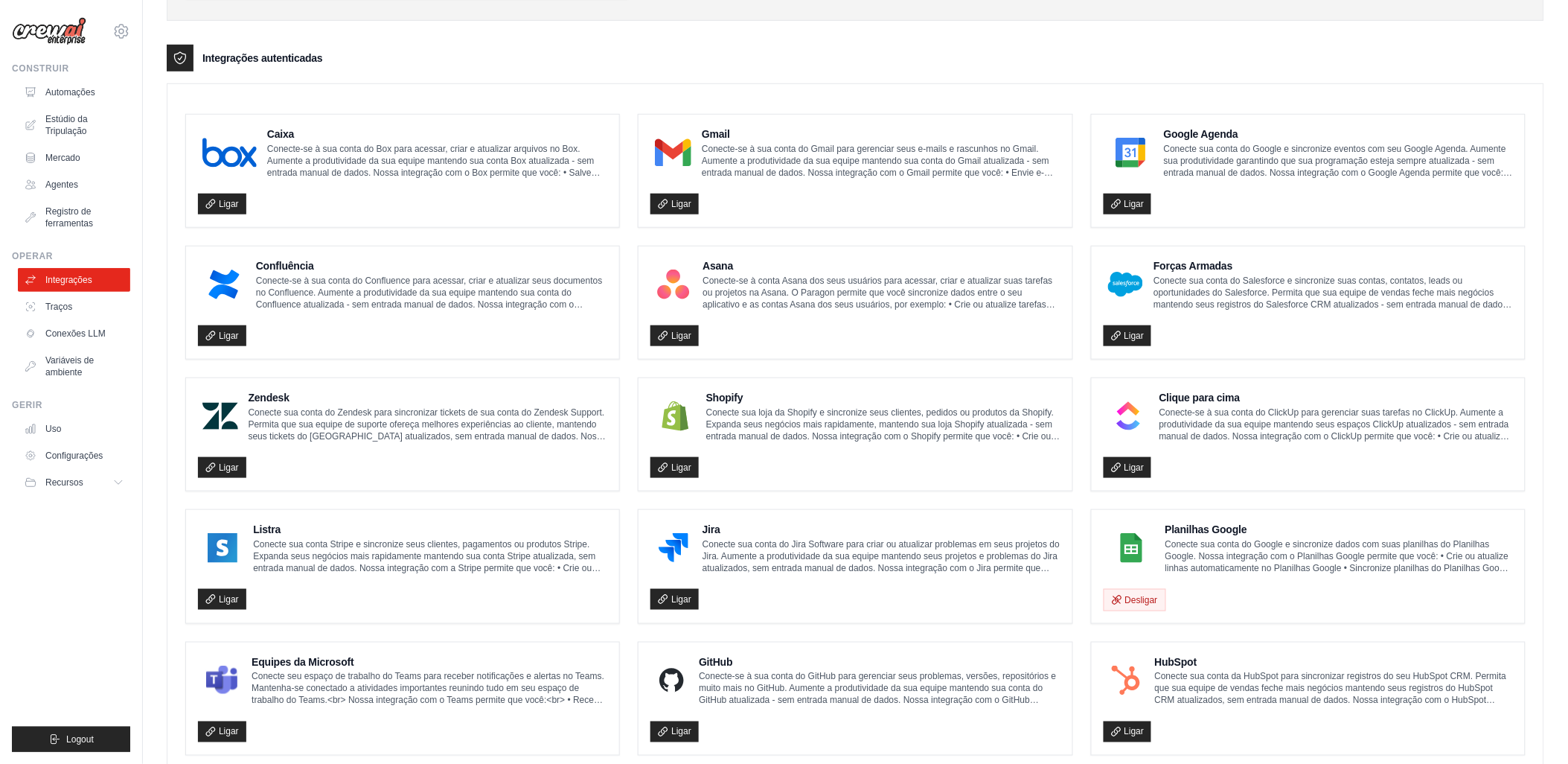
scroll to position [413, 0]
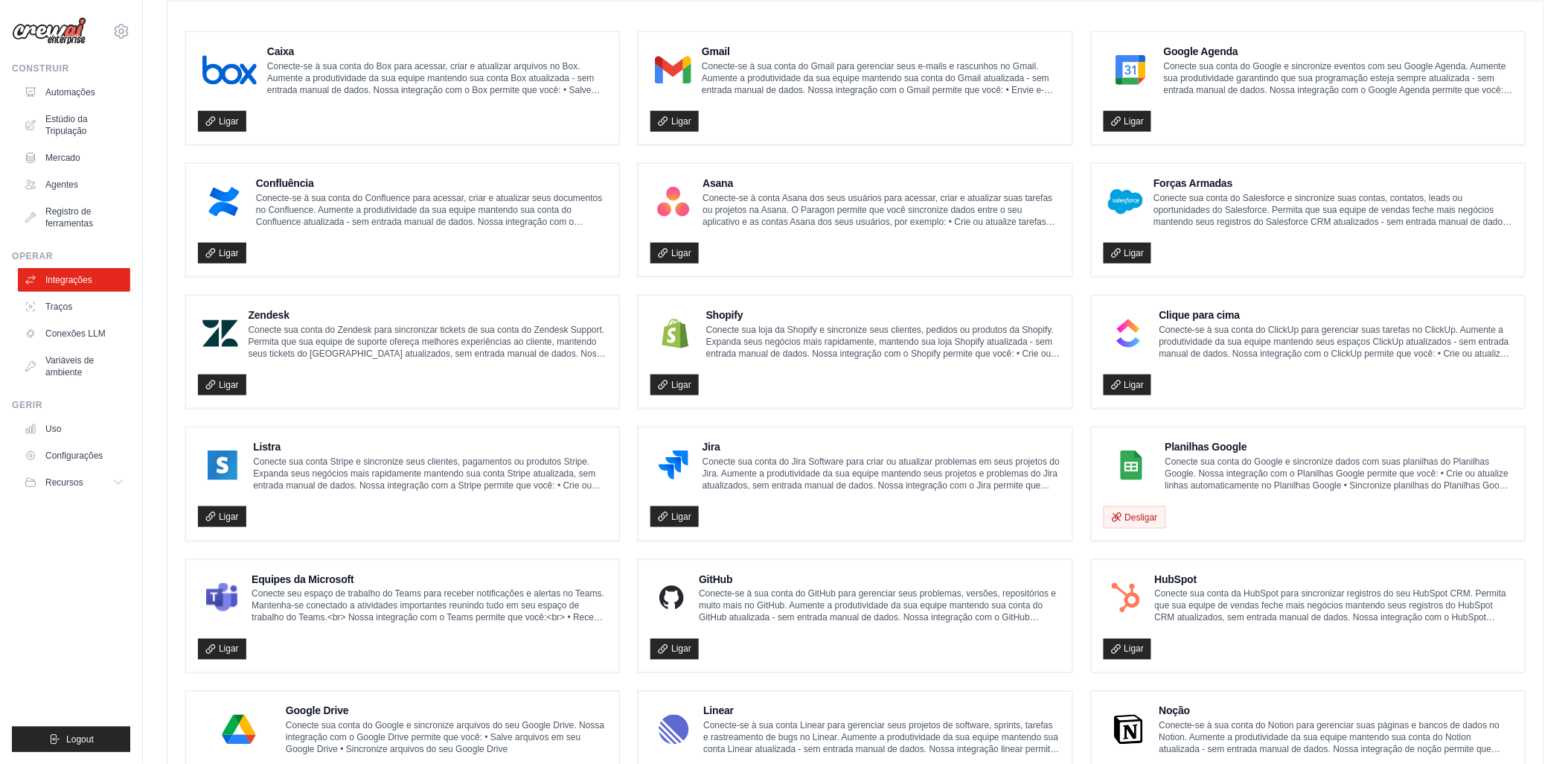
click at [229, 724] on img at bounding box center [238, 730] width 73 height 30
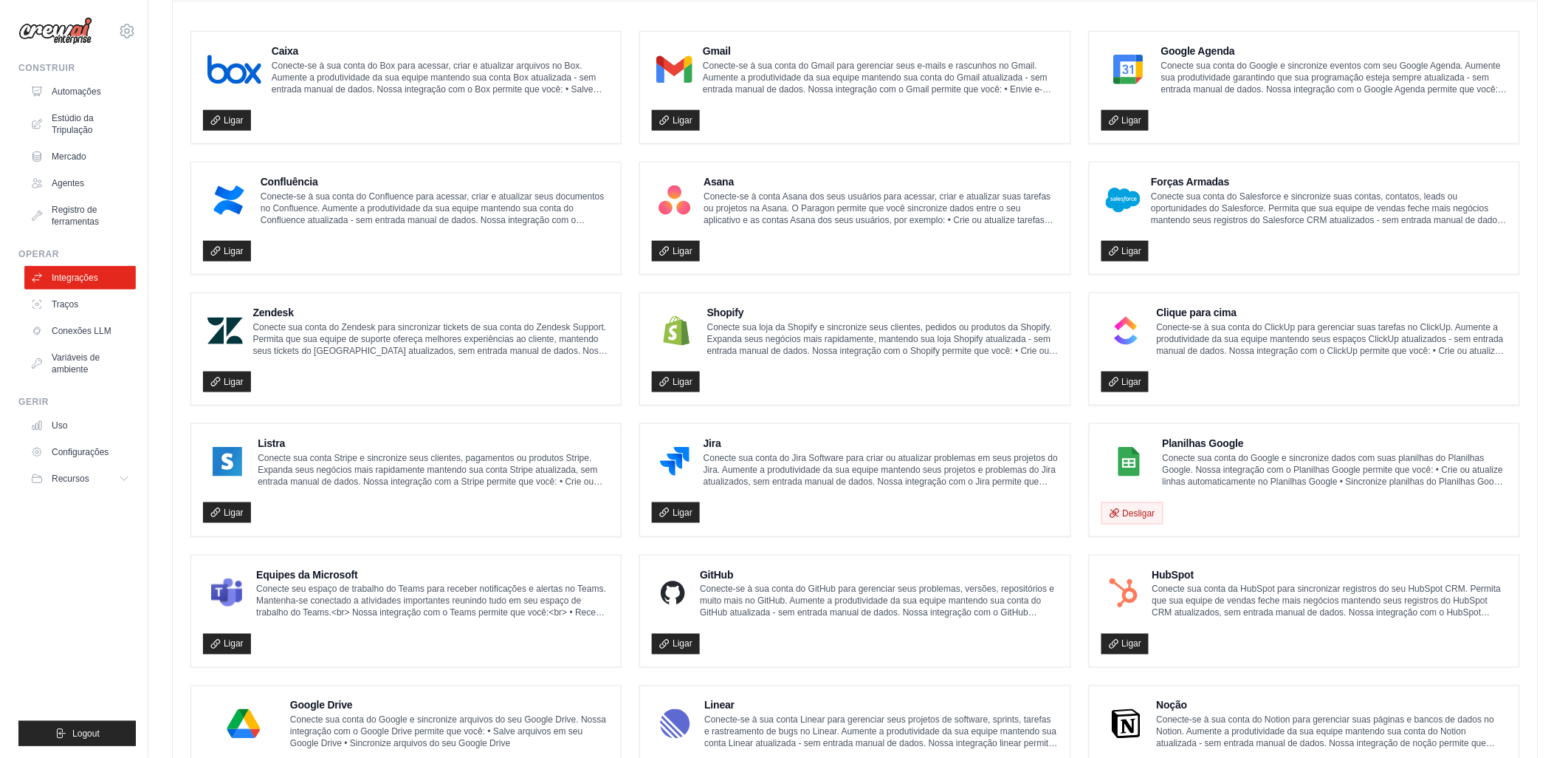
scroll to position [574, 0]
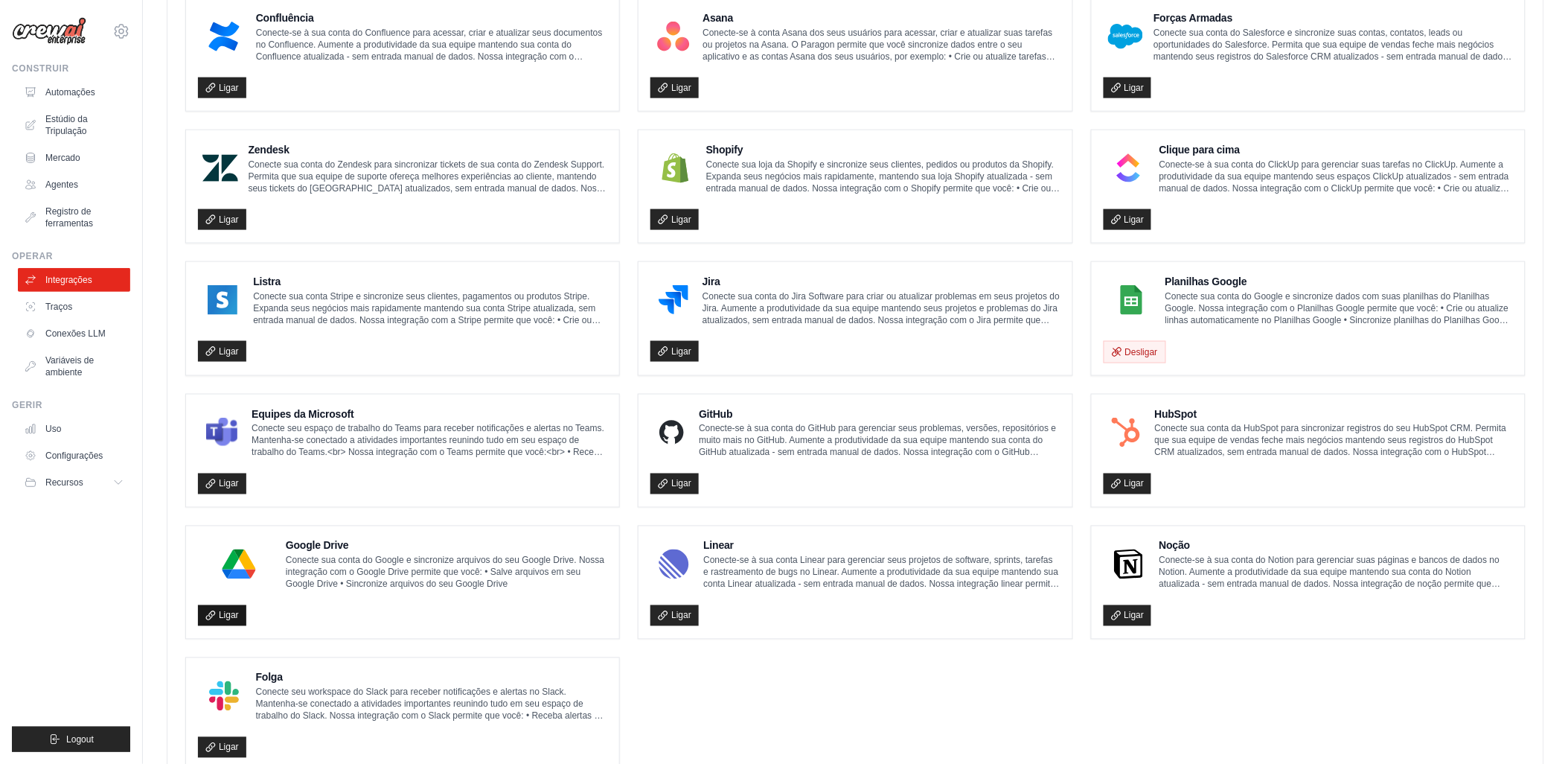
click at [211, 611] on icon at bounding box center [210, 615] width 8 height 8
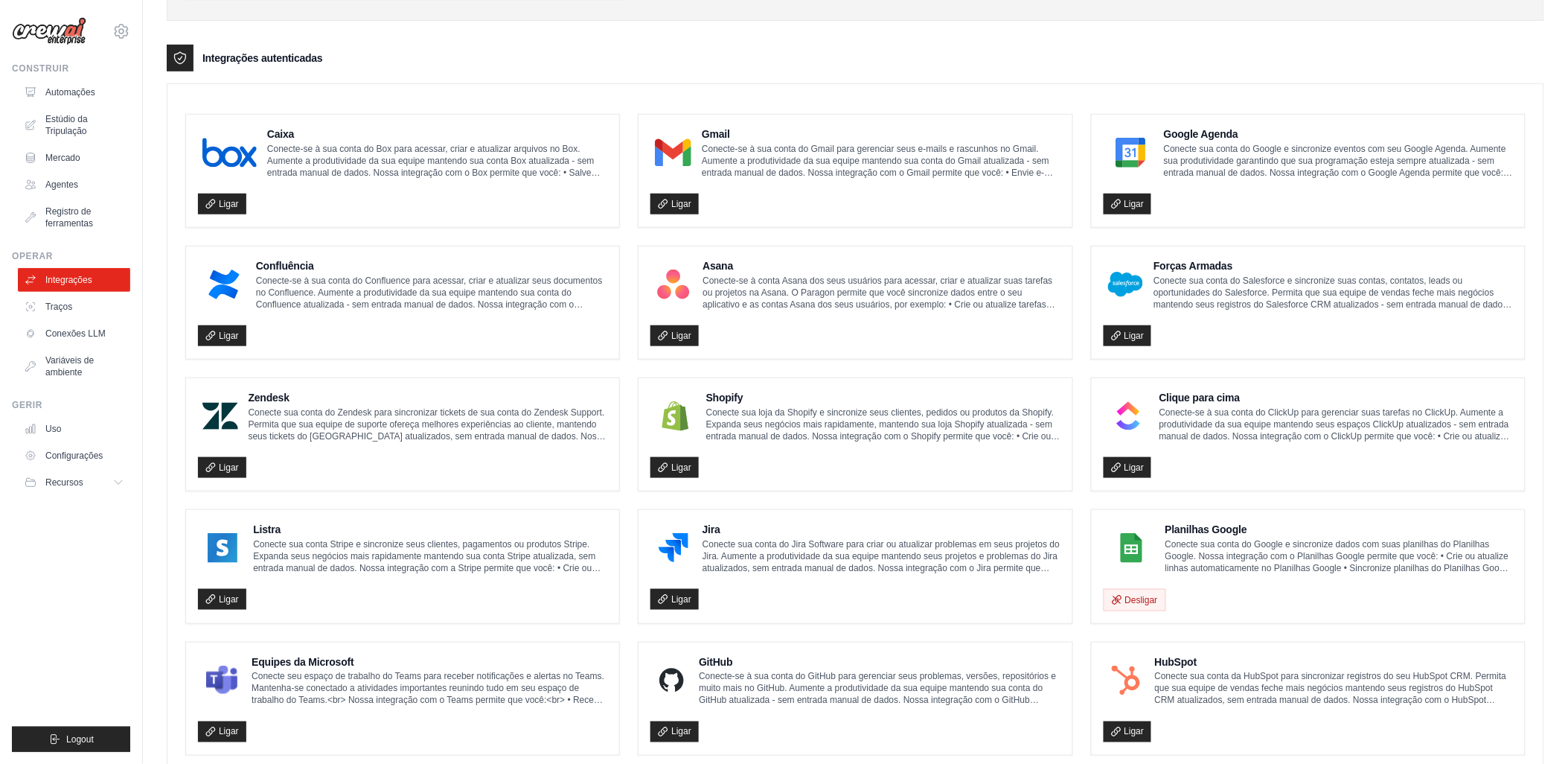
scroll to position [578, 0]
